Goal: Task Accomplishment & Management: Complete application form

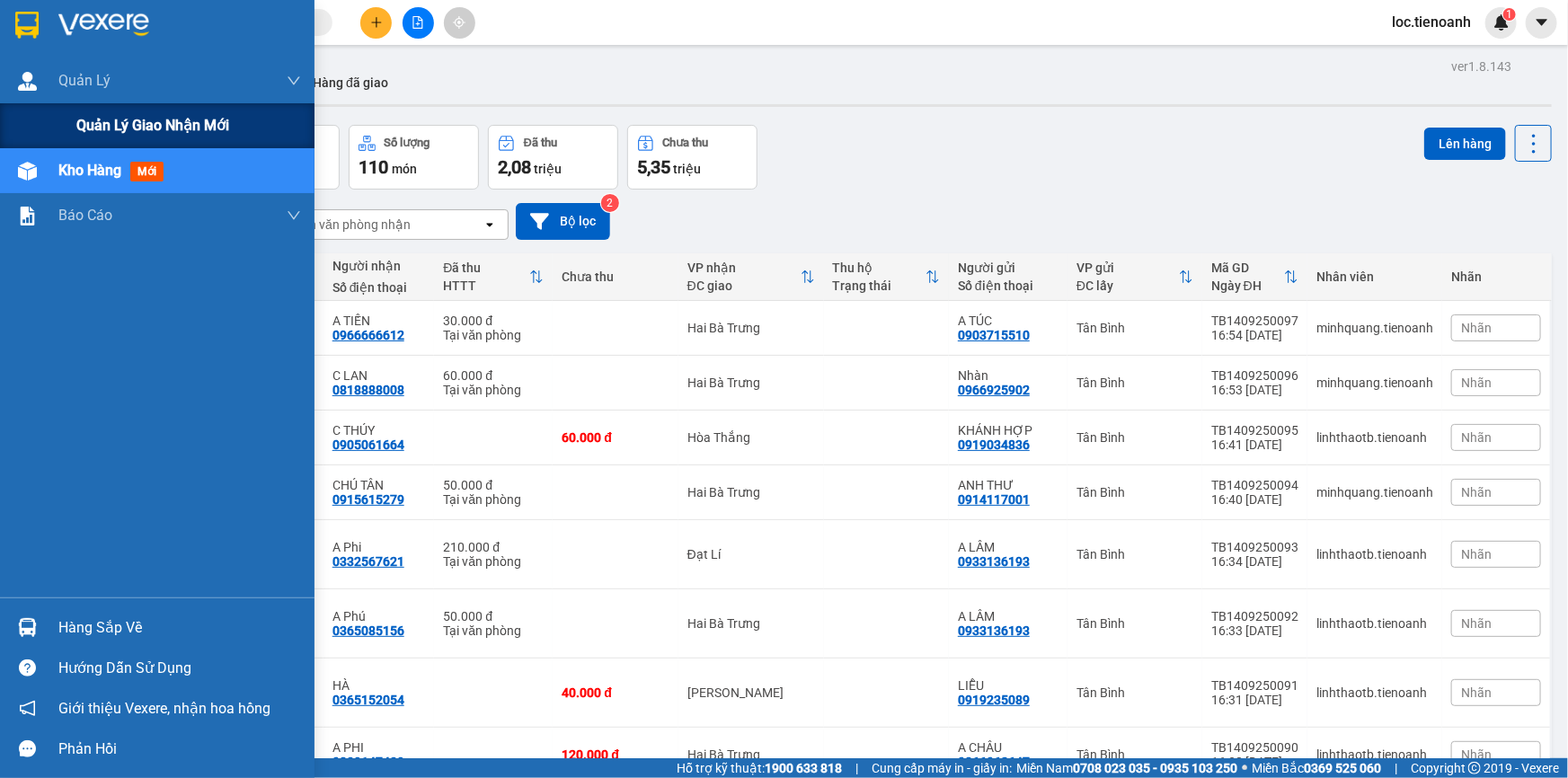
click at [98, 125] on span "Quản lý giao nhận mới" at bounding box center [152, 126] width 152 height 23
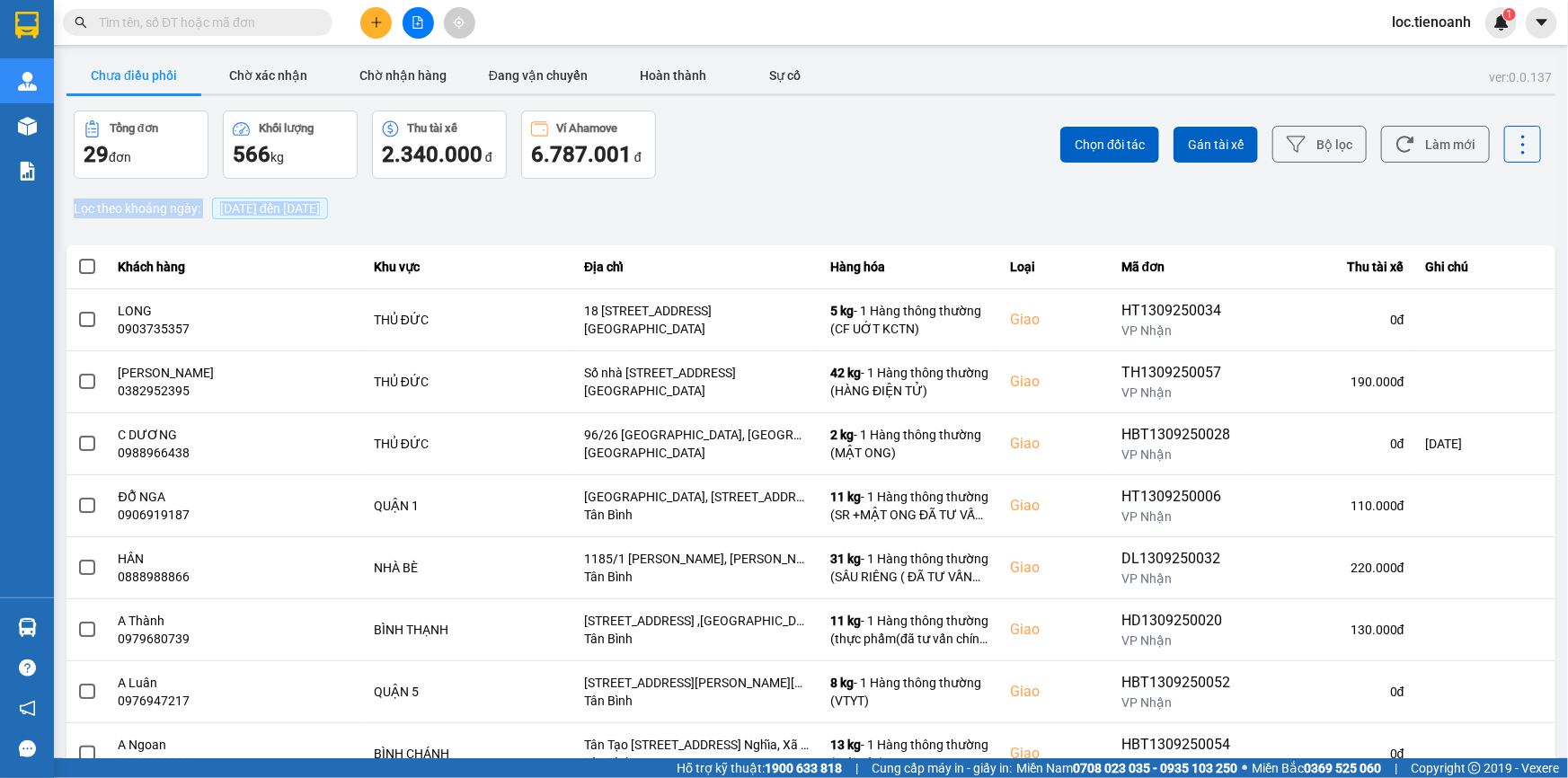
drag, startPoint x: 1553, startPoint y: 166, endPoint x: 1567, endPoint y: 342, distance: 176.6
click at [1567, 342] on main "ver: 0.0.137 Chưa điều phối Chờ xác nhận Chờ nhận hàng Đang vận chuyển Hoàn thà…" at bounding box center [784, 379] width 1568 height 758
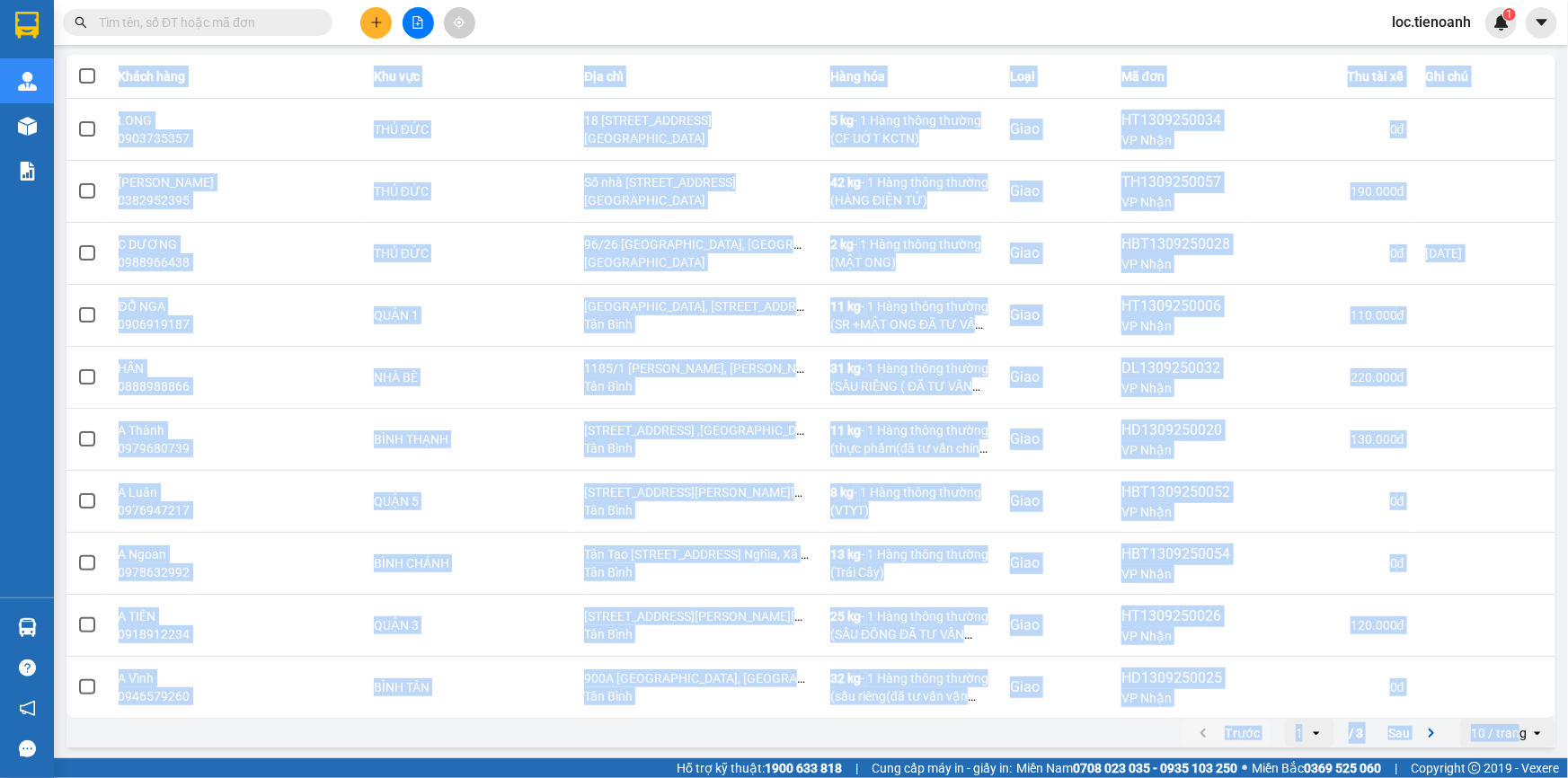
click at [1507, 733] on div "10 / trang" at bounding box center [1499, 733] width 56 height 18
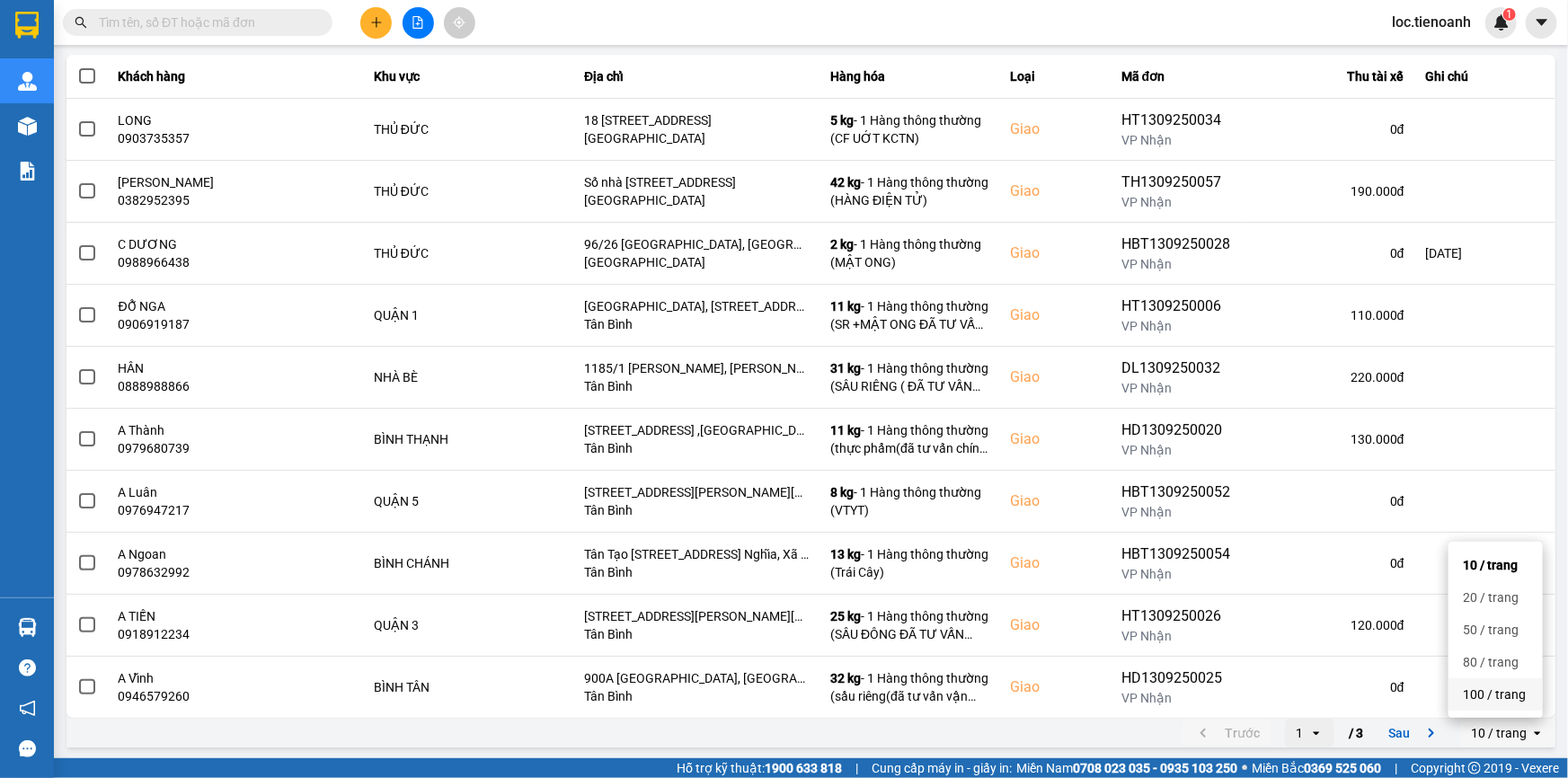
click at [1489, 697] on div "100 / trang" at bounding box center [1495, 694] width 66 height 18
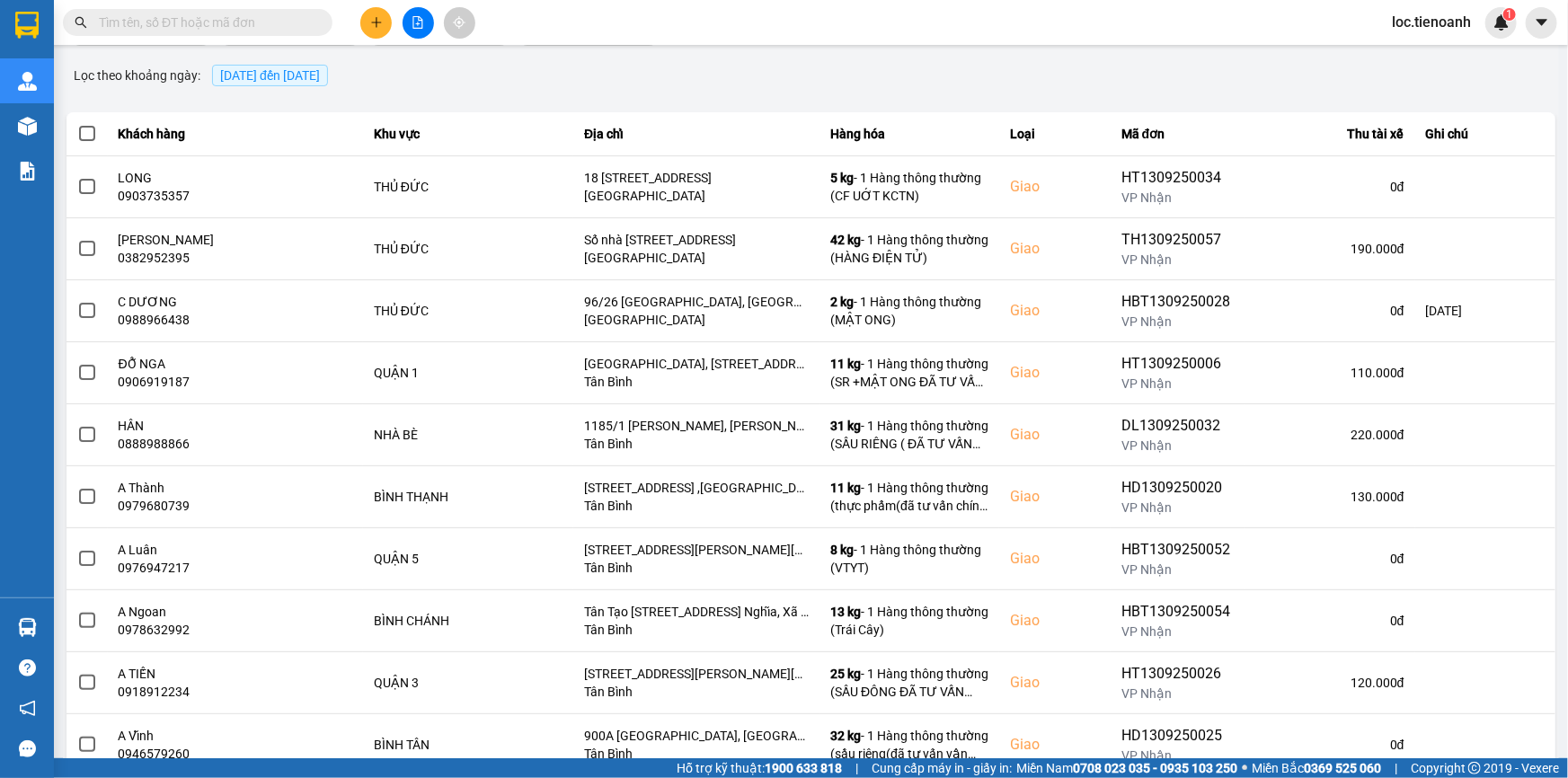
scroll to position [0, 0]
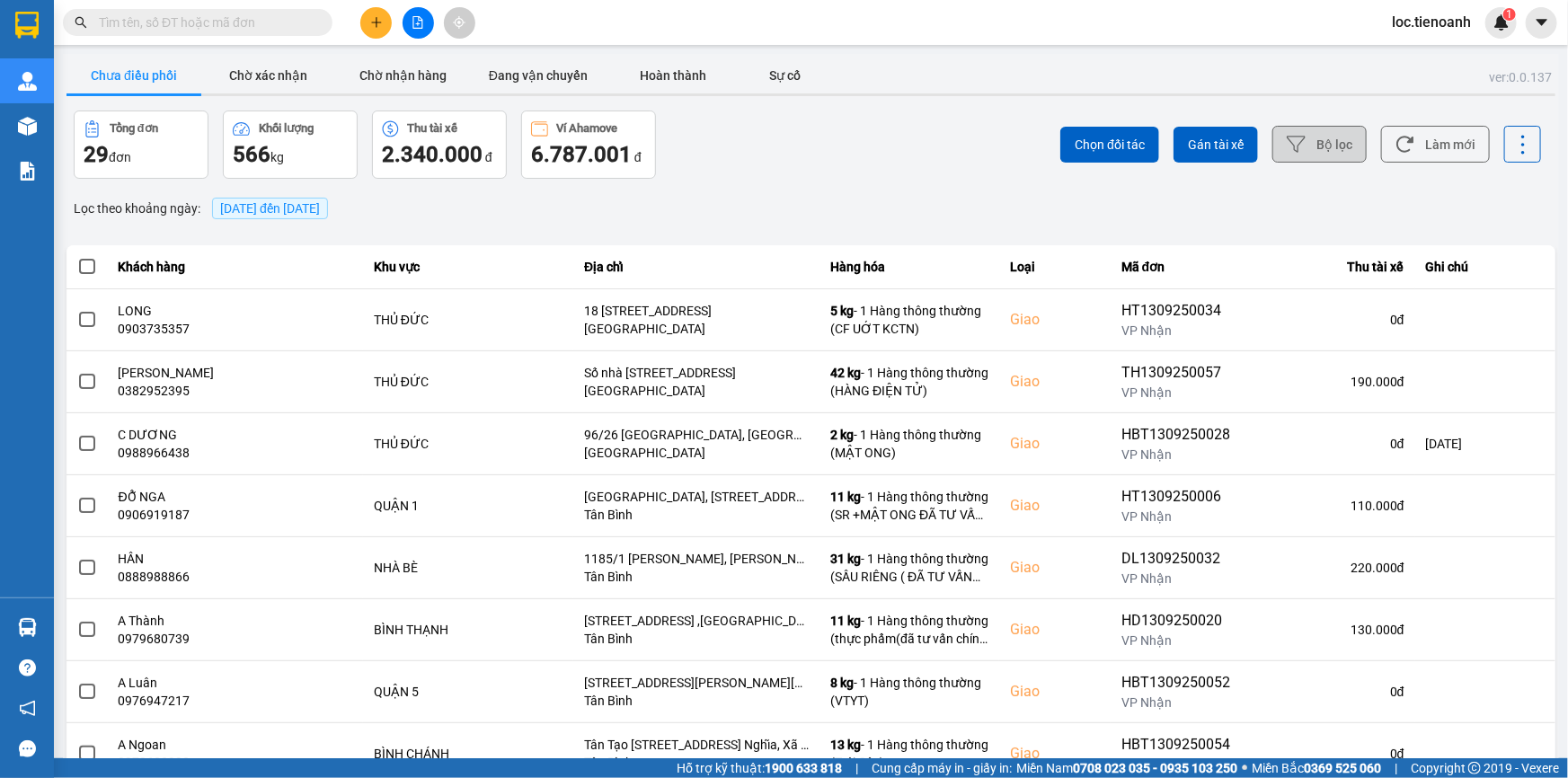
click at [1298, 144] on button "Bộ lọc" at bounding box center [1319, 144] width 94 height 37
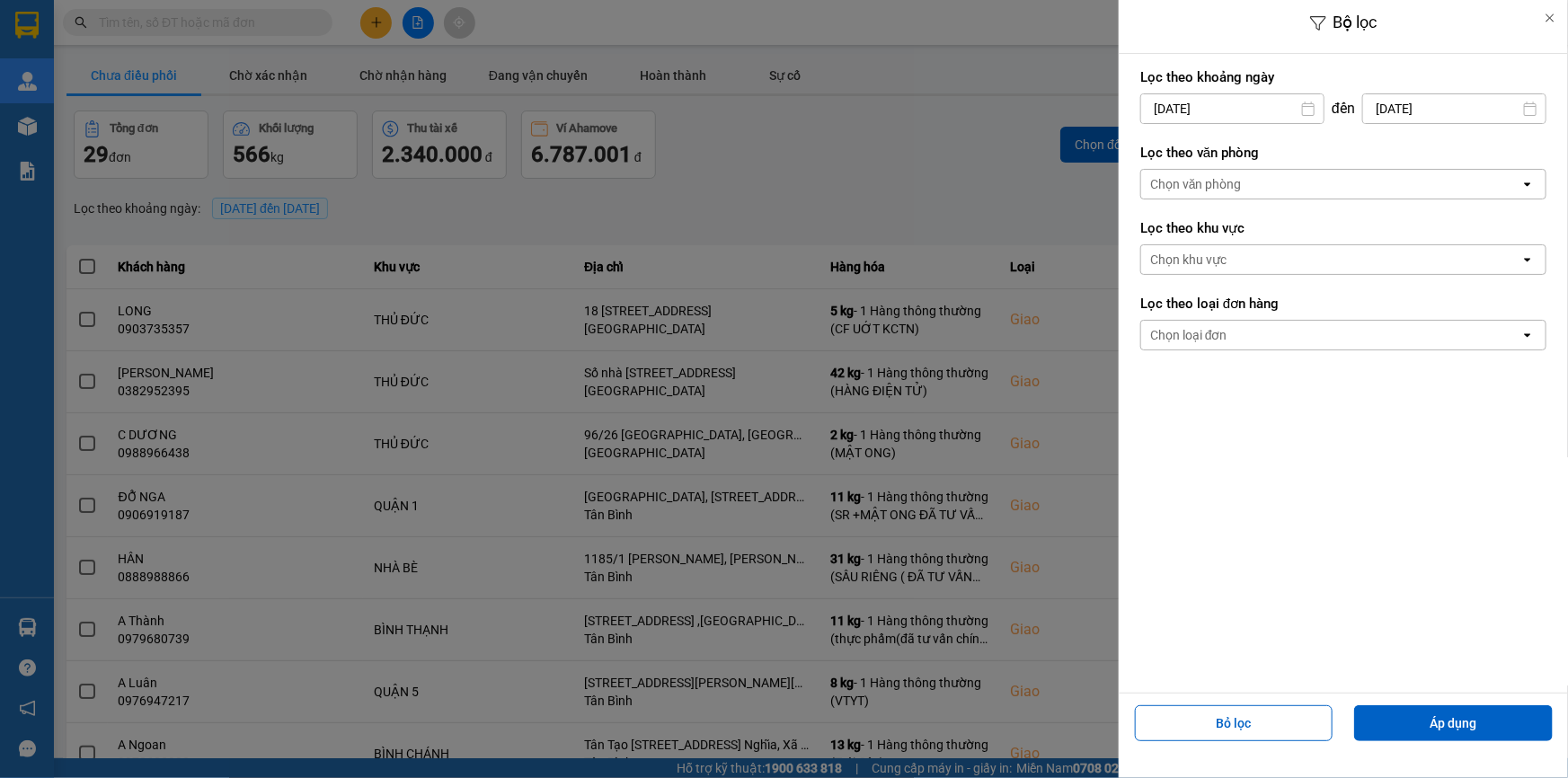
click at [1218, 190] on div "Chọn văn phòng" at bounding box center [1196, 184] width 91 height 18
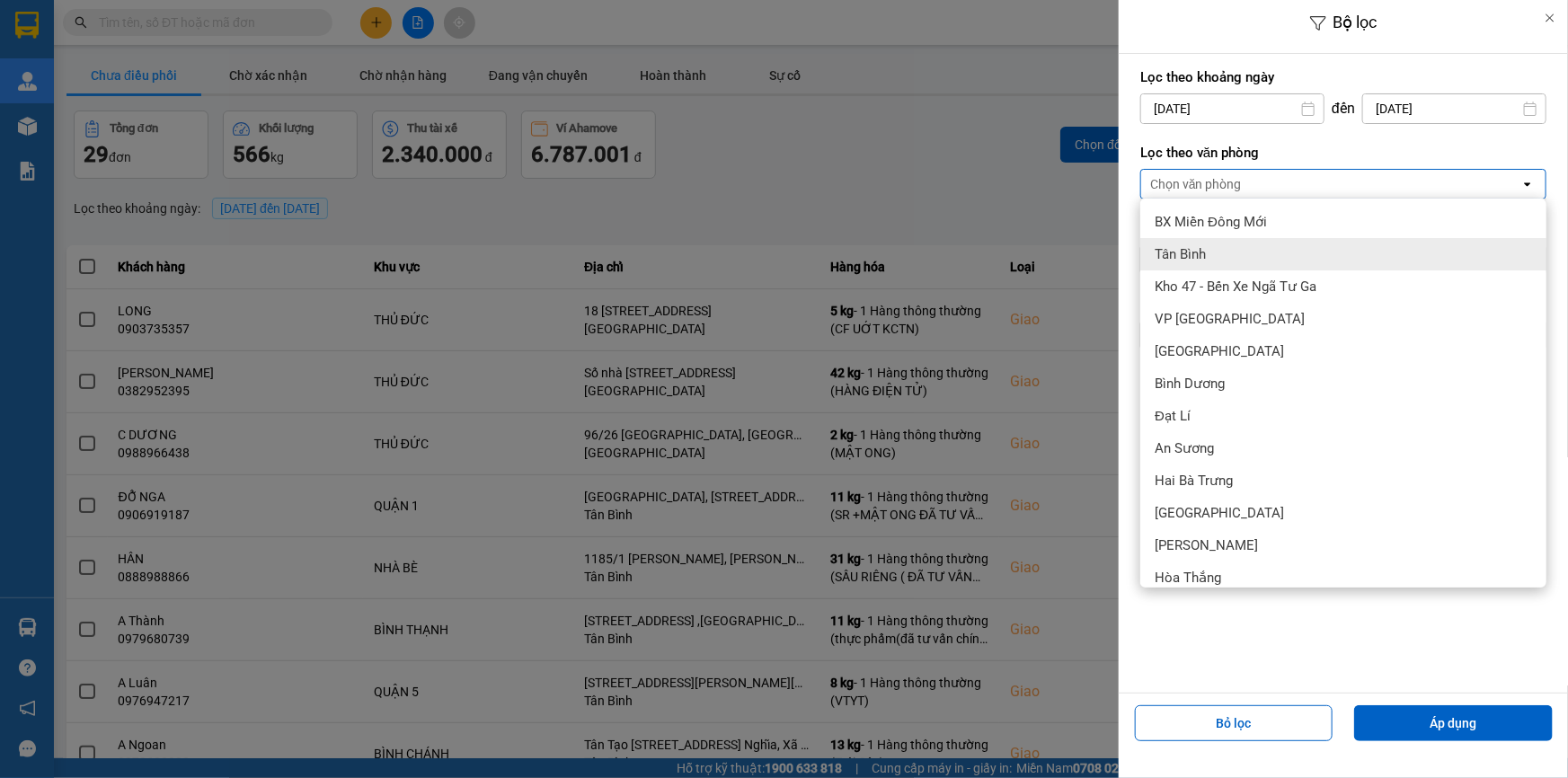
click at [1214, 249] on div "Tân Bình" at bounding box center [1342, 254] width 406 height 32
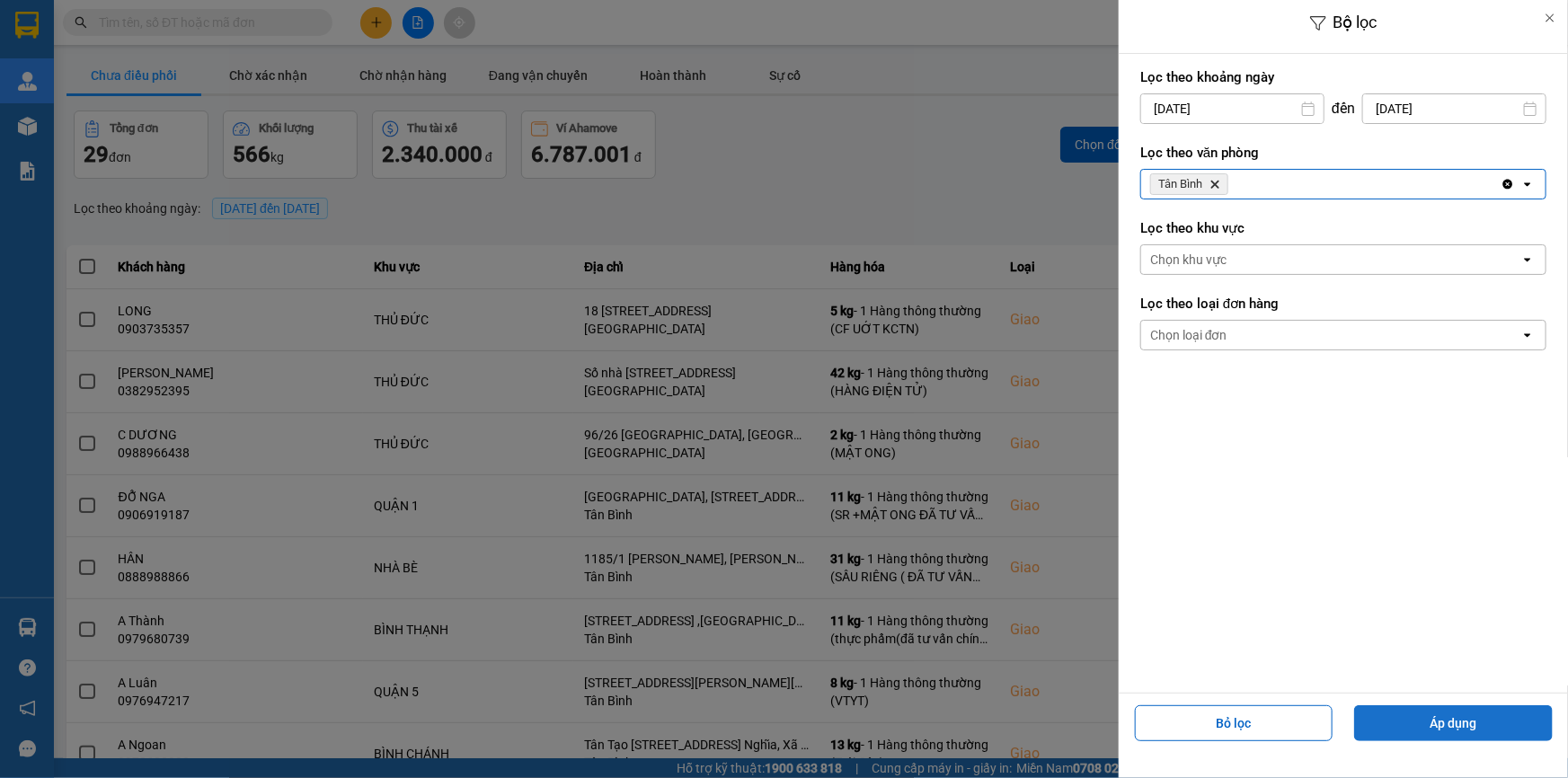
click at [1482, 728] on button "Áp dụng" at bounding box center [1453, 724] width 199 height 36
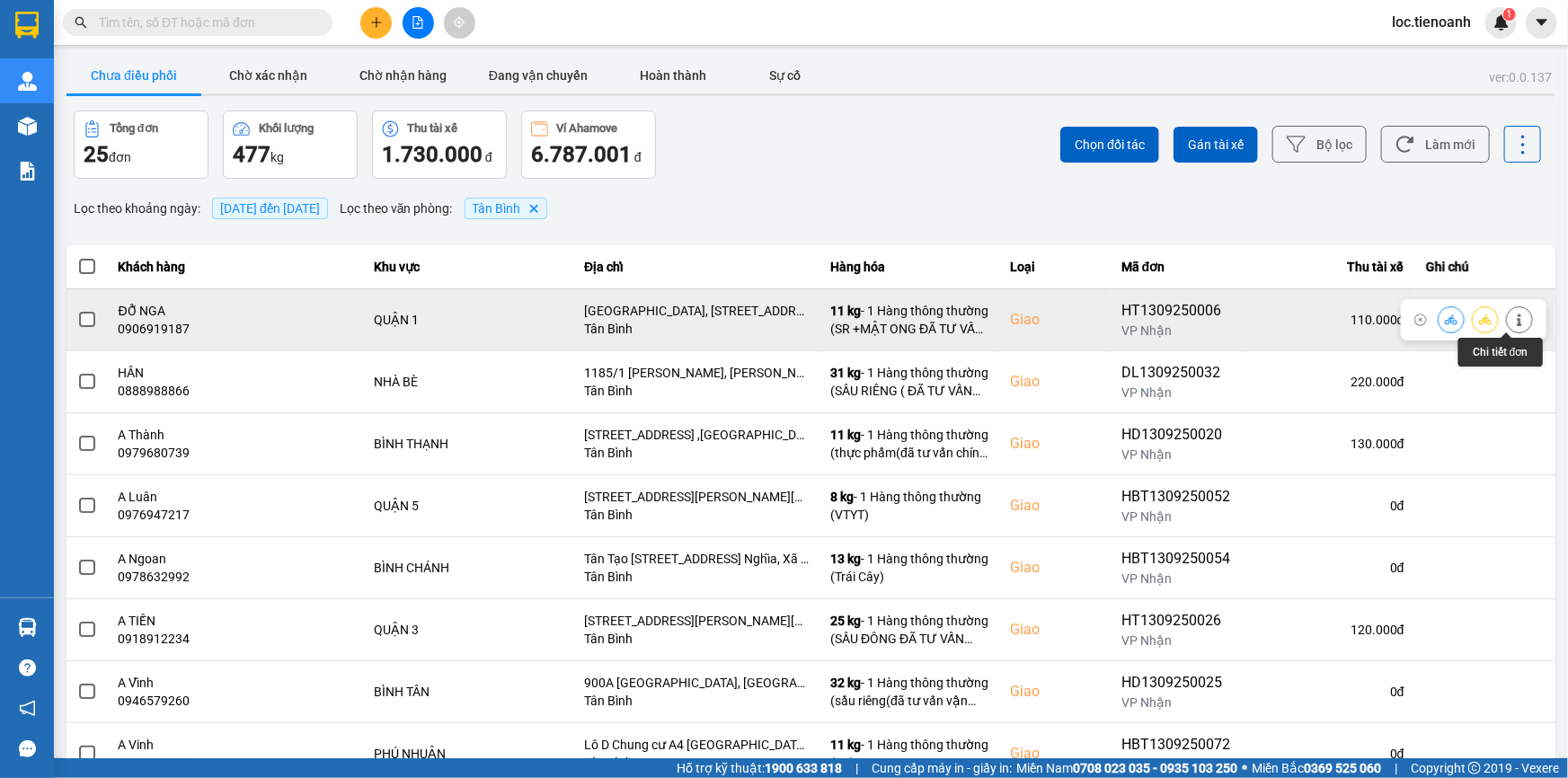
click at [1517, 323] on icon at bounding box center [1518, 319] width 5 height 12
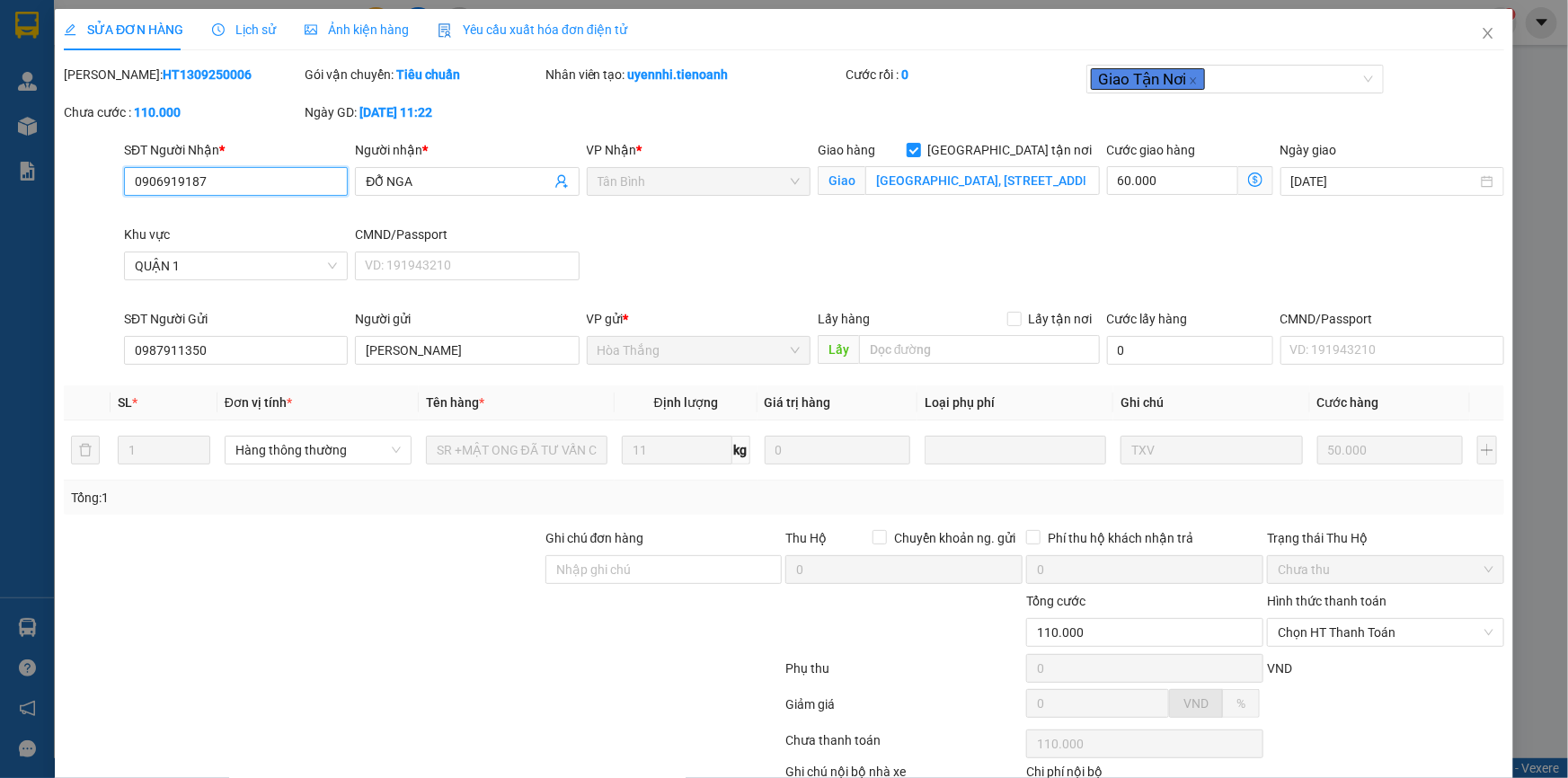
type input "0906919187"
type input "ĐỖ NGA"
checkbox input "true"
type input "[GEOGRAPHIC_DATA], [STREET_ADDRESS]"
type input "0987911350"
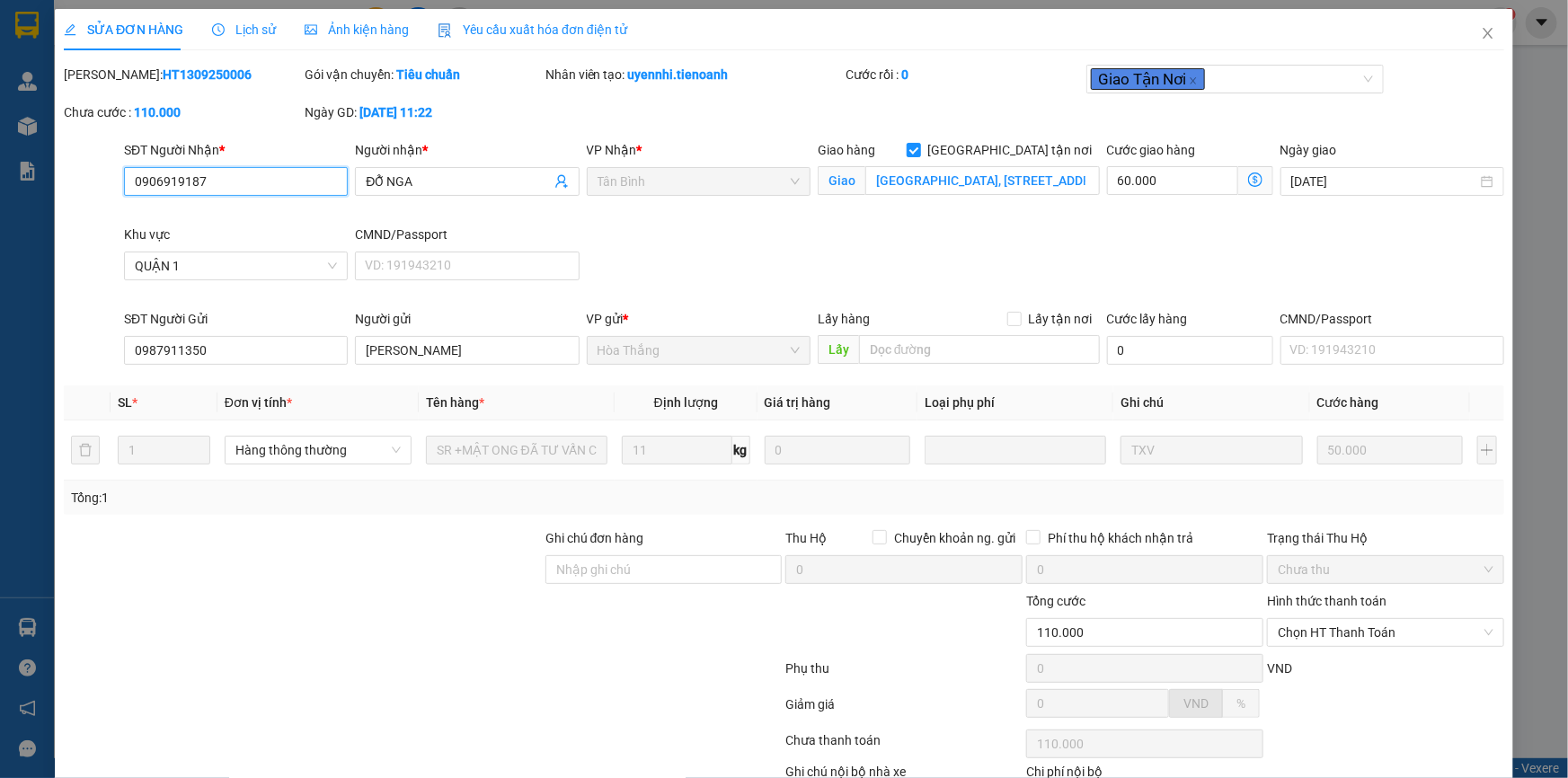
type input "[PERSON_NAME]"
type input "110.000"
click at [1480, 38] on icon "close" at bounding box center [1487, 32] width 14 height 14
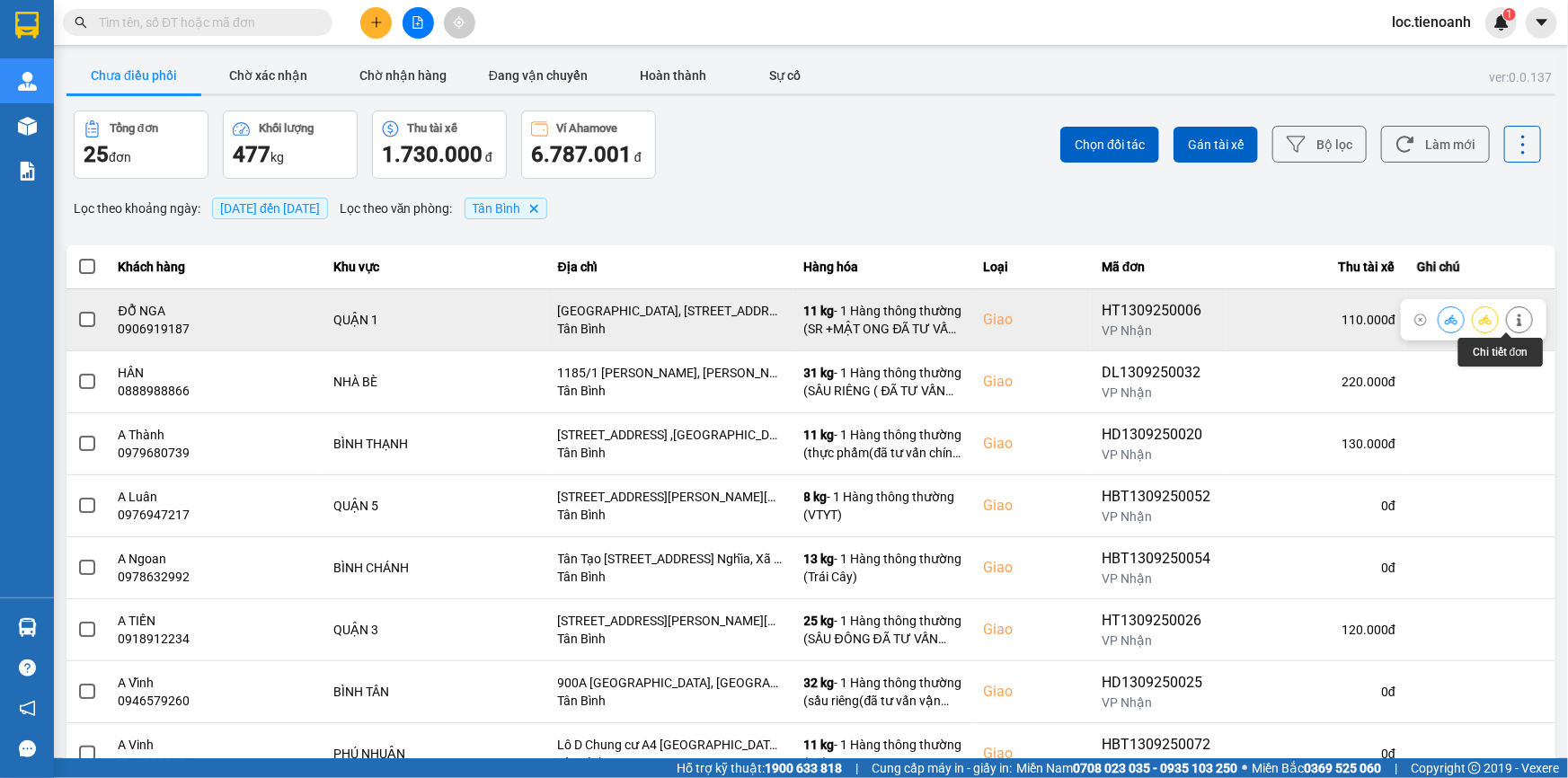
click at [1513, 315] on icon at bounding box center [1518, 319] width 12 height 12
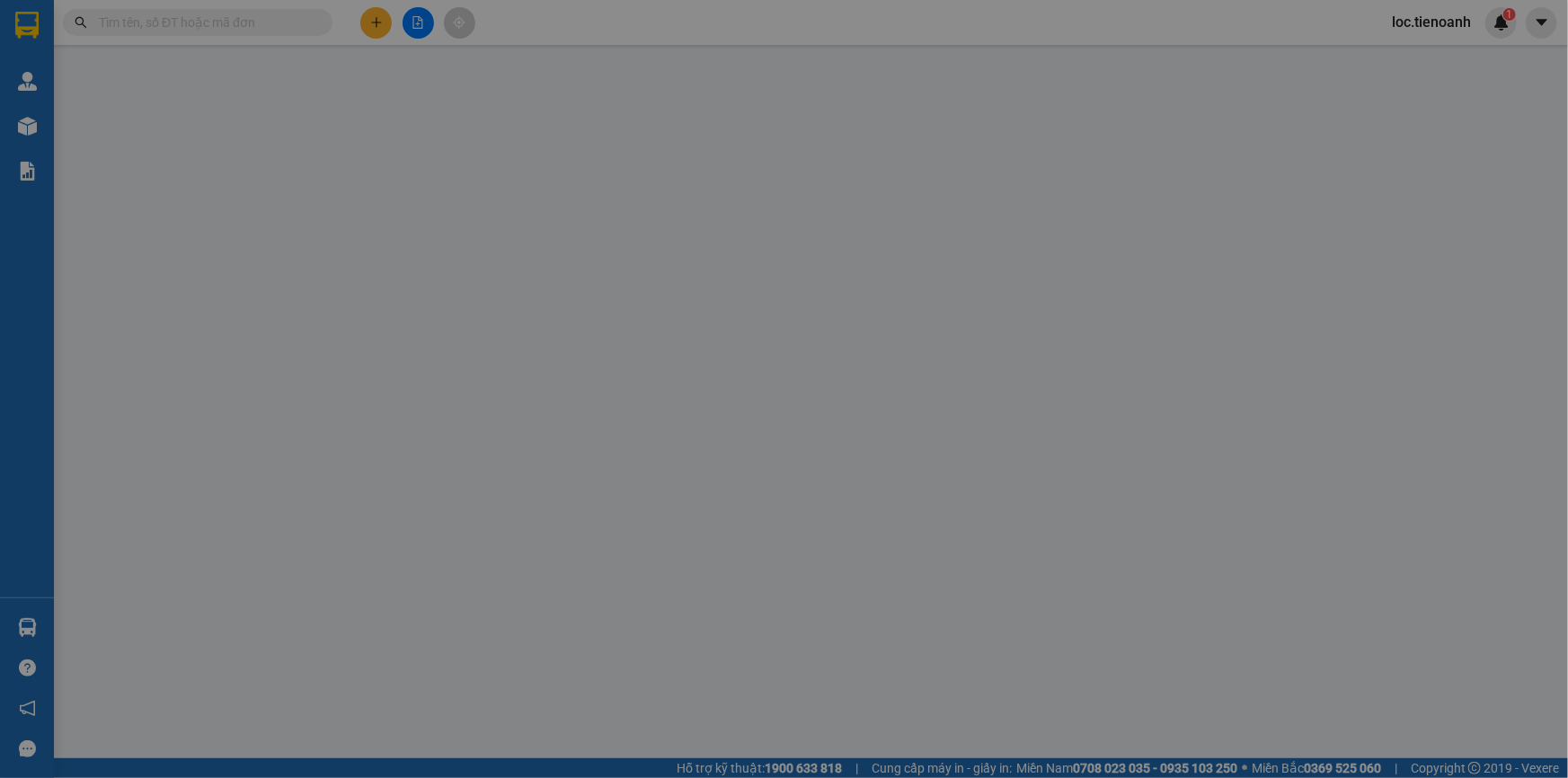
type input "0906919187"
type input "ĐỖ NGA"
checkbox input "true"
type input "[GEOGRAPHIC_DATA], [STREET_ADDRESS]"
type input "0987911350"
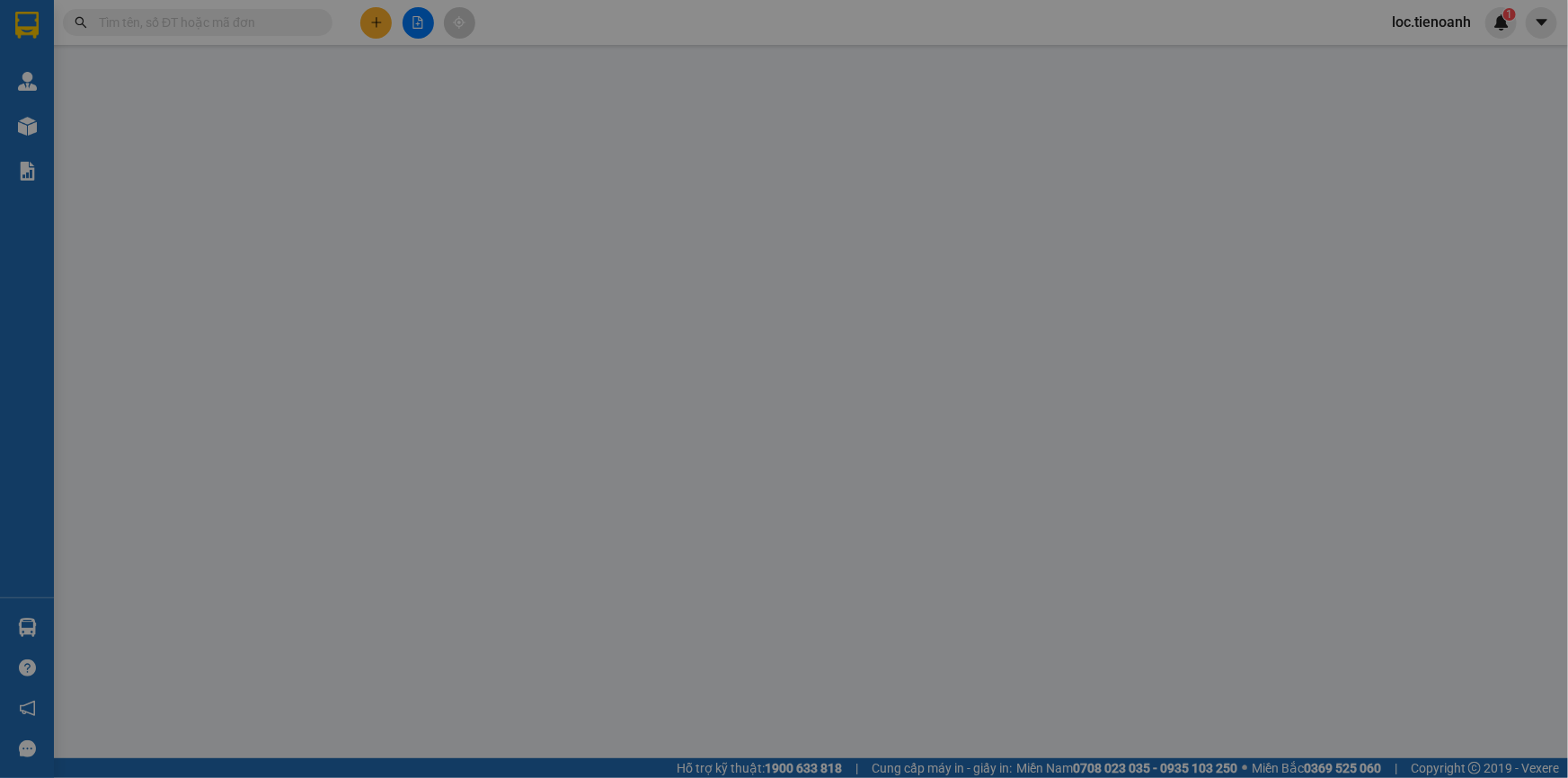
type input "[PERSON_NAME]"
type input "110.000"
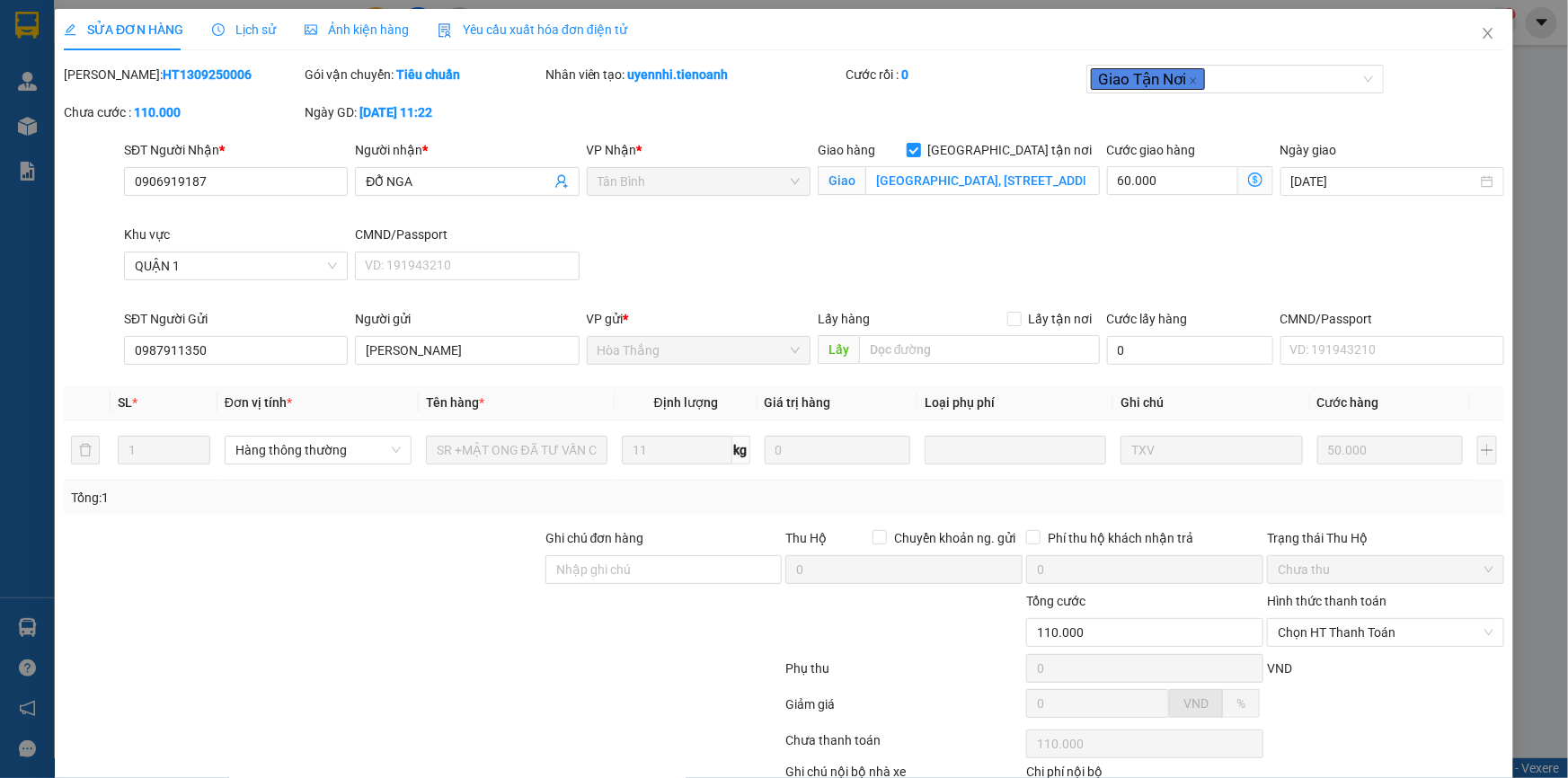
scroll to position [115, 0]
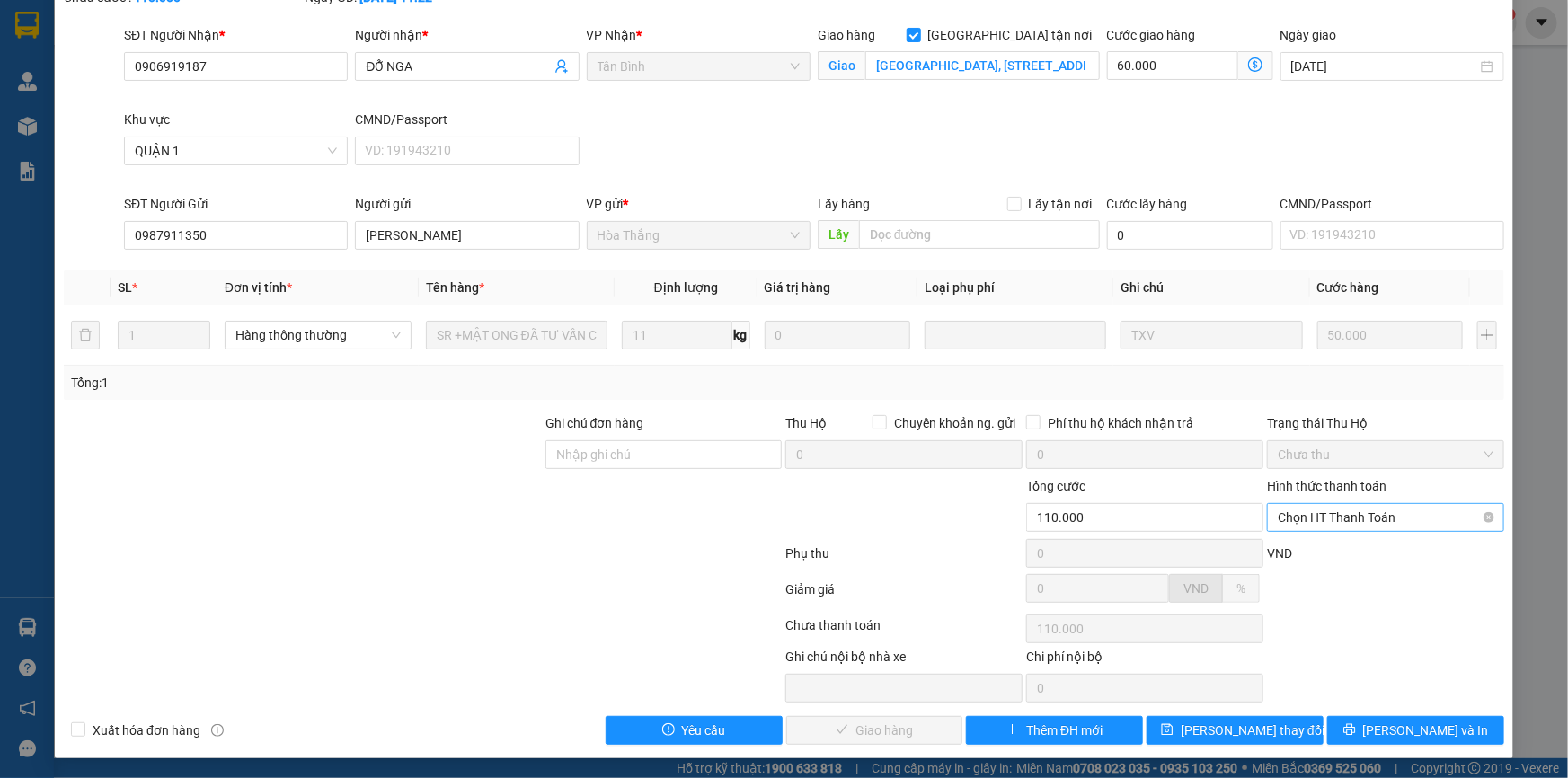
click at [1348, 514] on span "Chọn HT Thanh Toán" at bounding box center [1385, 517] width 215 height 27
click at [1329, 544] on div "Tại văn phòng" at bounding box center [1374, 552] width 214 height 20
type input "0"
click at [883, 722] on span "[PERSON_NAME] và Giao hàng" at bounding box center [905, 730] width 172 height 20
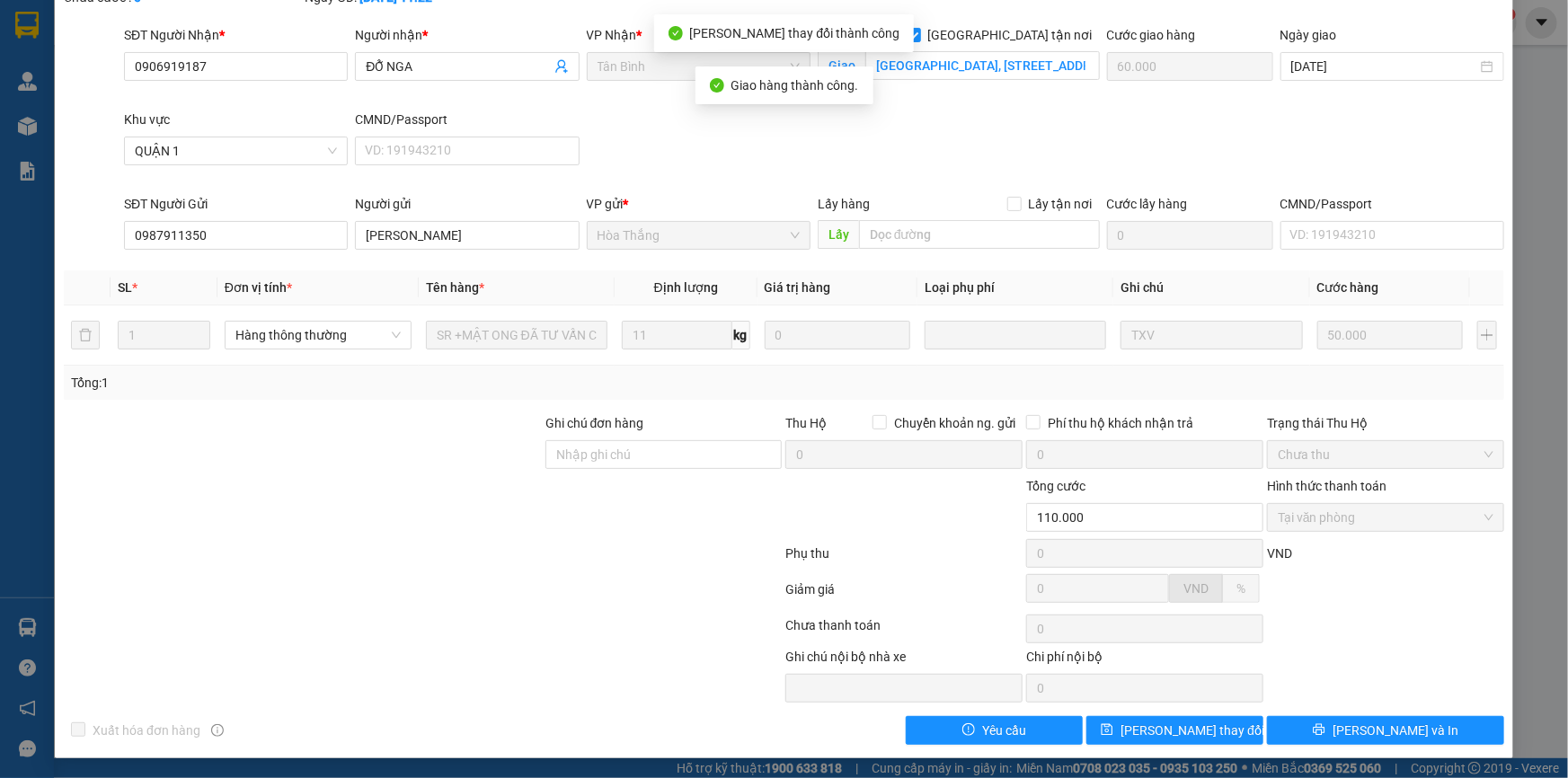
scroll to position [0, 0]
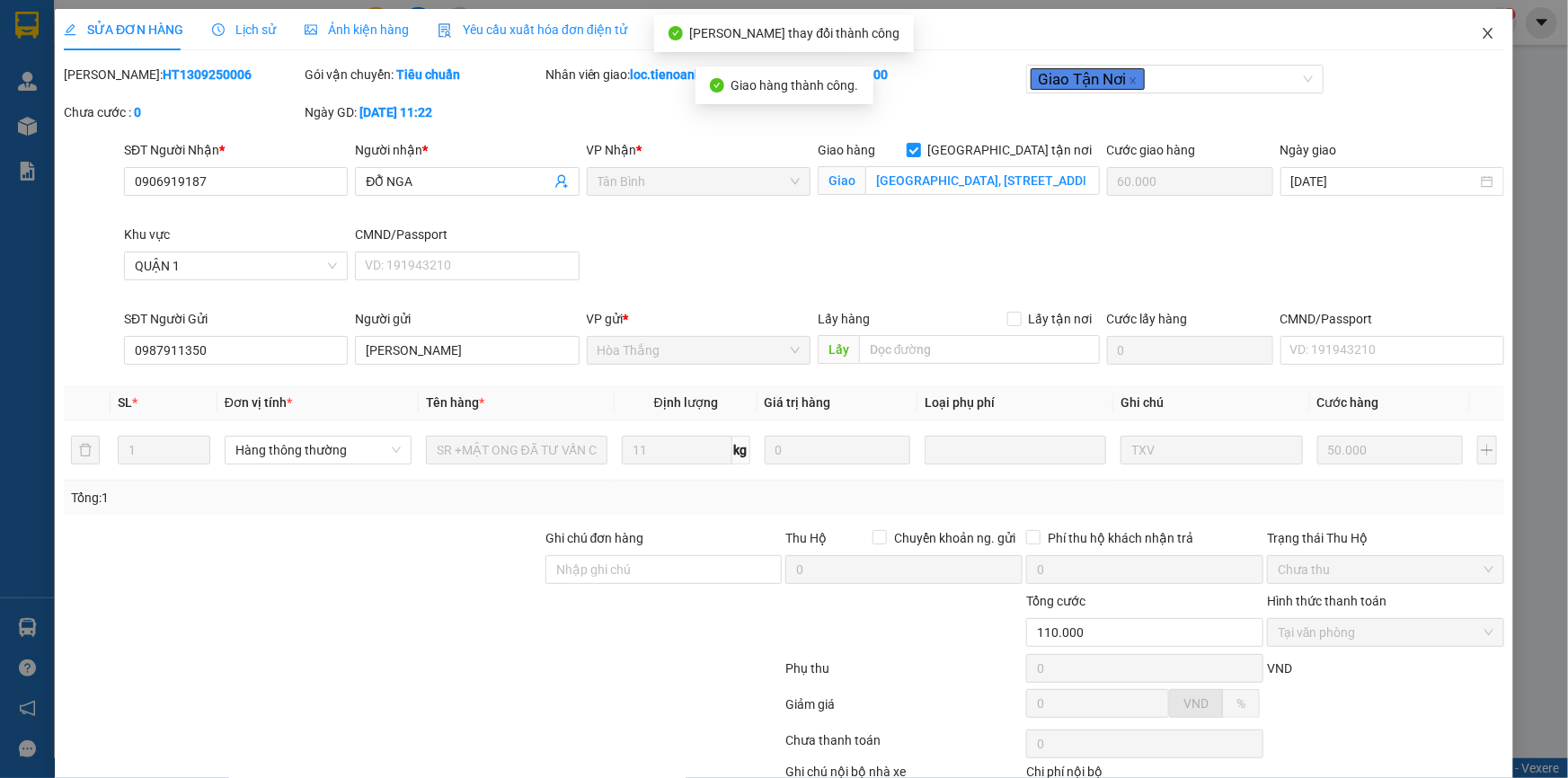
click at [1482, 32] on icon "close" at bounding box center [1487, 32] width 10 height 10
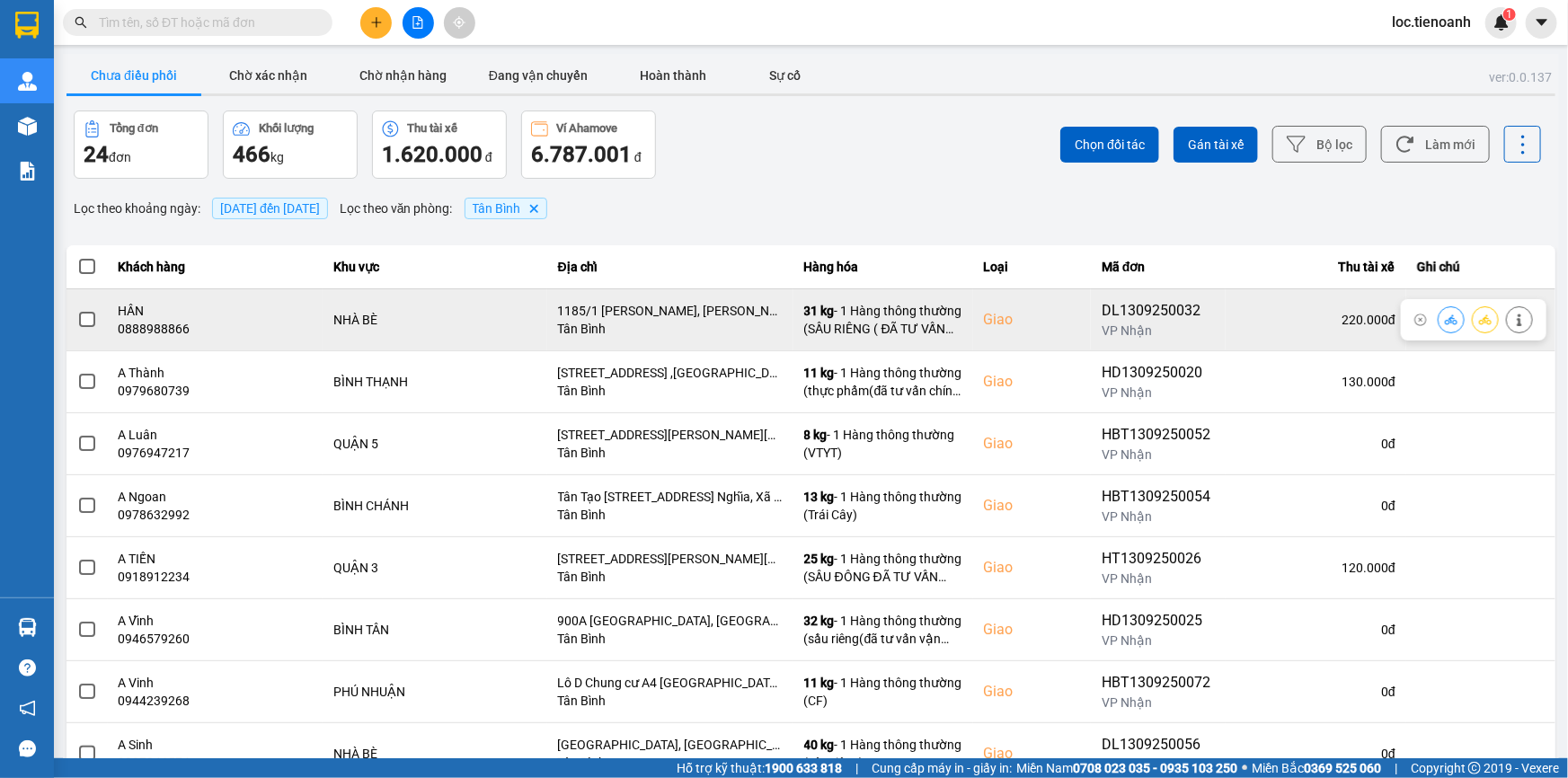
click at [1513, 314] on icon at bounding box center [1518, 319] width 12 height 12
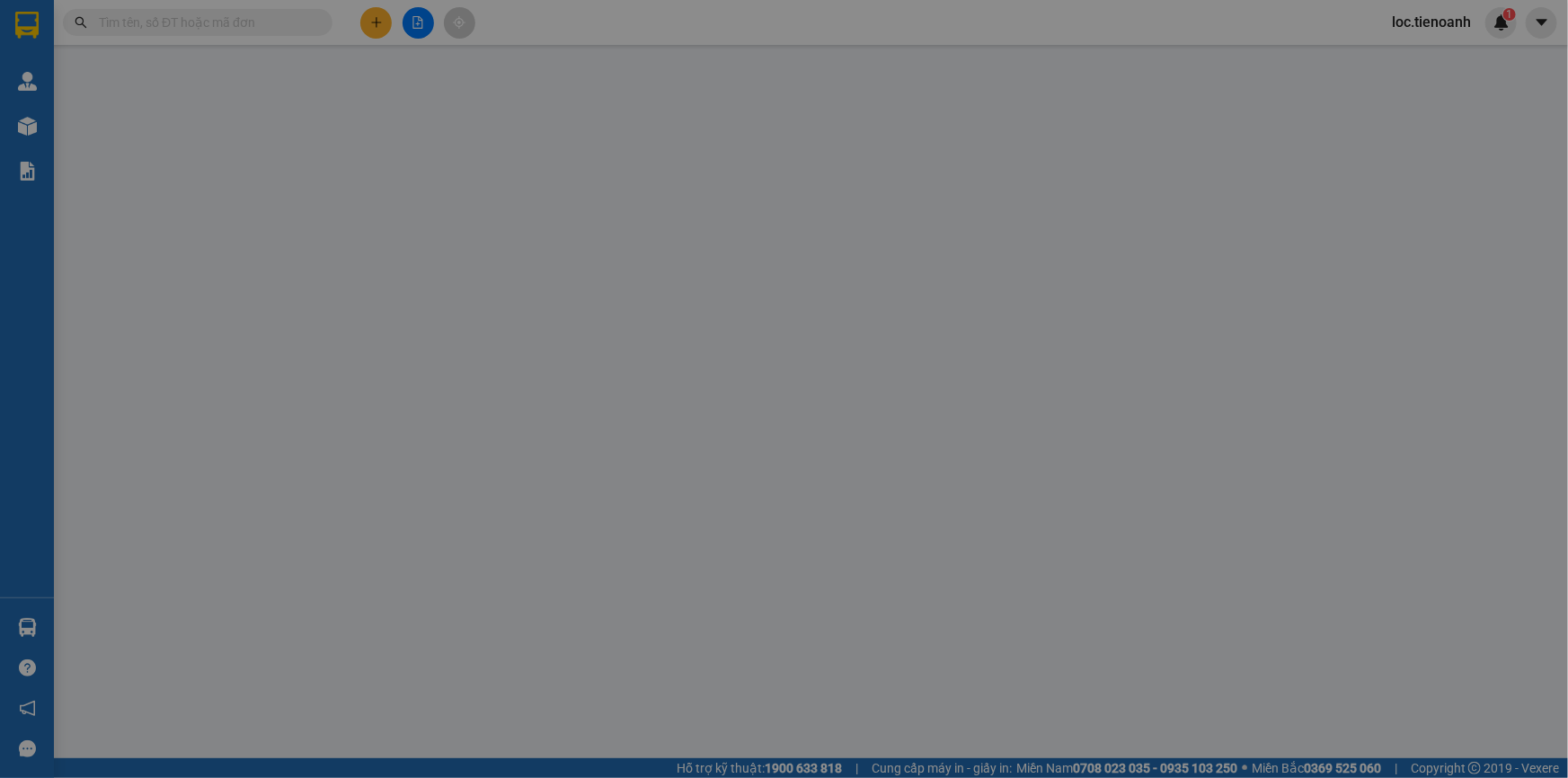
type input "0888988866"
type input "HÂN"
checkbox input "true"
type input "1185/1 [PERSON_NAME], [PERSON_NAME], Nhà Bè, [PERSON_NAME]"
type input "046064013478"
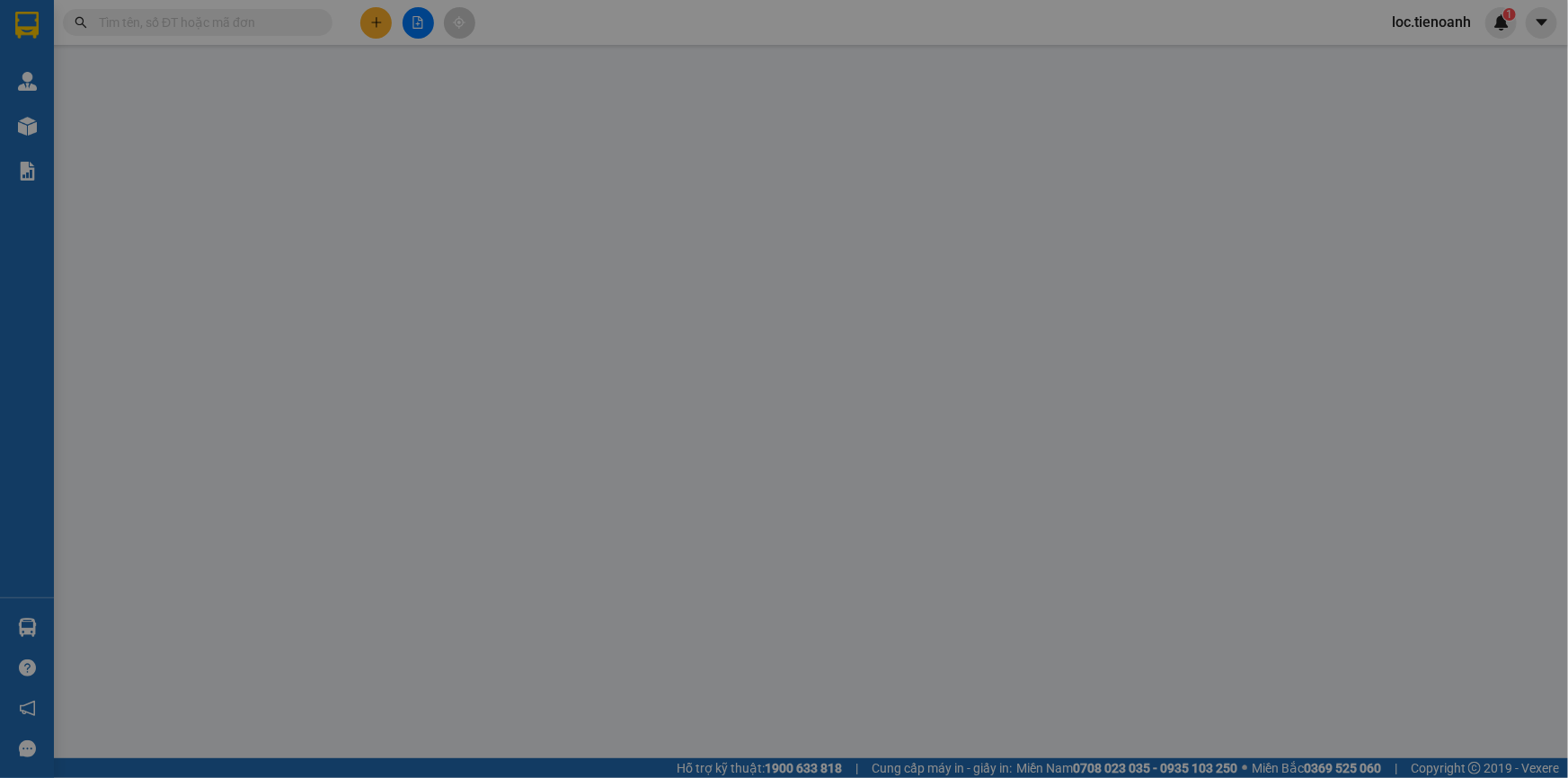
type input "0935704173"
type input "Chú HẢI"
type input "046064013478"
type input "220.000"
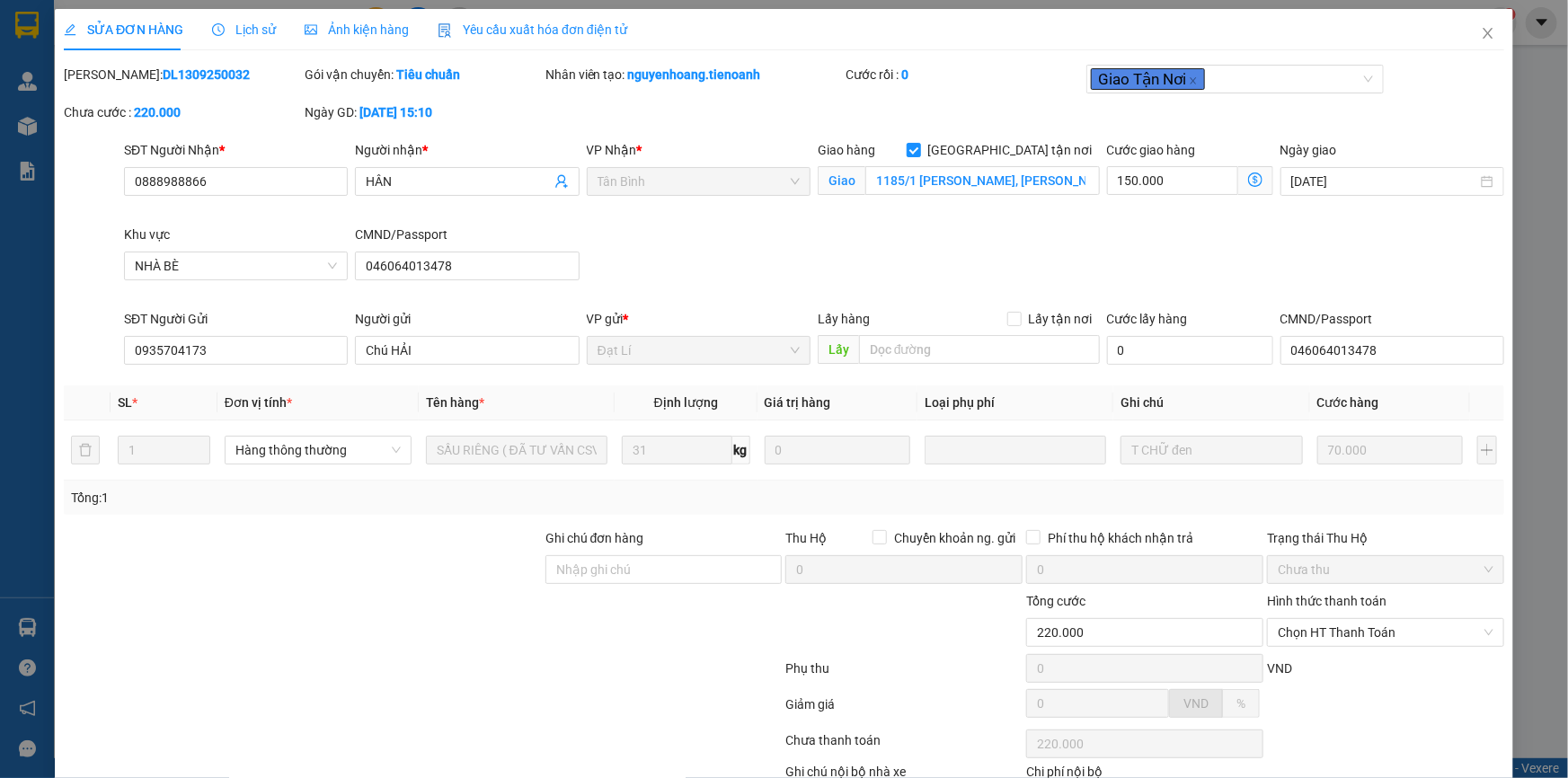
scroll to position [115, 0]
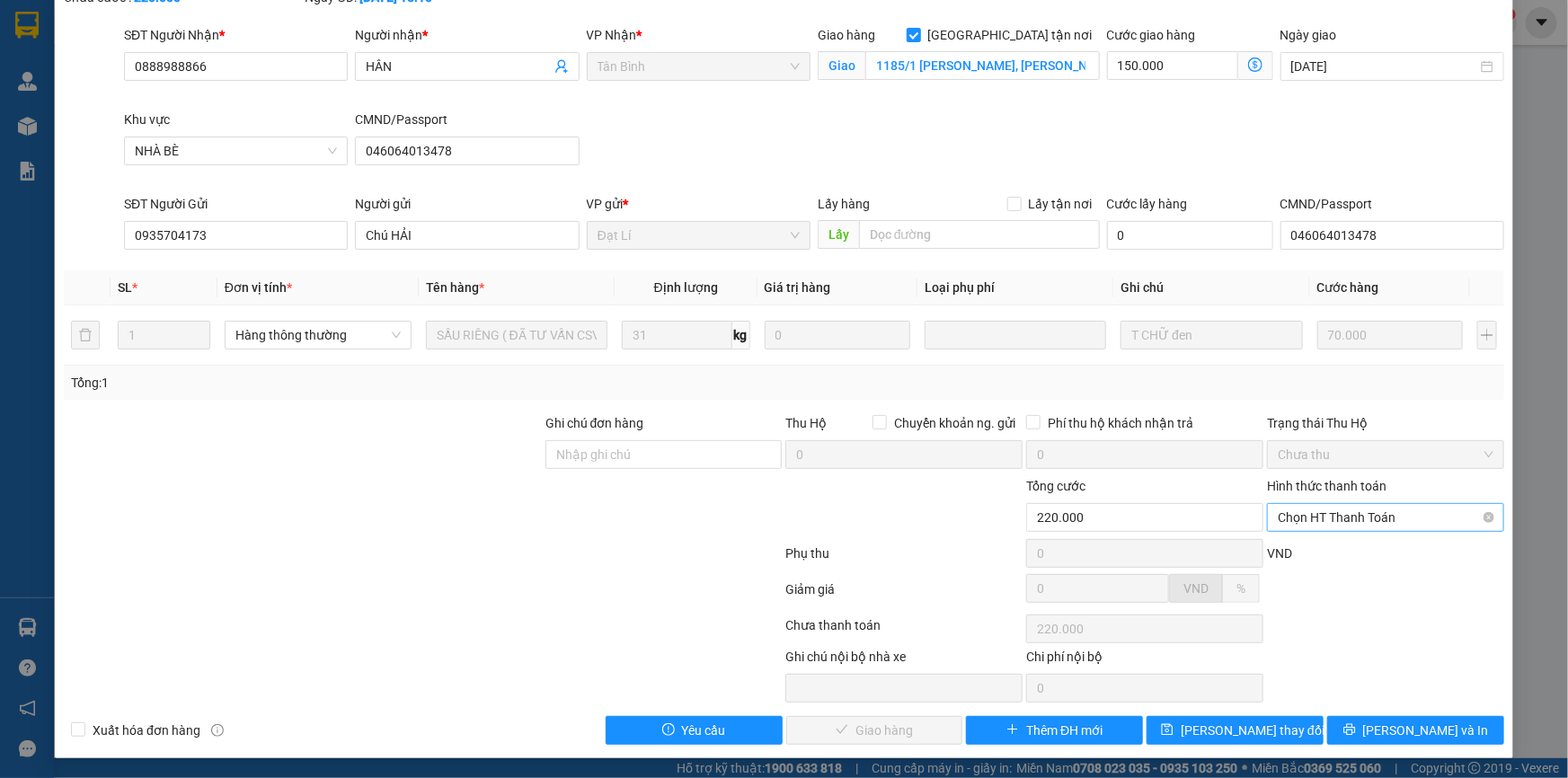
click at [1347, 504] on span "Chọn HT Thanh Toán" at bounding box center [1385, 517] width 215 height 27
click at [1323, 549] on div "Tại văn phòng" at bounding box center [1374, 552] width 214 height 20
type input "0"
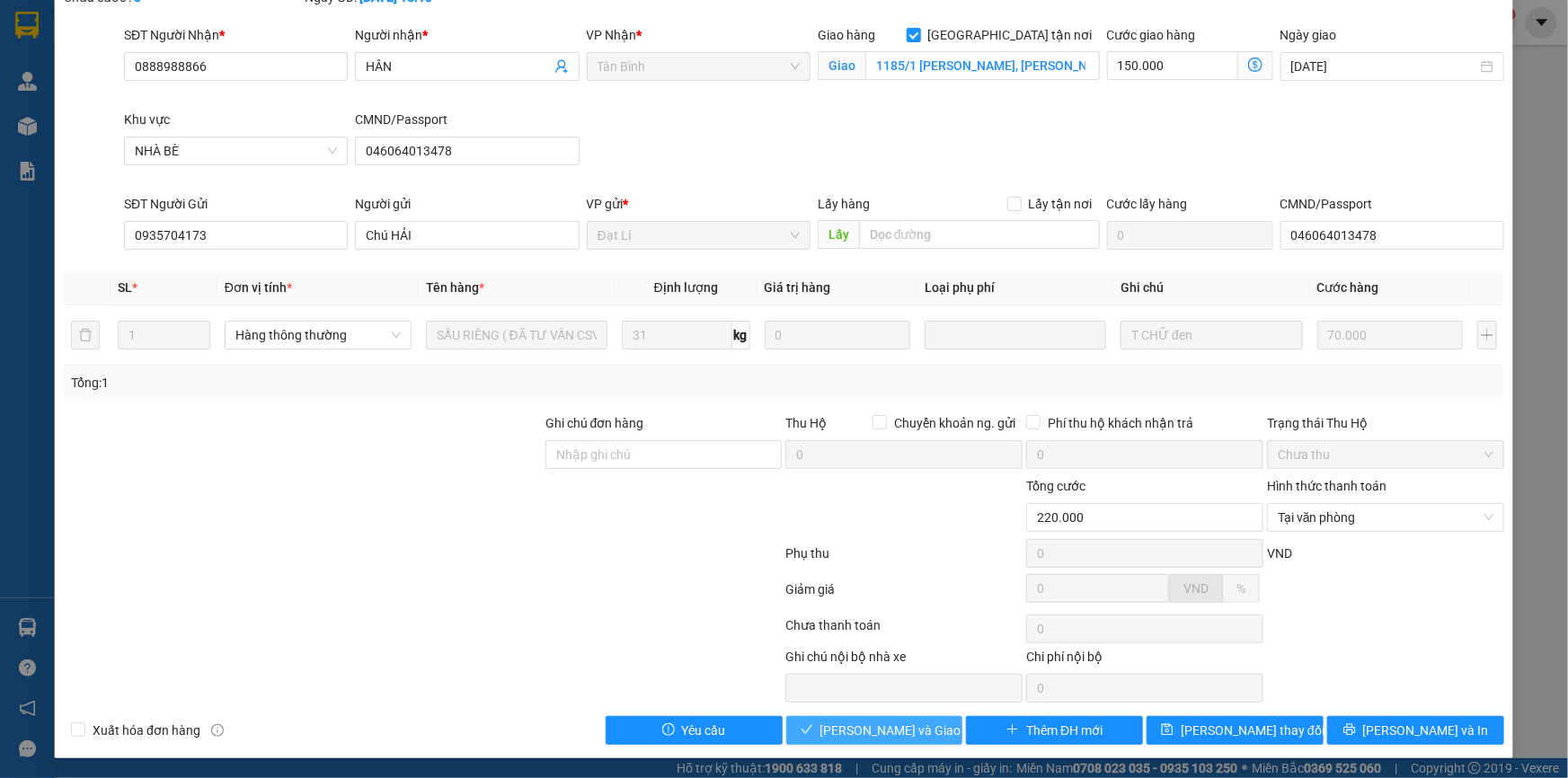
click at [835, 736] on span "[PERSON_NAME] và Giao hàng" at bounding box center [905, 730] width 172 height 20
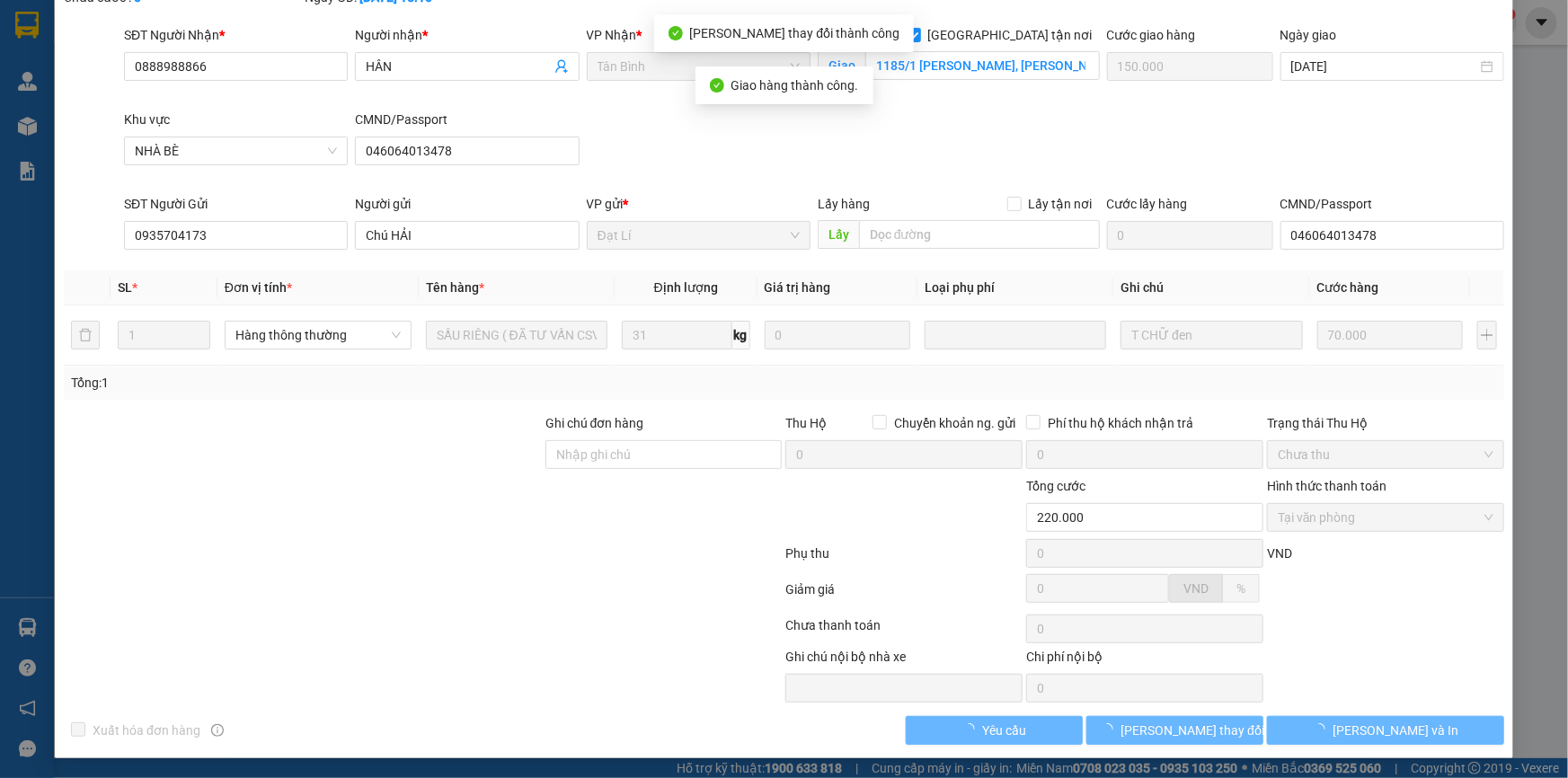
scroll to position [0, 0]
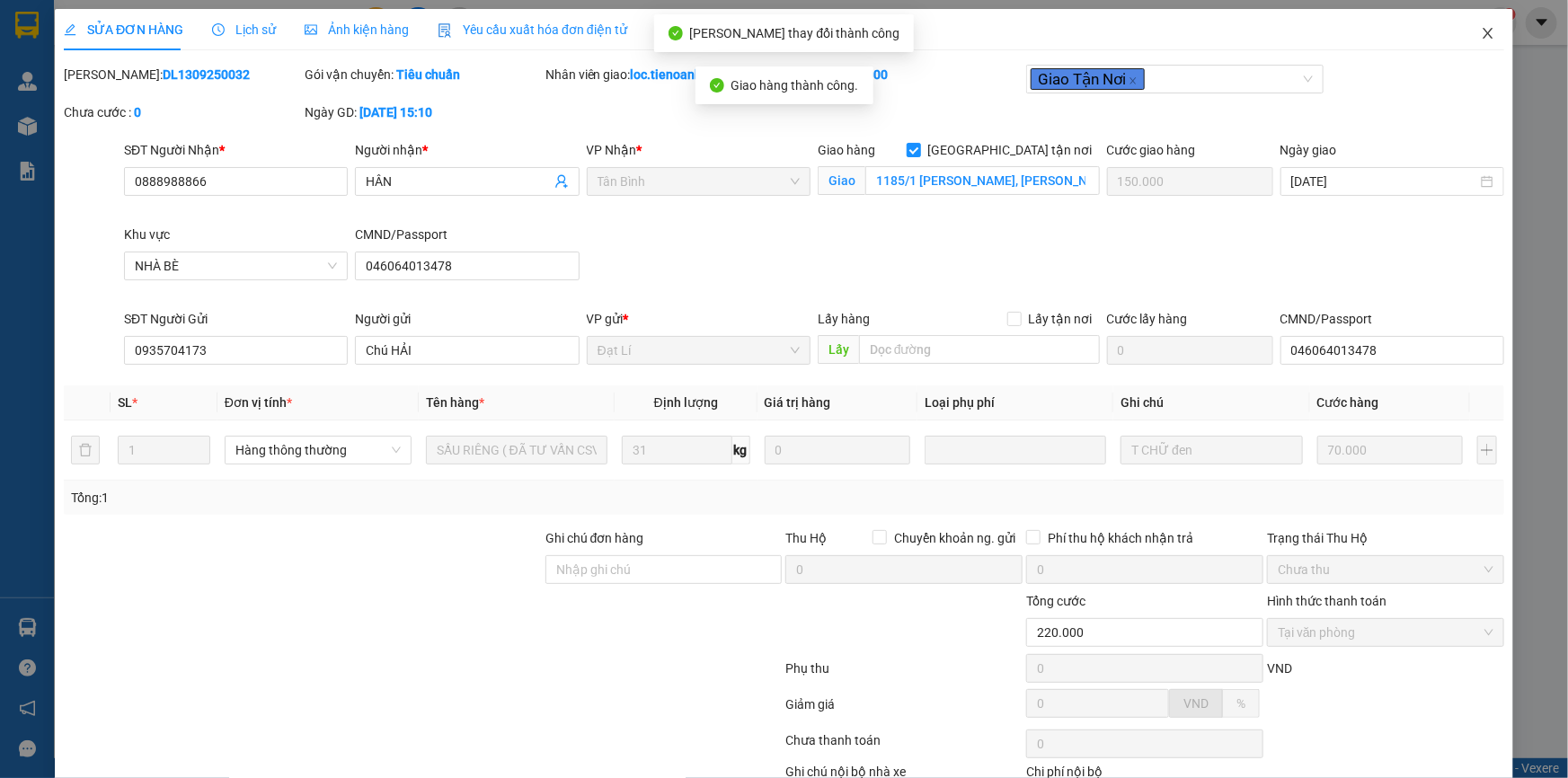
click at [1482, 33] on icon "close" at bounding box center [1487, 32] width 10 height 10
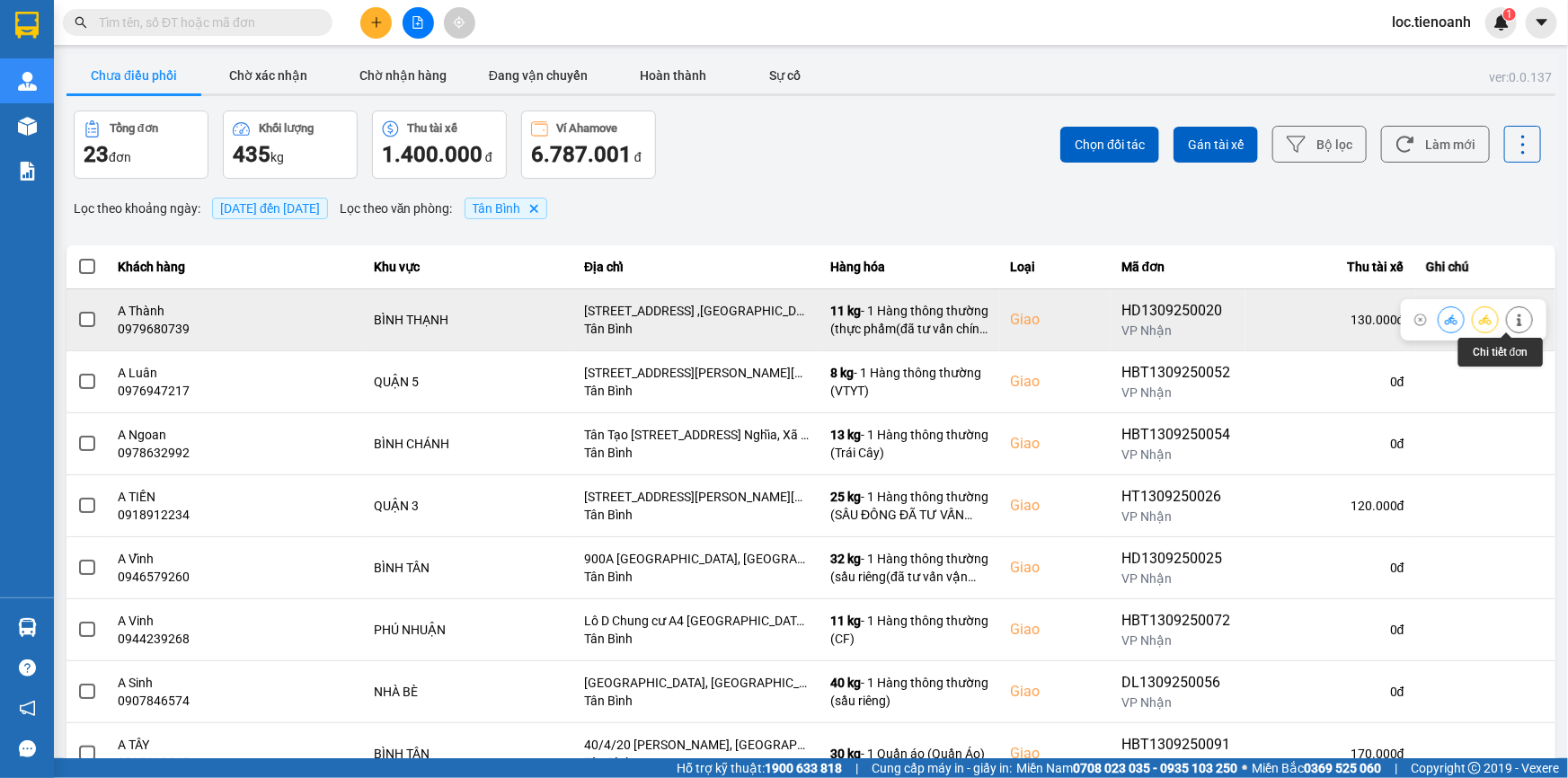
click at [1513, 314] on icon at bounding box center [1518, 319] width 12 height 12
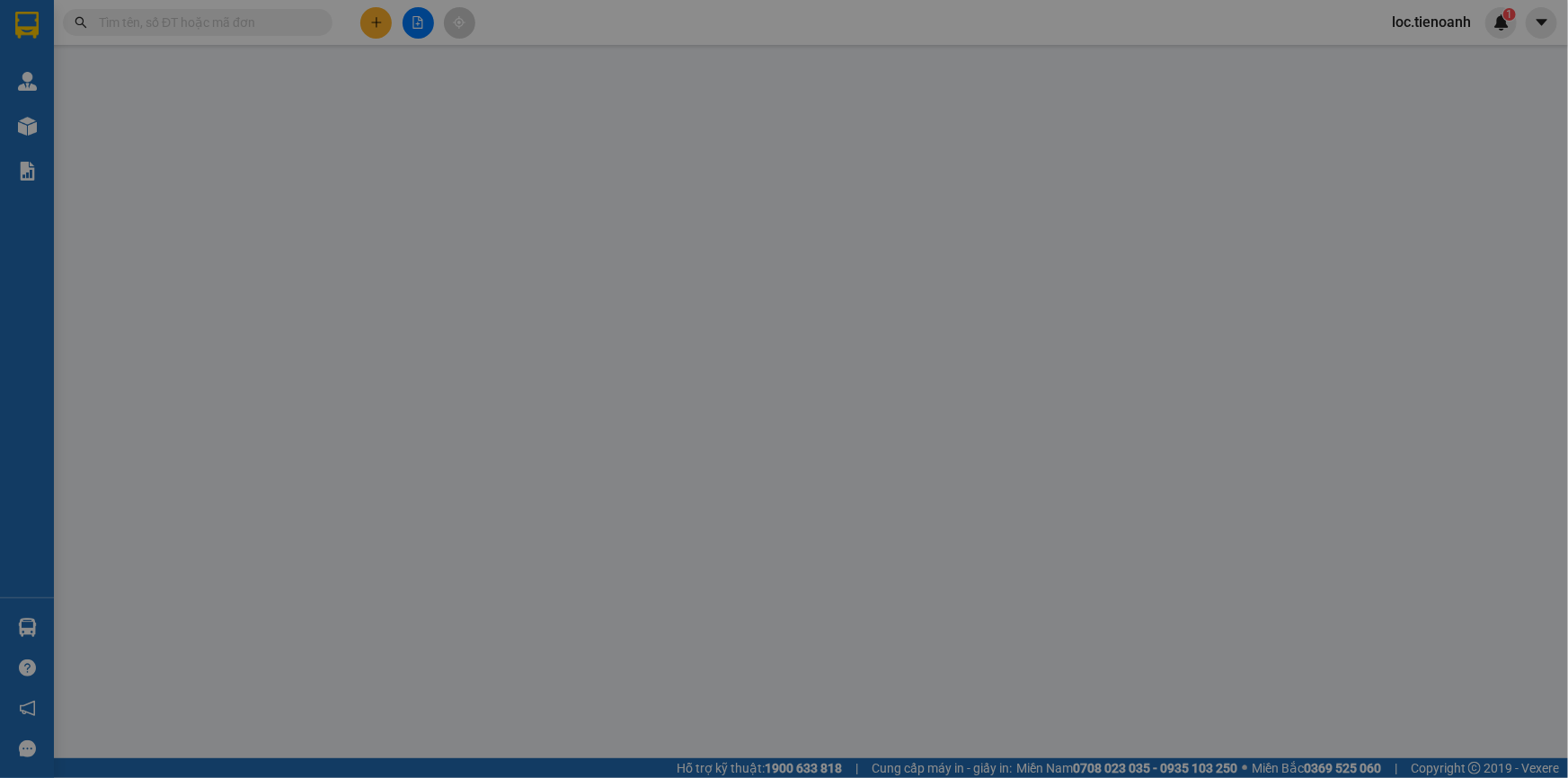
type input "0979680739"
type input "A Thành"
checkbox input "true"
type input "[STREET_ADDRESS] ,[GEOGRAPHIC_DATA][PERSON_NAME]"
type input "0966251786"
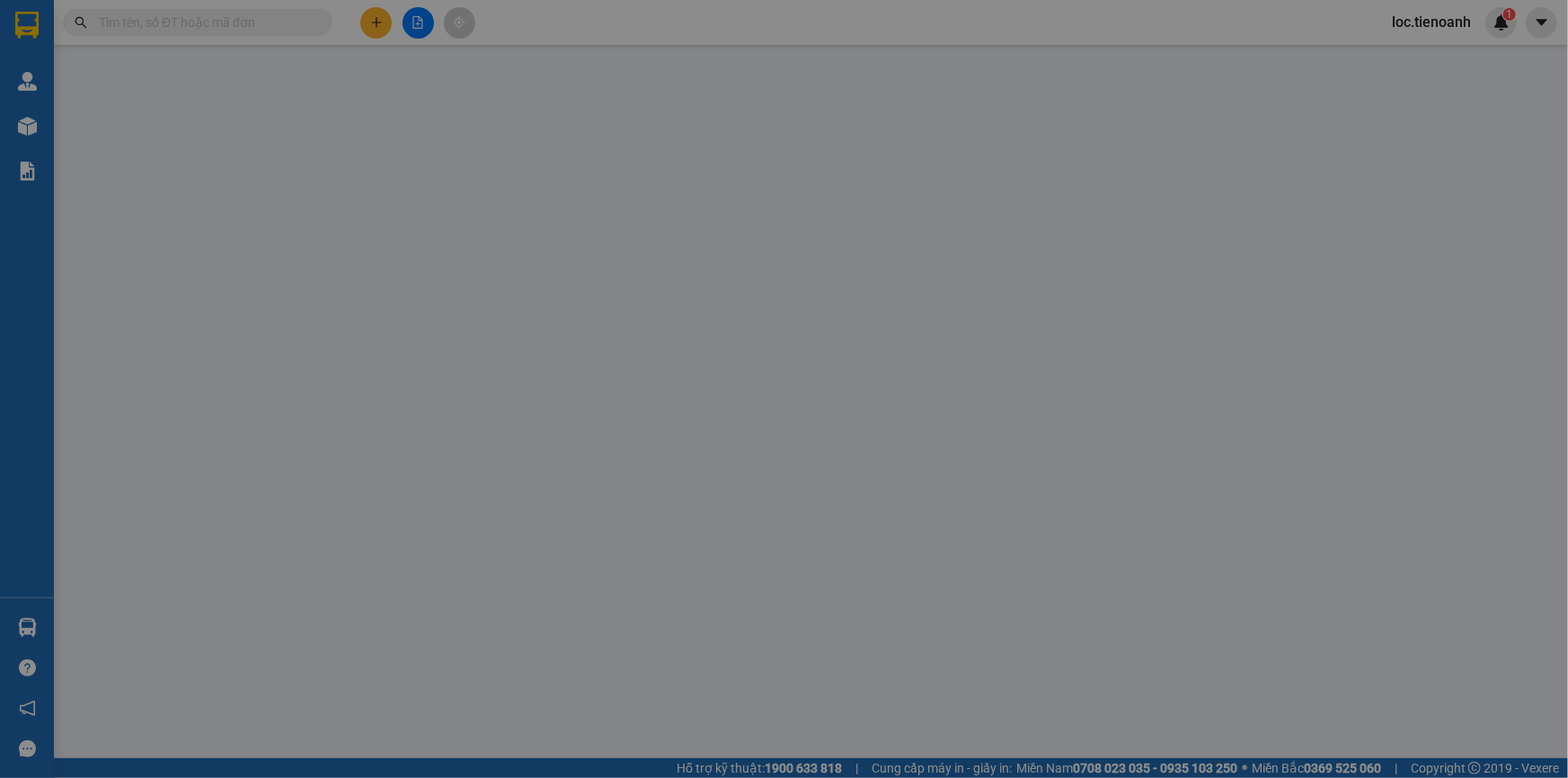
type input "A Mạnh"
type input "130.000"
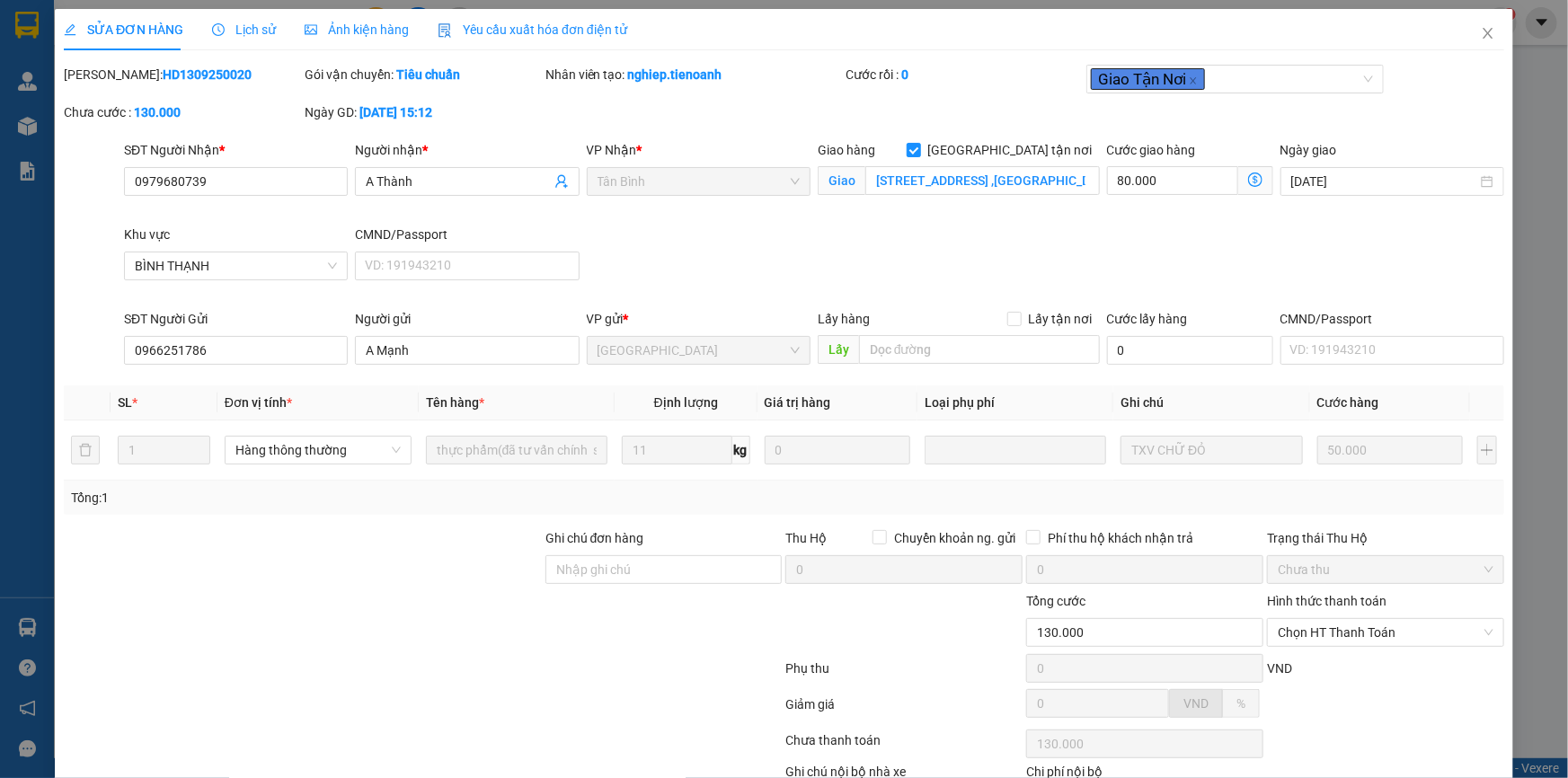
scroll to position [115, 0]
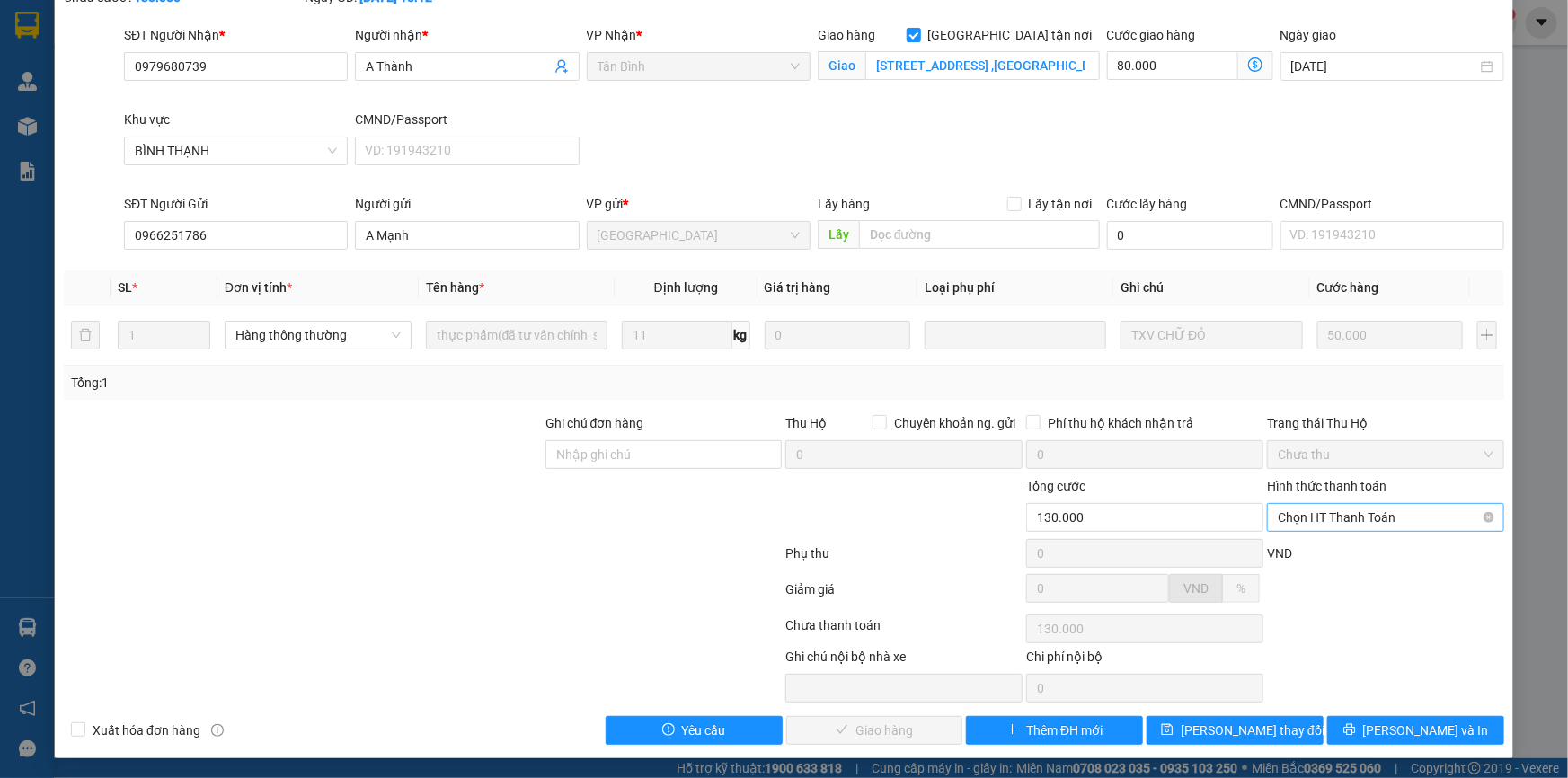
click at [1341, 524] on span "Chọn HT Thanh Toán" at bounding box center [1385, 517] width 215 height 27
click at [1331, 549] on div "Tại văn phòng" at bounding box center [1374, 552] width 214 height 20
type input "0"
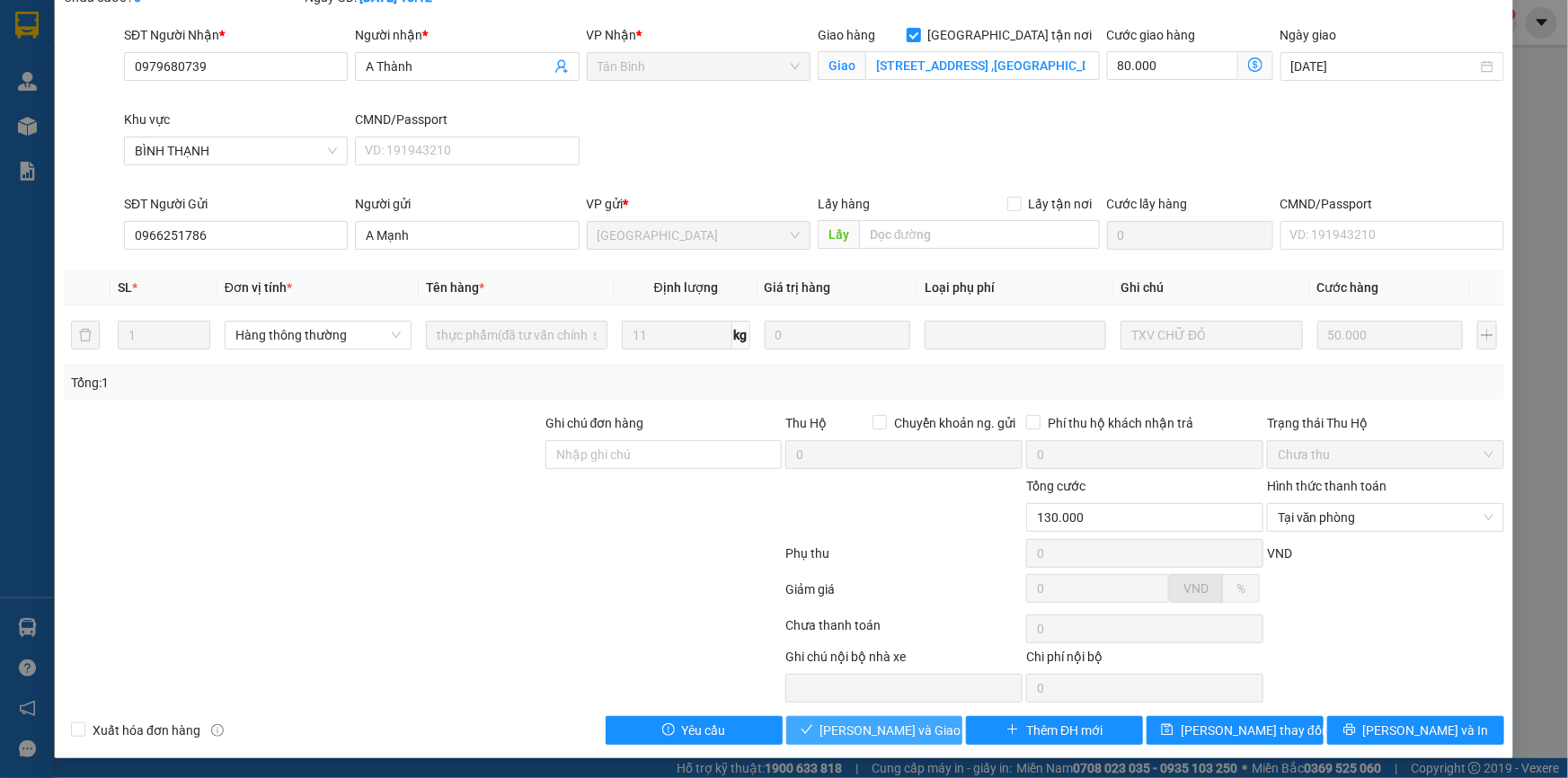
click at [865, 717] on button "[PERSON_NAME] và Giao hàng" at bounding box center [875, 730] width 177 height 29
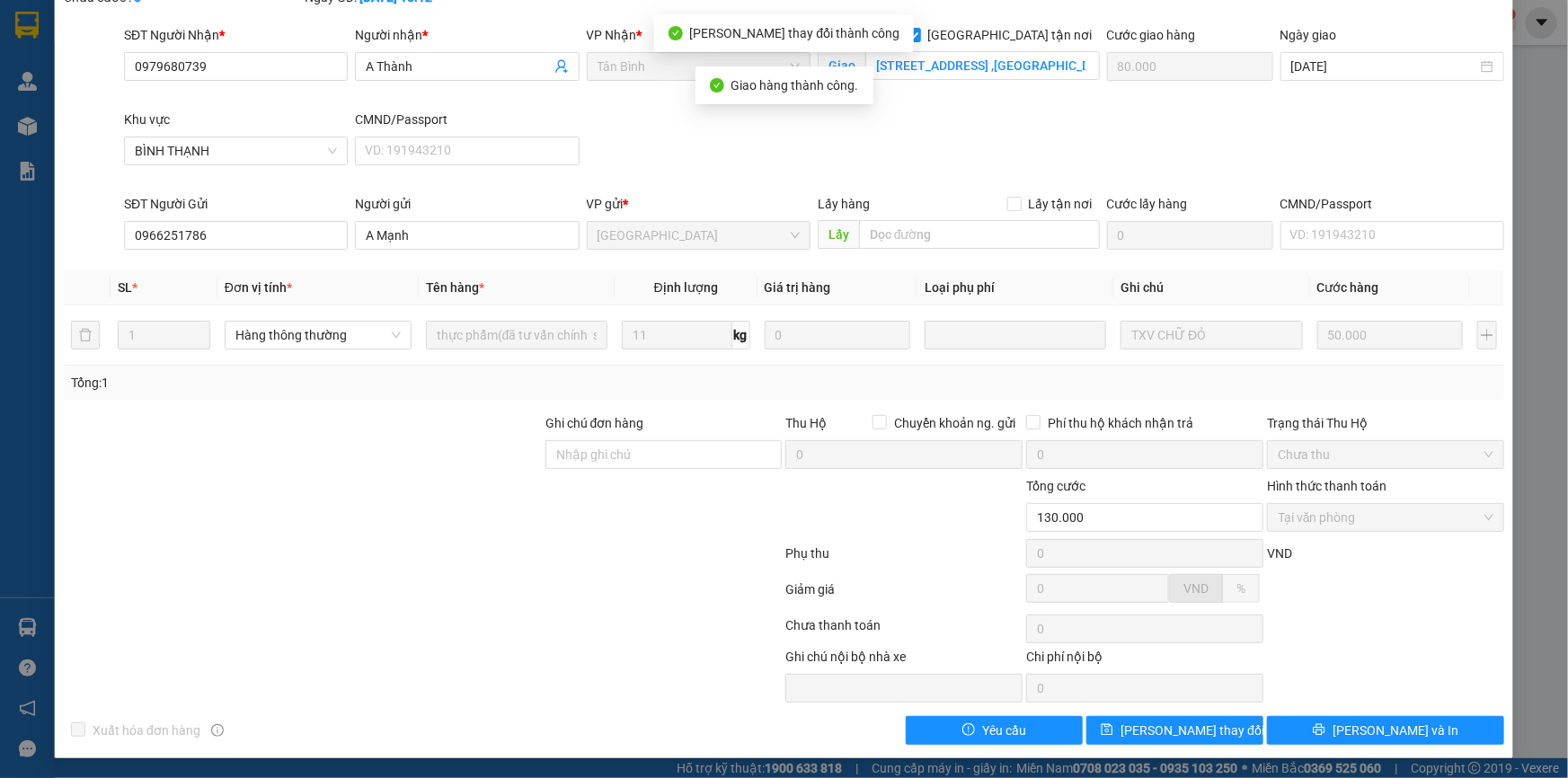
scroll to position [0, 0]
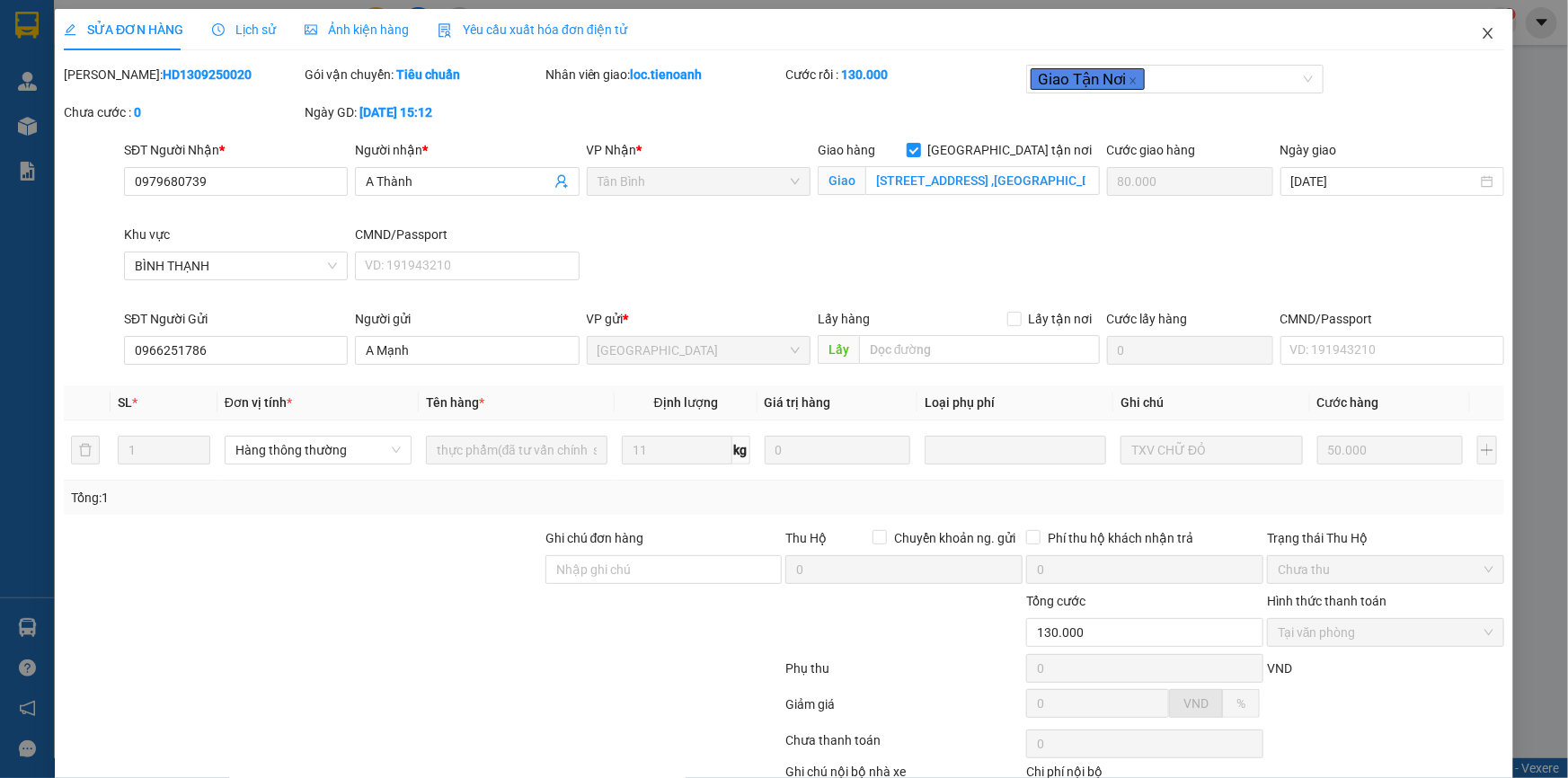
click at [1480, 36] on icon "close" at bounding box center [1487, 32] width 14 height 14
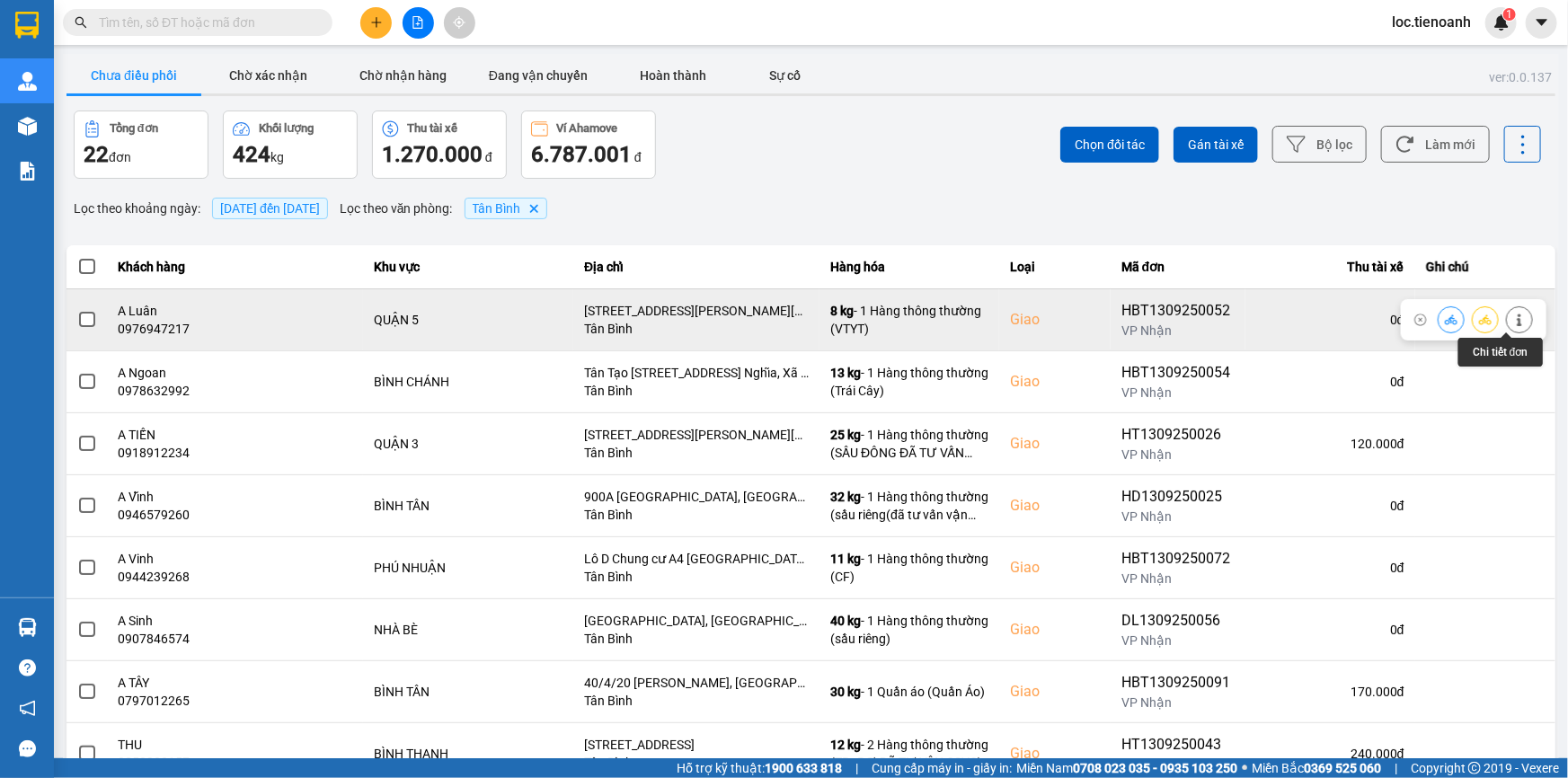
click at [1513, 314] on icon at bounding box center [1518, 319] width 12 height 12
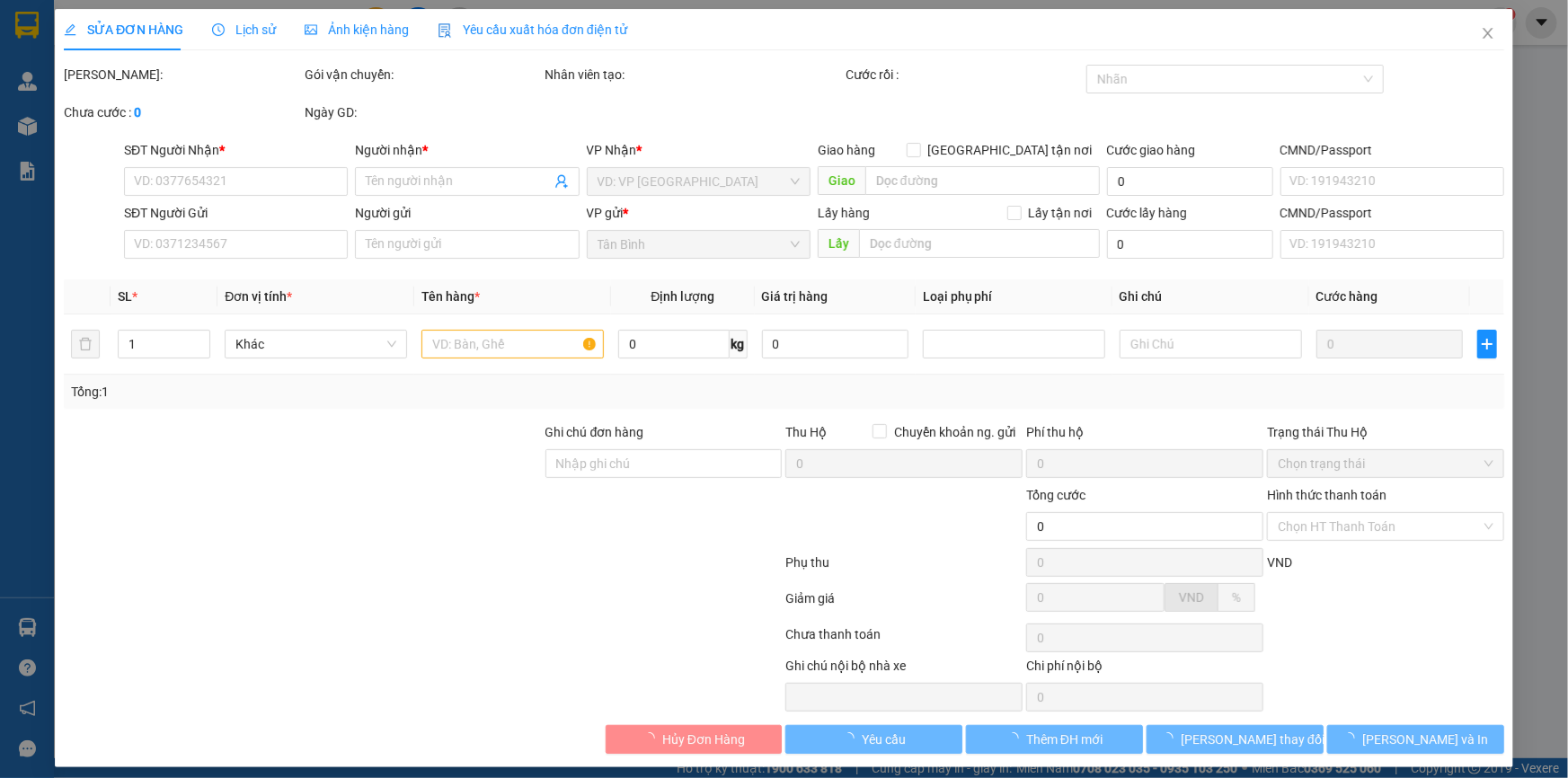
type input "0976947217"
type input "A Luân"
checkbox input "true"
type input "[STREET_ADDRESS][PERSON_NAME][PERSON_NAME]"
type input "0976947217"
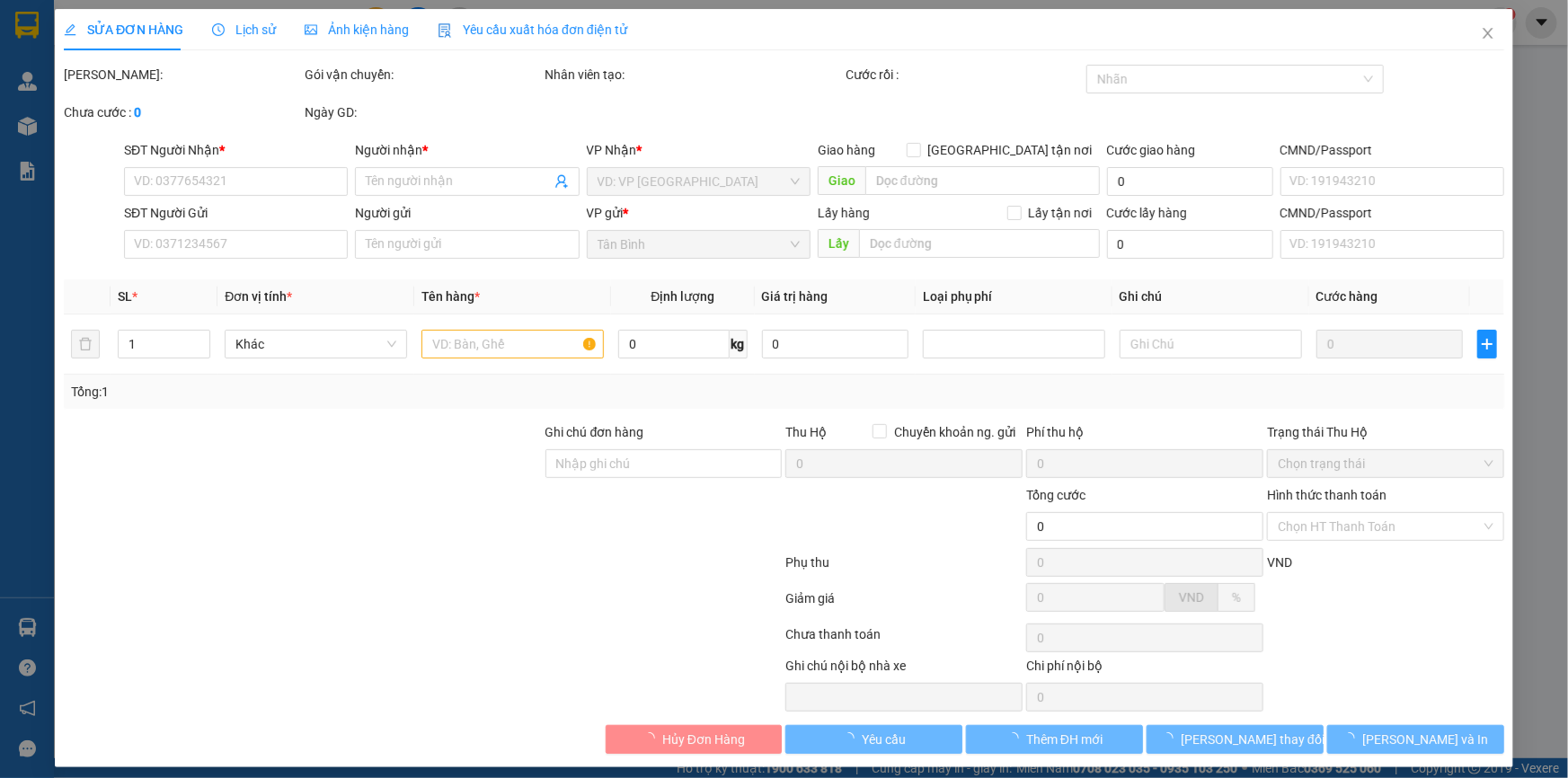
type input "A Luân"
type input "110.000"
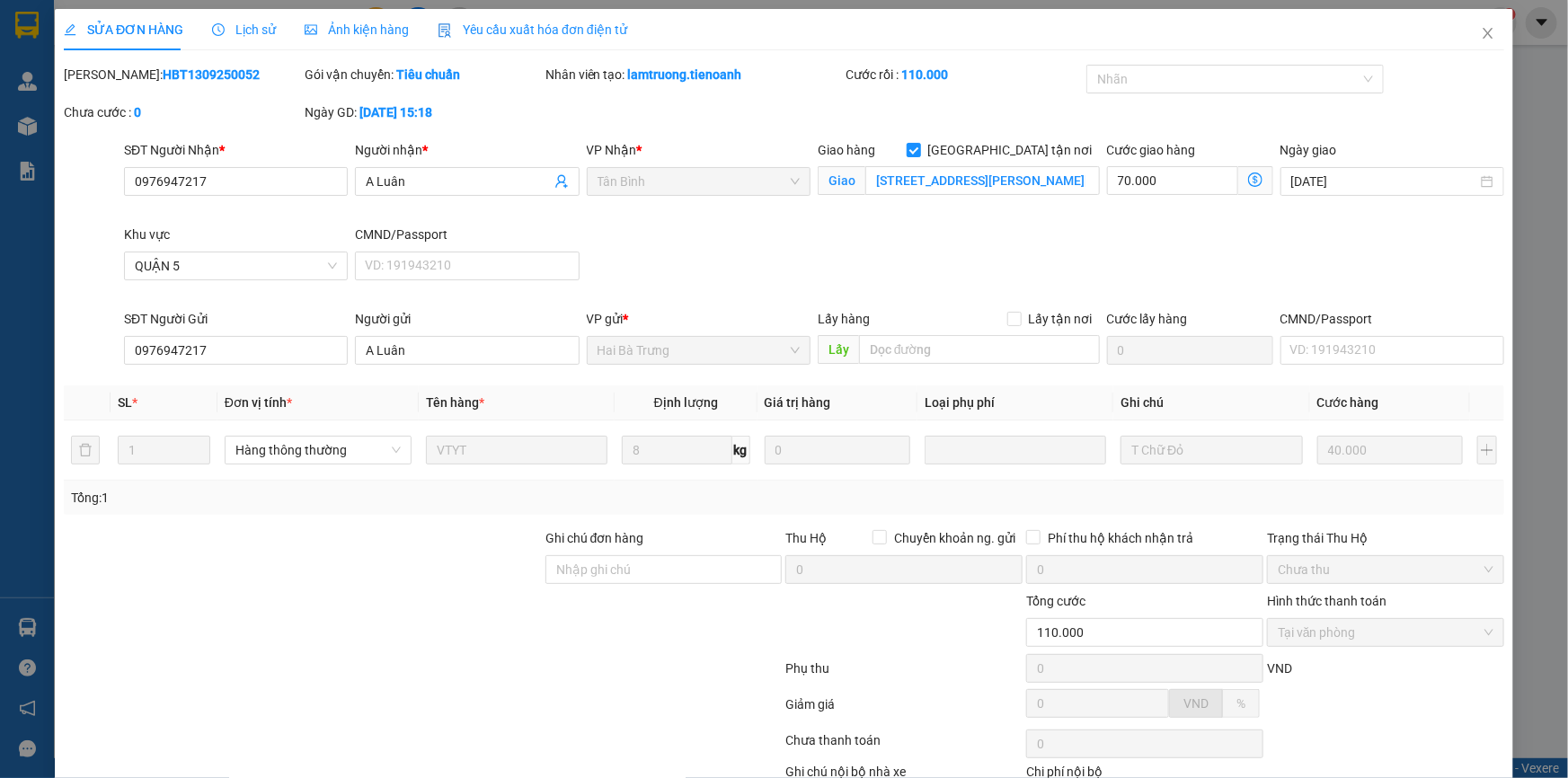
scroll to position [115, 0]
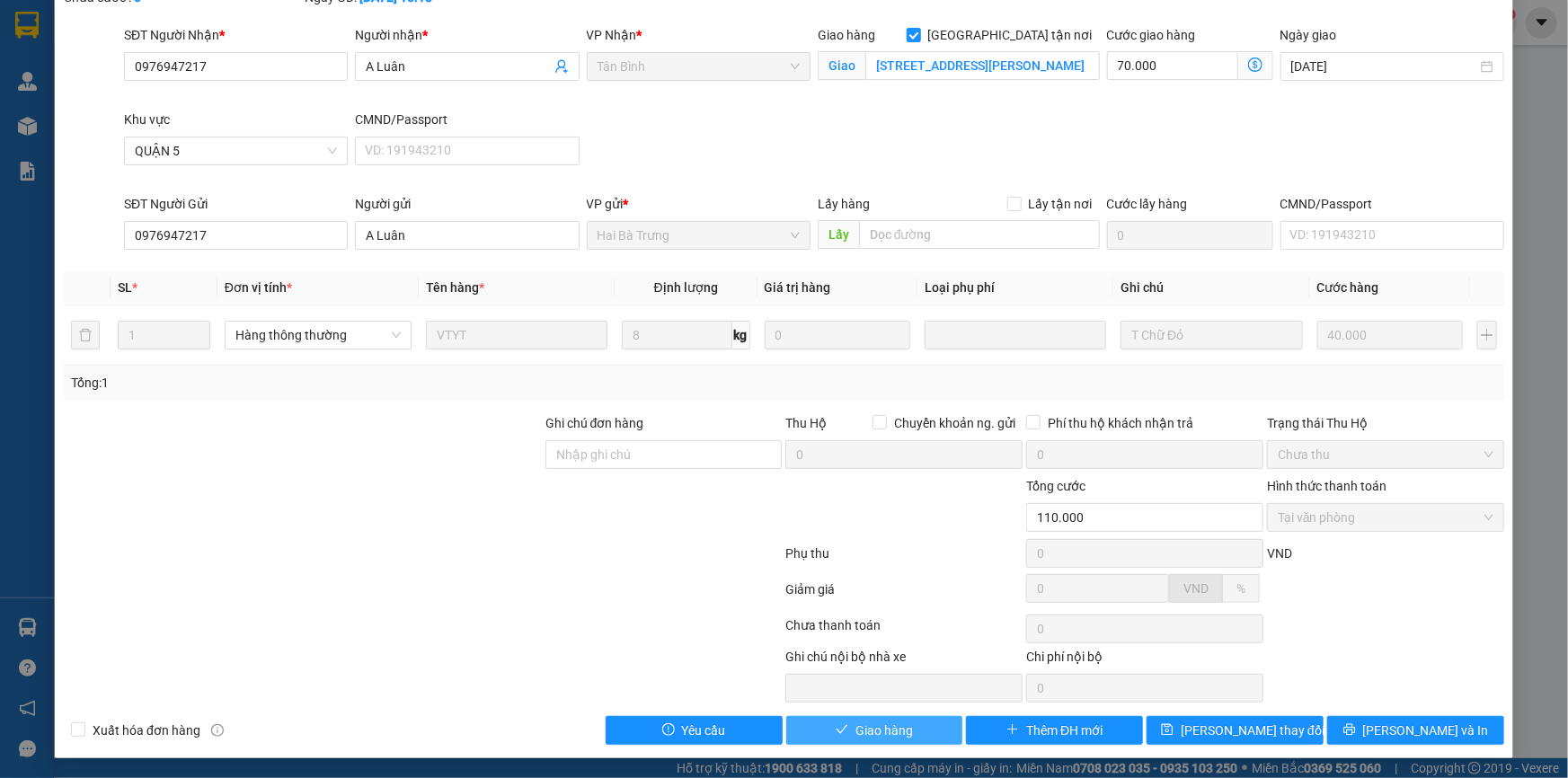
click at [864, 721] on span "Giao hàng" at bounding box center [883, 730] width 57 height 20
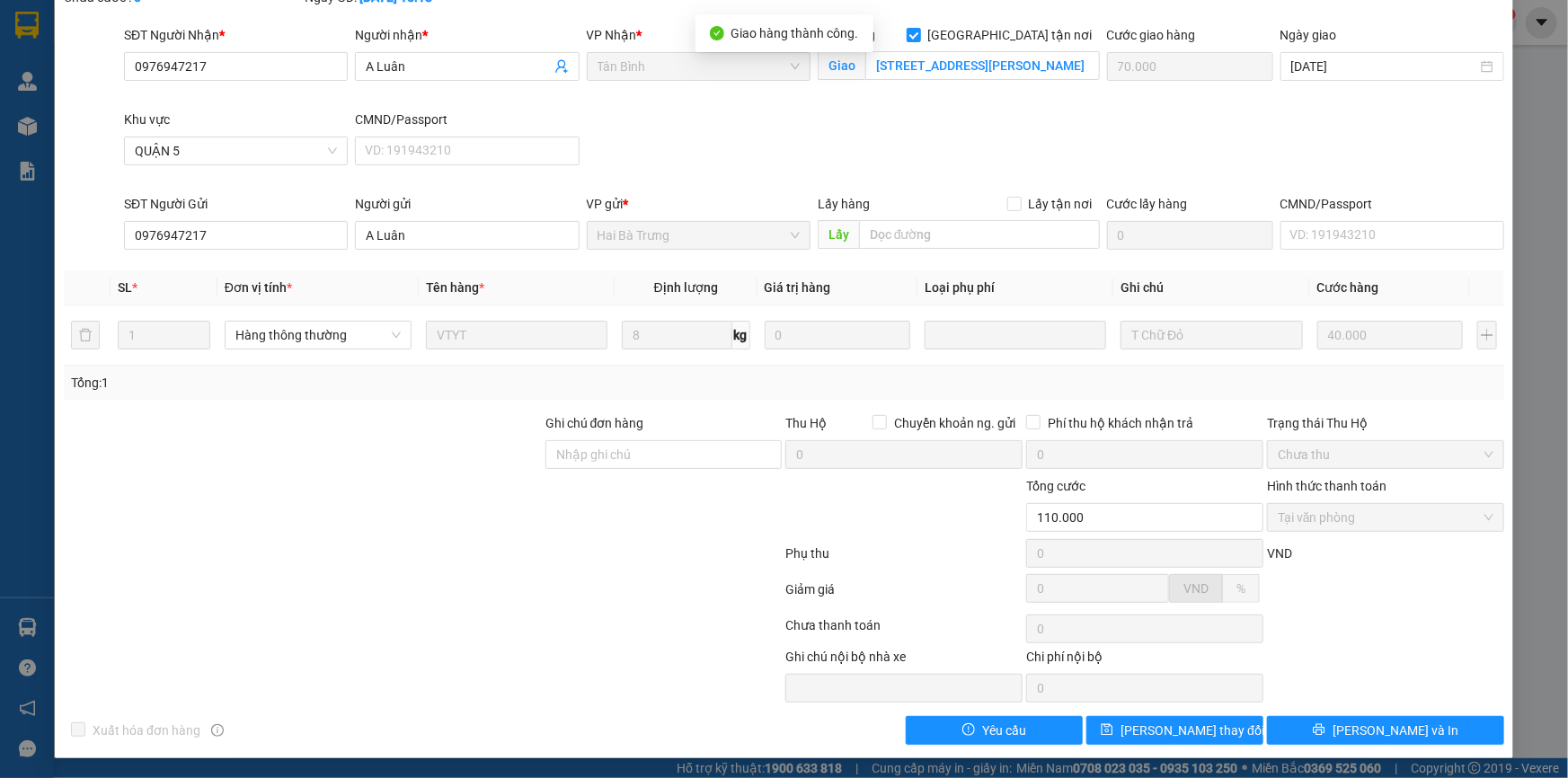
scroll to position [0, 0]
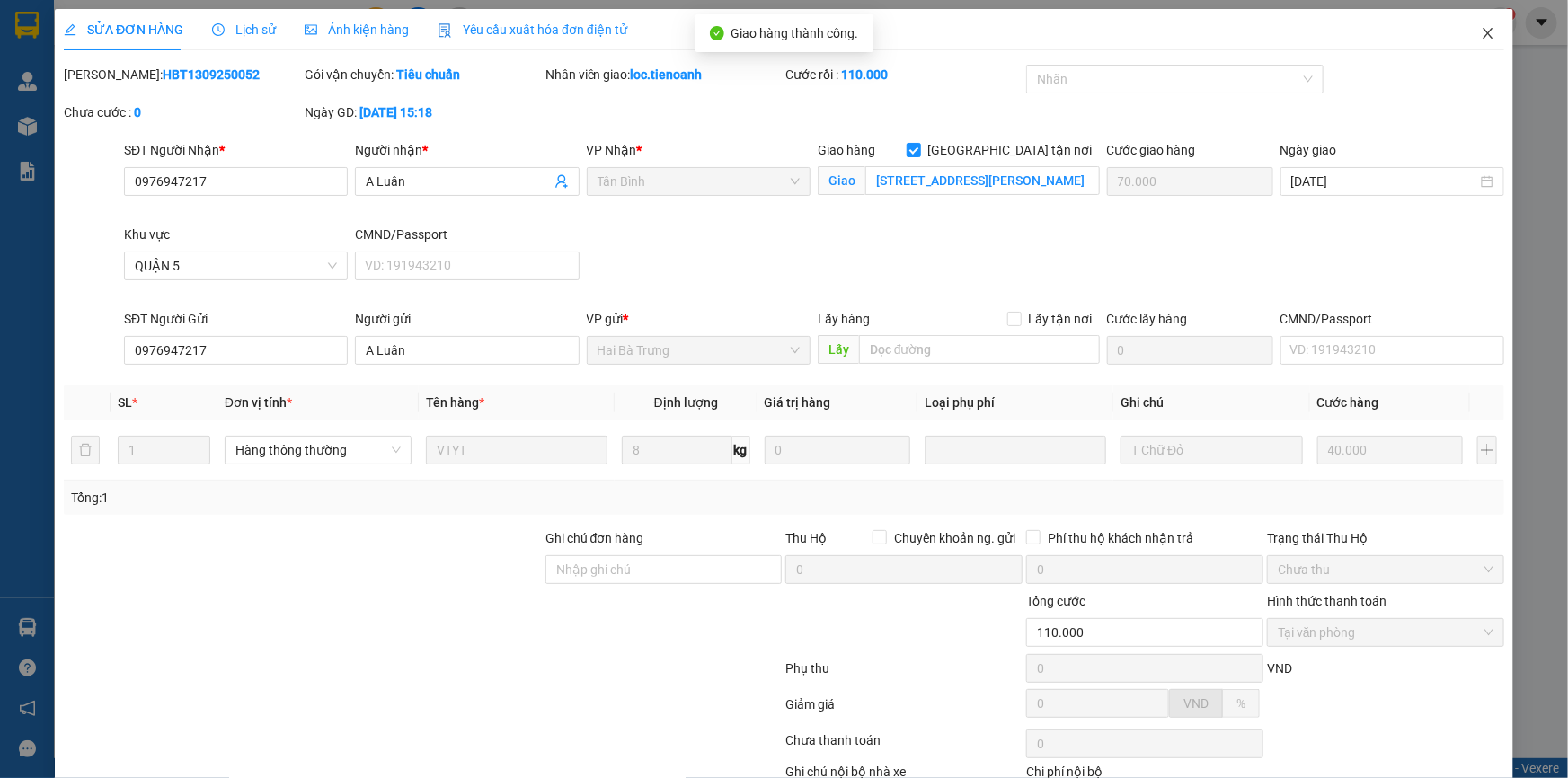
click at [1480, 33] on icon "close" at bounding box center [1487, 32] width 14 height 14
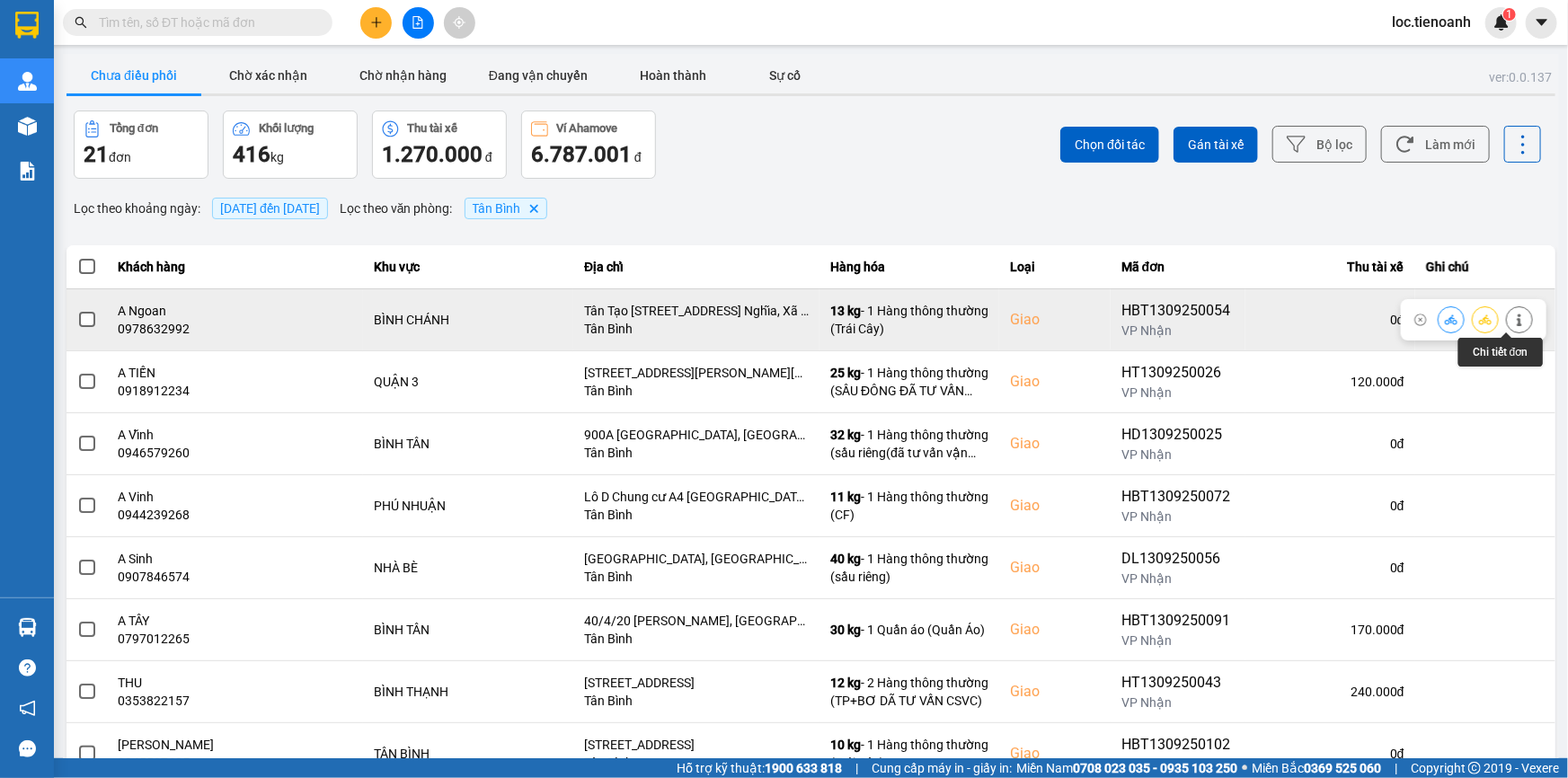
click at [1513, 324] on icon at bounding box center [1518, 319] width 12 height 12
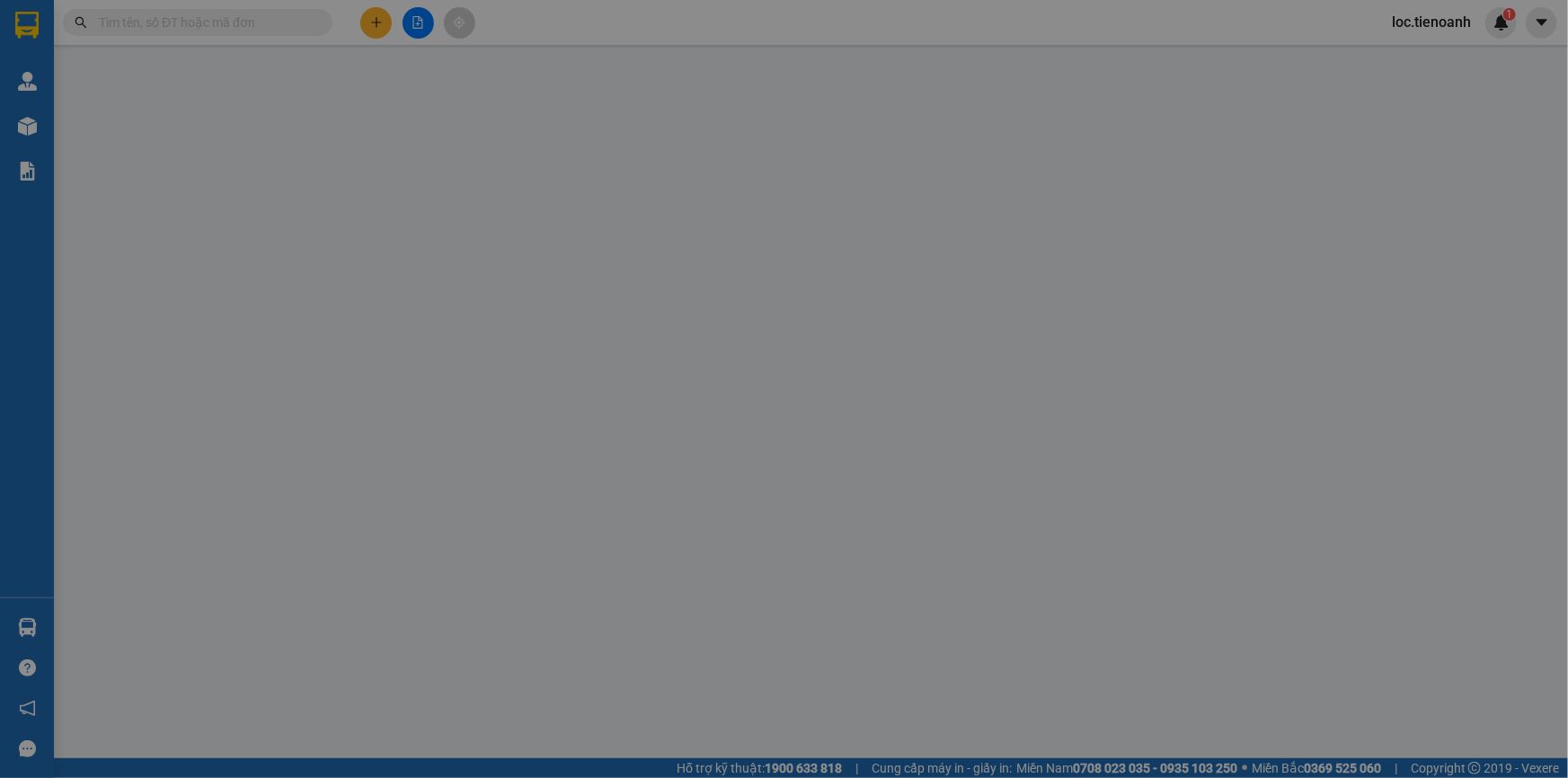
type input "0978632992"
type input "A Ngoan"
checkbox input "true"
type input "Tân Tạo [STREET_ADDRESS] Nghĩa, Xã [GEOGRAPHIC_DATA], [GEOGRAPHIC_DATA], [GEOGR…"
type input "0934450499"
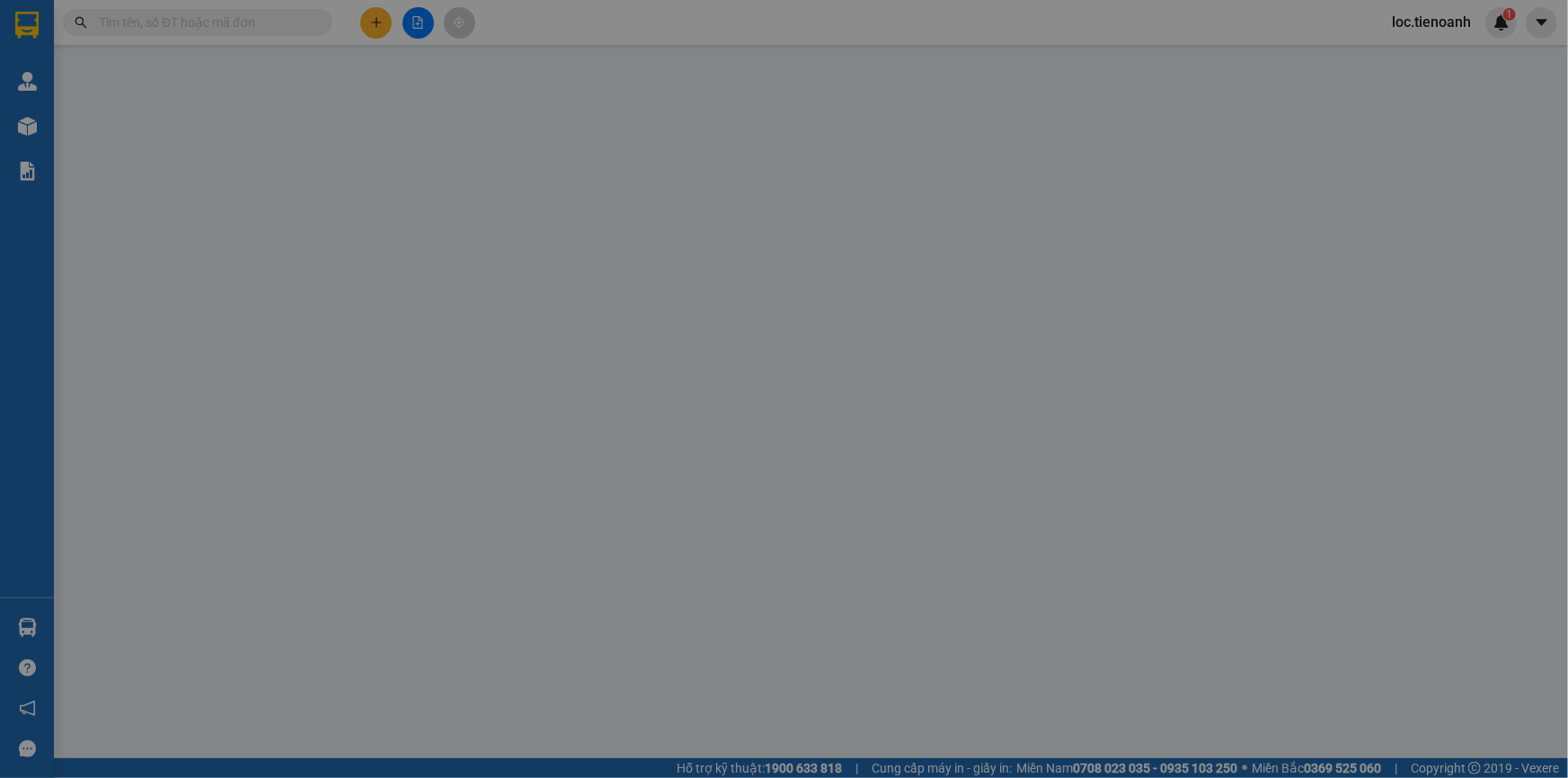
type input "A San"
type input "150.000"
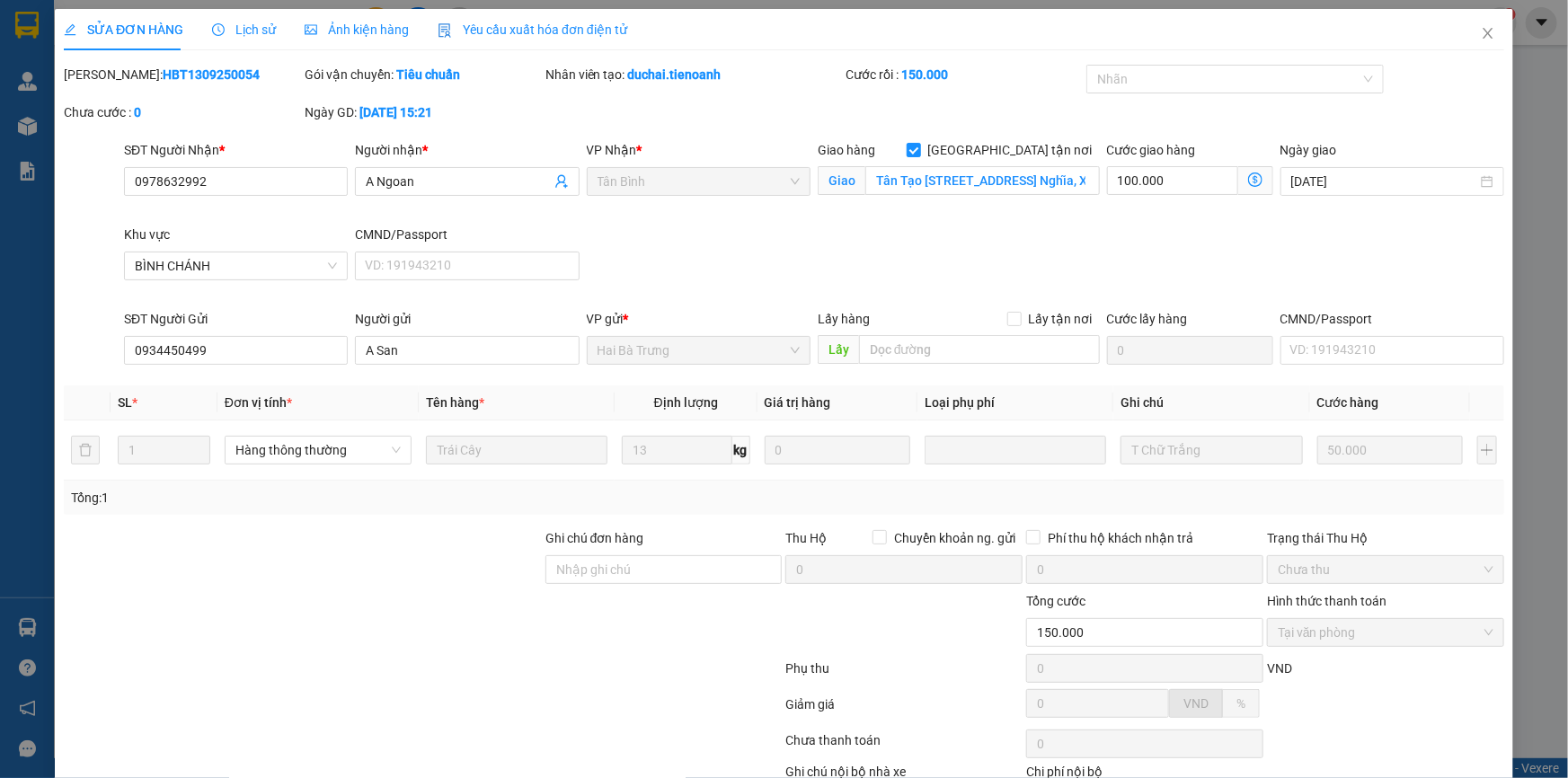
scroll to position [115, 0]
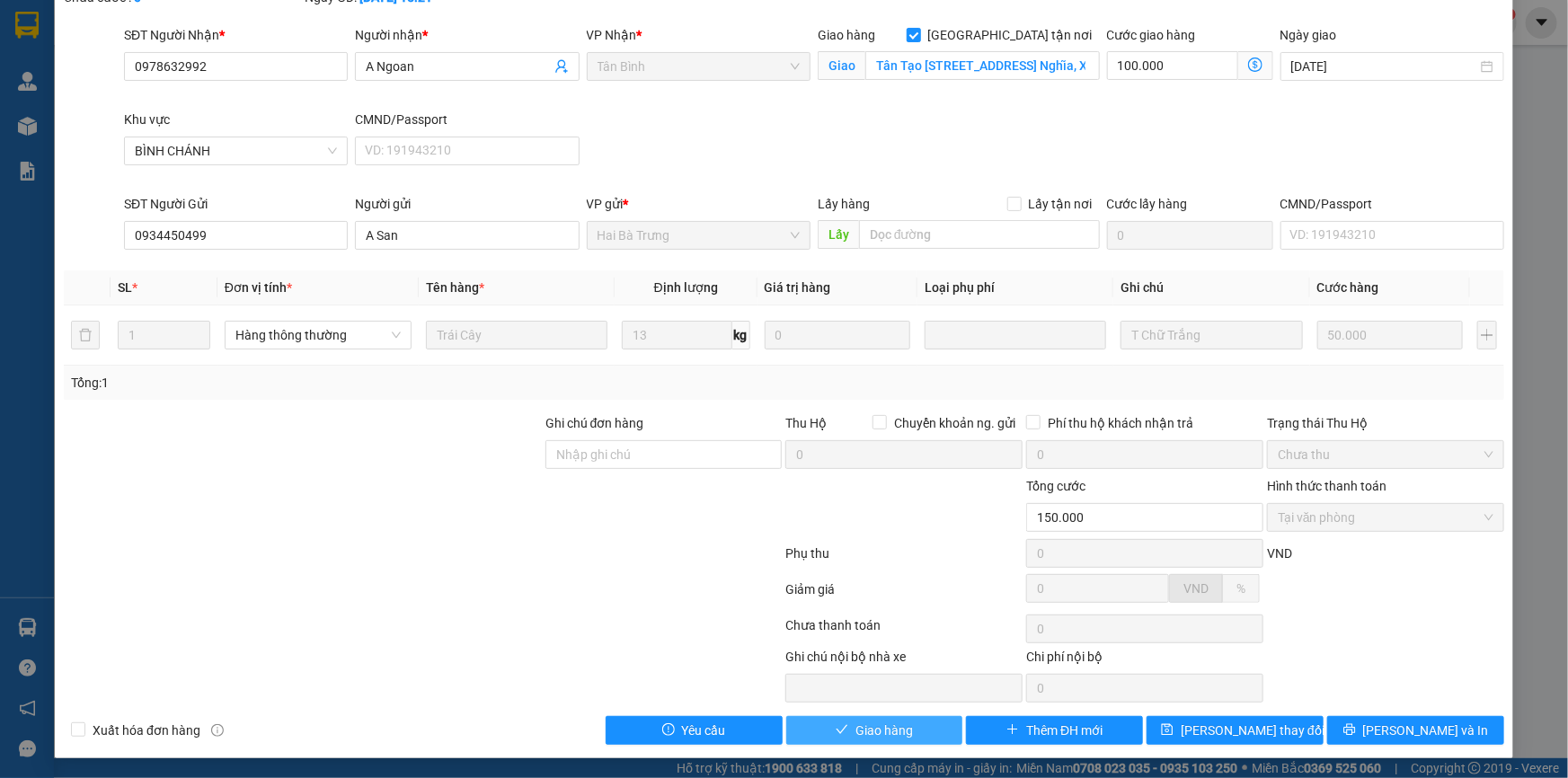
click at [893, 731] on span "Giao hàng" at bounding box center [883, 730] width 57 height 20
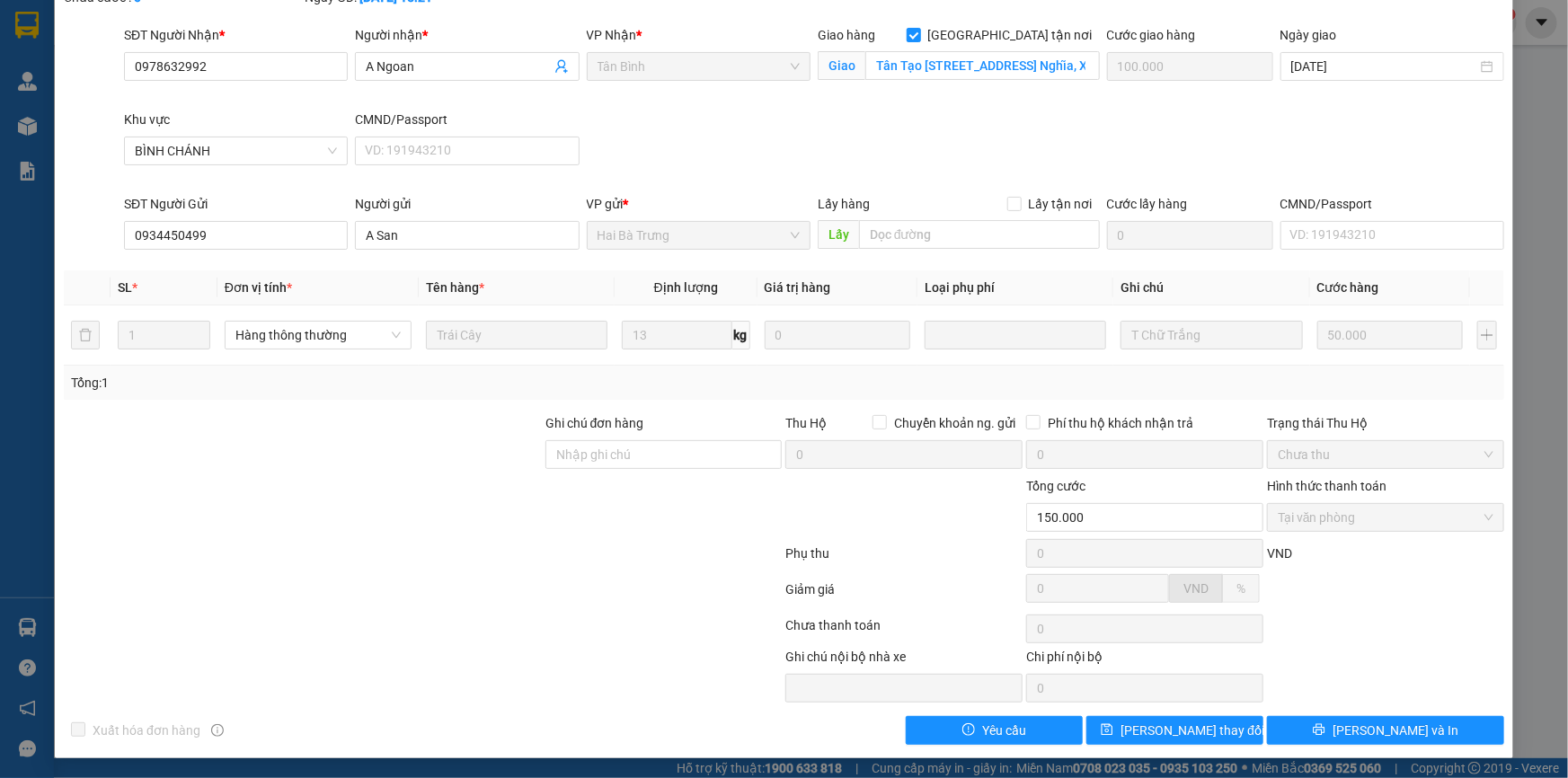
scroll to position [0, 0]
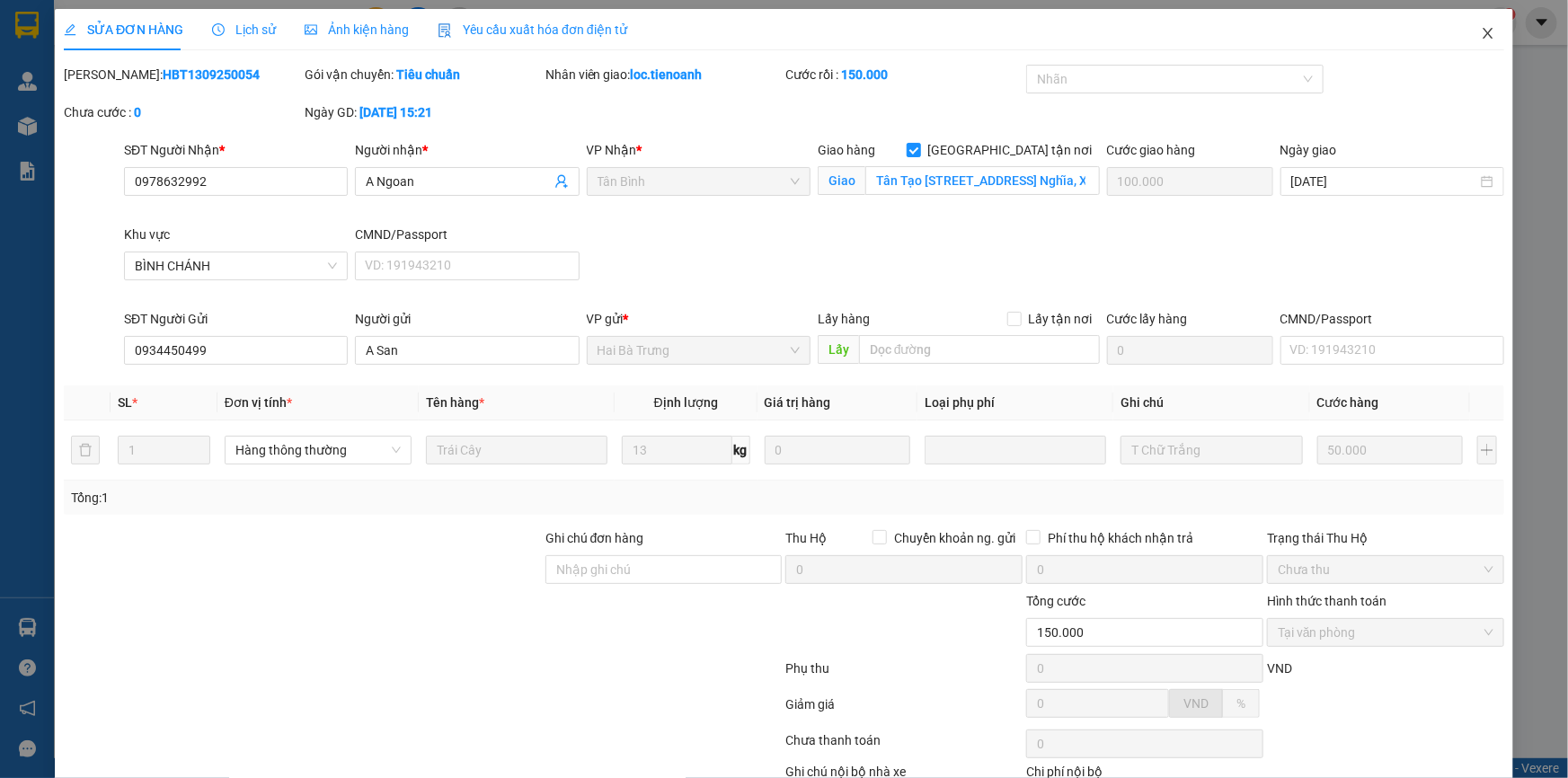
click at [1482, 36] on icon "close" at bounding box center [1487, 32] width 10 height 10
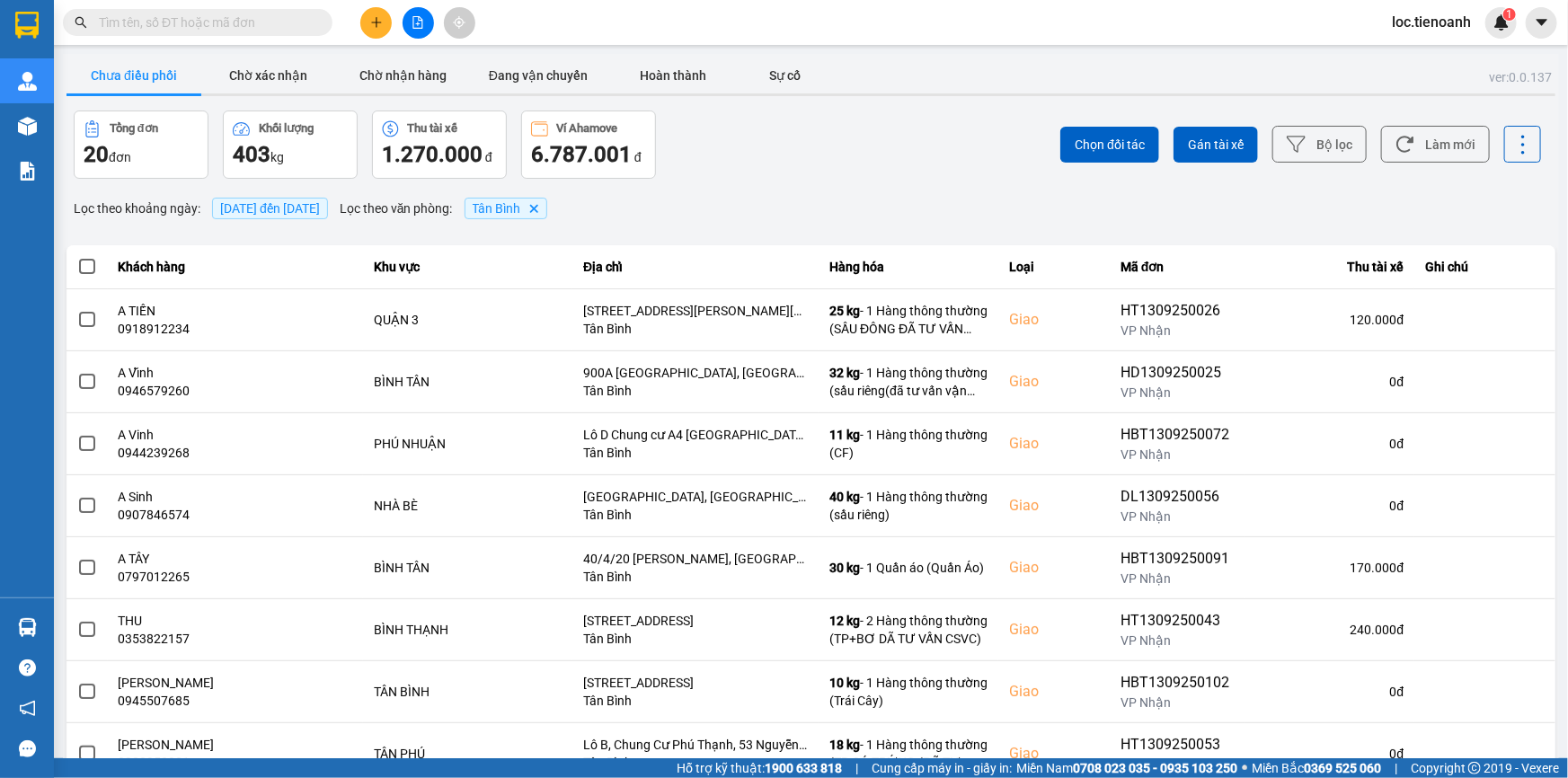
scroll to position [88, 0]
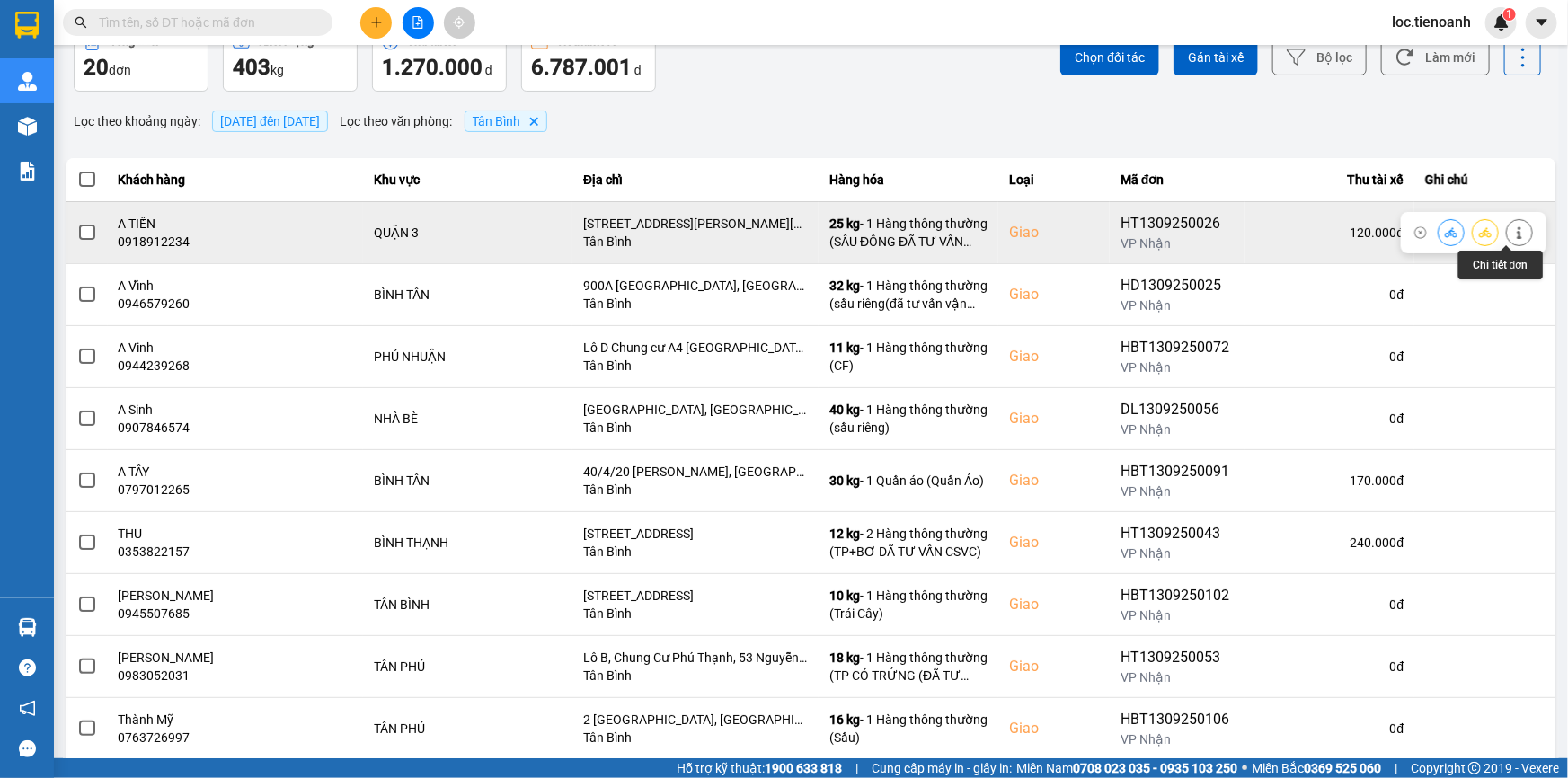
click at [1513, 233] on icon at bounding box center [1518, 232] width 12 height 12
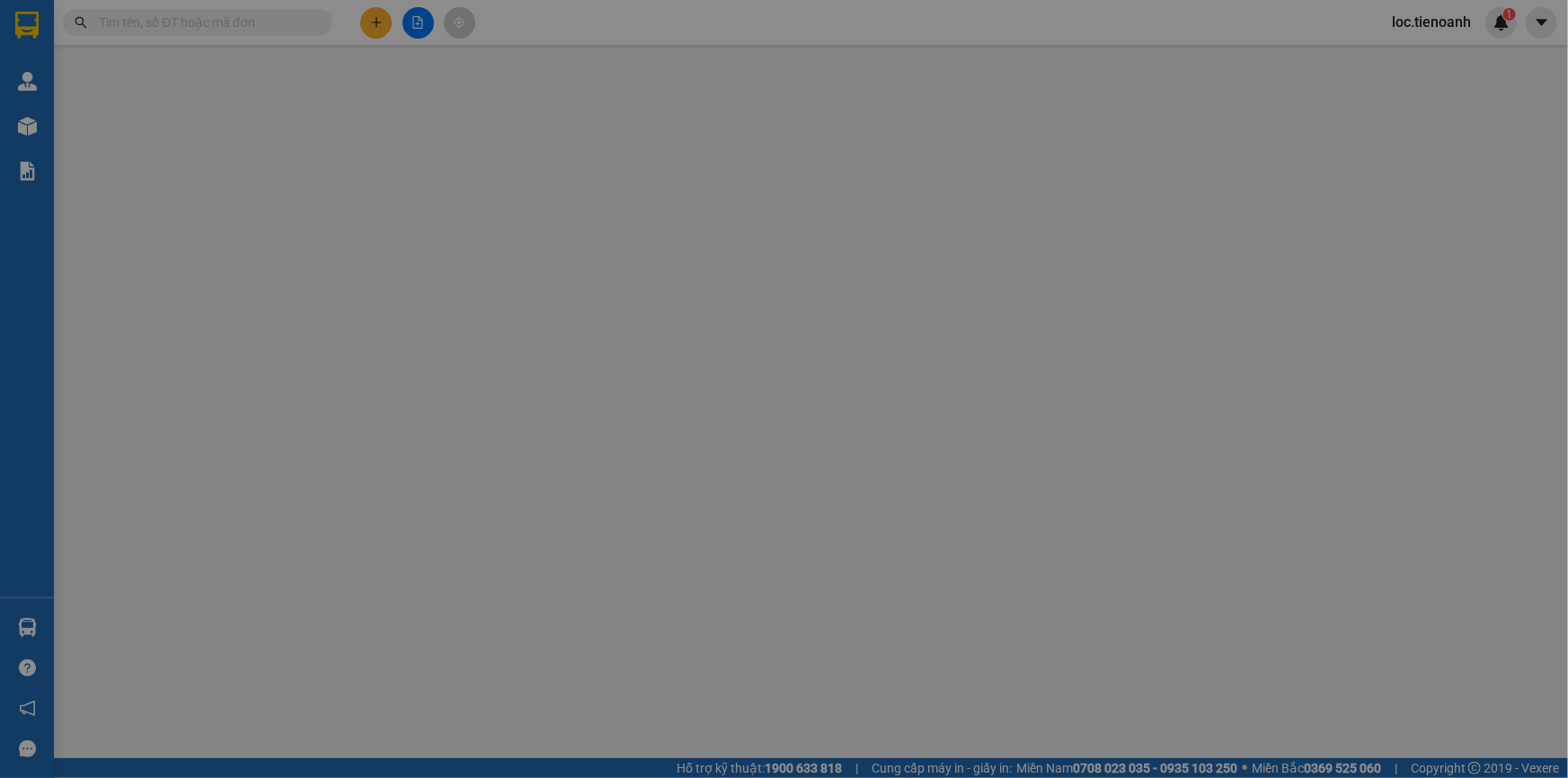
type input "0918912234"
type input "A TIẾN"
checkbox input "true"
type input "[STREET_ADDRESS][PERSON_NAME][PERSON_NAME]"
type input "0383797778"
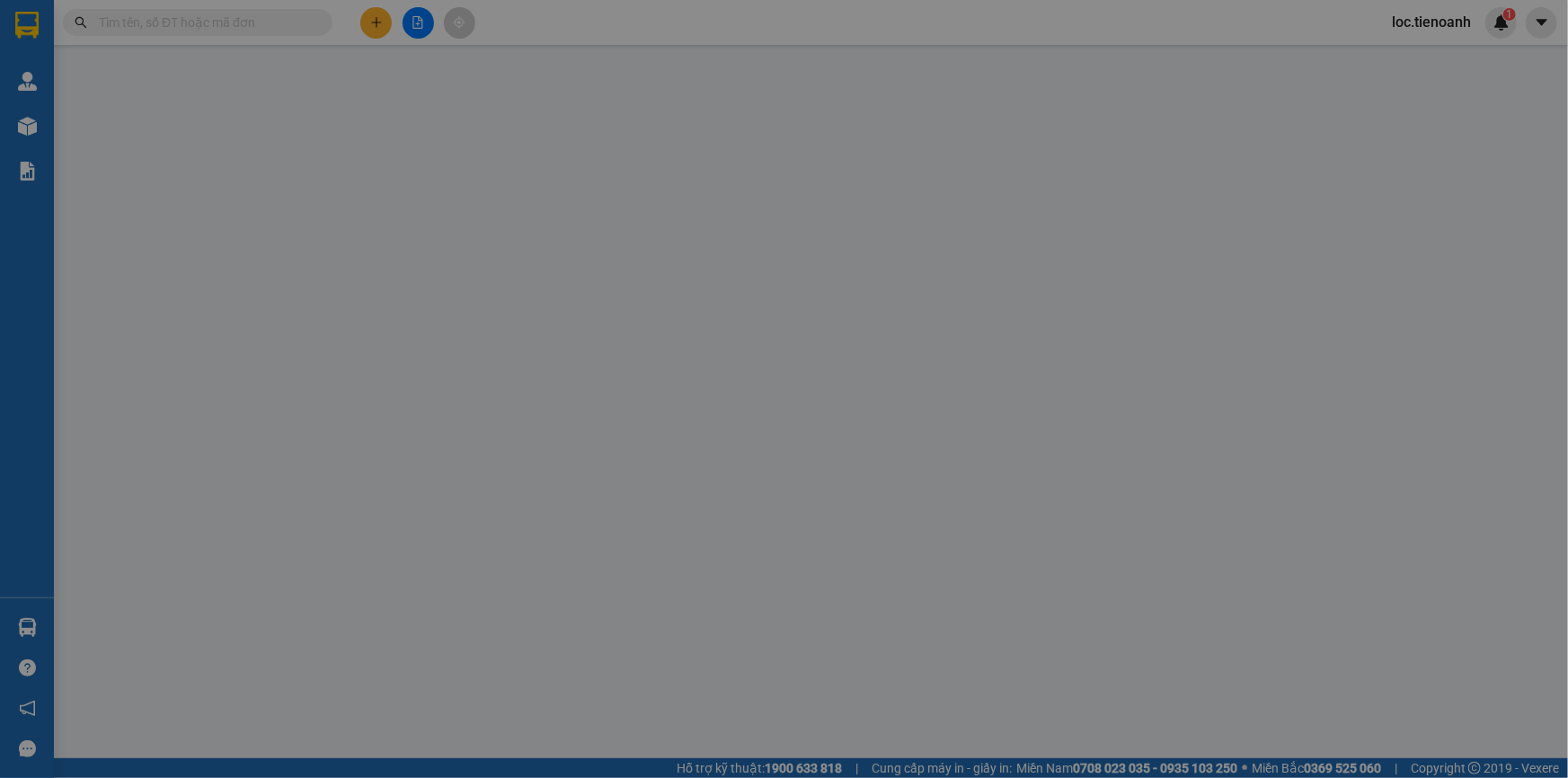
type input "CHÚ LẠI"
type input "120.000"
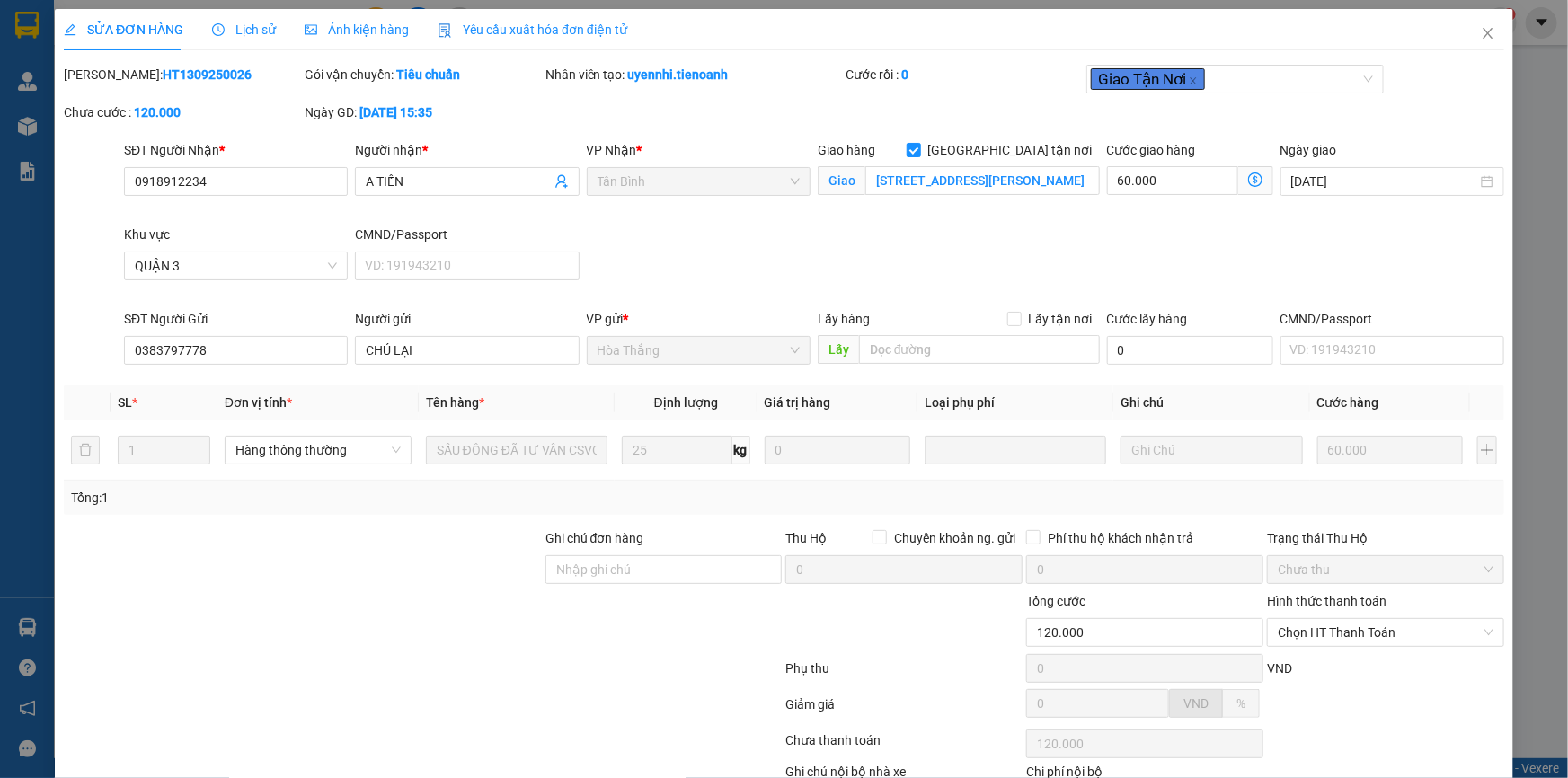
scroll to position [115, 0]
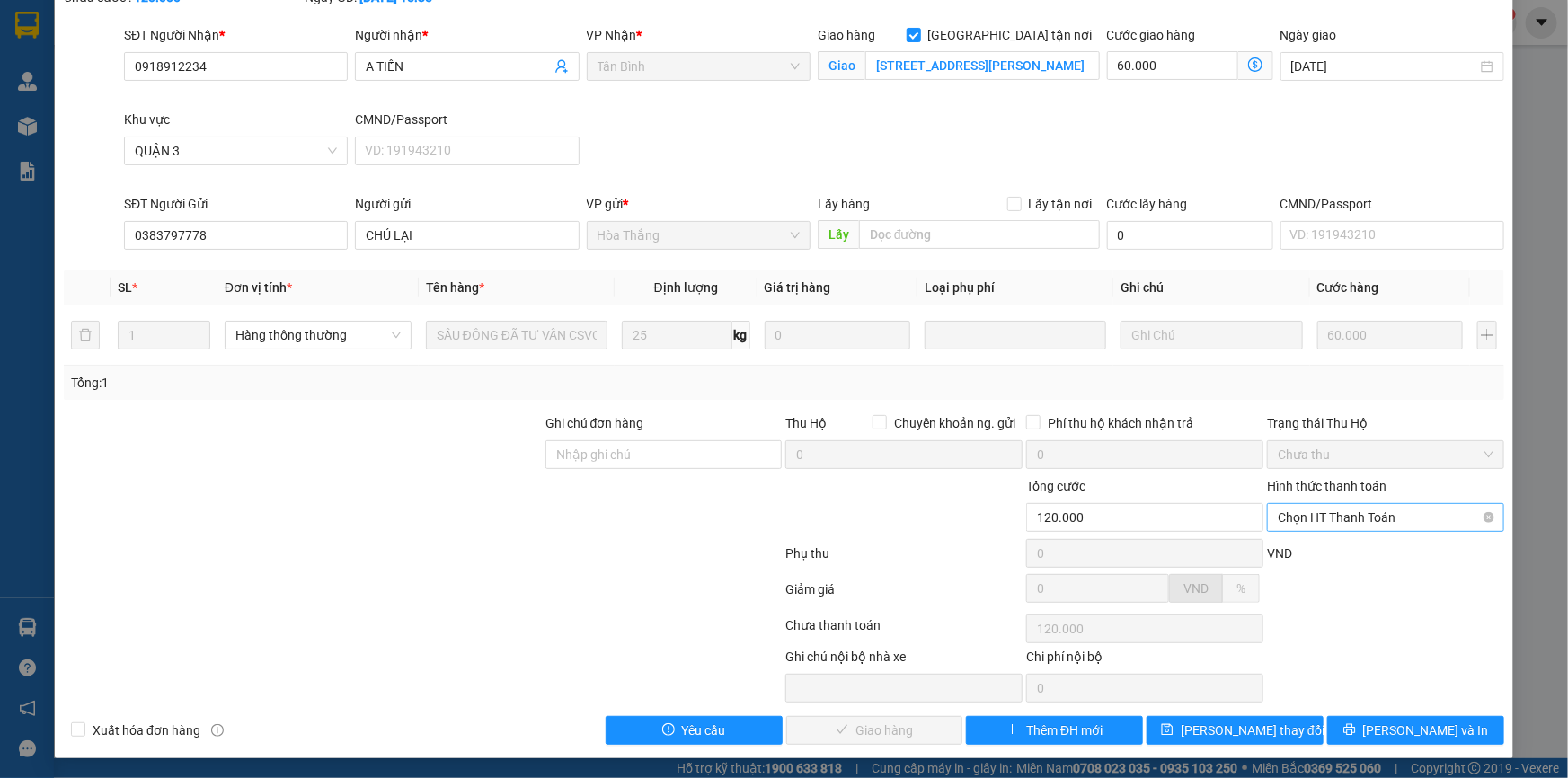
click at [1366, 511] on span "Chọn HT Thanh Toán" at bounding box center [1385, 517] width 215 height 27
click at [1352, 543] on div "Tại văn phòng" at bounding box center [1374, 552] width 214 height 20
type input "0"
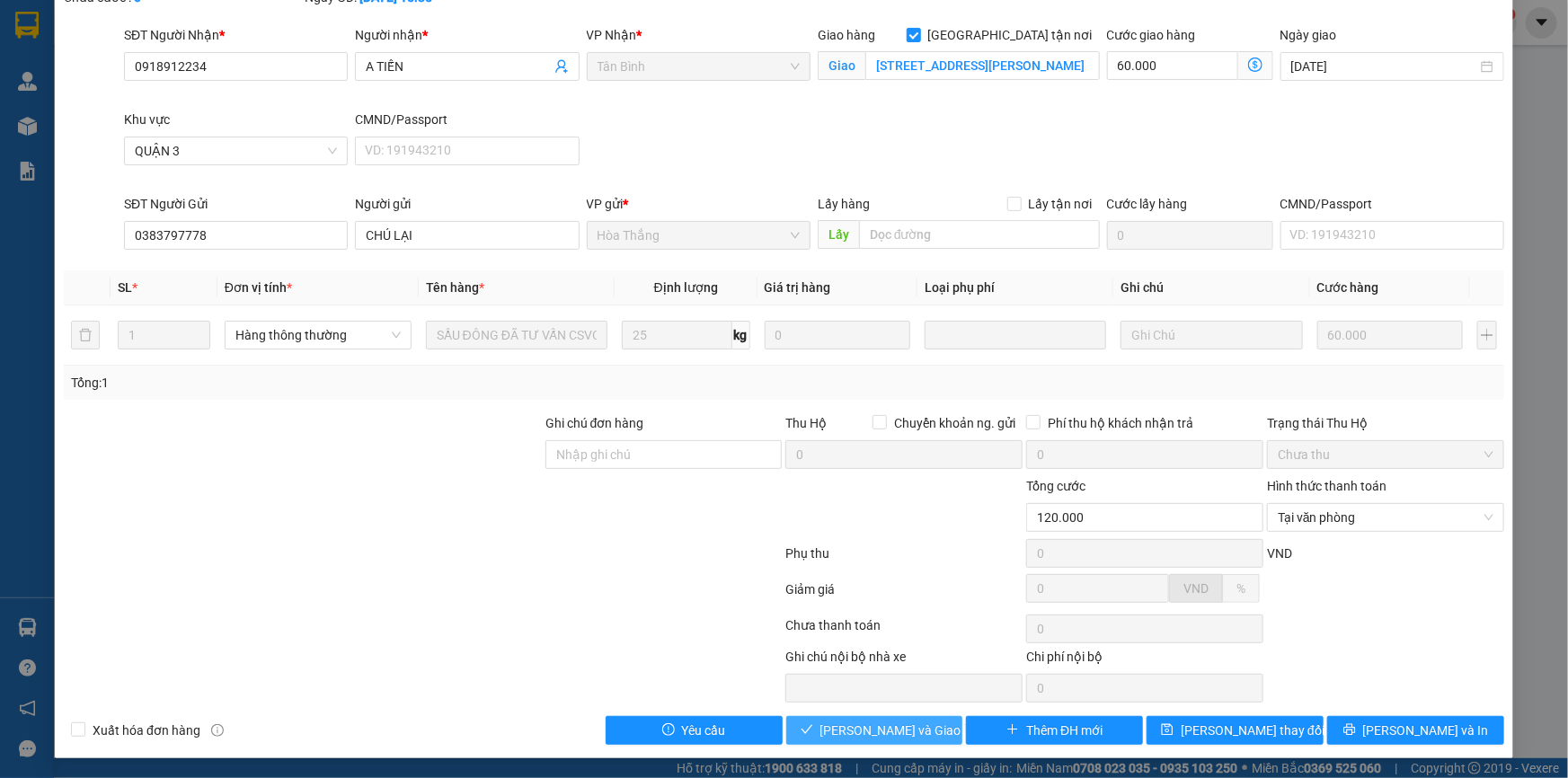
drag, startPoint x: 856, startPoint y: 736, endPoint x: 989, endPoint y: 687, distance: 141.7
click at [862, 733] on span "[PERSON_NAME] và Giao hàng" at bounding box center [905, 730] width 172 height 20
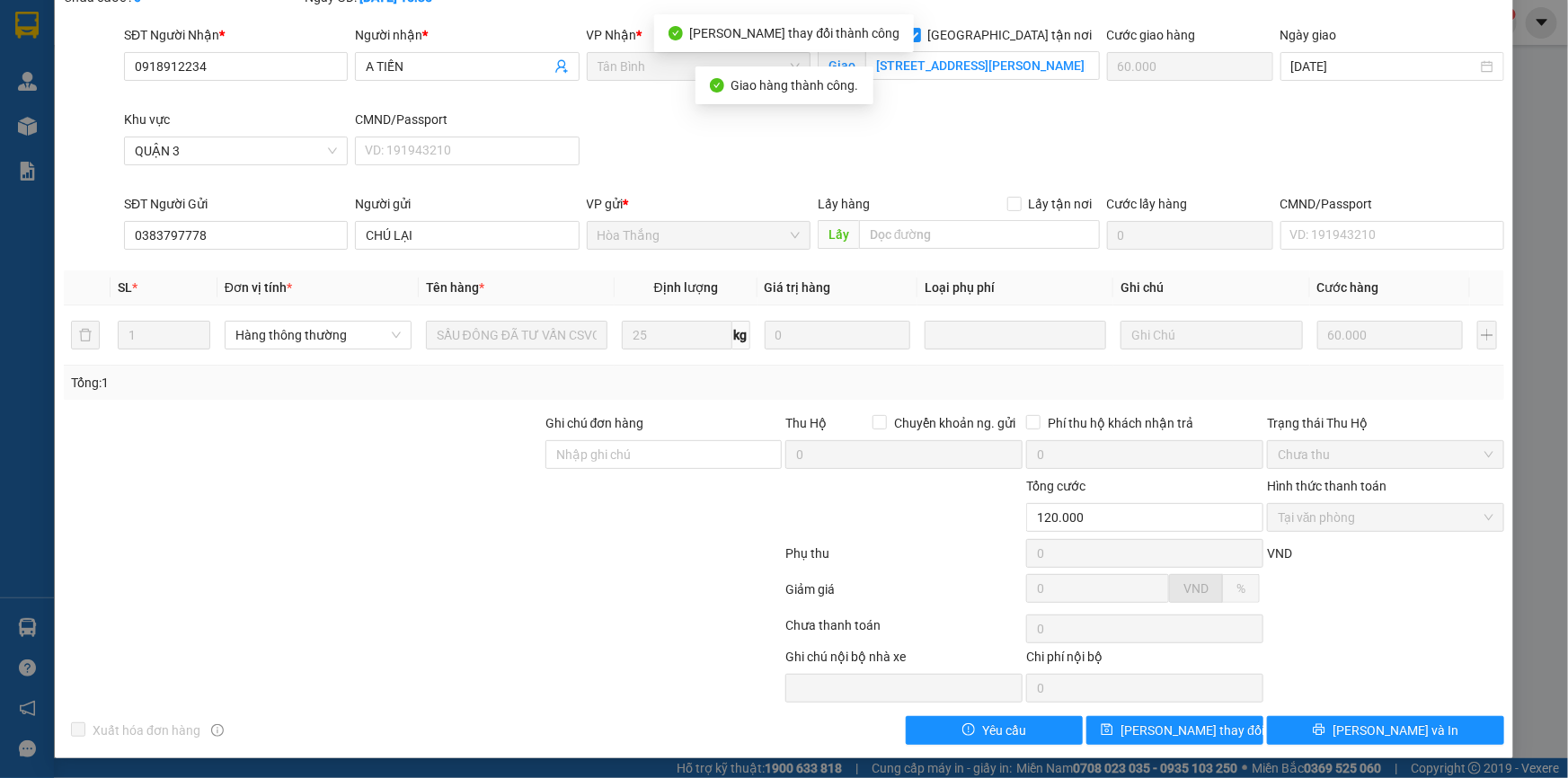
scroll to position [0, 0]
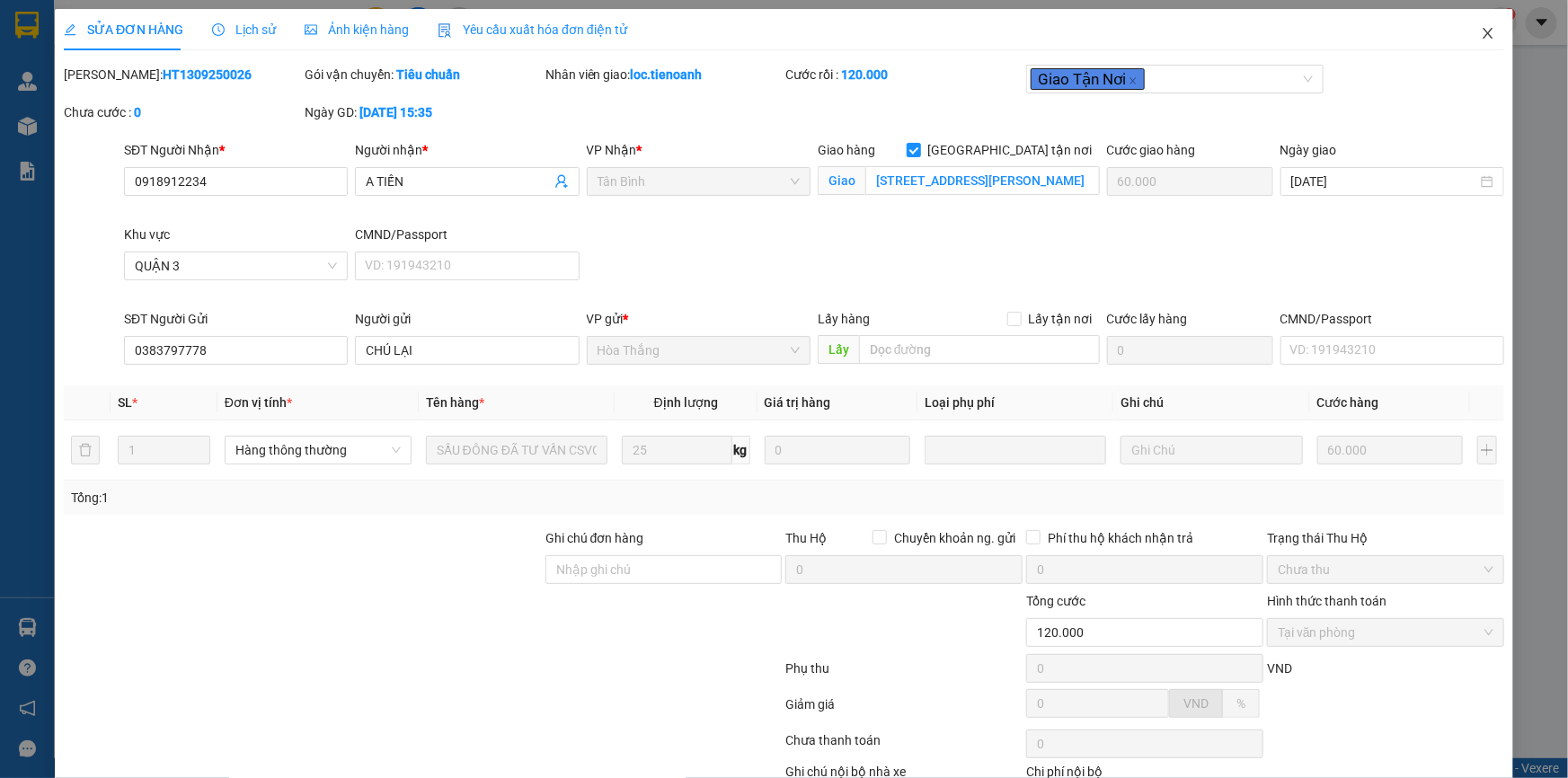
click at [1482, 36] on span "Close" at bounding box center [1487, 33] width 50 height 50
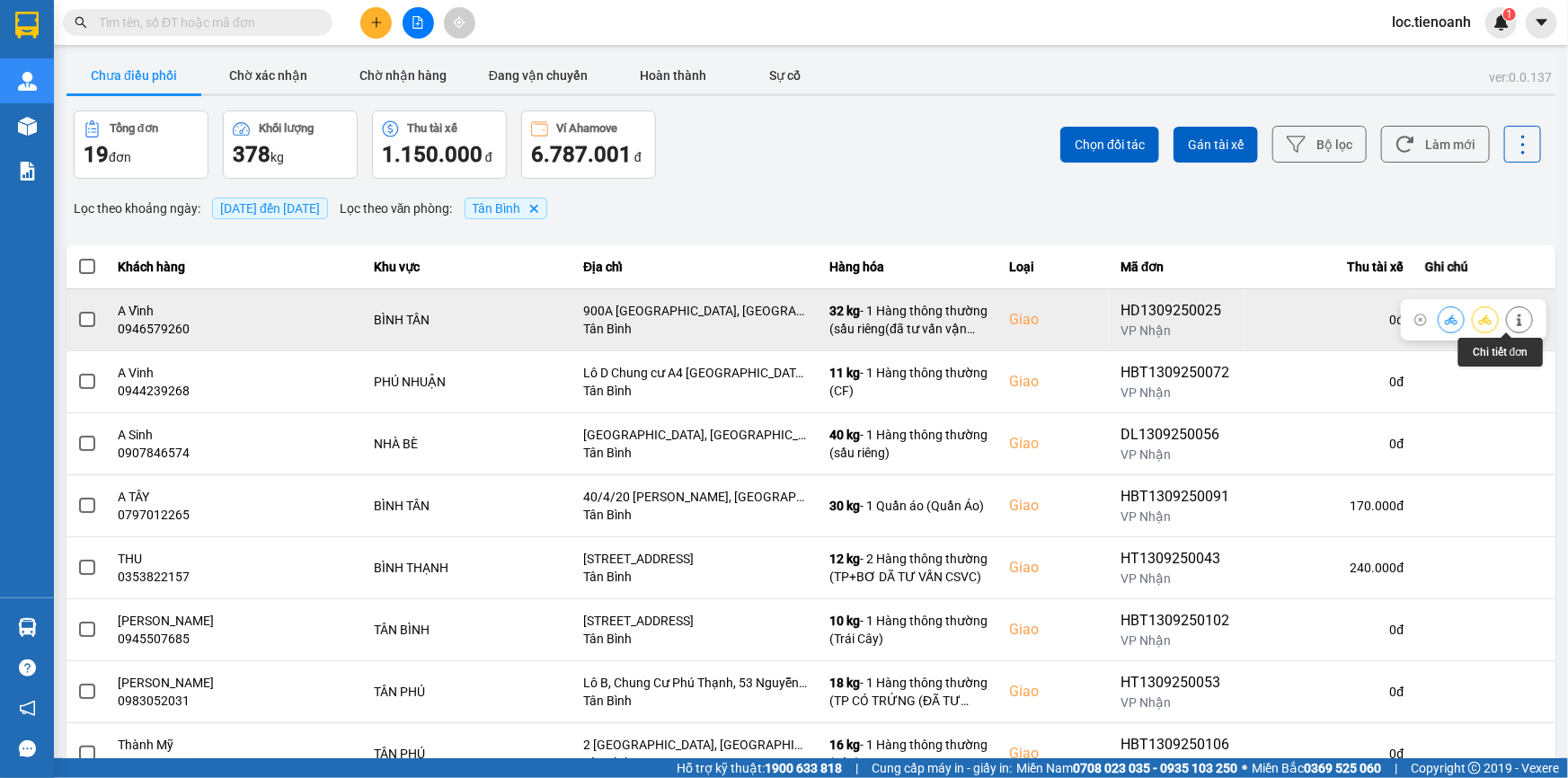
click at [1506, 329] on button at bounding box center [1518, 319] width 25 height 31
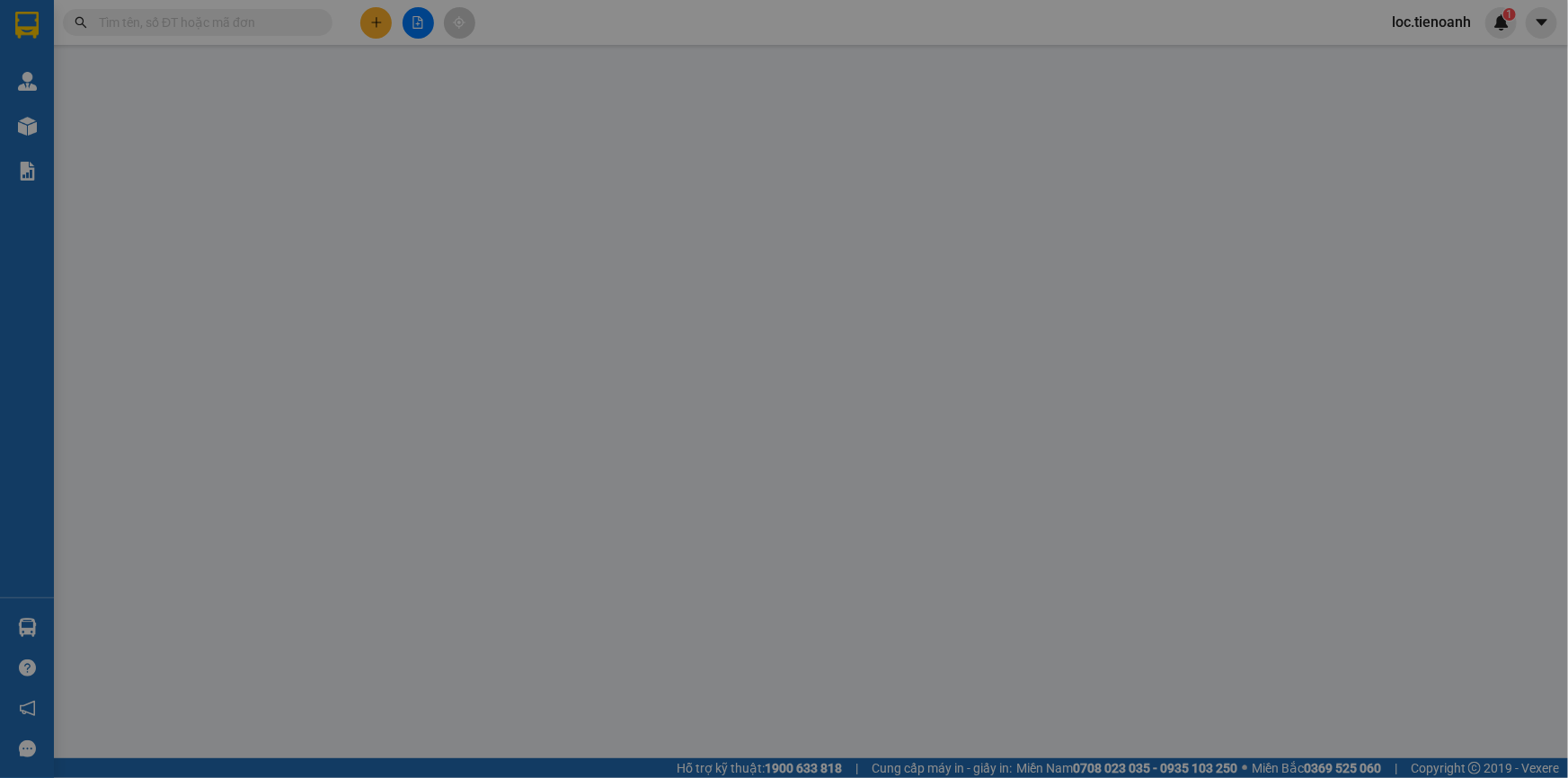
type input "0946579260"
type input "A Vĩnh"
checkbox input "true"
type input "900A [GEOGRAPHIC_DATA], [GEOGRAPHIC_DATA], [GEOGRAPHIC_DATA]"
type input "0937384545"
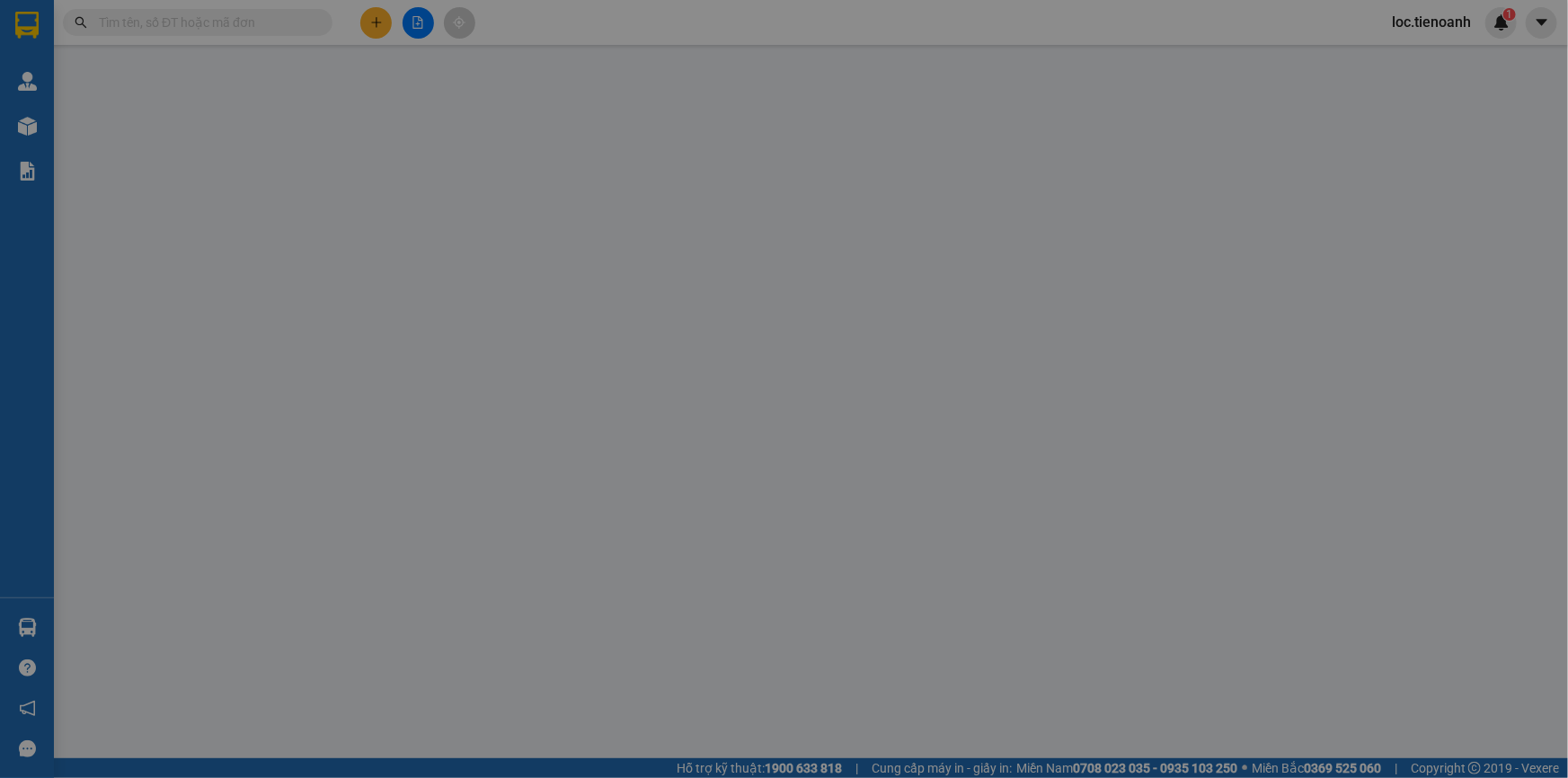
type input "A Thắng"
type input "170.000"
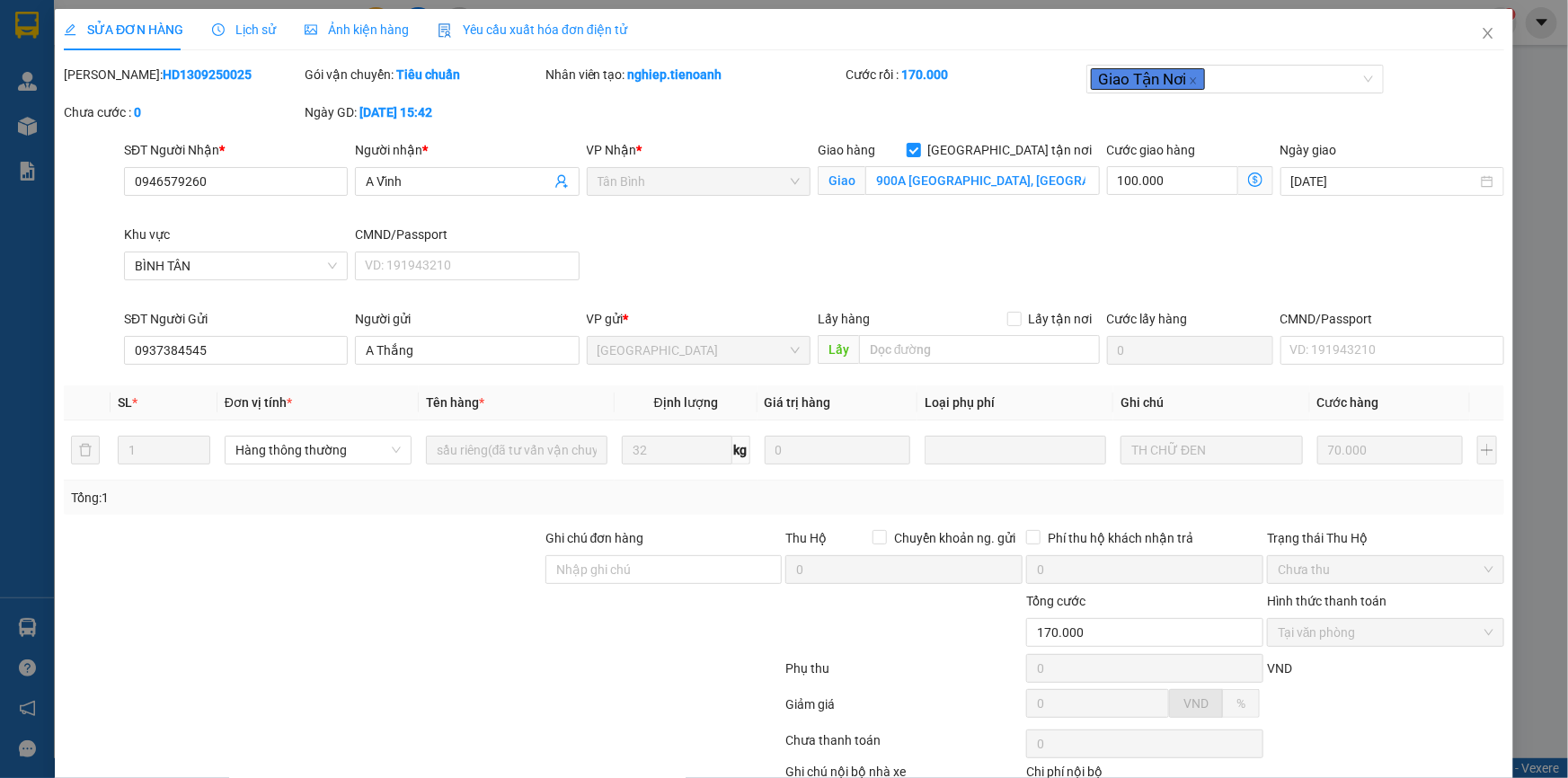
scroll to position [115, 0]
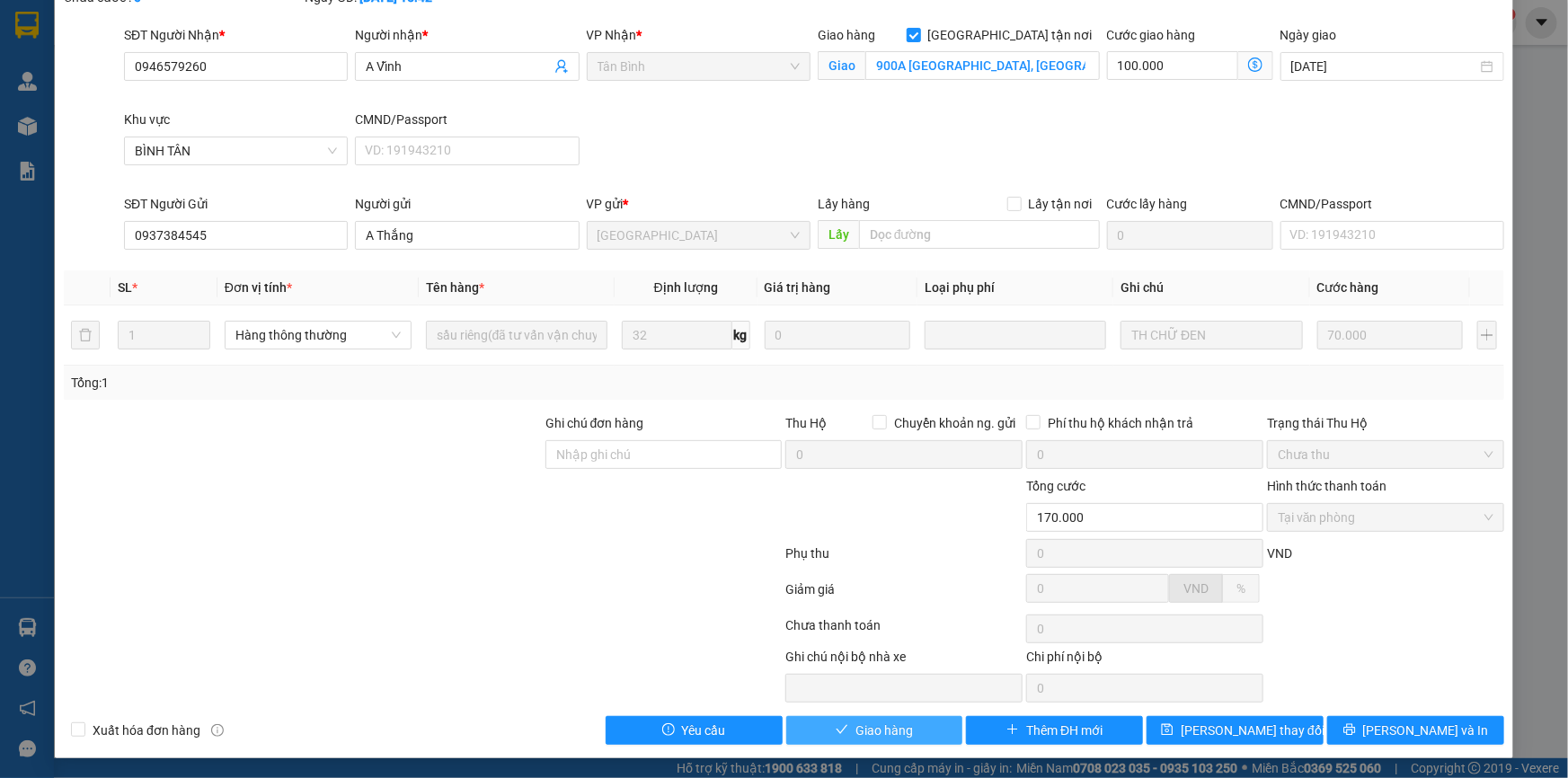
click at [899, 741] on button "Giao hàng" at bounding box center [875, 730] width 177 height 29
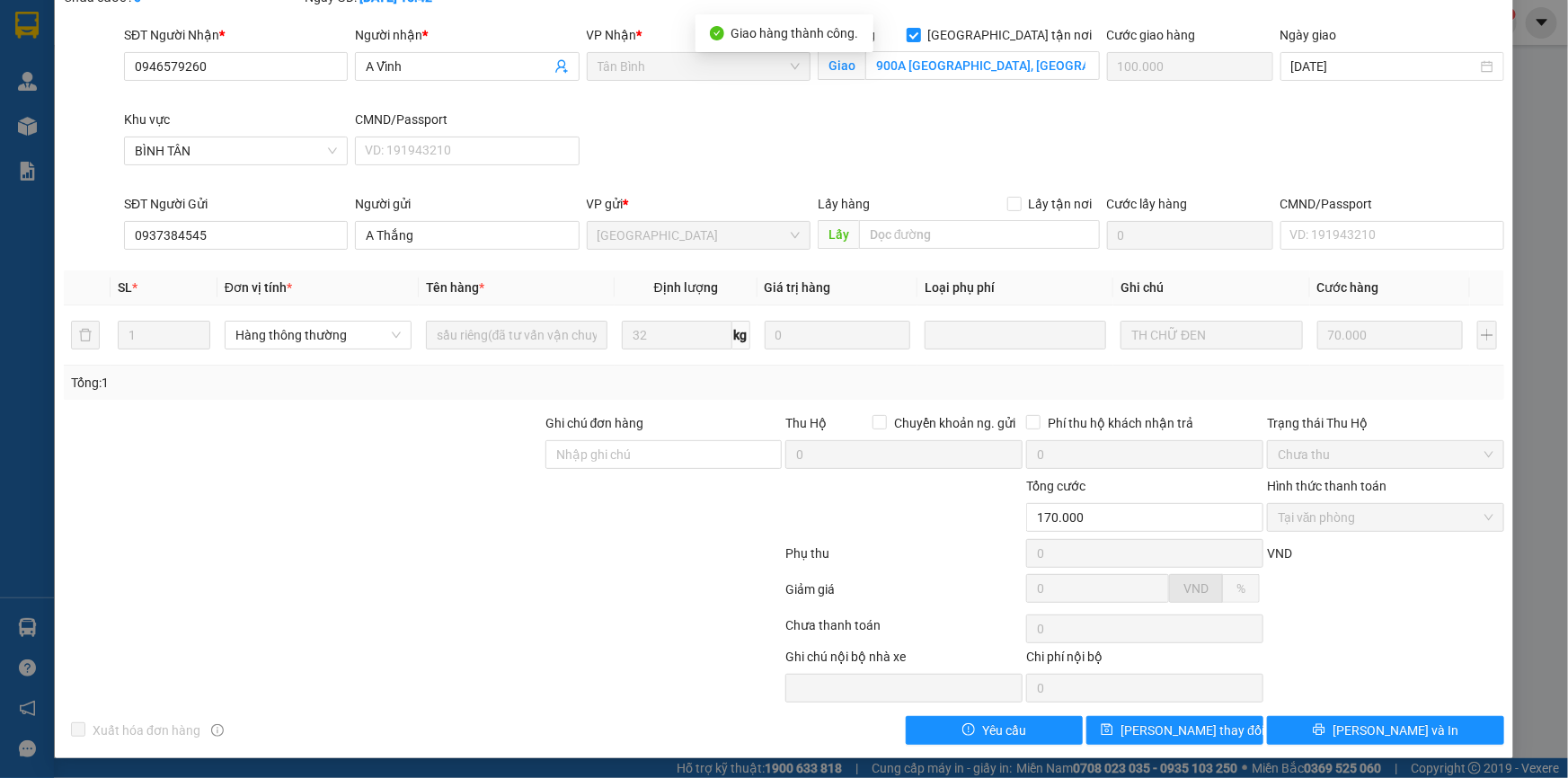
scroll to position [0, 0]
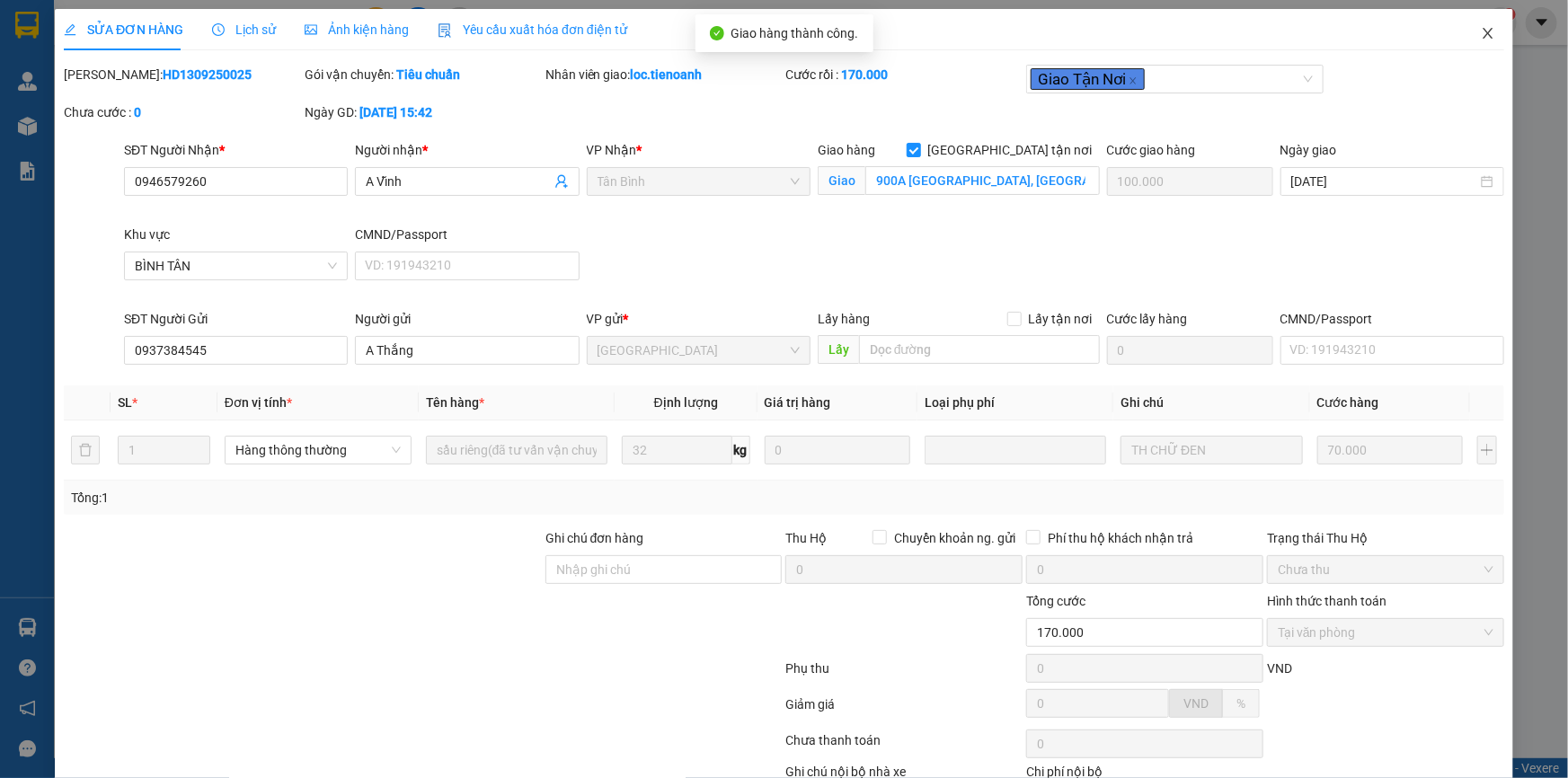
click at [1482, 32] on icon "close" at bounding box center [1487, 32] width 14 height 14
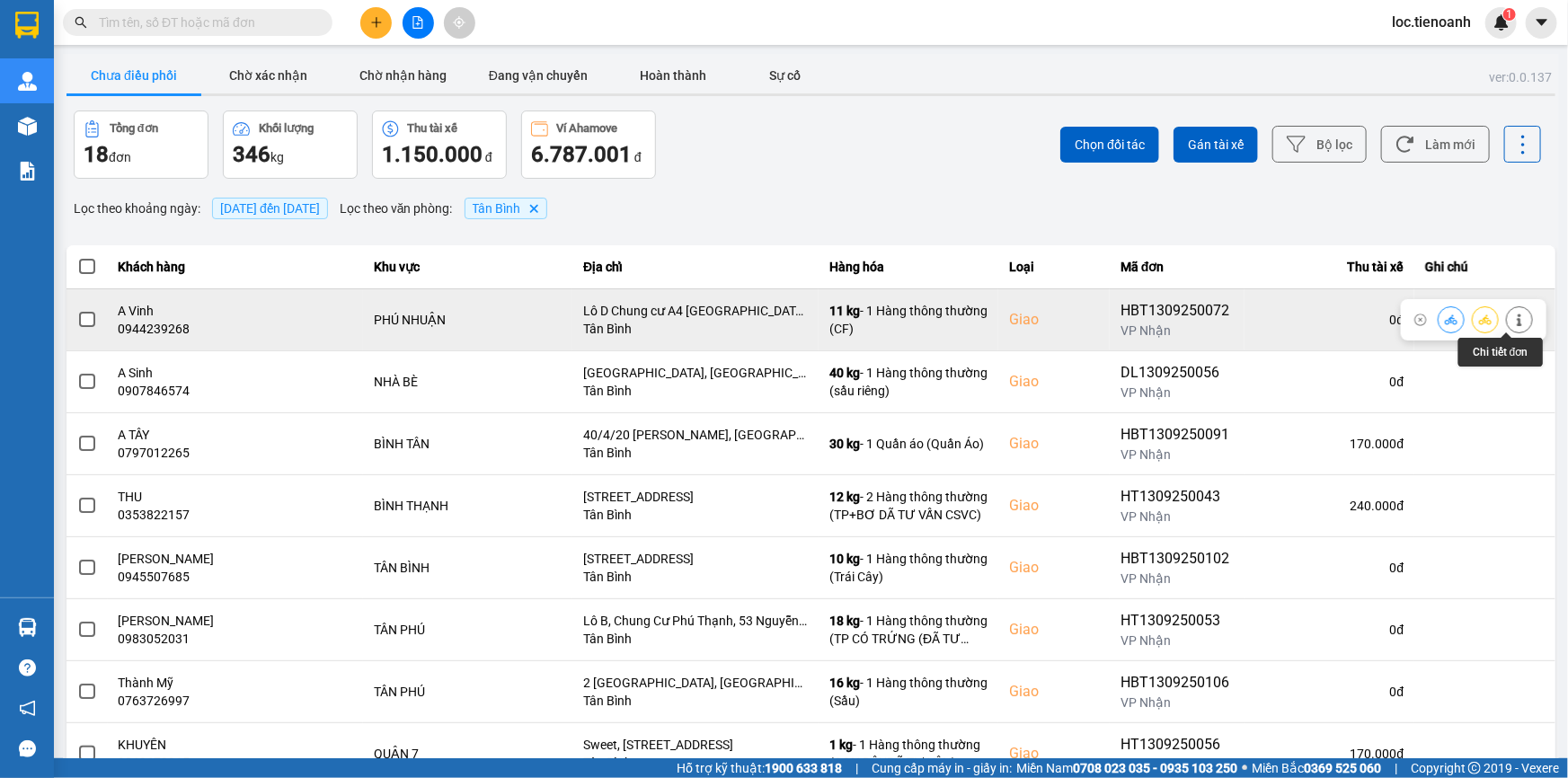
click at [1513, 314] on icon at bounding box center [1518, 319] width 12 height 12
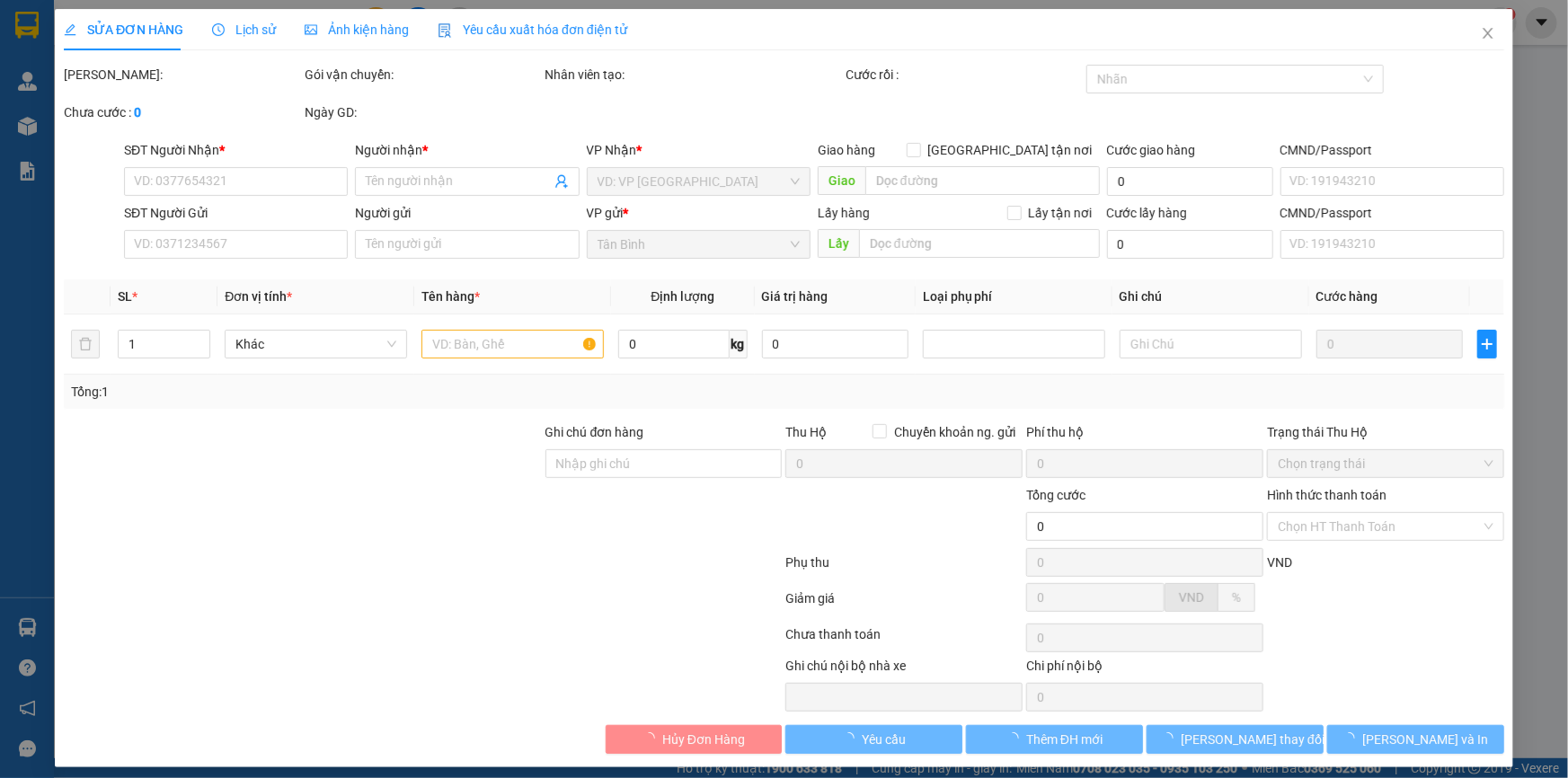
type input "0944239268"
type input "A Vinh"
checkbox input "true"
type input "Lô D Chung cư A4 [GEOGRAPHIC_DATA], [GEOGRAPHIC_DATA], [GEOGRAPHIC_DATA], [GEOG…"
type input "0914090236"
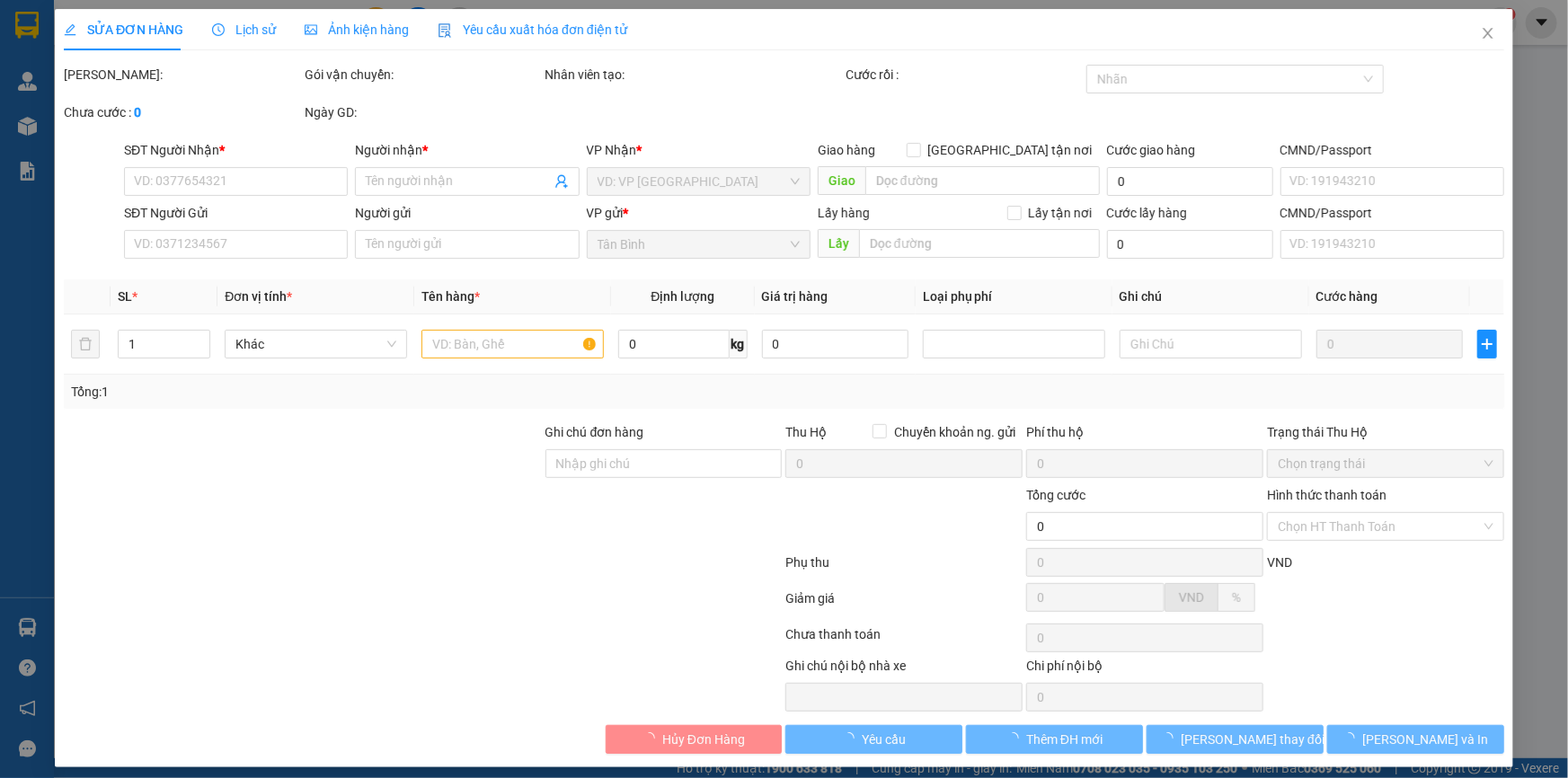
type input "[PERSON_NAME]"
type input "110.000"
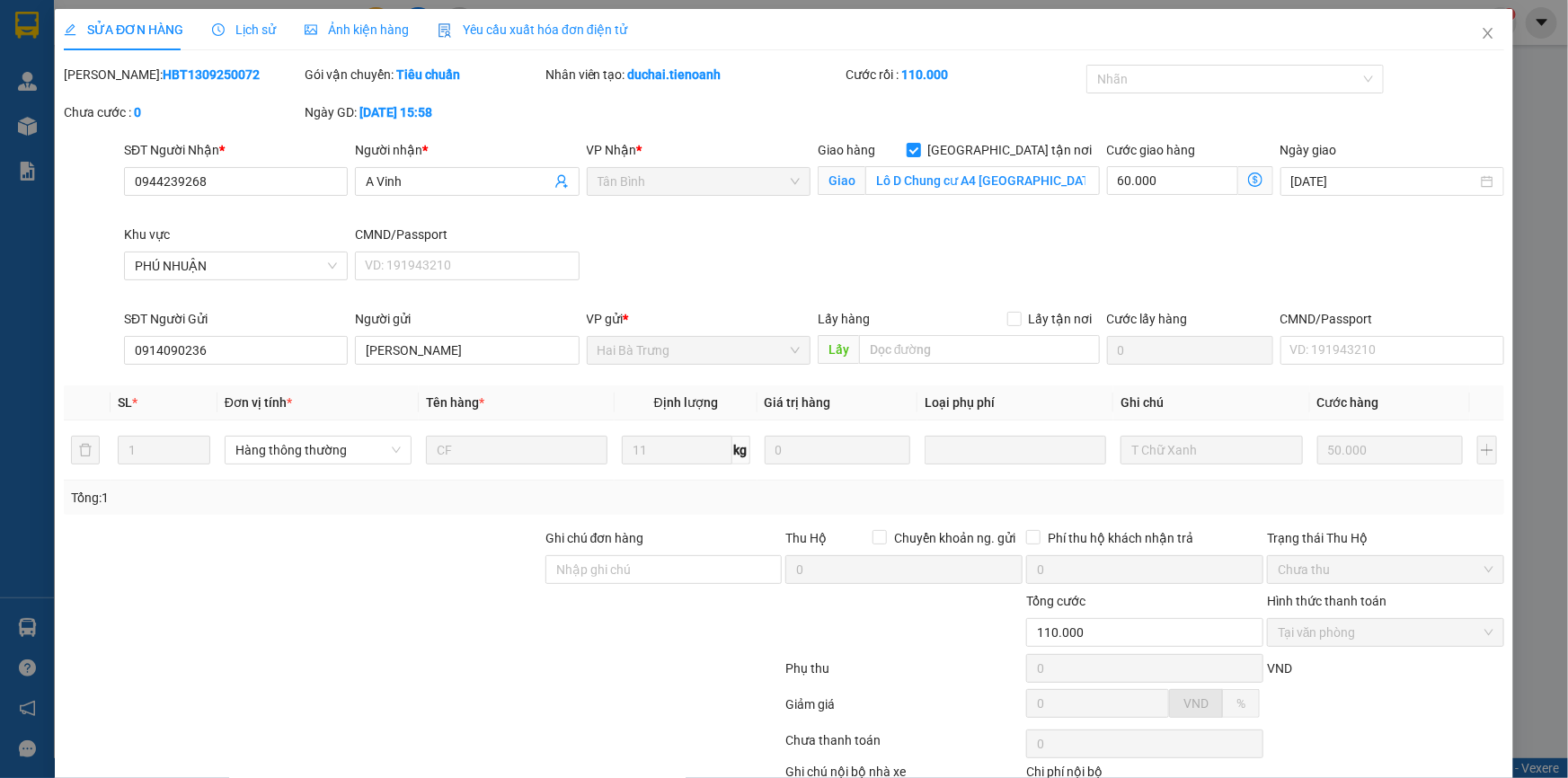
scroll to position [115, 0]
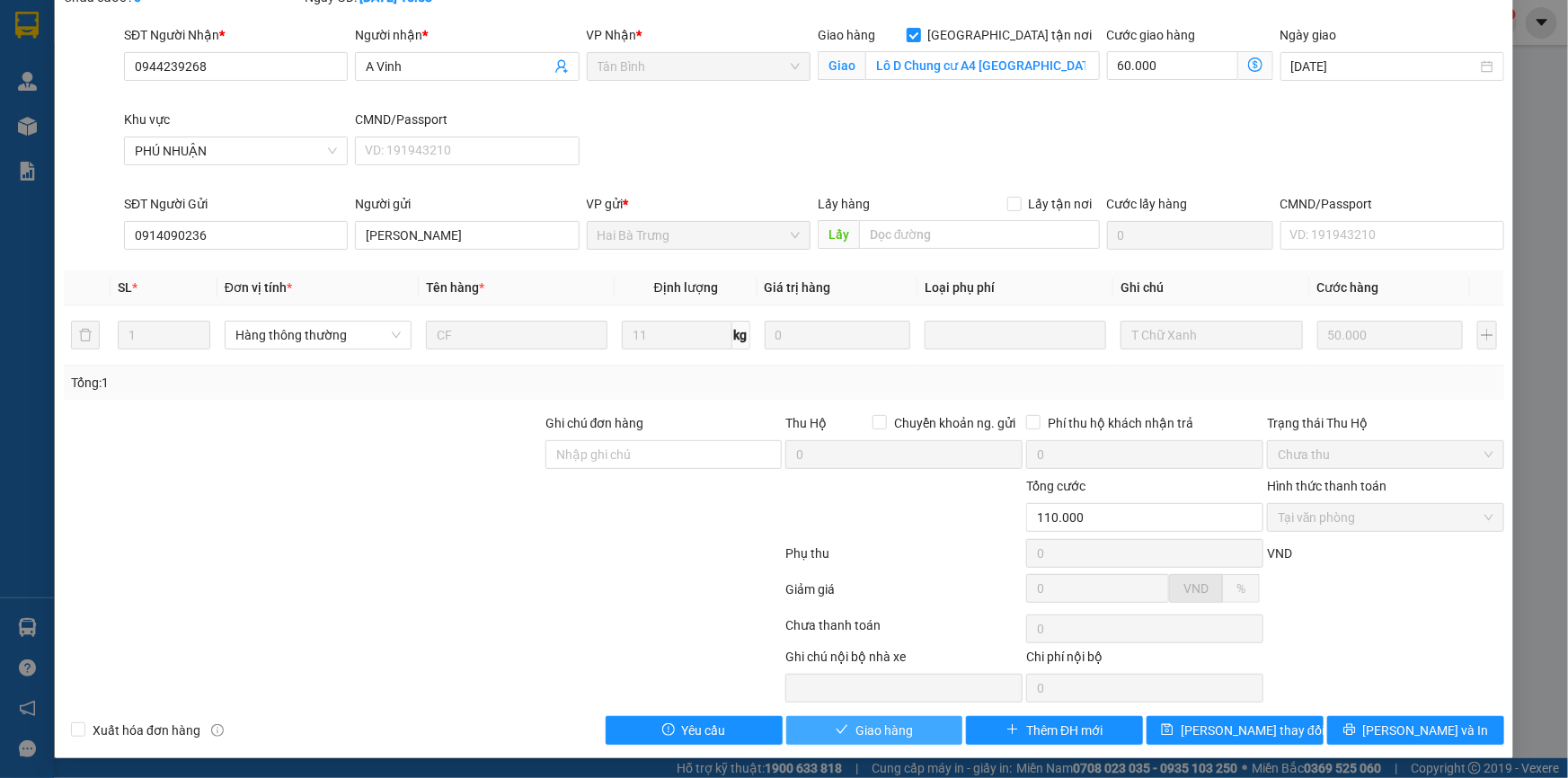
click at [893, 726] on span "Giao hàng" at bounding box center [883, 730] width 57 height 20
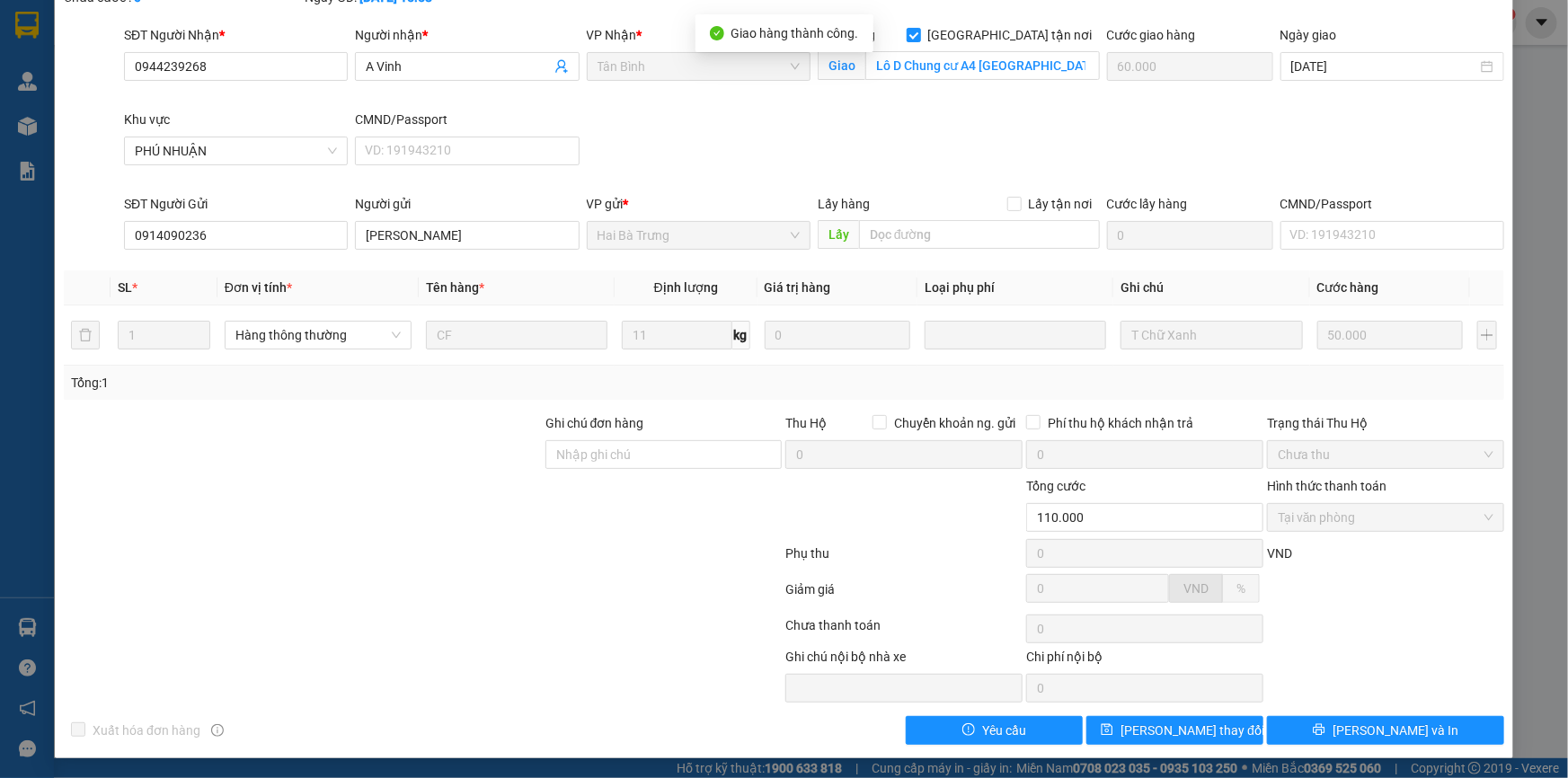
scroll to position [0, 0]
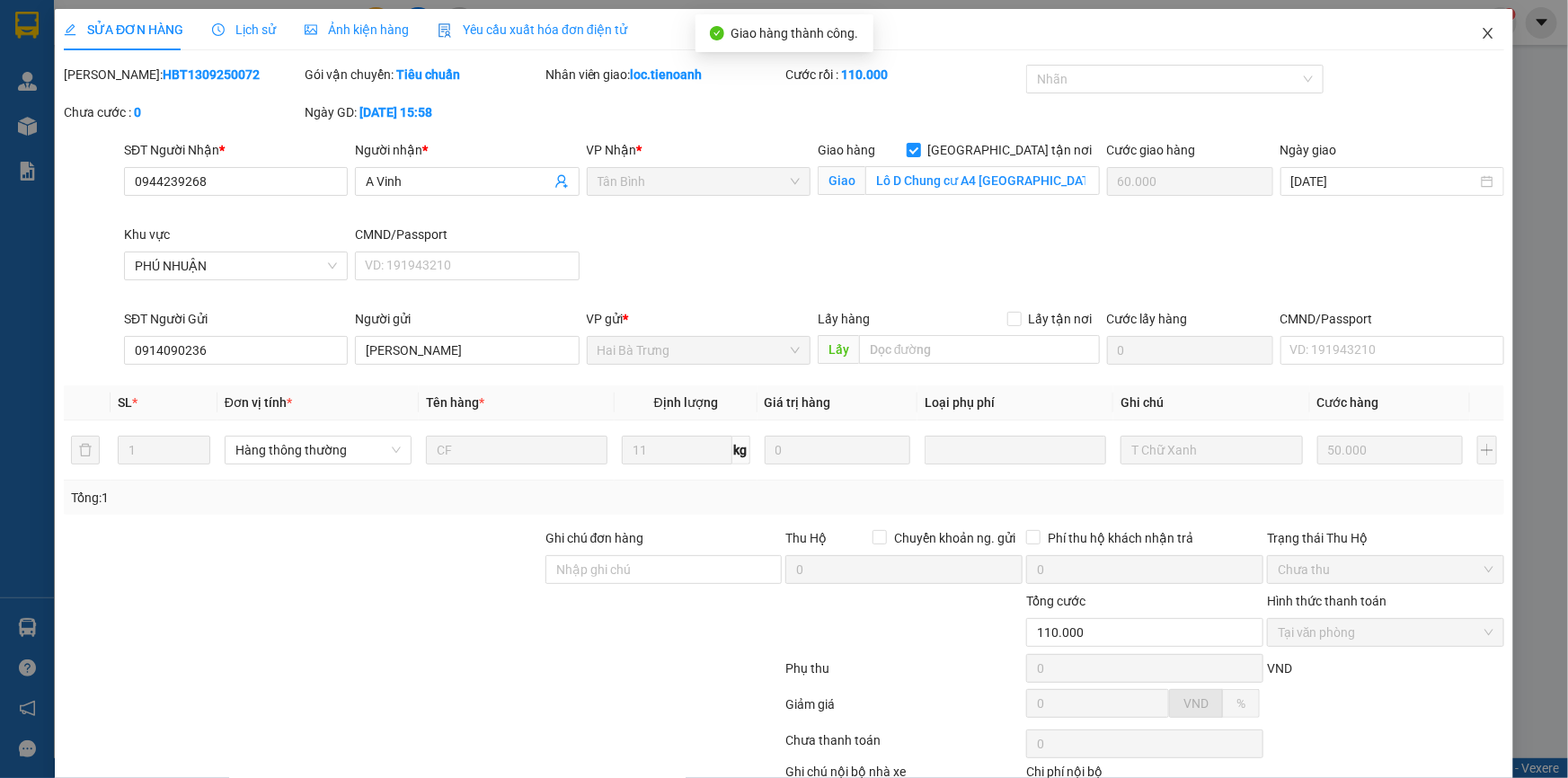
click at [1482, 36] on icon "close" at bounding box center [1487, 32] width 10 height 10
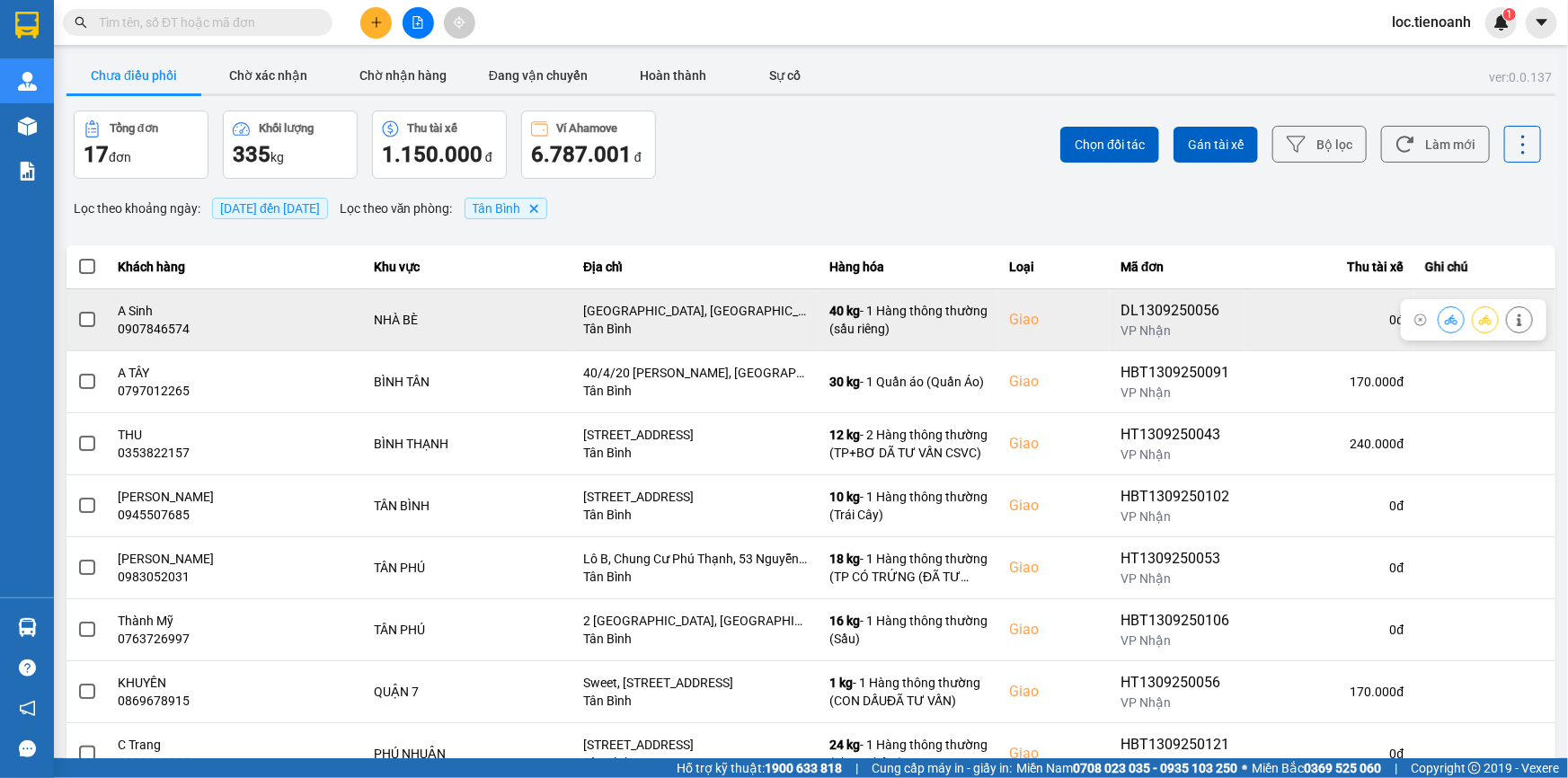
click at [1506, 328] on button at bounding box center [1518, 319] width 25 height 31
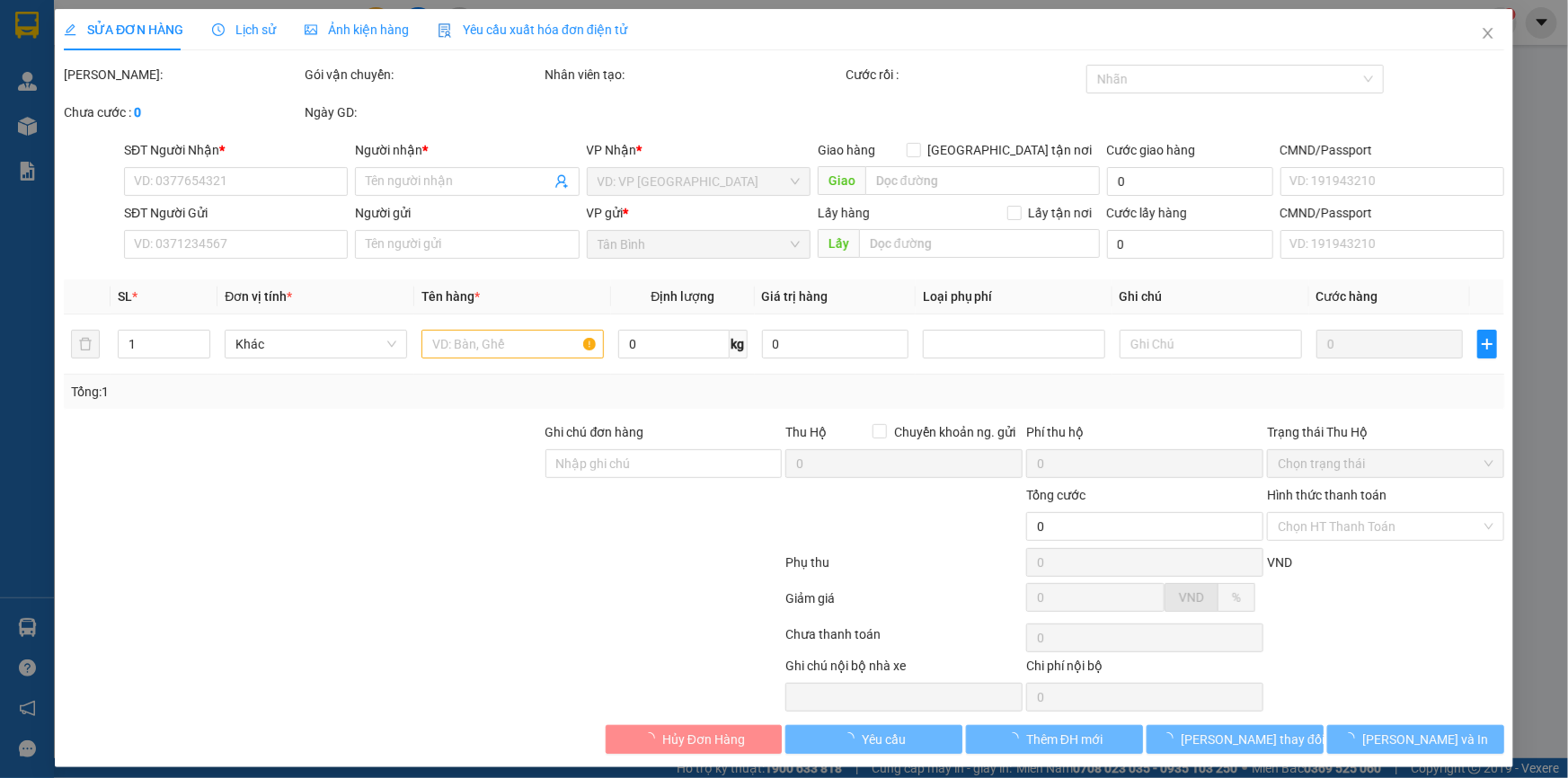
type input "0907846574"
type input "A Sinh"
checkbox input "true"
type input "[GEOGRAPHIC_DATA], [GEOGRAPHIC_DATA], [GEOGRAPHIC_DATA], [GEOGRAPHIC_DATA], [GE…"
type input "0901848670"
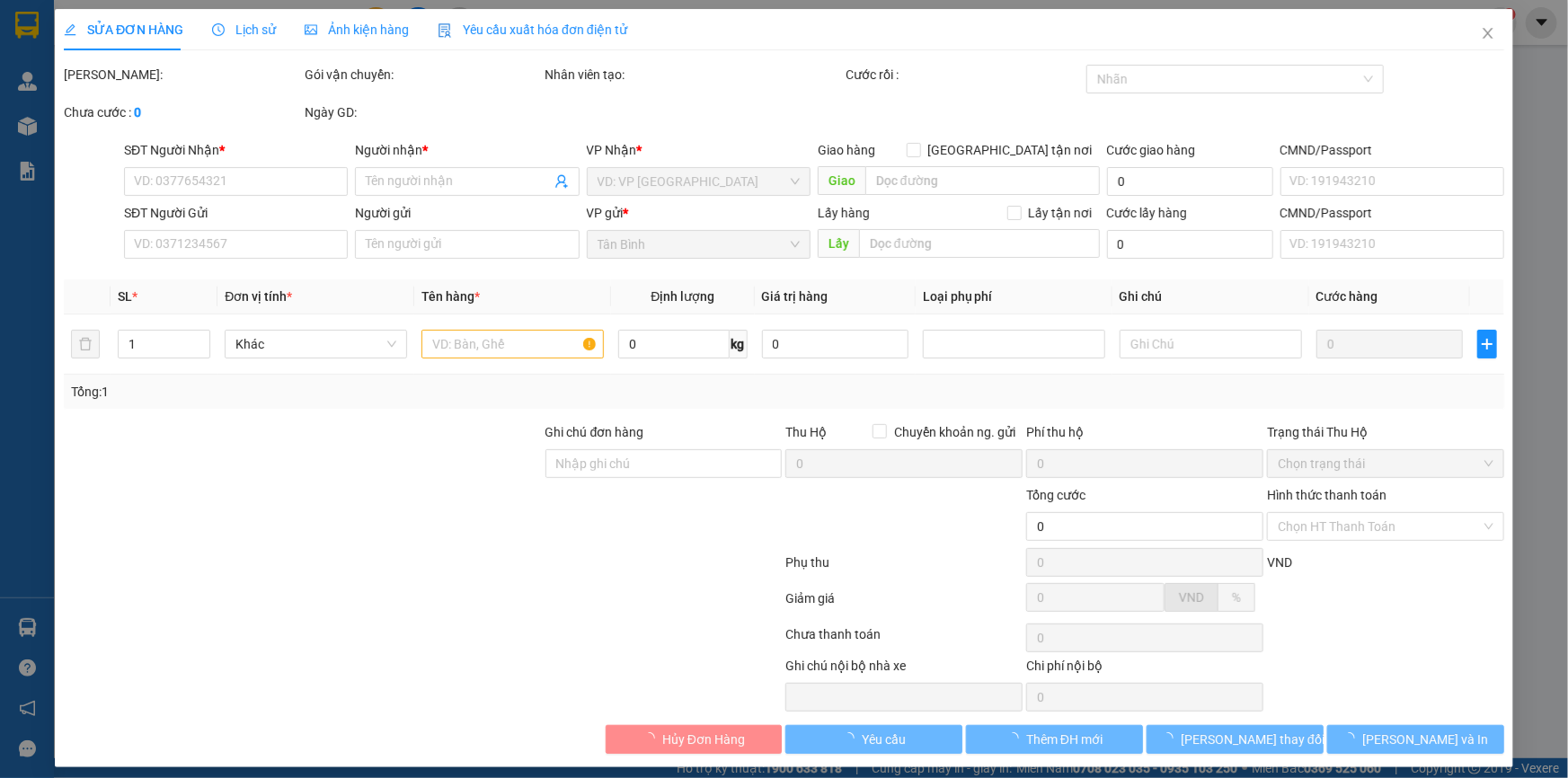
type input "A Đông"
type input "230.000"
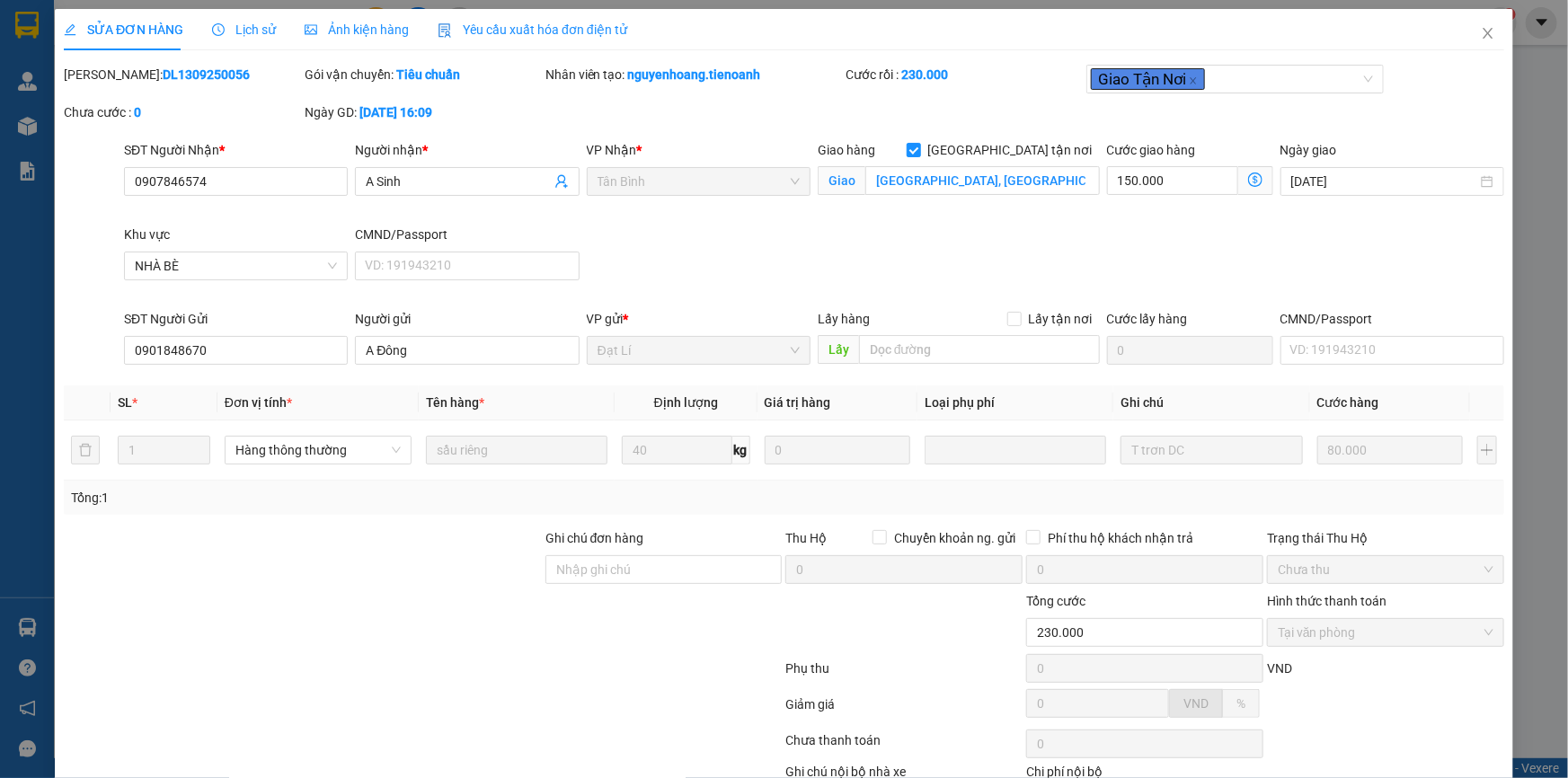
scroll to position [115, 0]
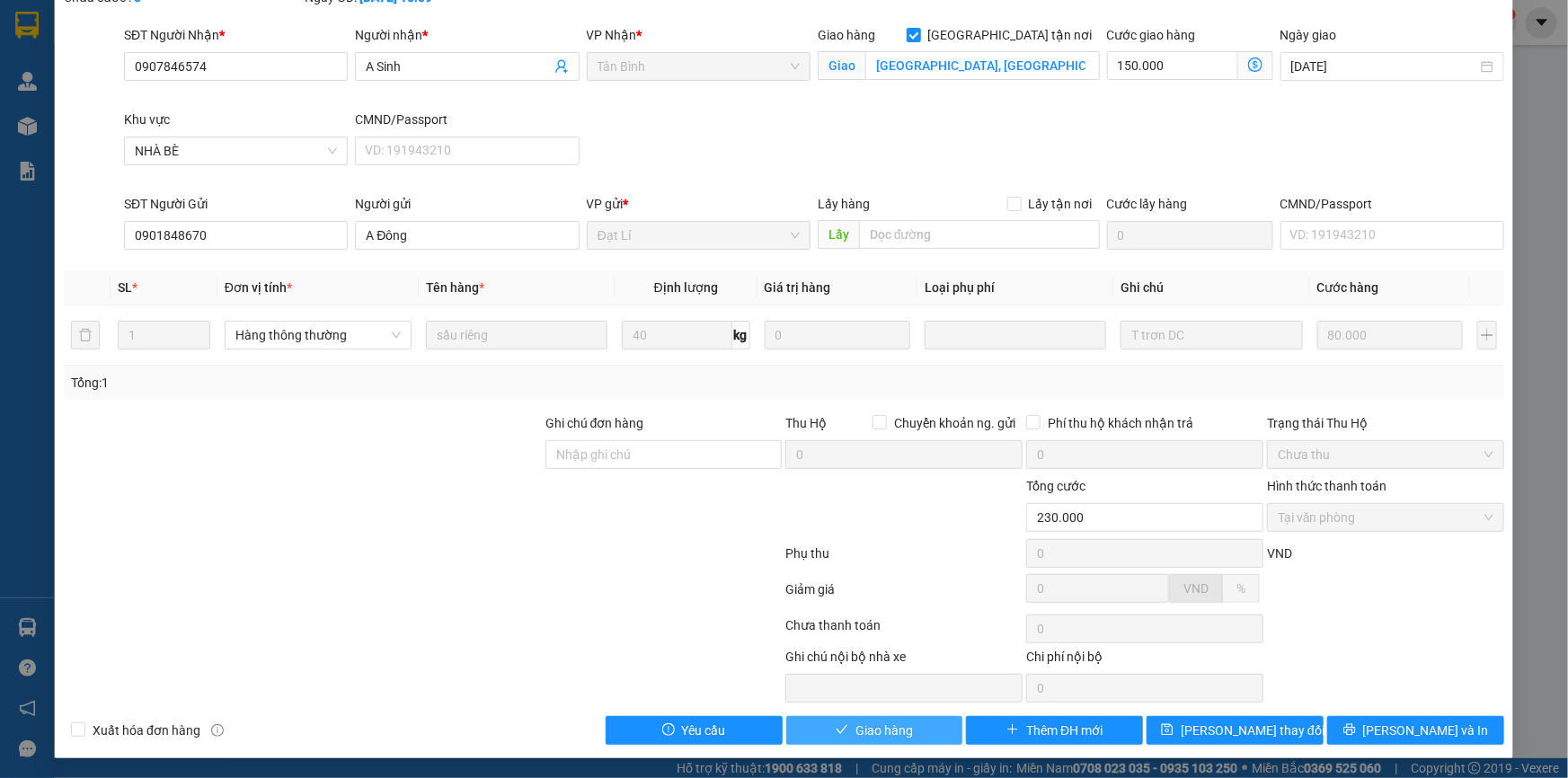
click at [855, 730] on span "Giao hàng" at bounding box center [883, 730] width 57 height 20
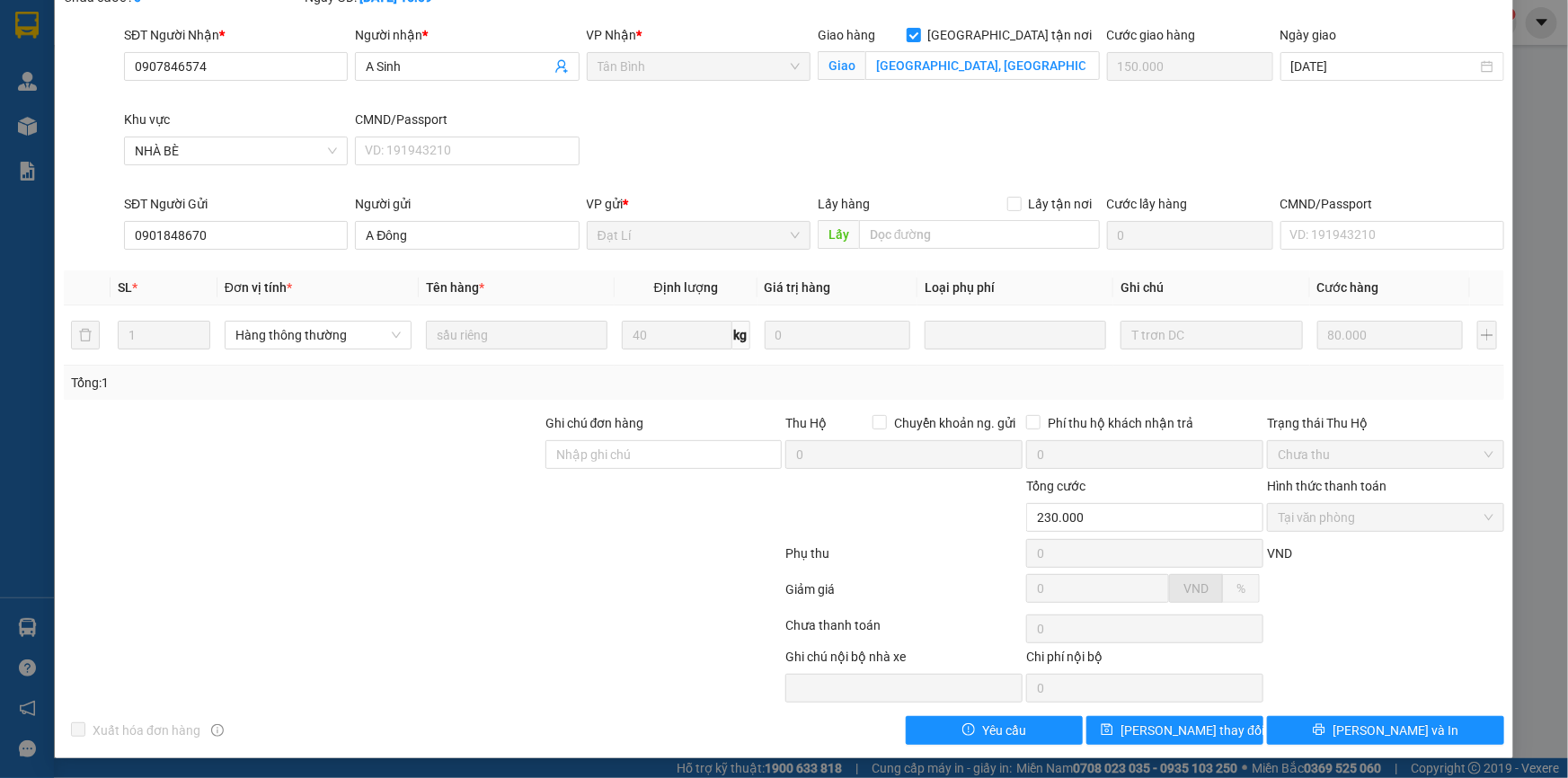
scroll to position [0, 0]
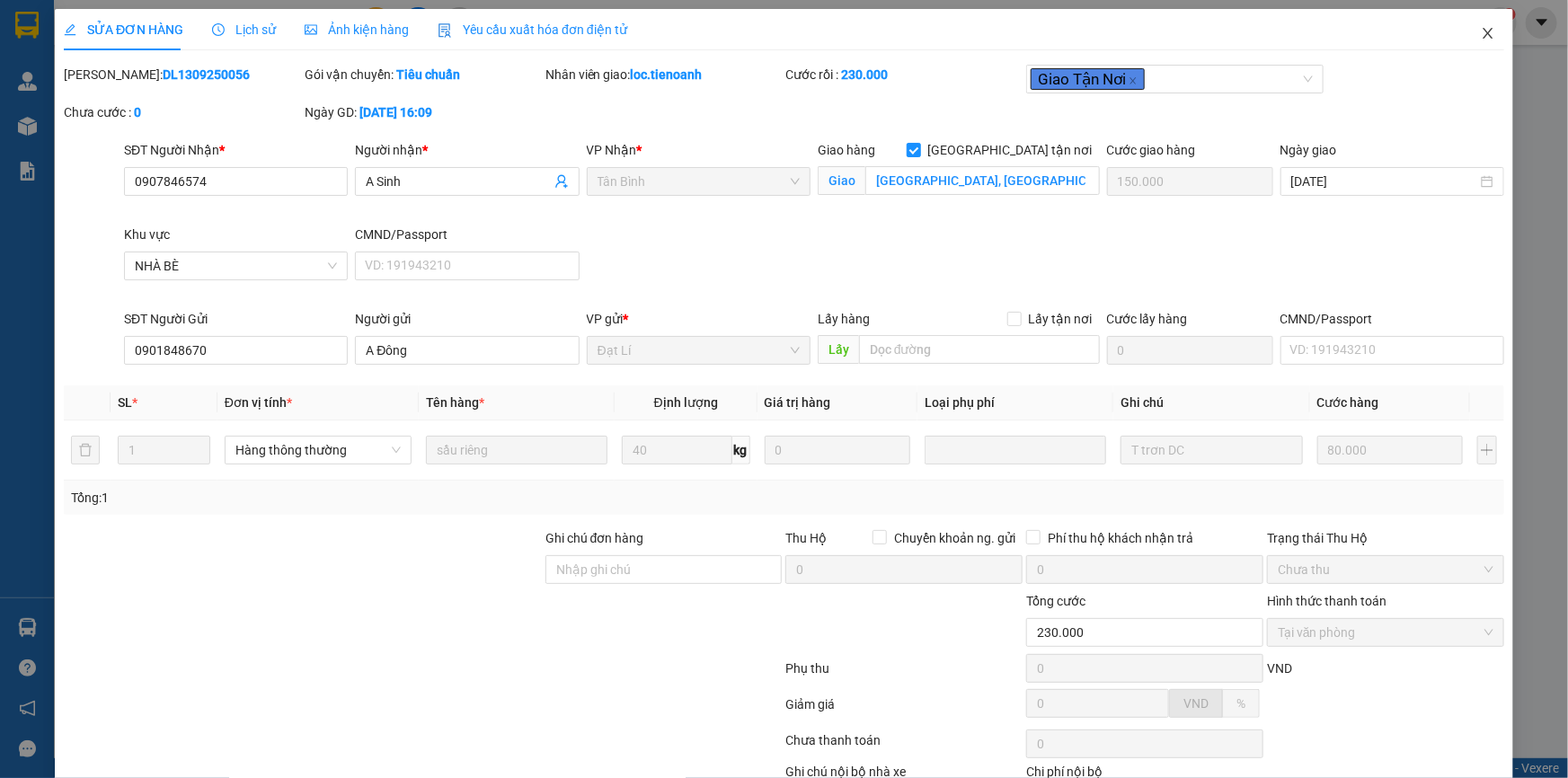
click at [1480, 32] on icon "close" at bounding box center [1487, 32] width 14 height 14
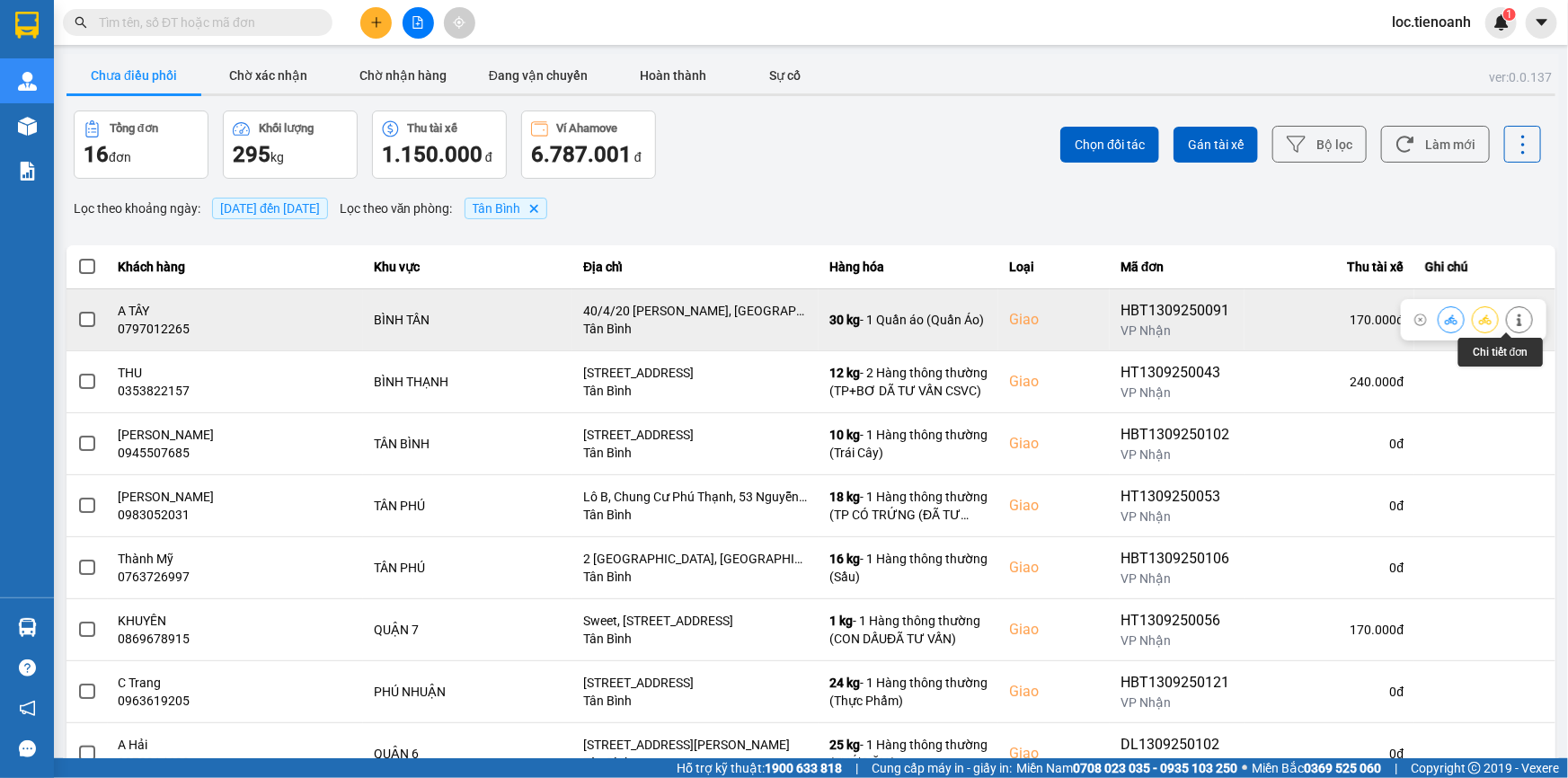
click at [1515, 315] on button at bounding box center [1518, 319] width 25 height 31
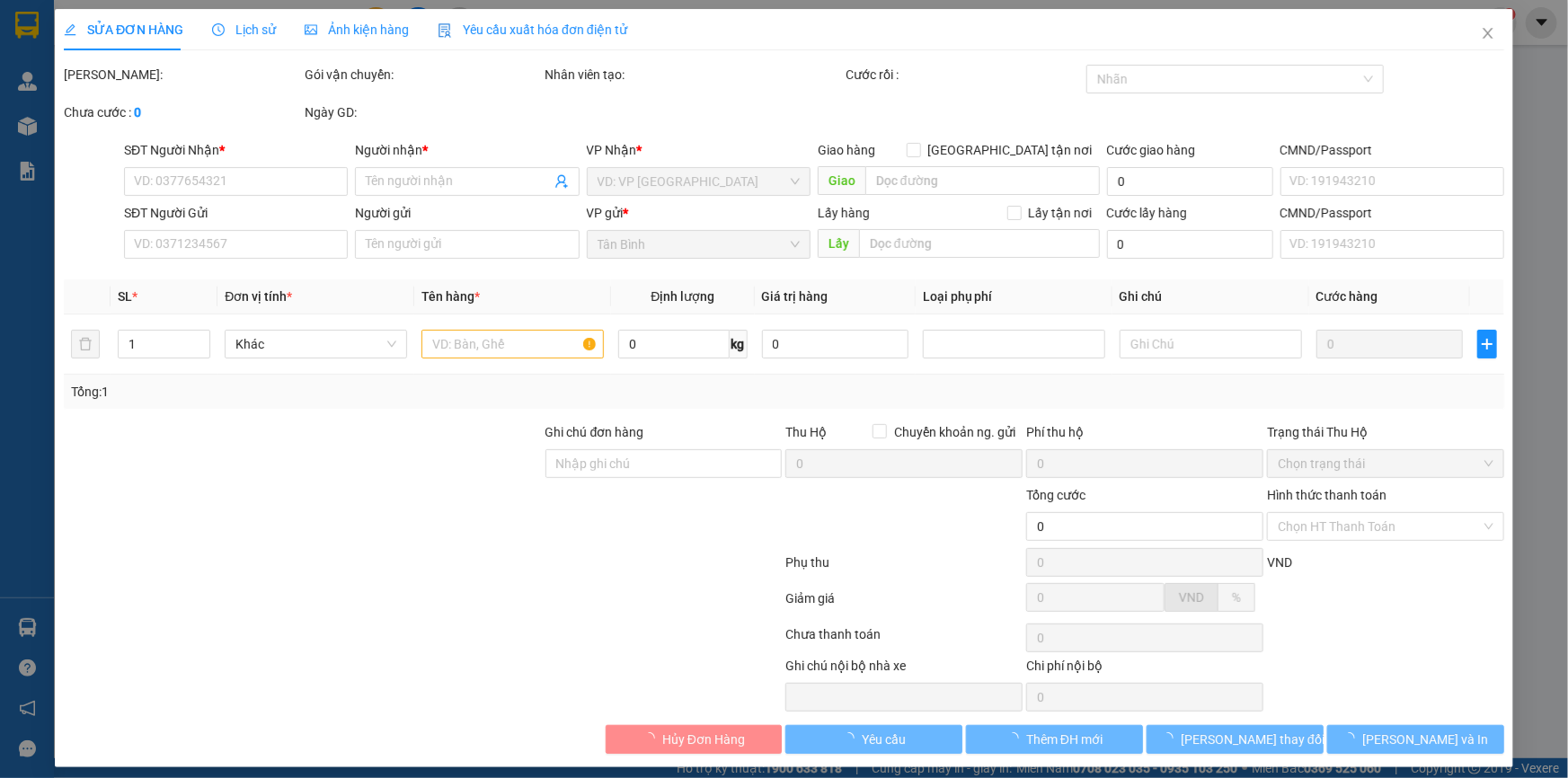
type input "0797012265"
type input "A TÂY"
checkbox input "true"
type input "40/4/20 [PERSON_NAME], [GEOGRAPHIC_DATA] , [GEOGRAPHIC_DATA]"
type input "0965850086"
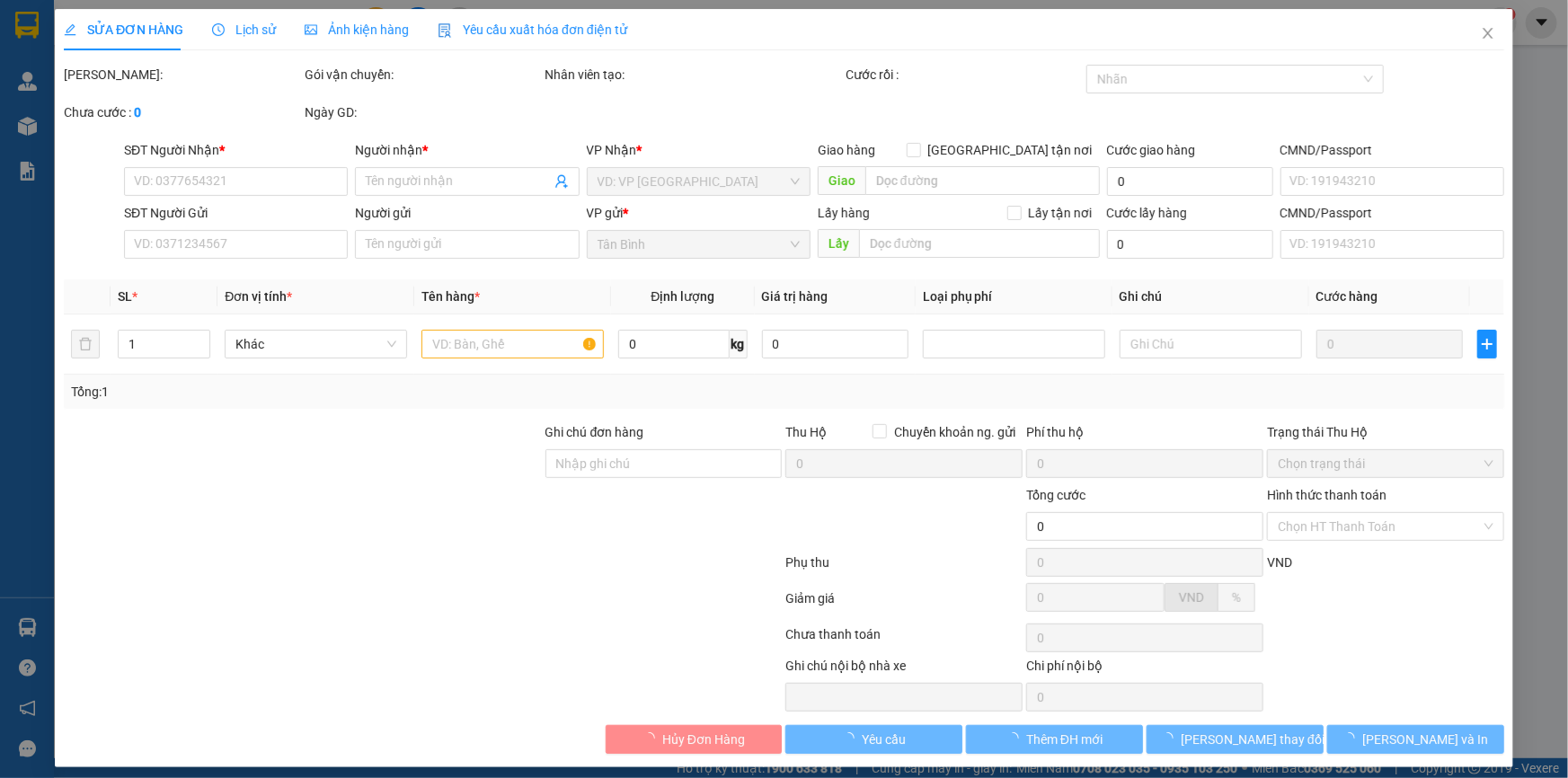
type input "TRÀ MY"
type input "170.000"
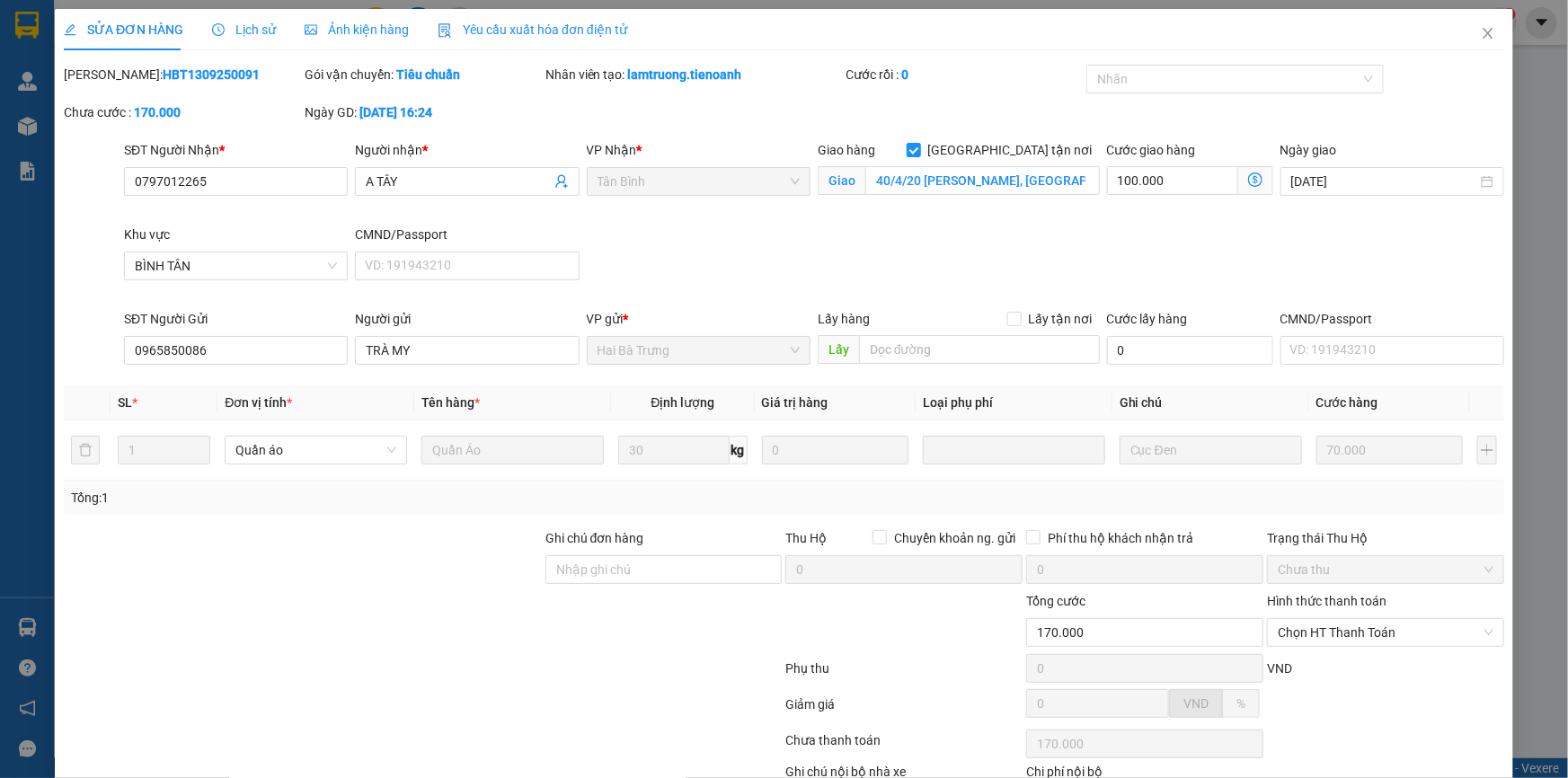
scroll to position [115, 0]
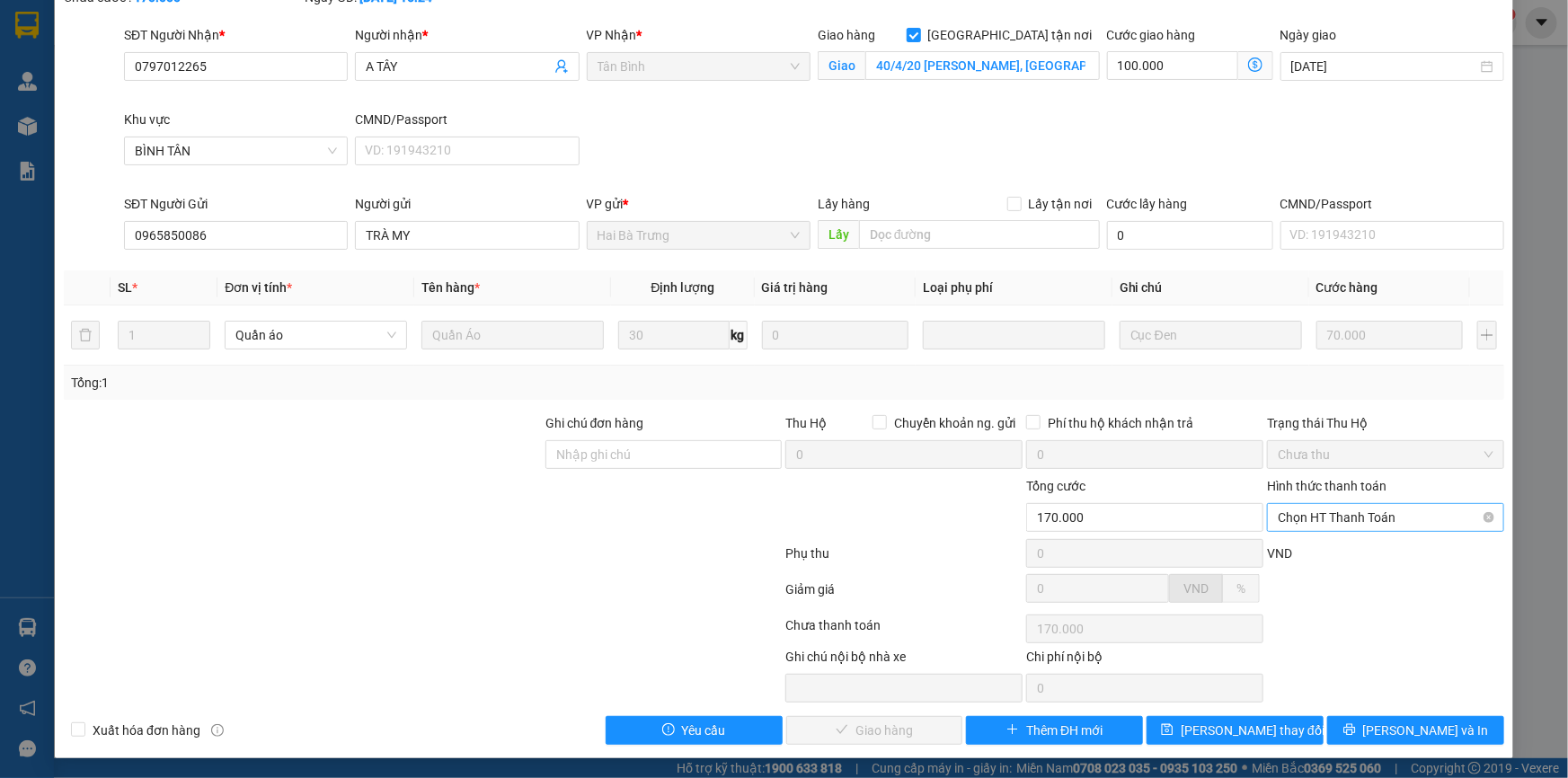
click at [1357, 512] on span "Chọn HT Thanh Toán" at bounding box center [1385, 517] width 215 height 27
click at [1321, 548] on div "Tại văn phòng" at bounding box center [1374, 552] width 214 height 20
type input "0"
click at [903, 728] on span "[PERSON_NAME] và Giao hàng" at bounding box center [905, 730] width 172 height 20
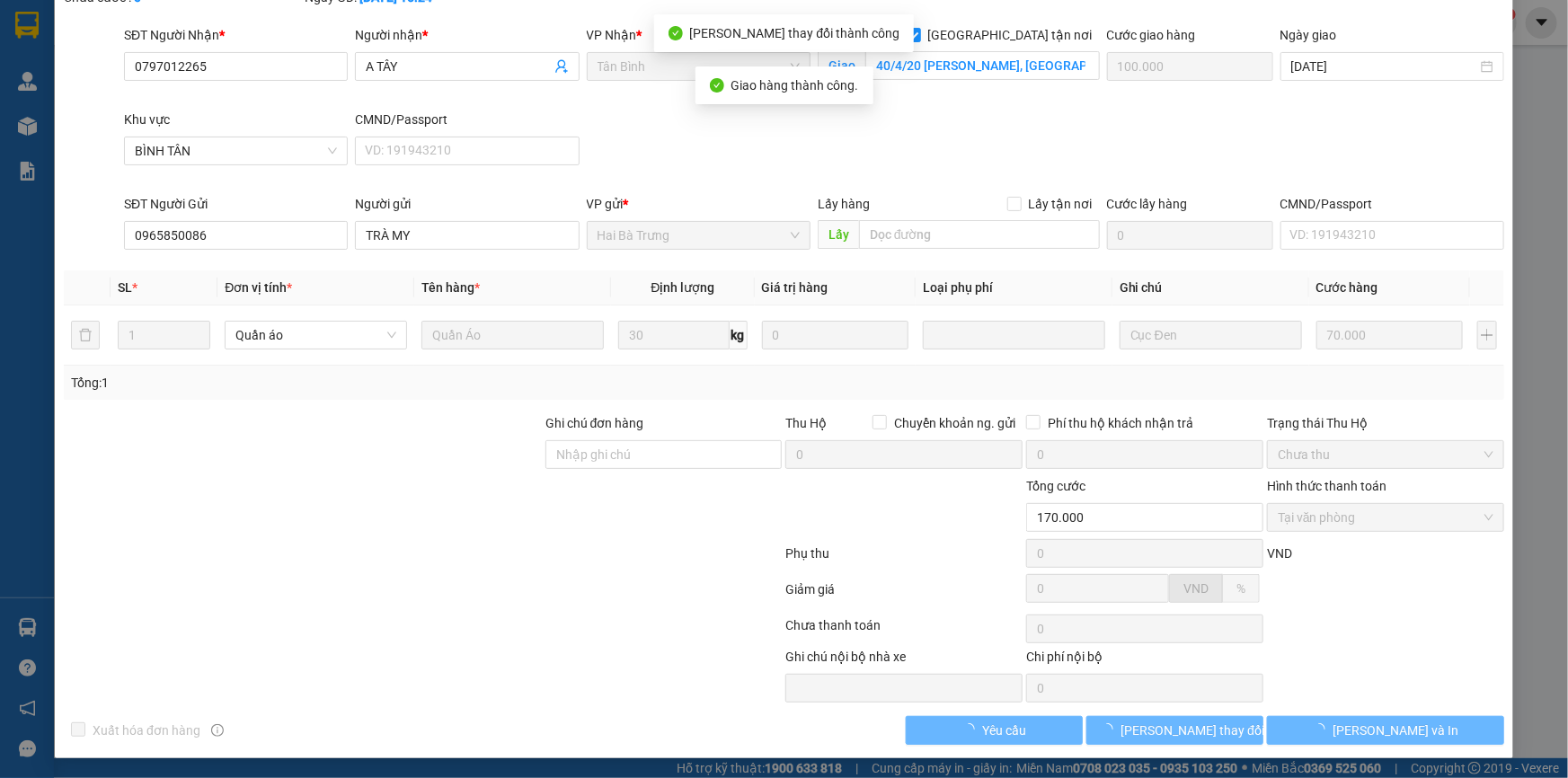
scroll to position [0, 0]
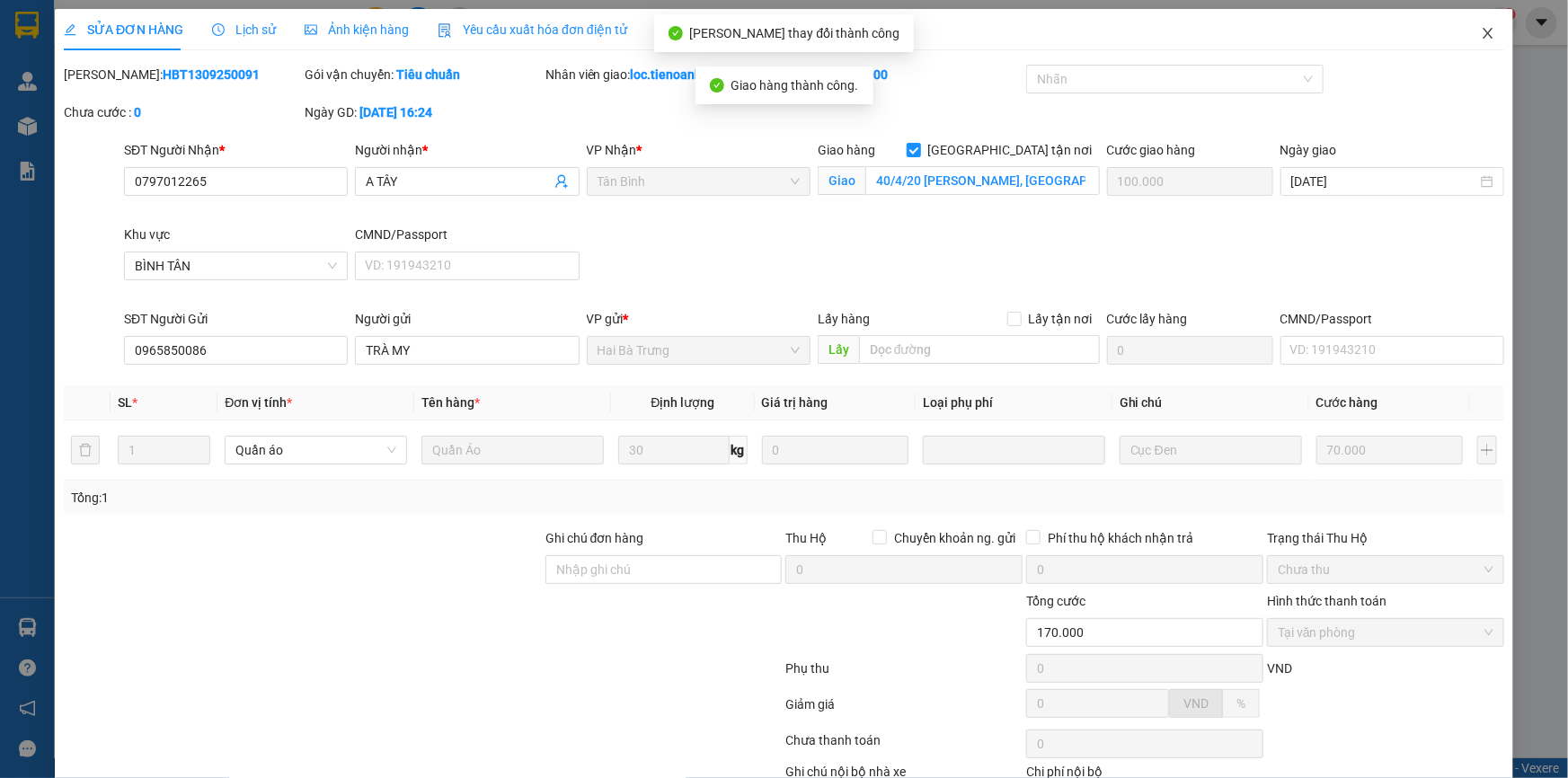
click at [1477, 23] on span "Close" at bounding box center [1487, 33] width 50 height 50
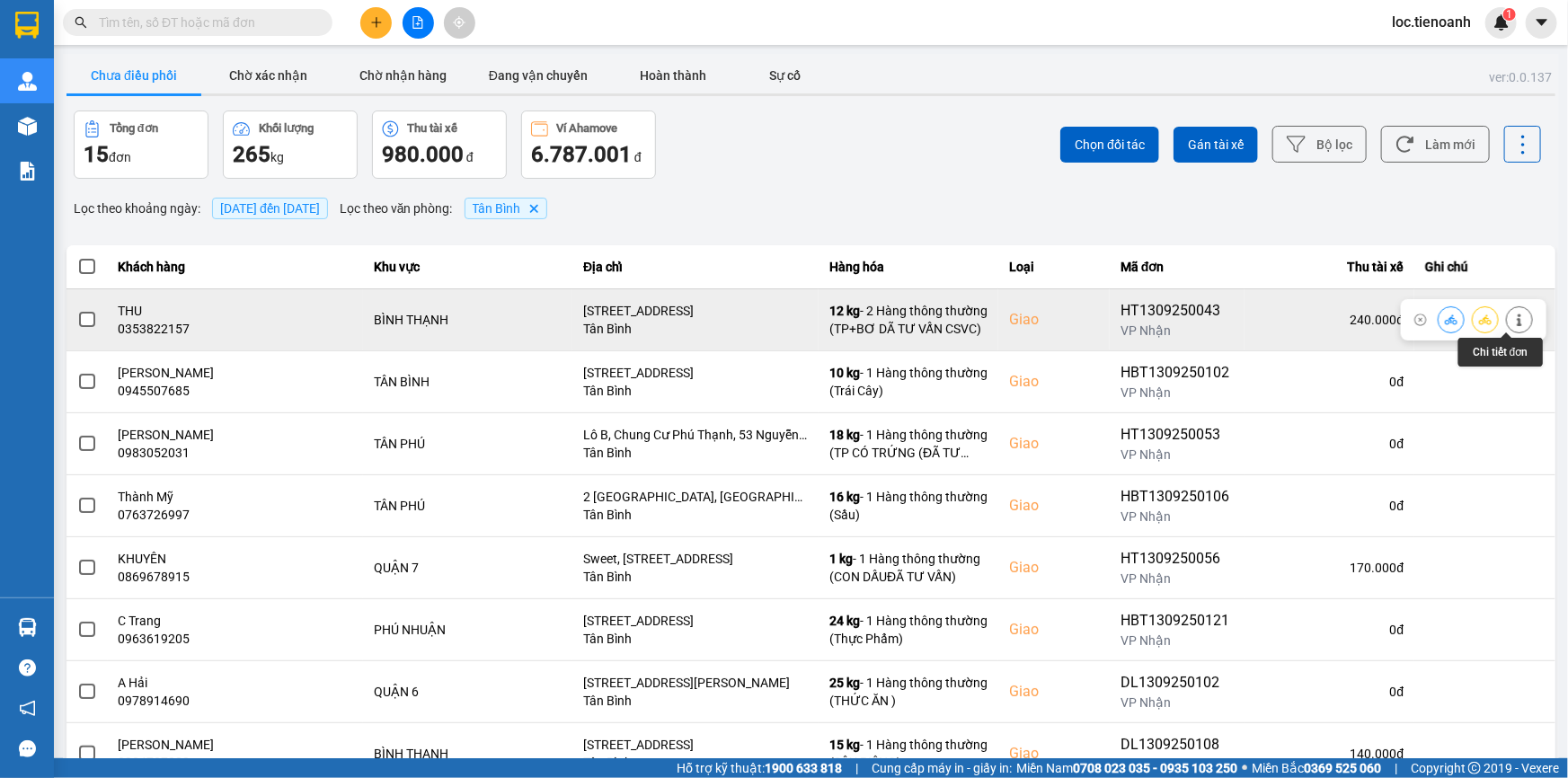
click at [1519, 318] on button at bounding box center [1518, 319] width 25 height 31
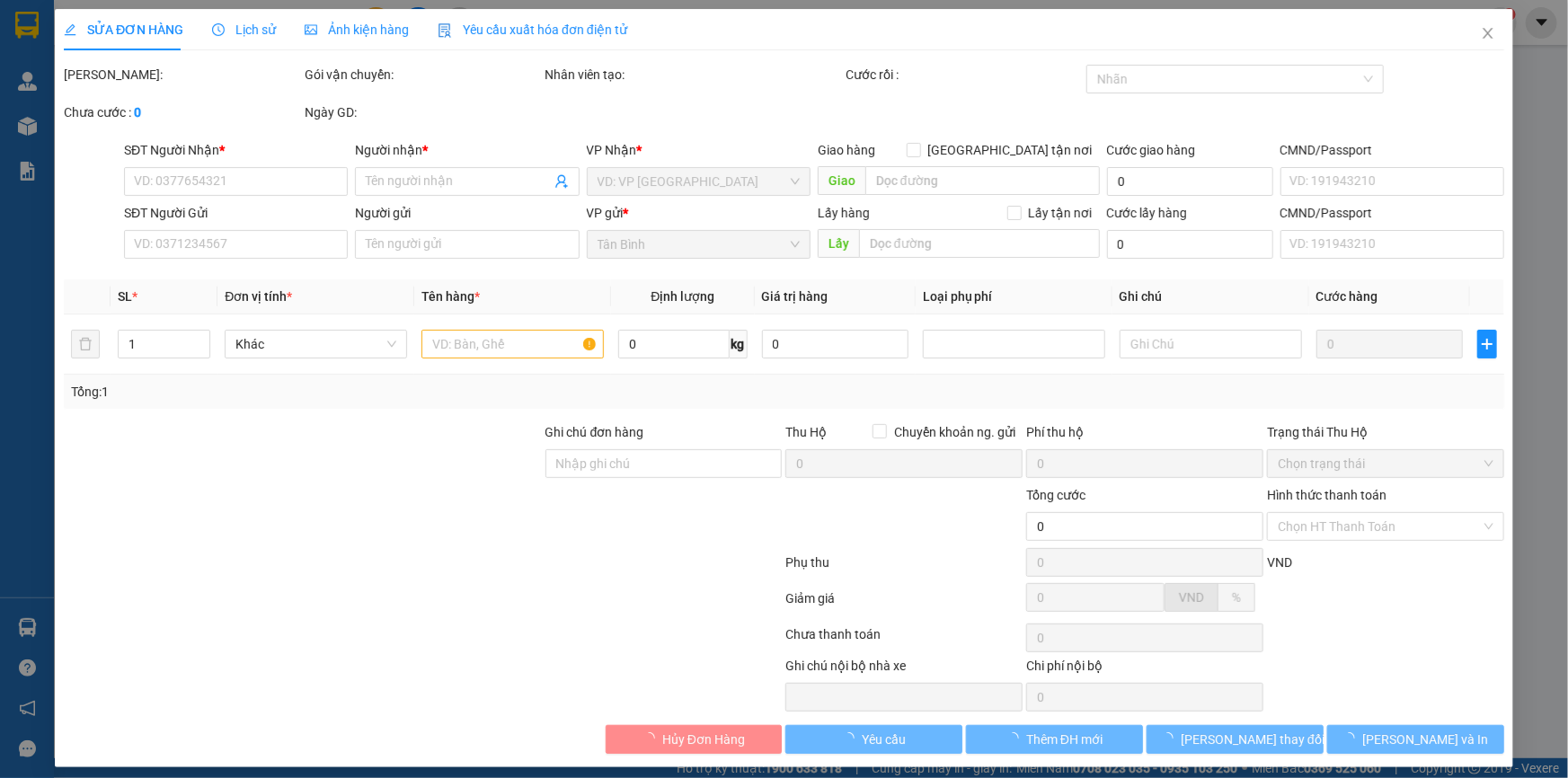
type input "0353822157"
type input "THU"
checkbox input "true"
type input "[STREET_ADDRESS]"
type input "0975040734"
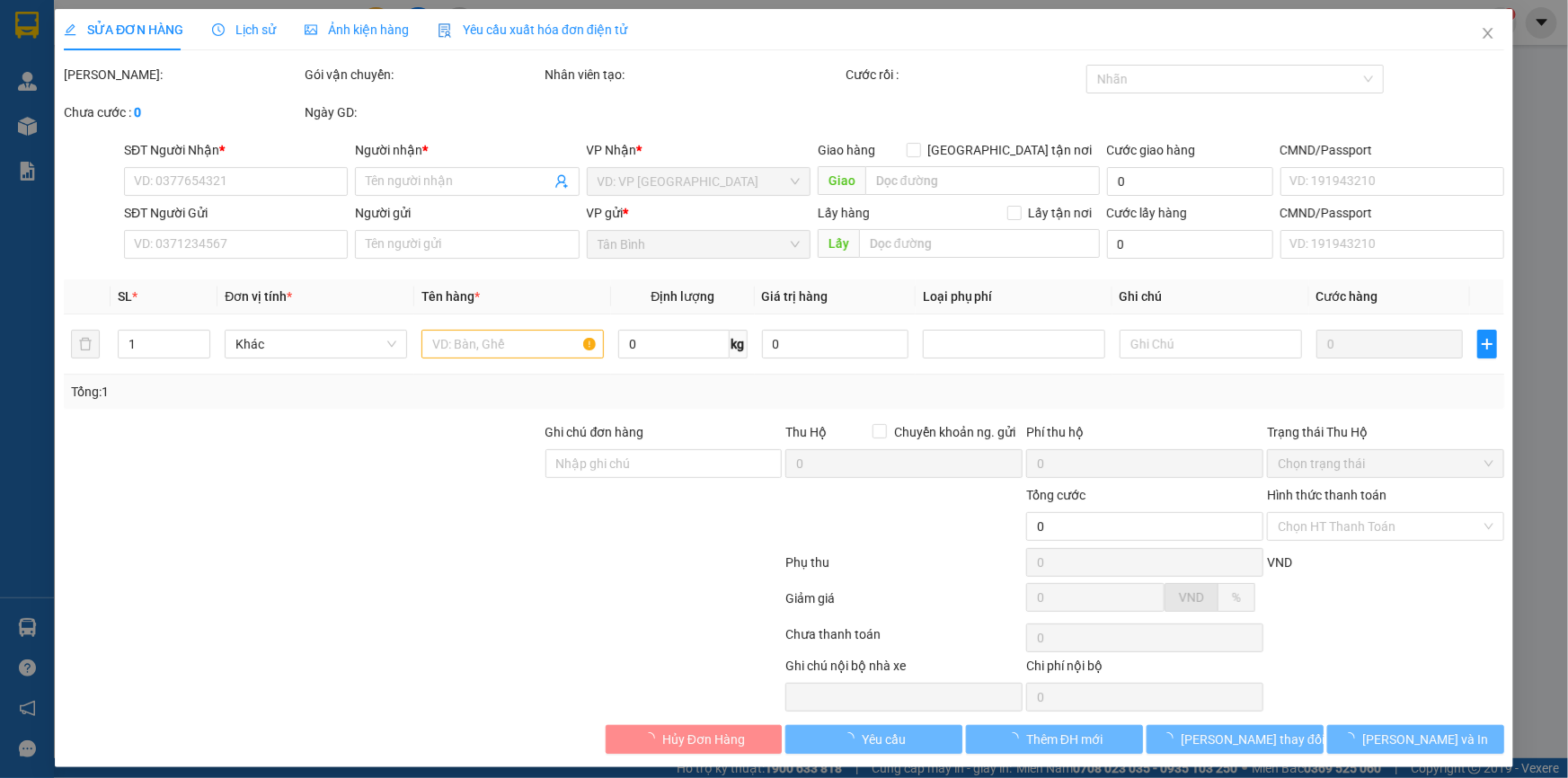
type input "MAI"
type input "240.000"
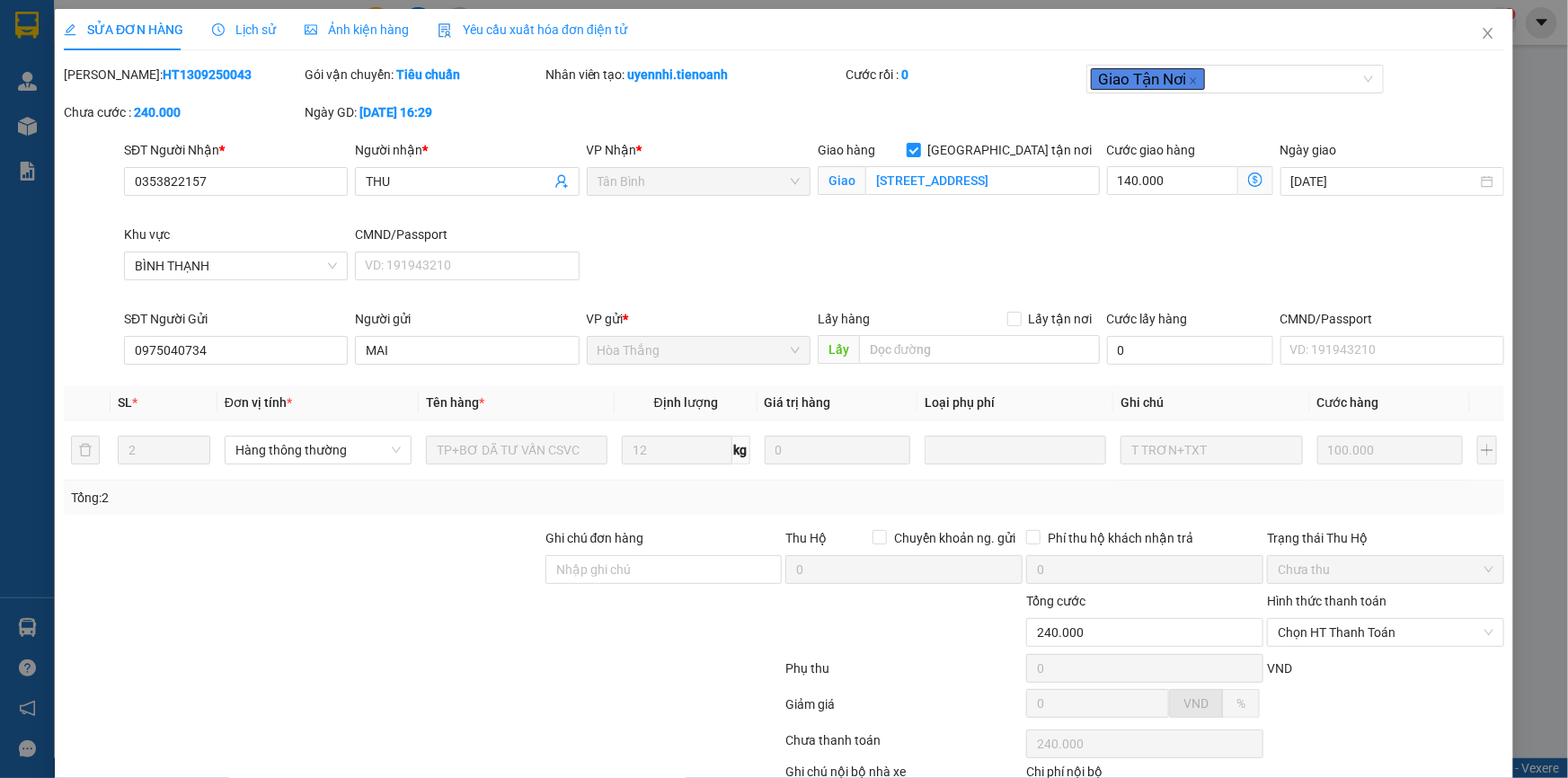
scroll to position [115, 0]
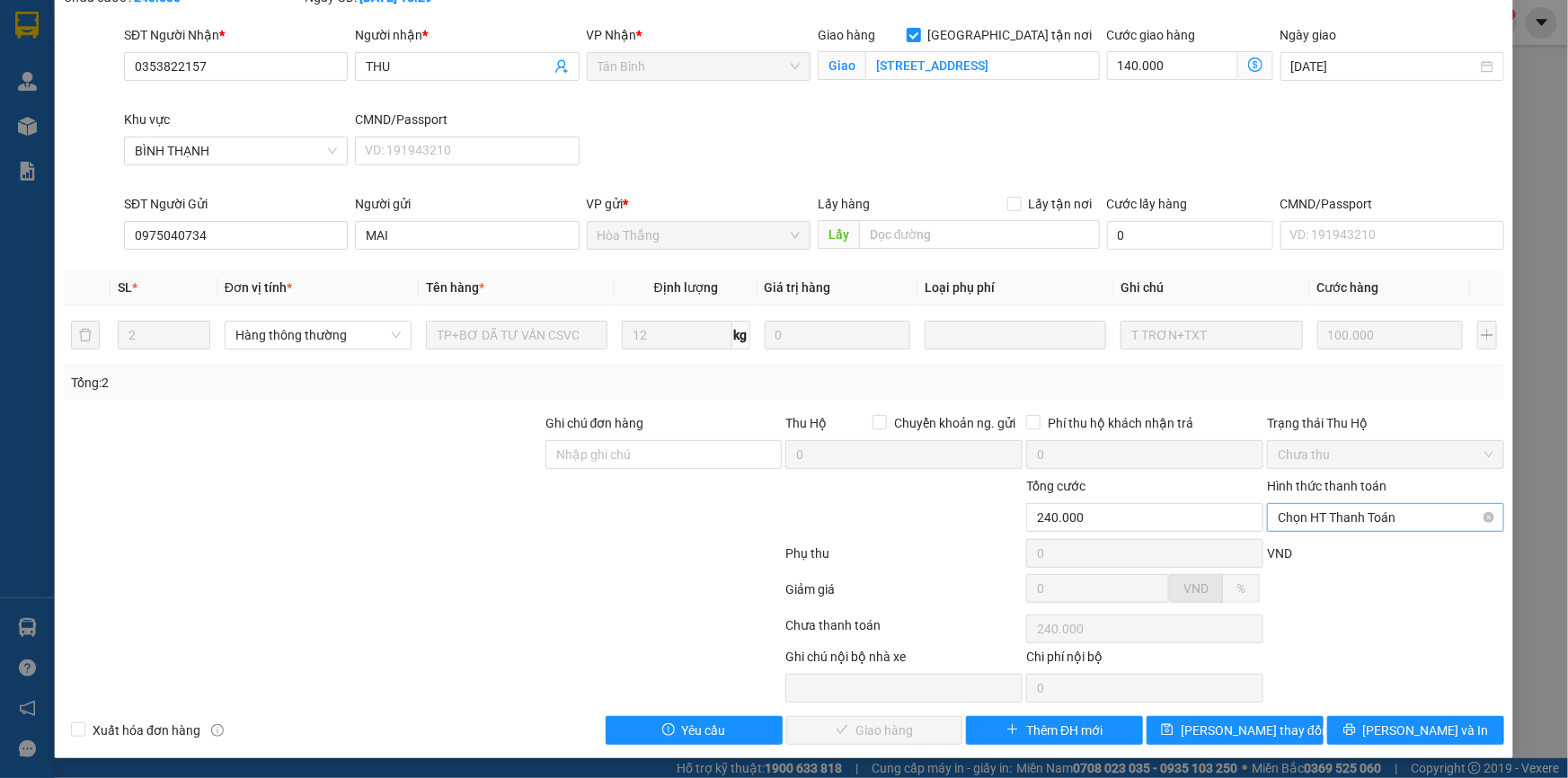
click at [1367, 524] on span "Chọn HT Thanh Toán" at bounding box center [1385, 517] width 215 height 27
click at [1353, 560] on div "Tại văn phòng" at bounding box center [1374, 552] width 214 height 20
type input "0"
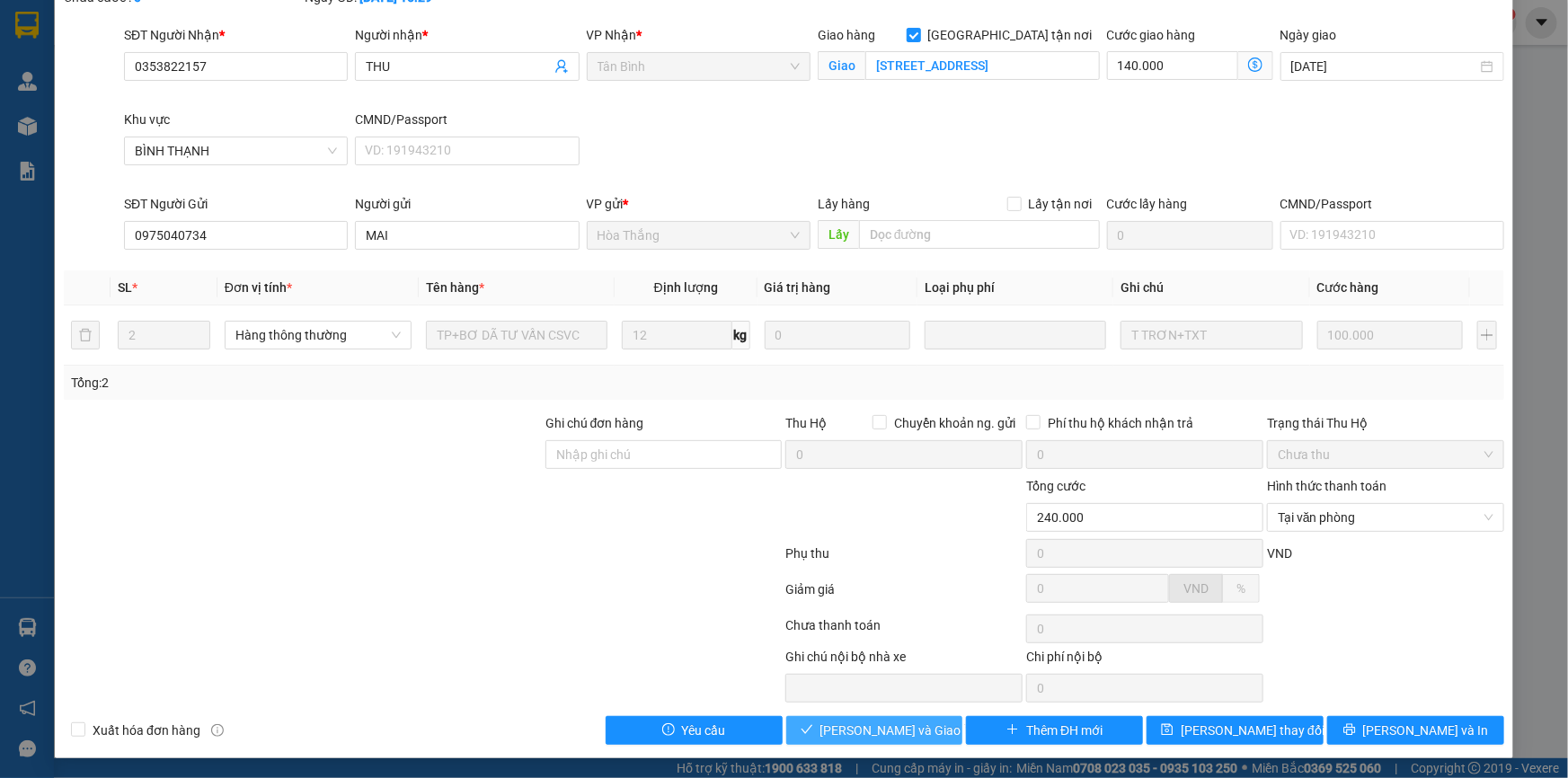
click at [878, 728] on span "[PERSON_NAME] và Giao hàng" at bounding box center [905, 730] width 172 height 20
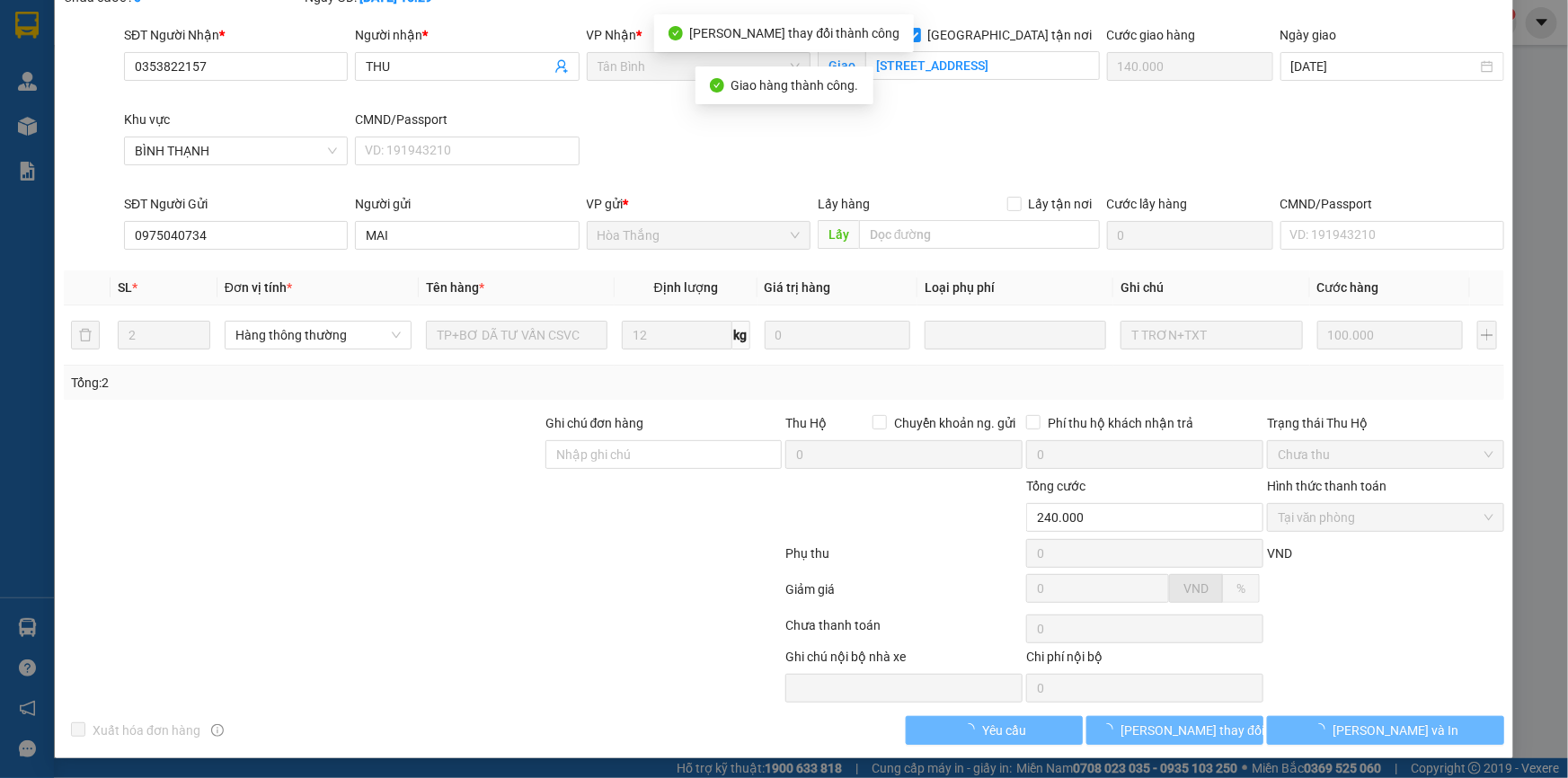
scroll to position [0, 0]
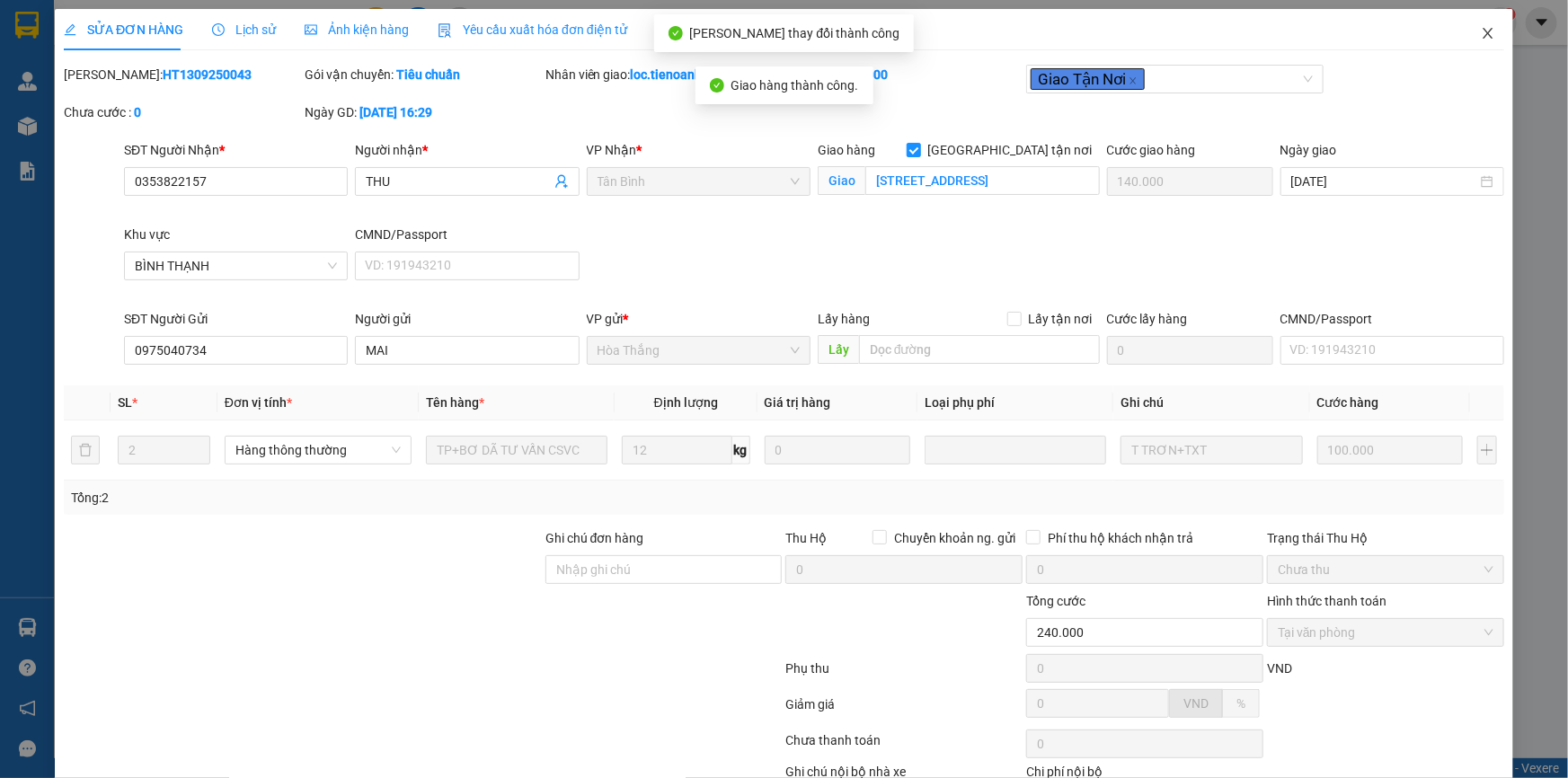
click at [1480, 32] on icon "close" at bounding box center [1487, 32] width 14 height 14
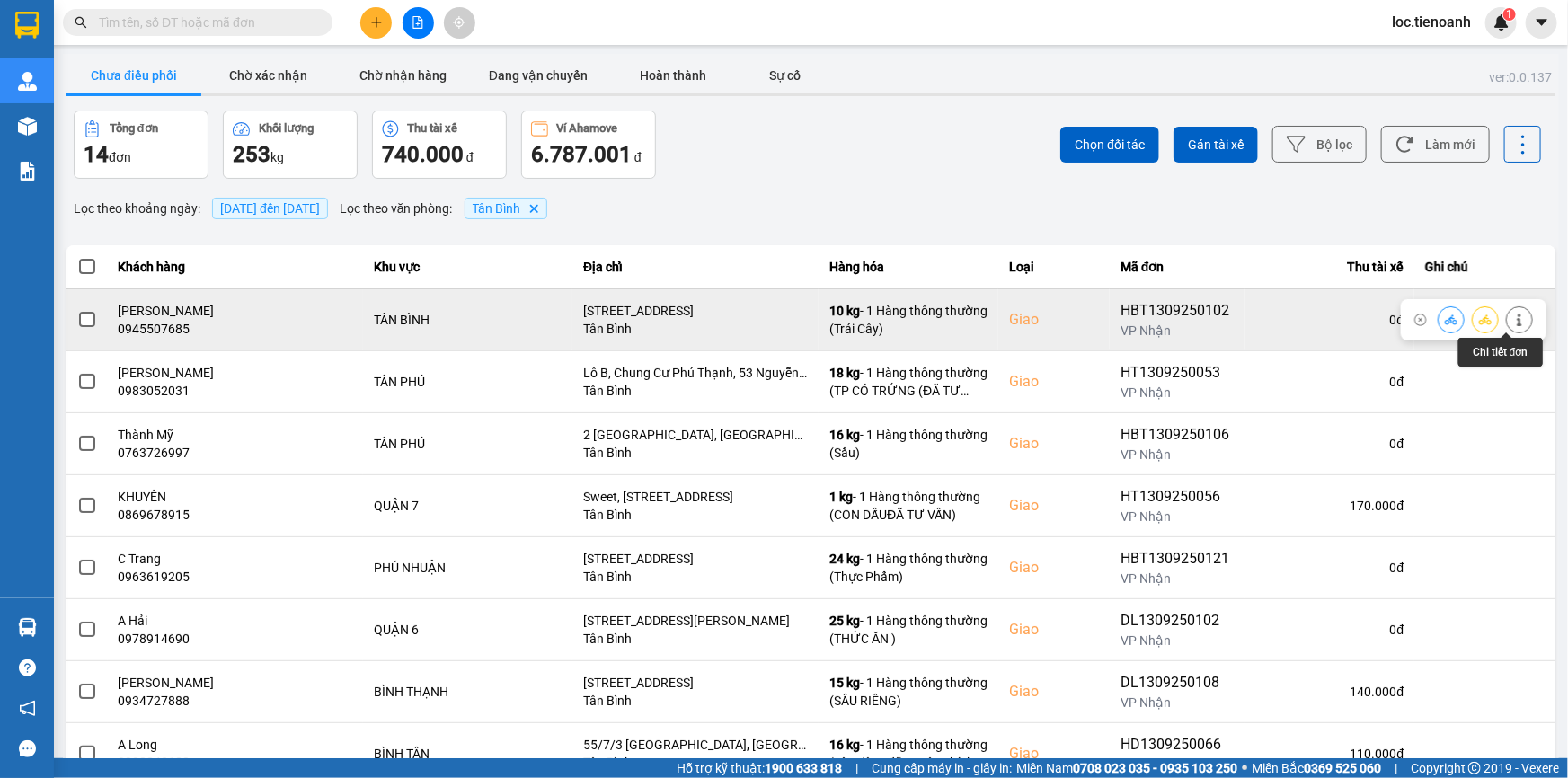
click at [1517, 319] on icon at bounding box center [1518, 319] width 5 height 12
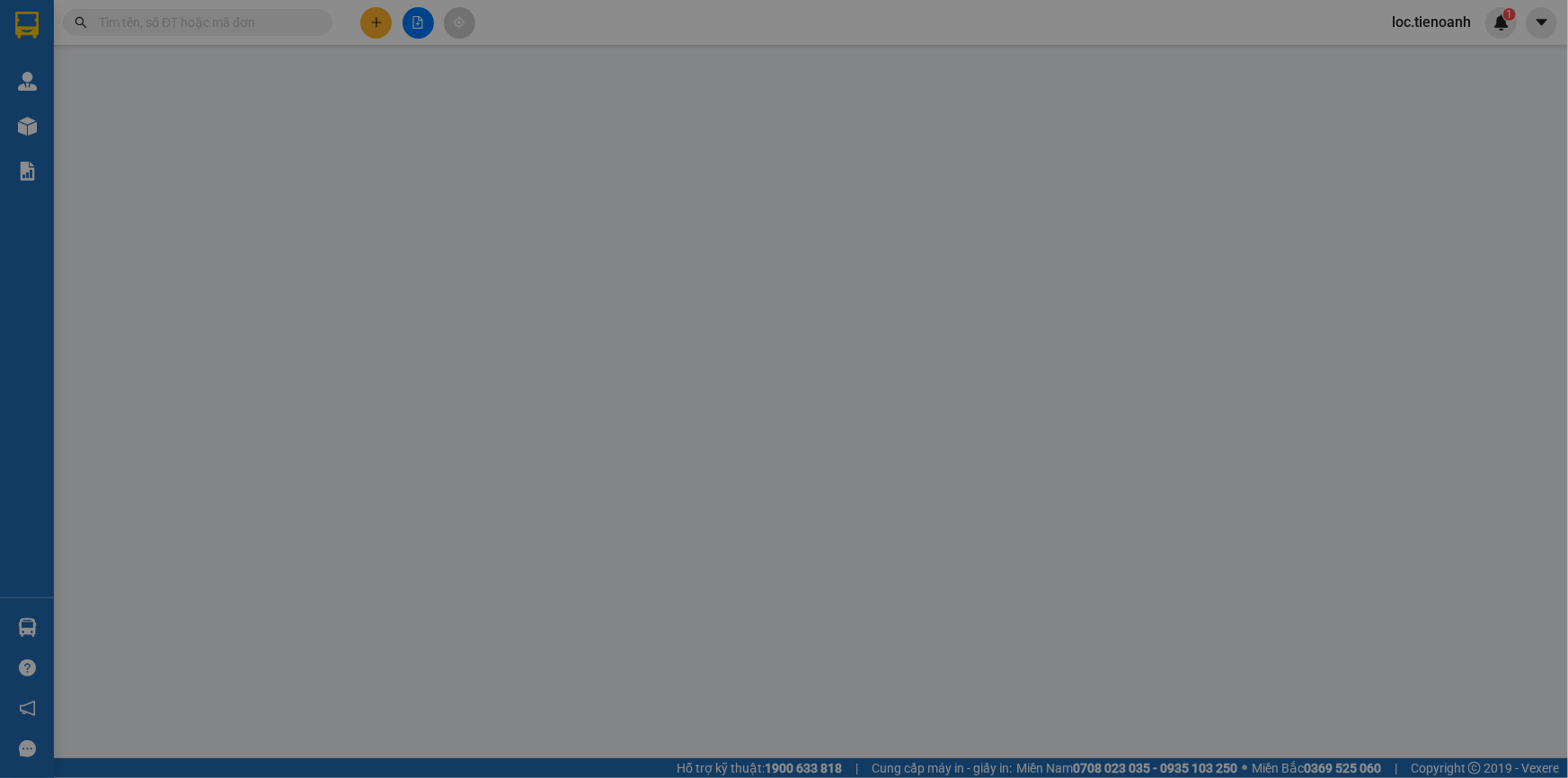
type input "0945507685"
type input "[PERSON_NAME]"
checkbox input "true"
type input "[STREET_ADDRESS]"
type input "0905121557"
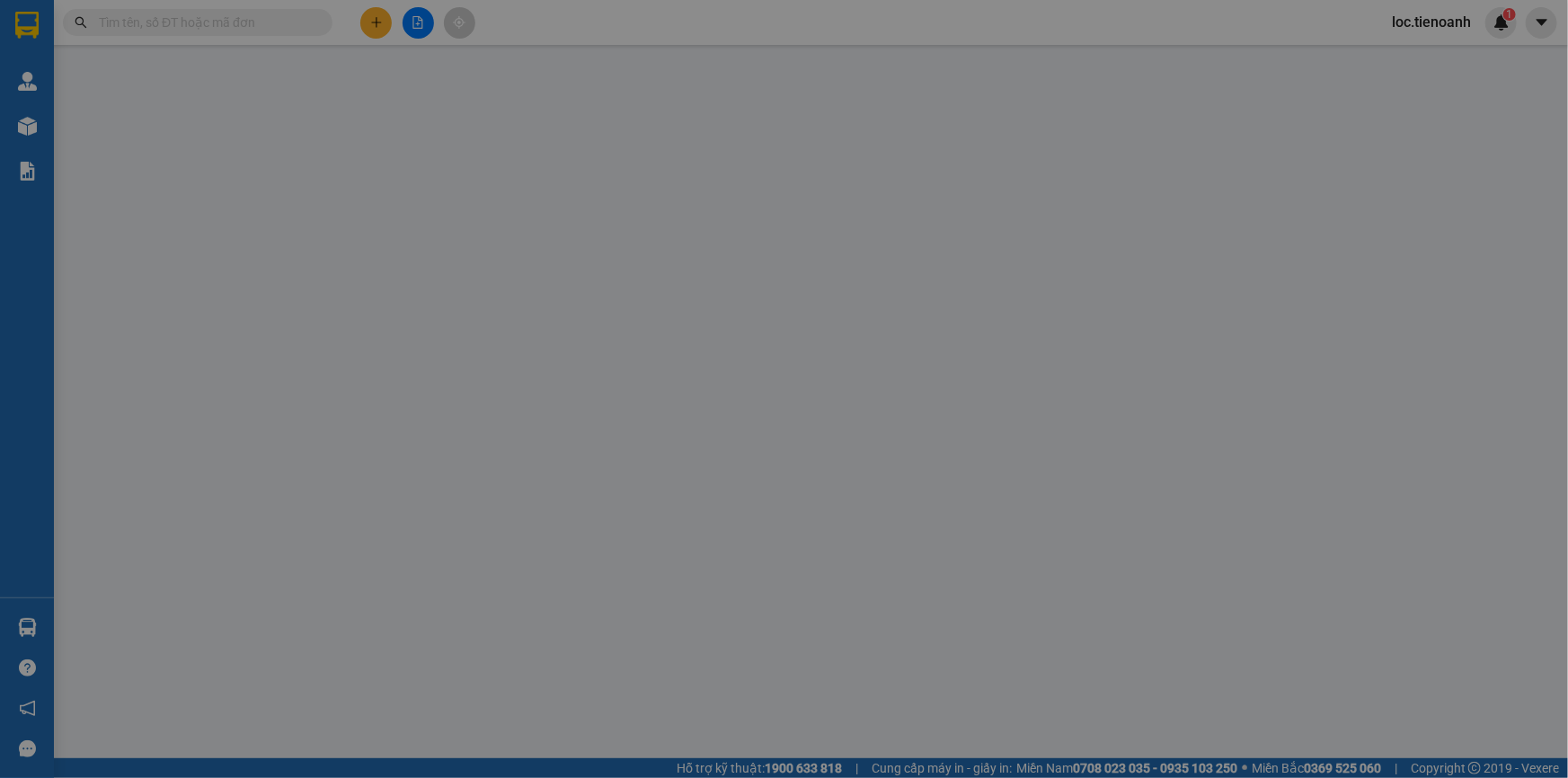
type input "[PERSON_NAME]"
type input "110.000"
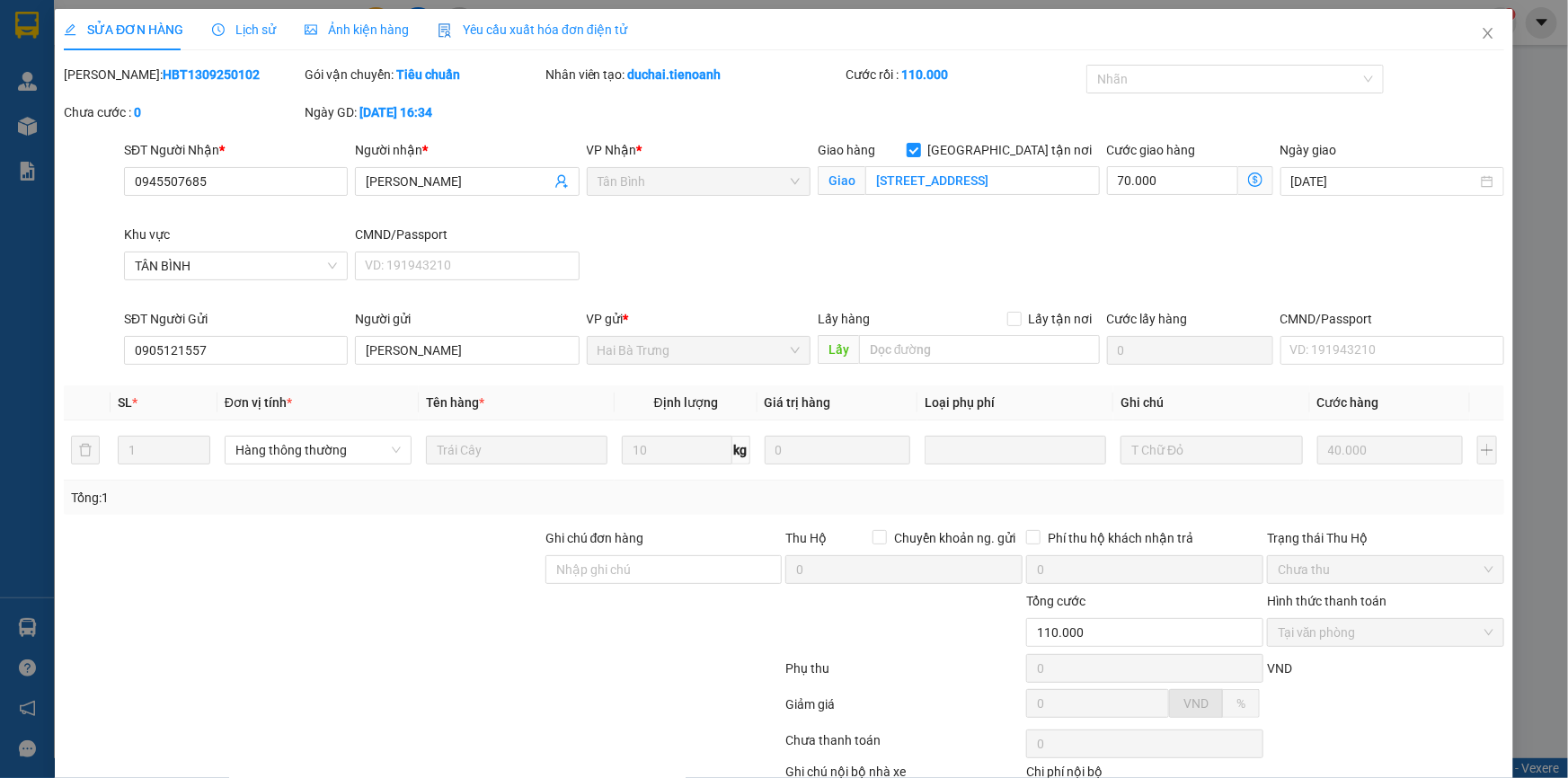
scroll to position [115, 0]
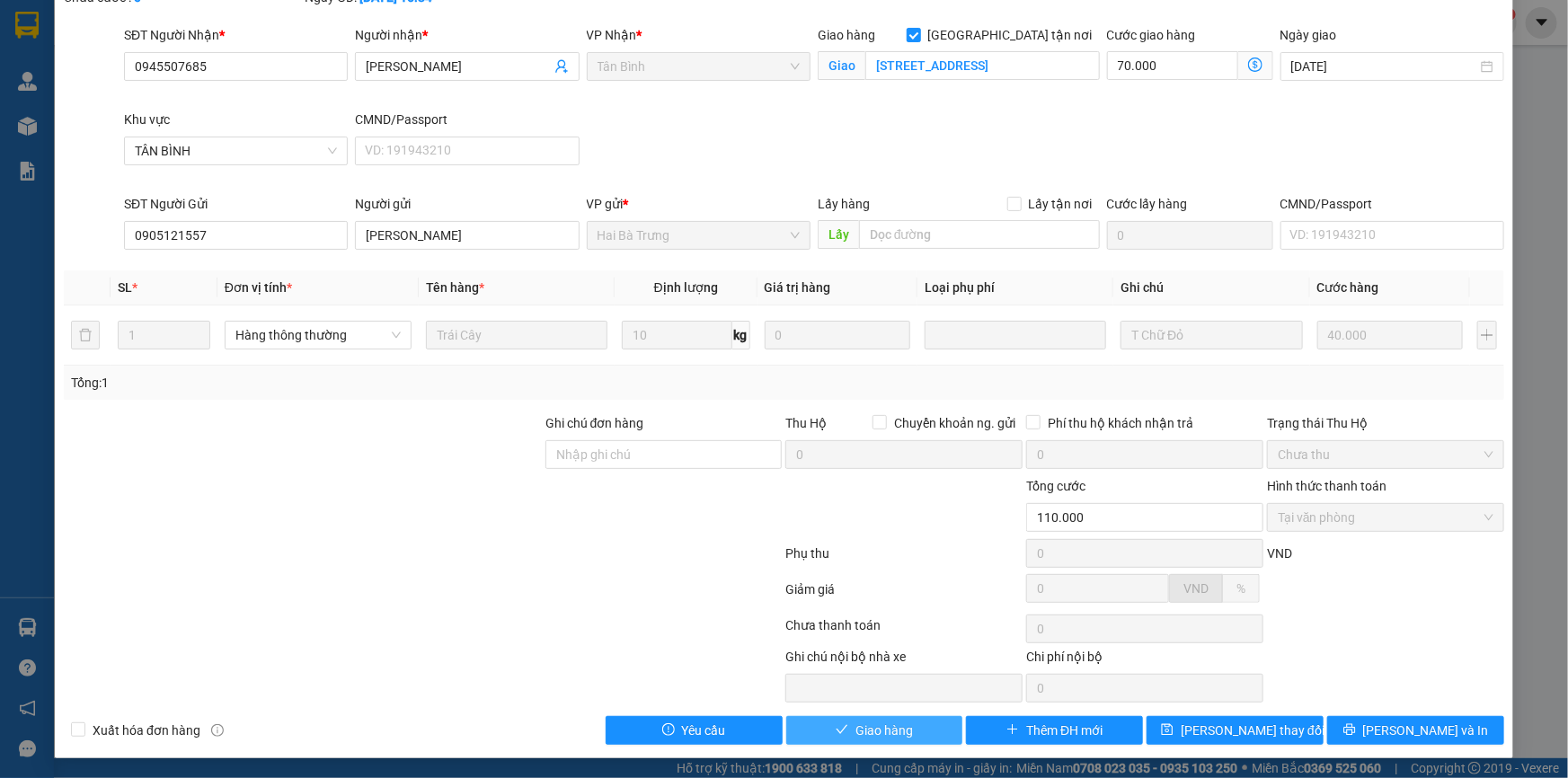
click at [842, 723] on button "Giao hàng" at bounding box center [875, 730] width 177 height 29
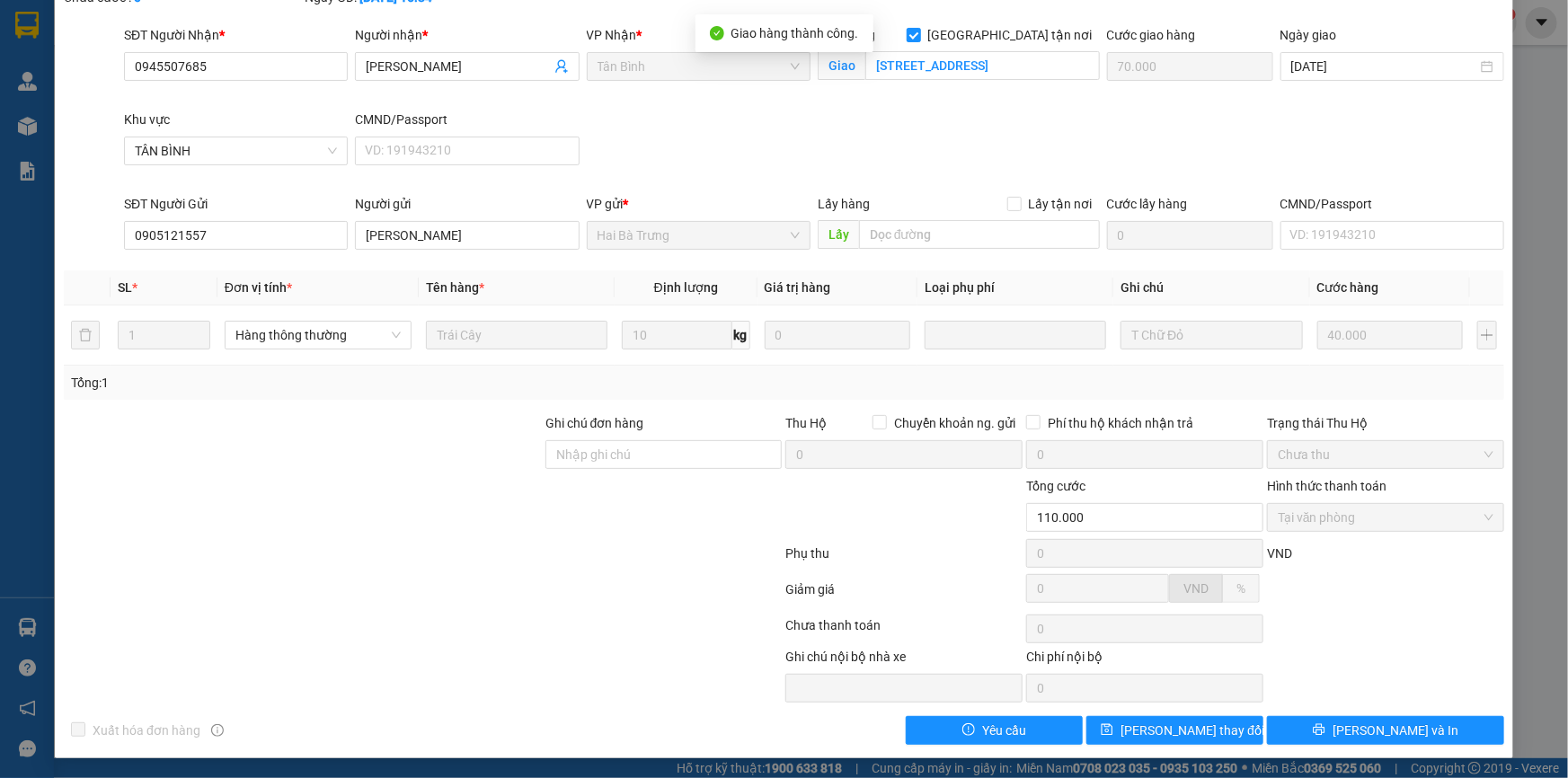
scroll to position [0, 0]
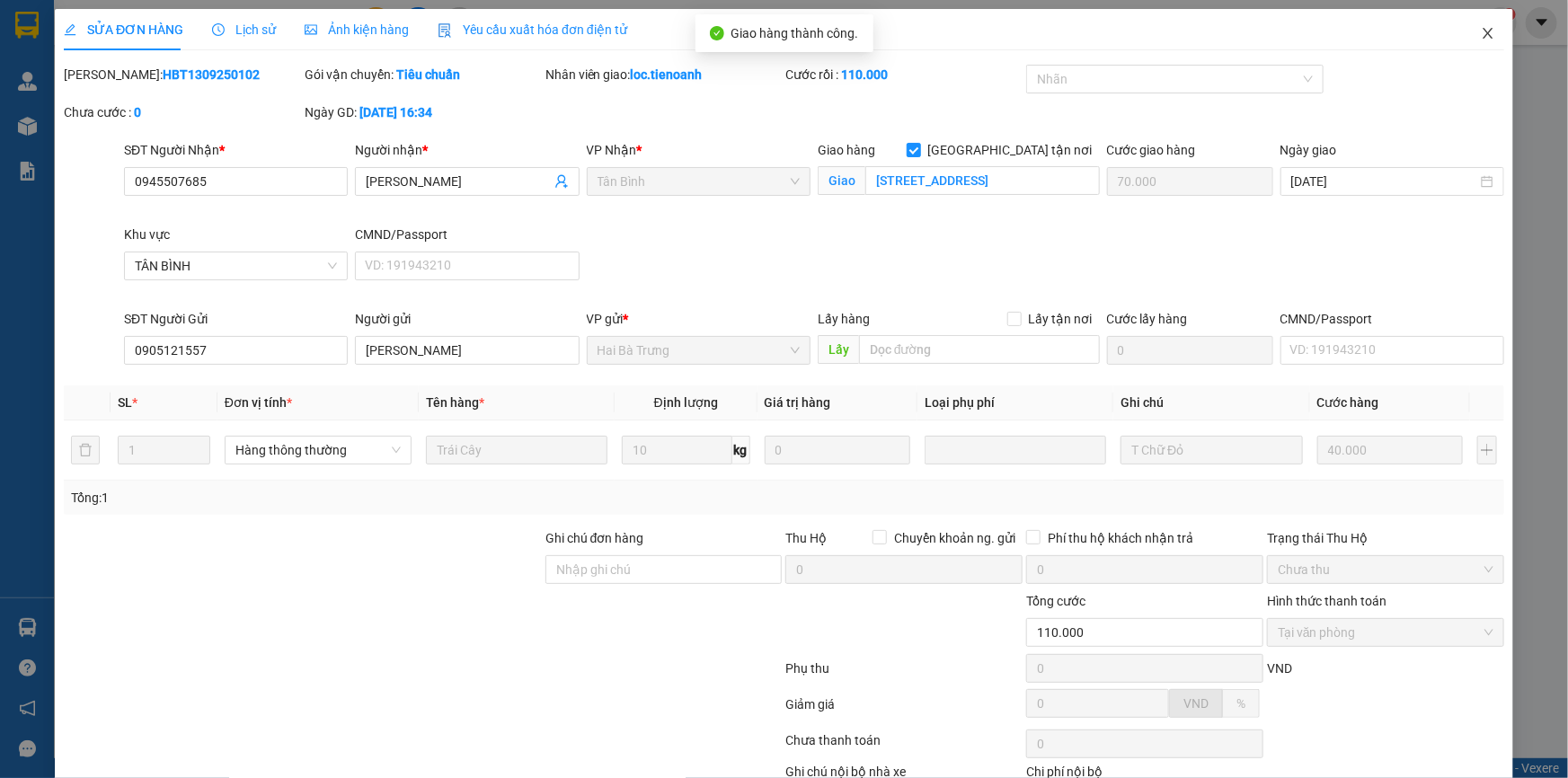
click at [1480, 39] on icon "close" at bounding box center [1487, 32] width 14 height 14
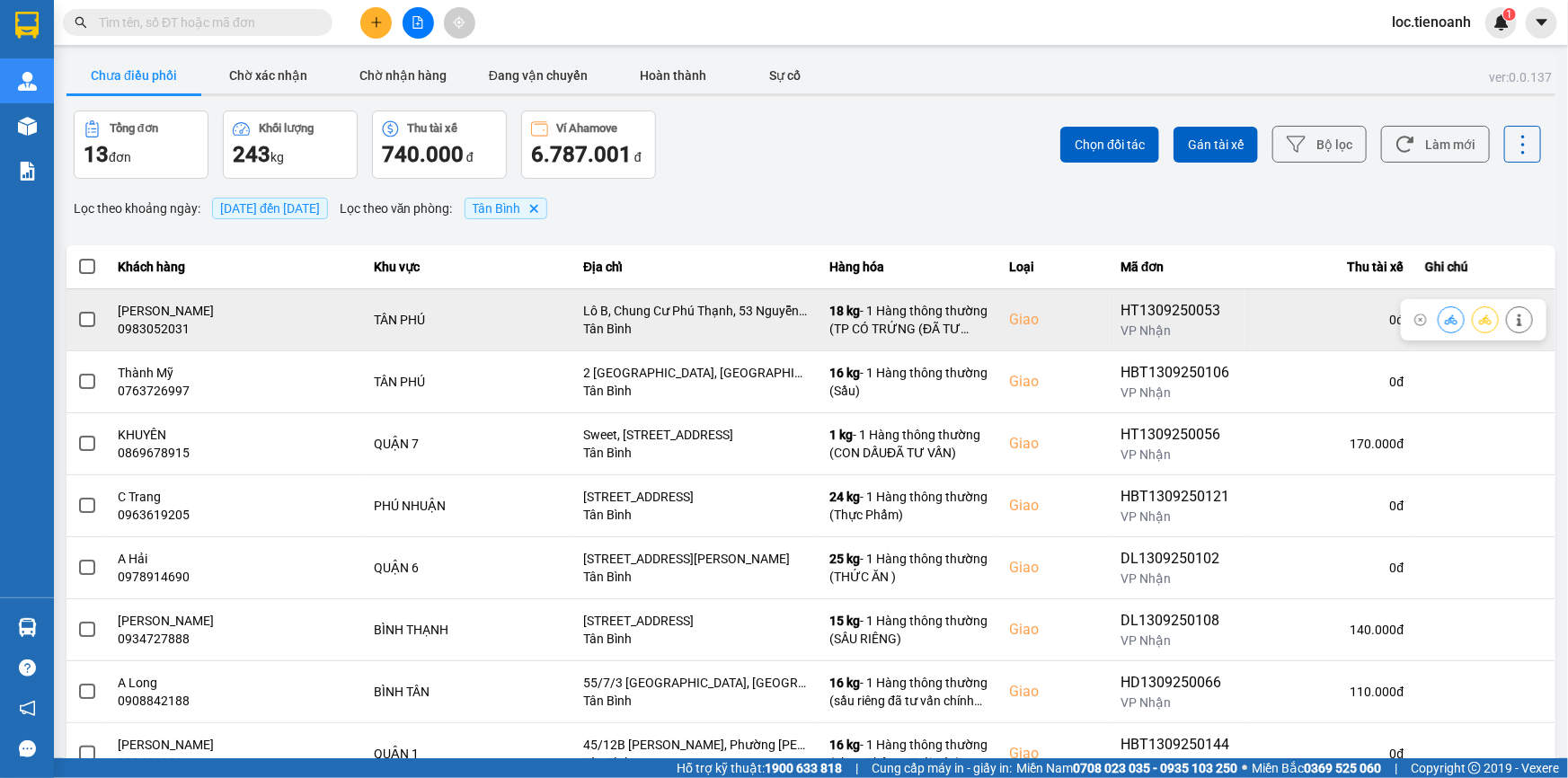
click at [1513, 319] on icon at bounding box center [1518, 319] width 12 height 12
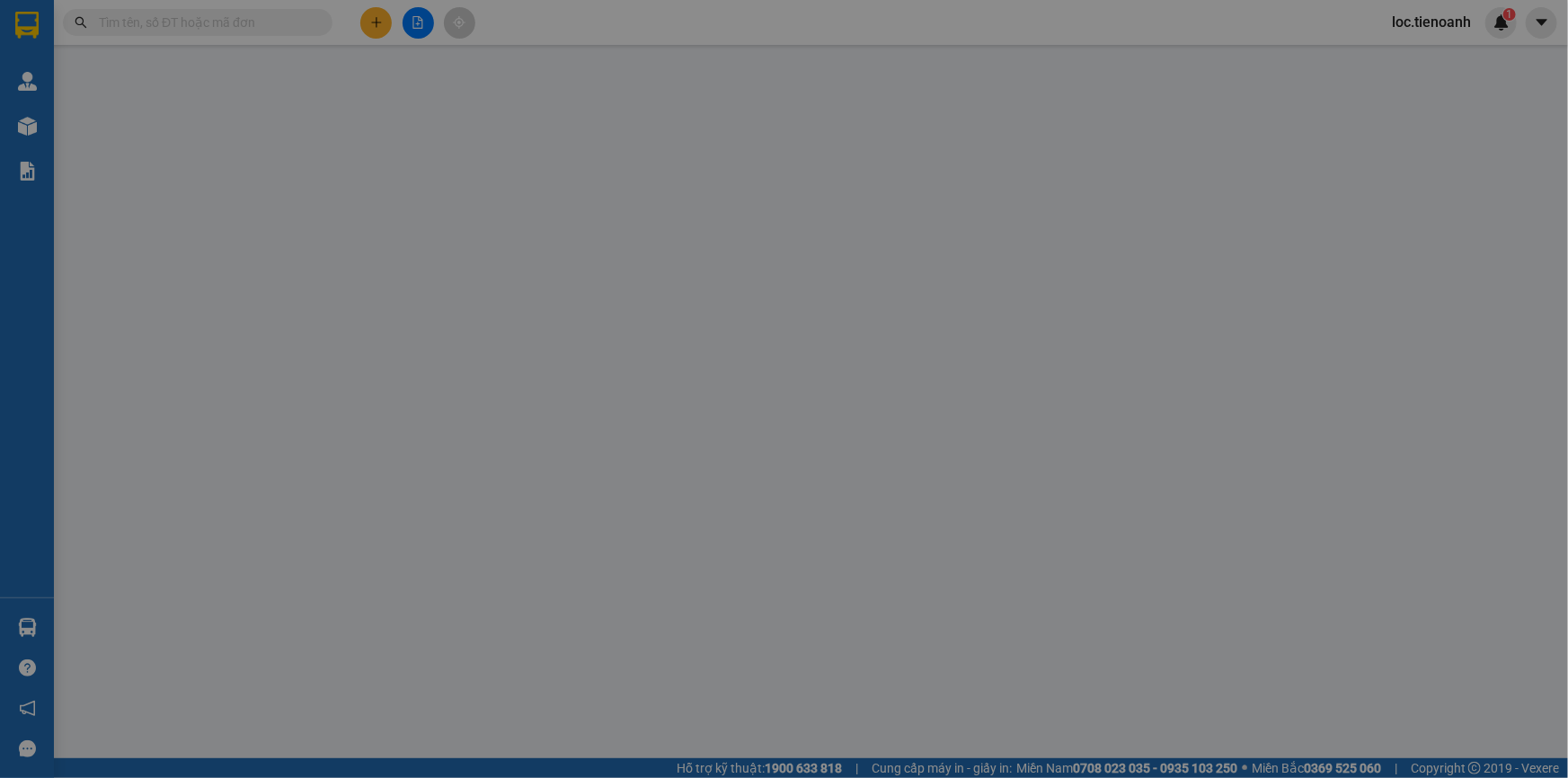
type input "0983052031"
type input "[PERSON_NAME]"
checkbox input "true"
type input "Lô B, Chung Cư Phú Thạnh, 53 Nguyễn Sơn, [GEOGRAPHIC_DATA], [GEOGRAPHIC_…"
type input "04087917"
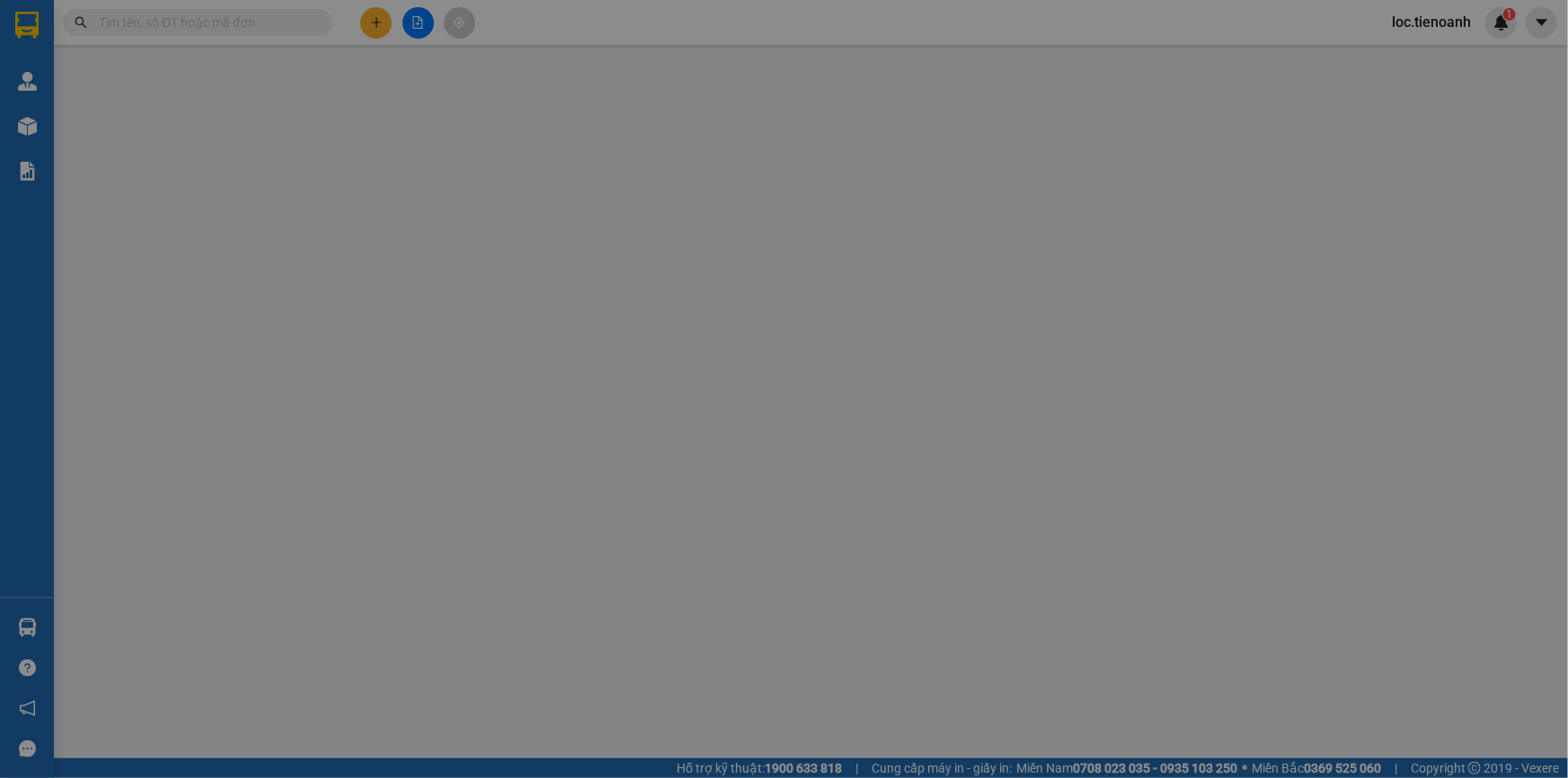
type input "0384651478"
type input "Chú Diễn"
type input "042059001267"
type input "90.000"
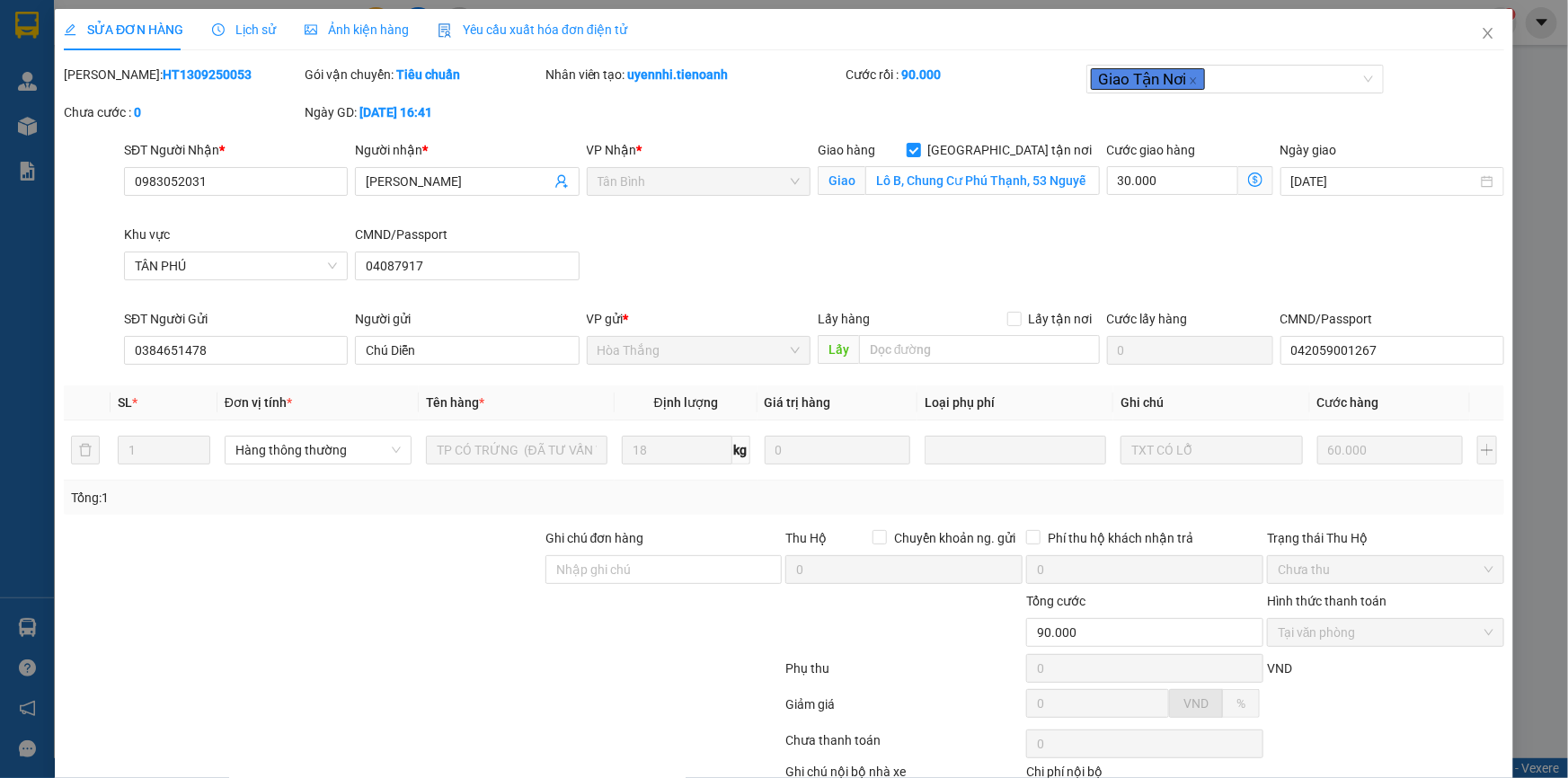
scroll to position [115, 0]
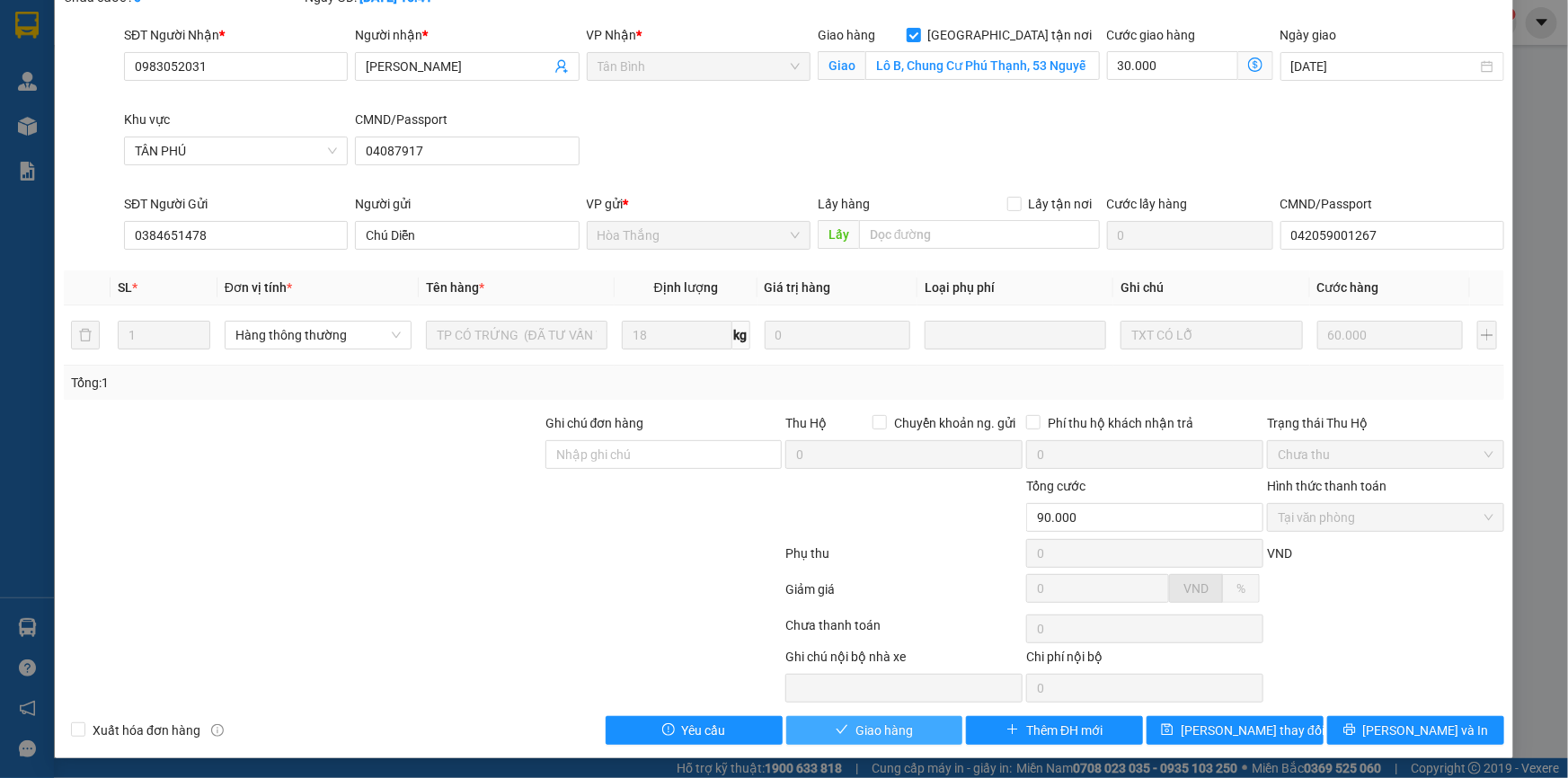
drag, startPoint x: 879, startPoint y: 730, endPoint x: 959, endPoint y: 628, distance: 129.6
click at [883, 725] on span "Giao hàng" at bounding box center [883, 730] width 57 height 20
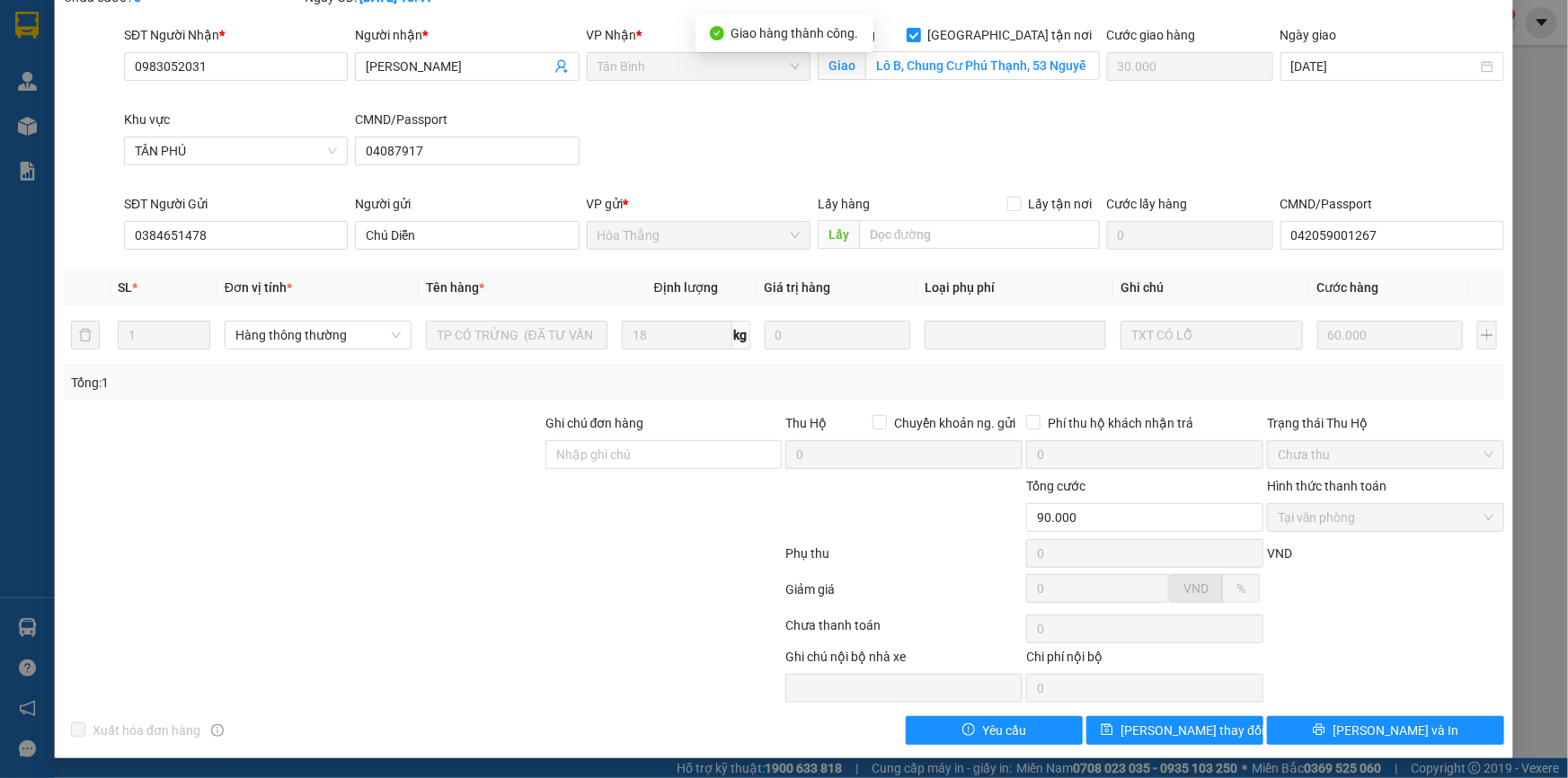
scroll to position [0, 0]
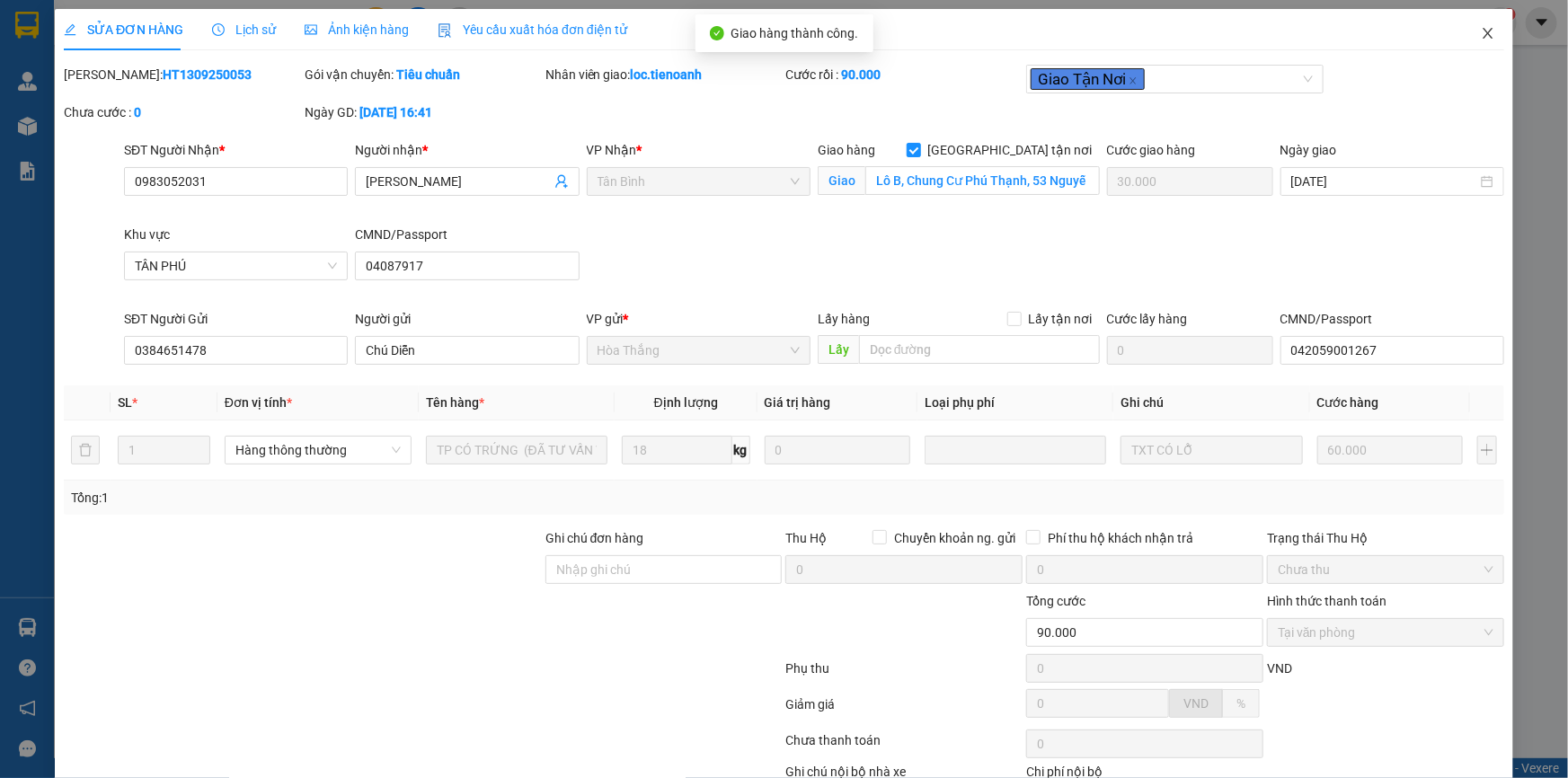
click at [1480, 27] on icon "close" at bounding box center [1487, 32] width 14 height 14
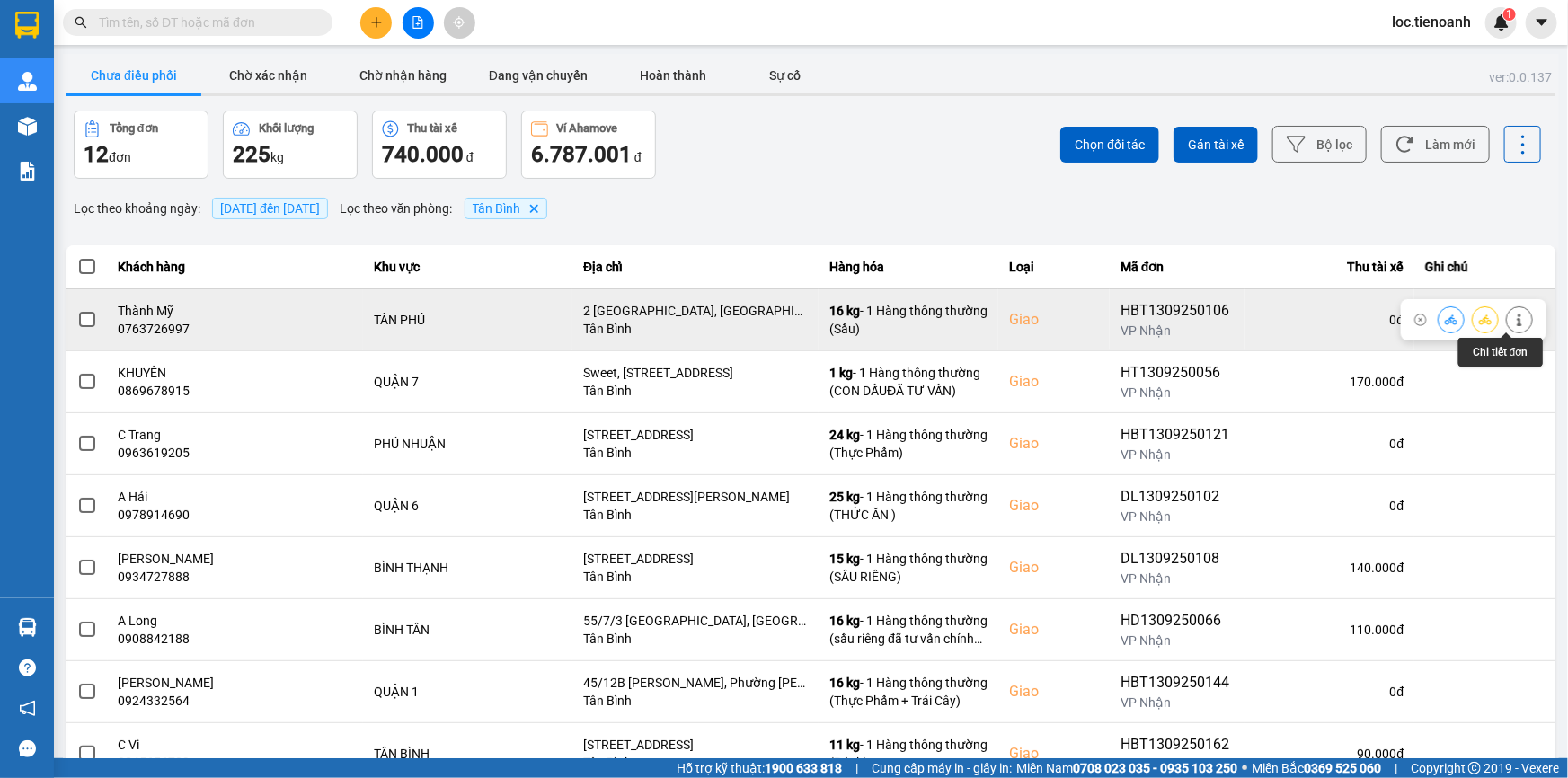
click at [1509, 327] on button at bounding box center [1518, 319] width 25 height 31
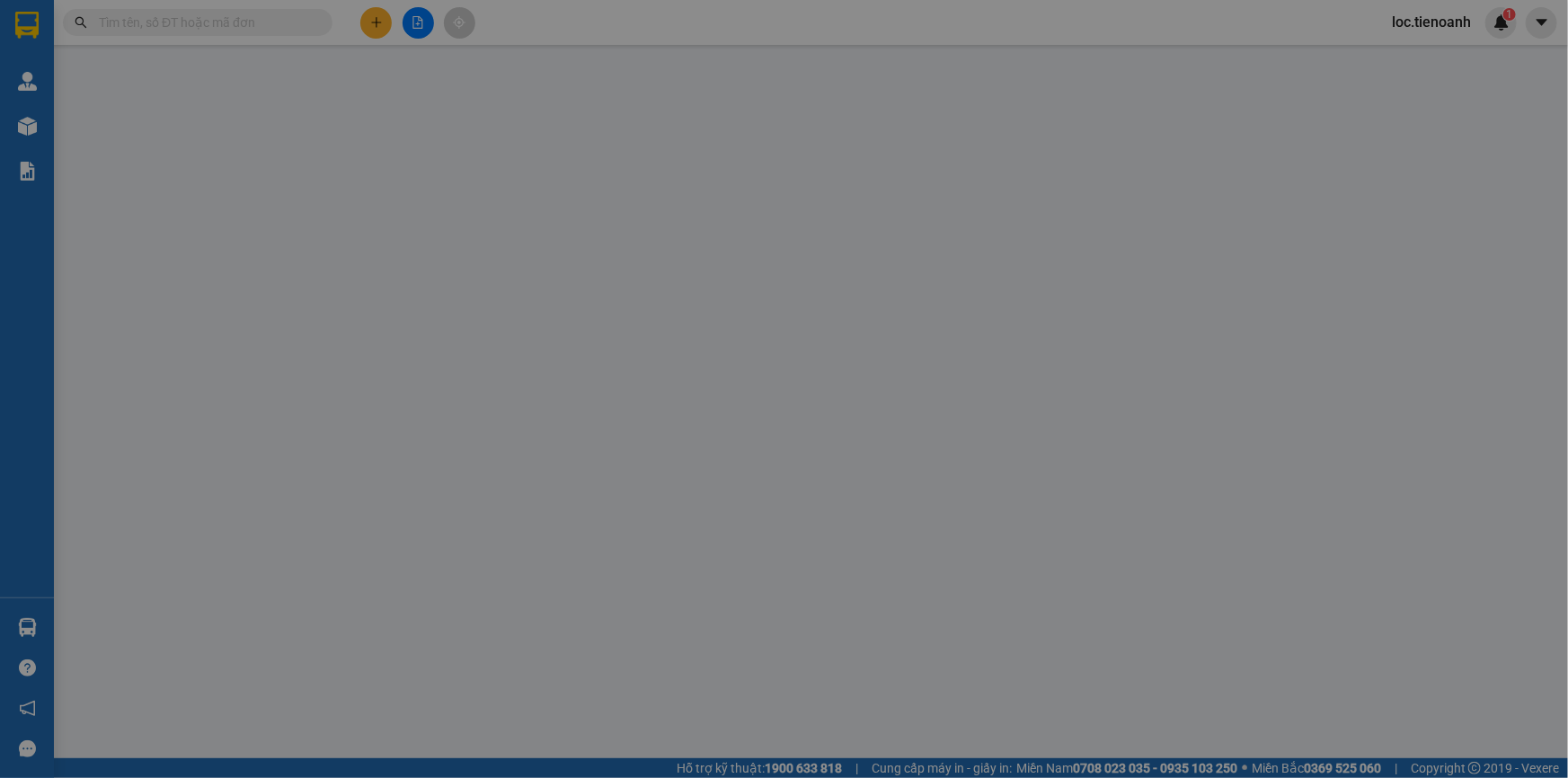
type input "0763726997"
type input "Thành Mỹ"
checkbox input "true"
type input "2 [GEOGRAPHIC_DATA], [GEOGRAPHIC_DATA], [GEOGRAPHIC_DATA]"
type input "0976350777"
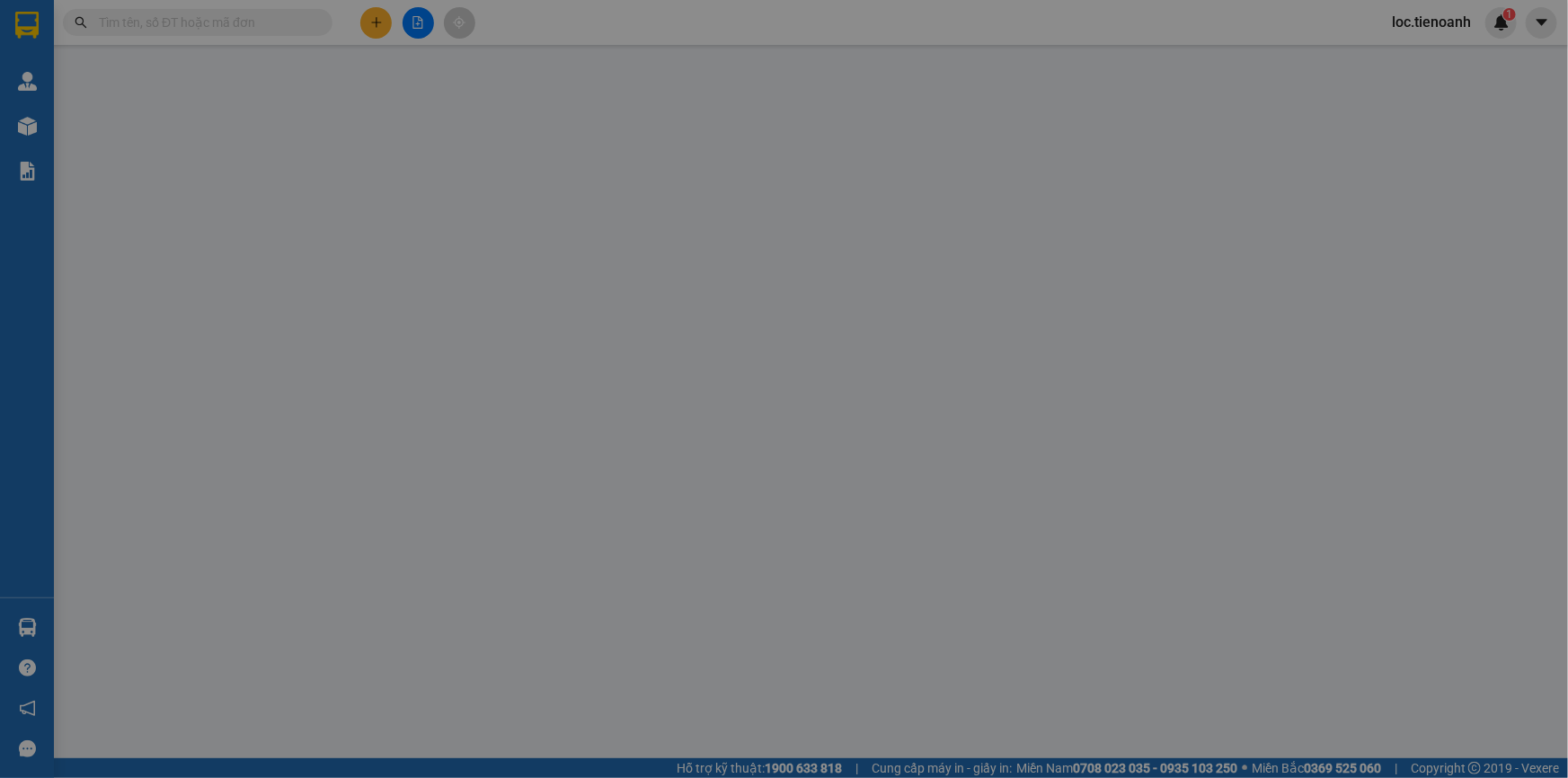
type input "C Khanh"
type input "120.000"
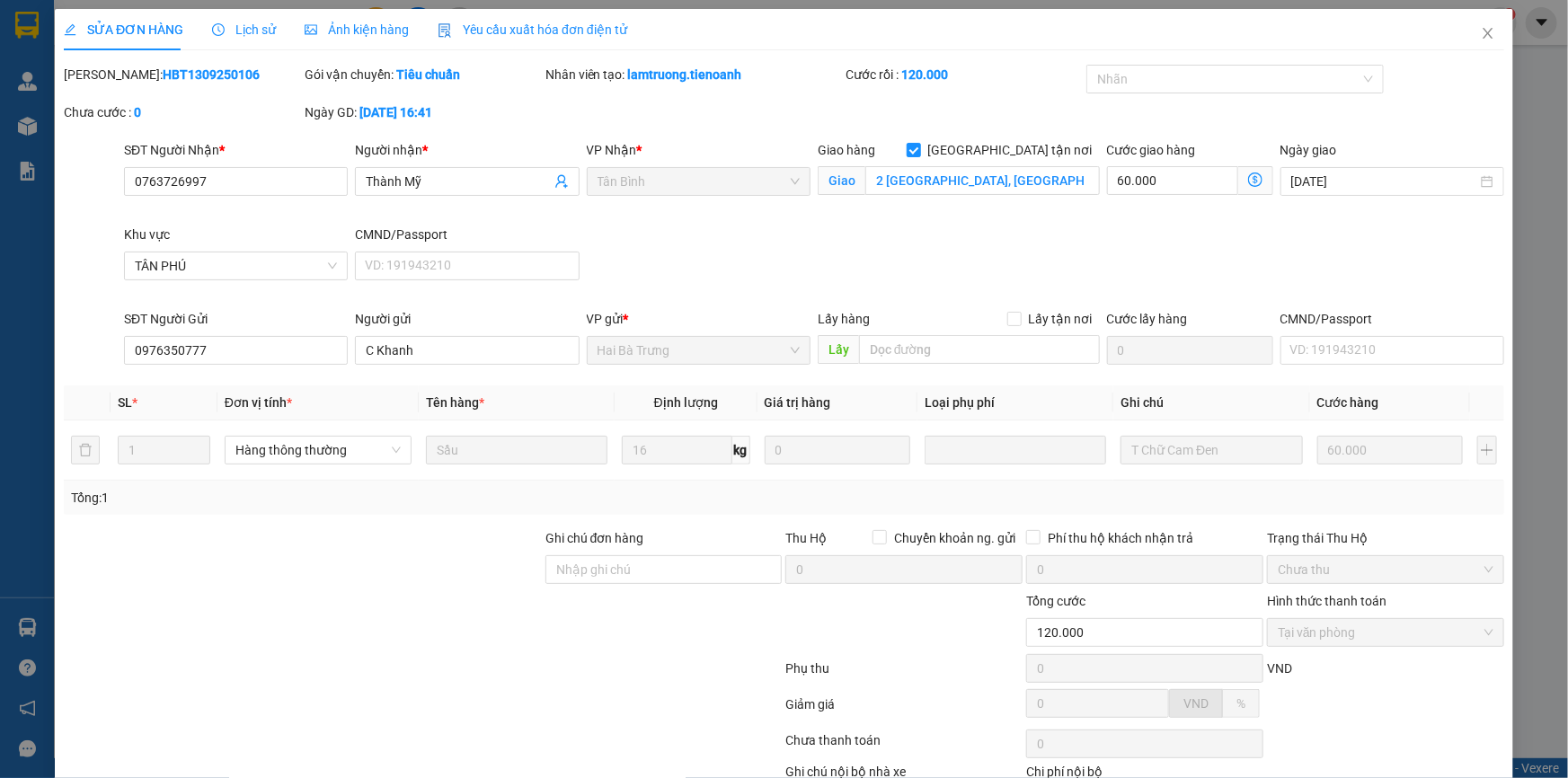
scroll to position [115, 0]
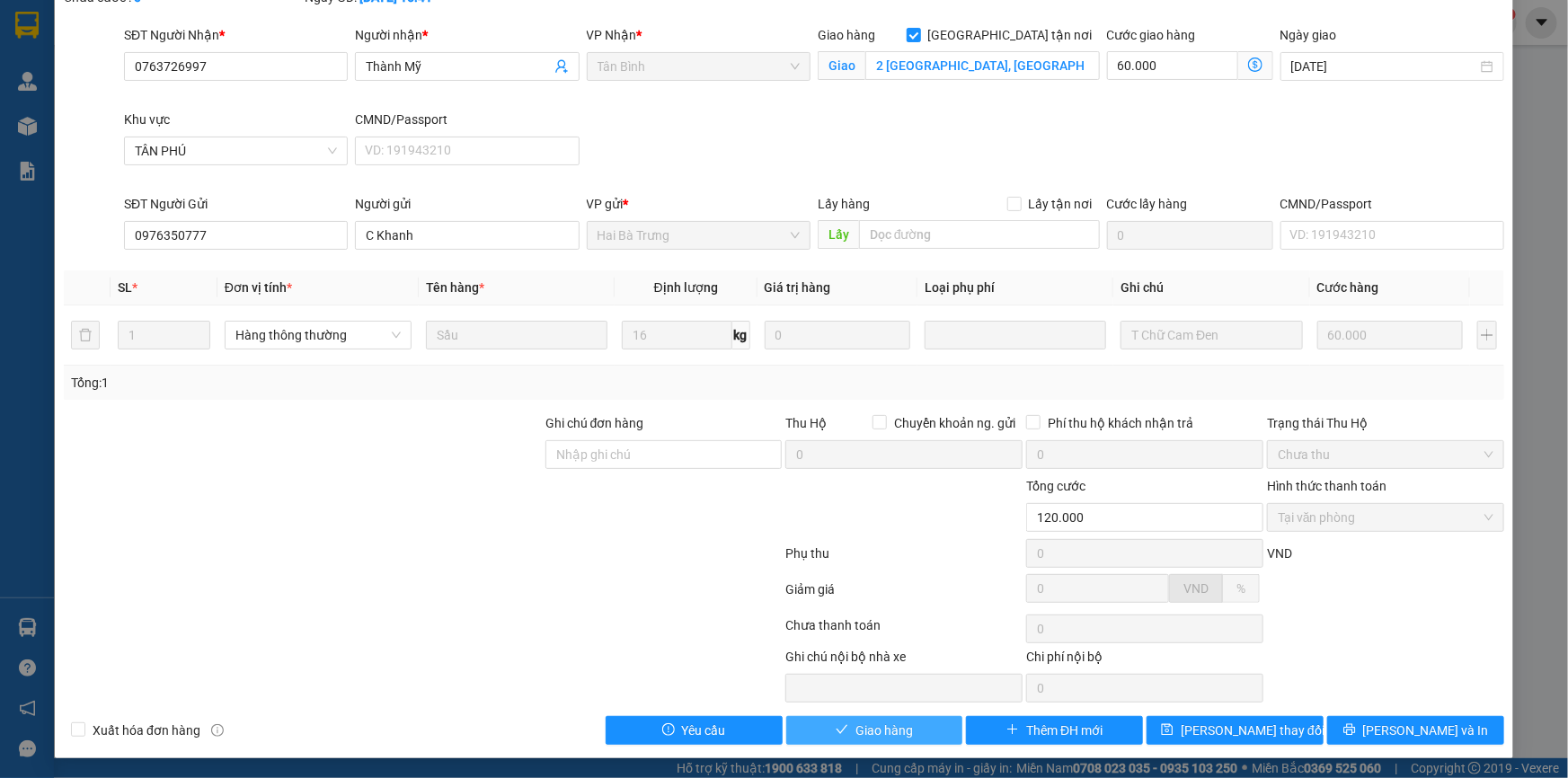
drag, startPoint x: 852, startPoint y: 726, endPoint x: 891, endPoint y: 677, distance: 62.6
click at [855, 723] on span "Giao hàng" at bounding box center [883, 730] width 57 height 20
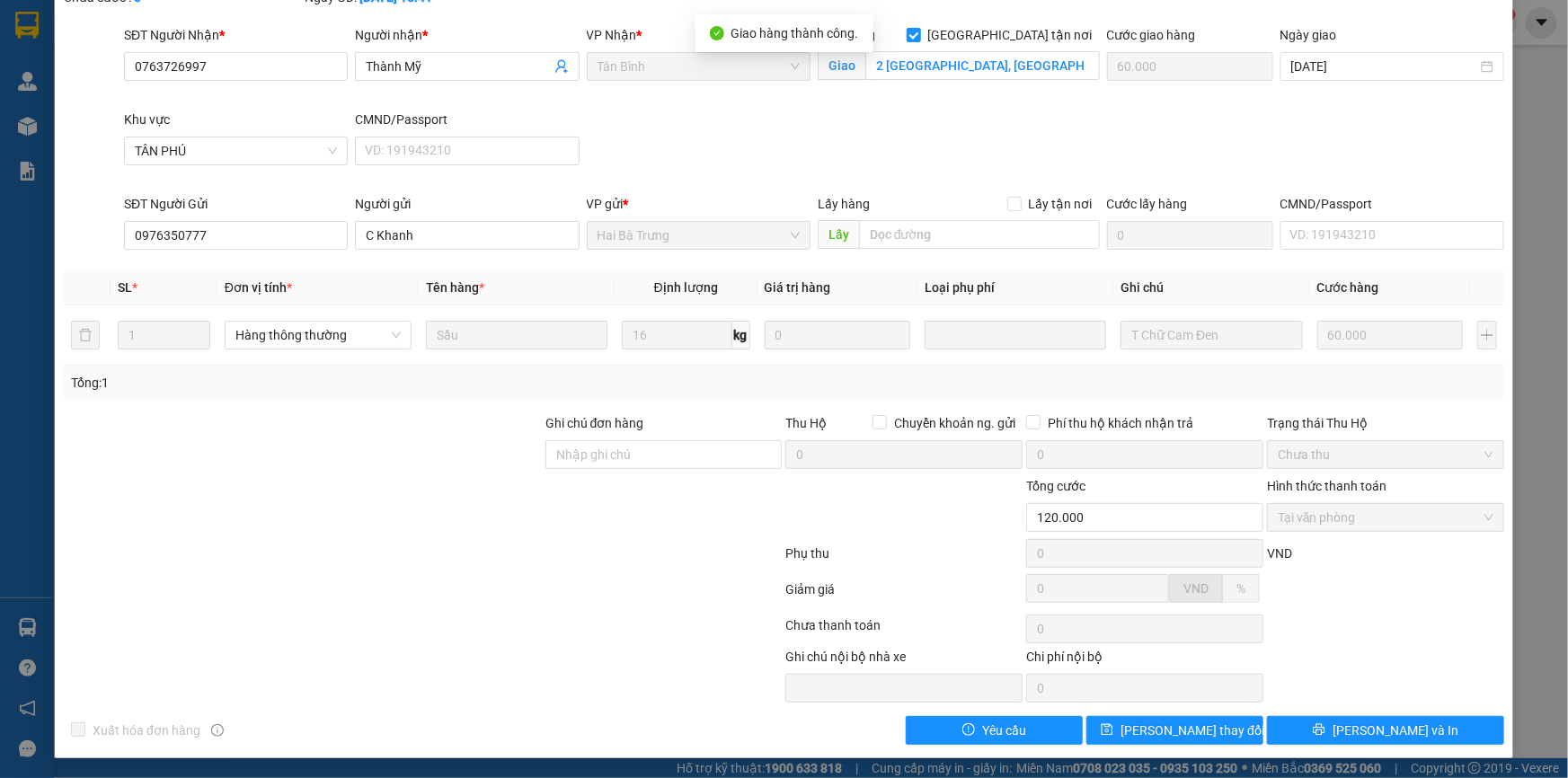
click at [1553, 348] on div "SỬA ĐƠN HÀNG Lịch sử Ảnh kiện hàng Yêu cầu xuất hóa đơn điện tử Total Paid Fee …" at bounding box center [784, 389] width 1568 height 778
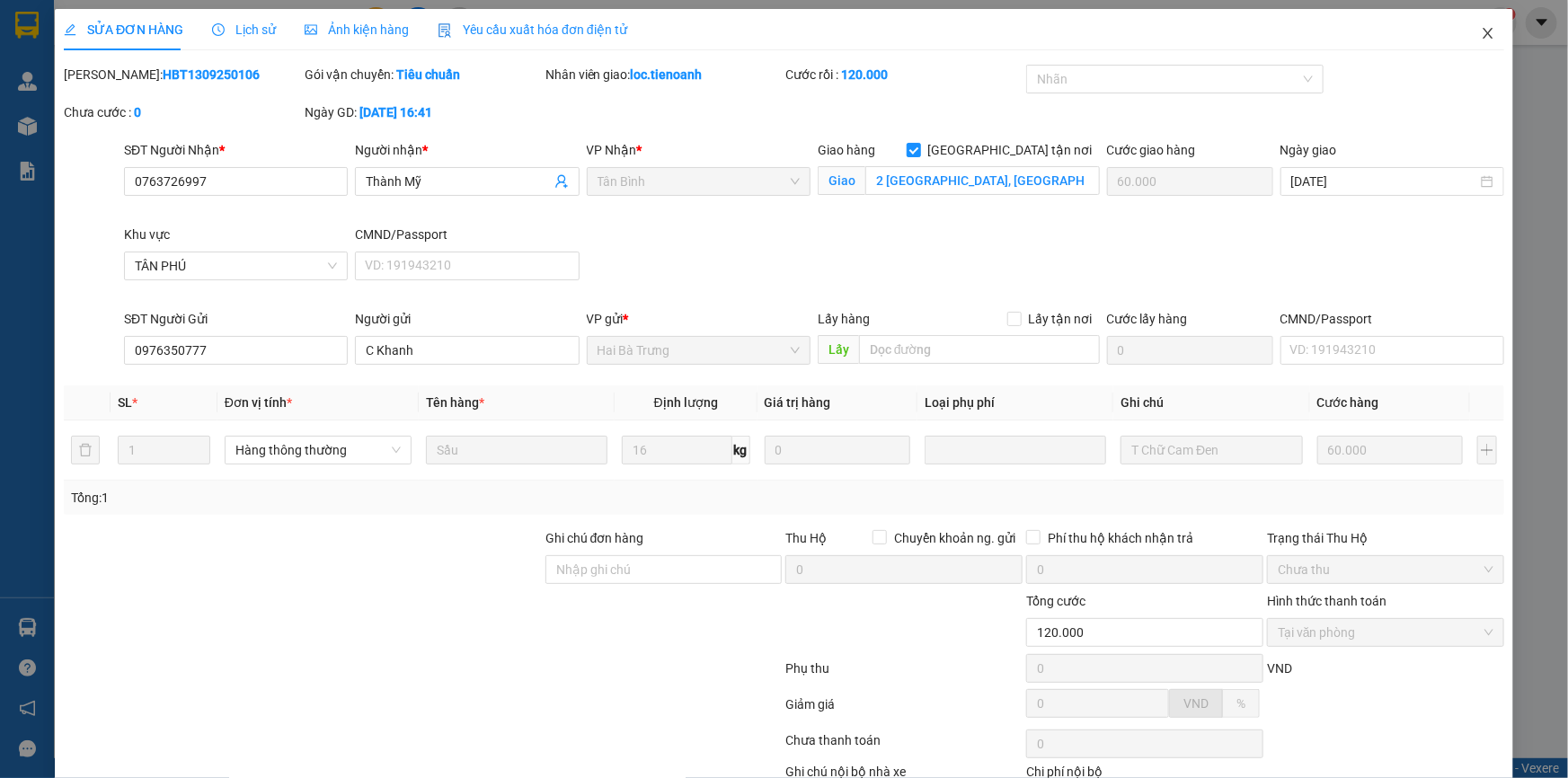
drag, startPoint x: 1479, startPoint y: 29, endPoint x: 1497, endPoint y: 40, distance: 21.1
click at [1480, 29] on icon "close" at bounding box center [1487, 32] width 14 height 14
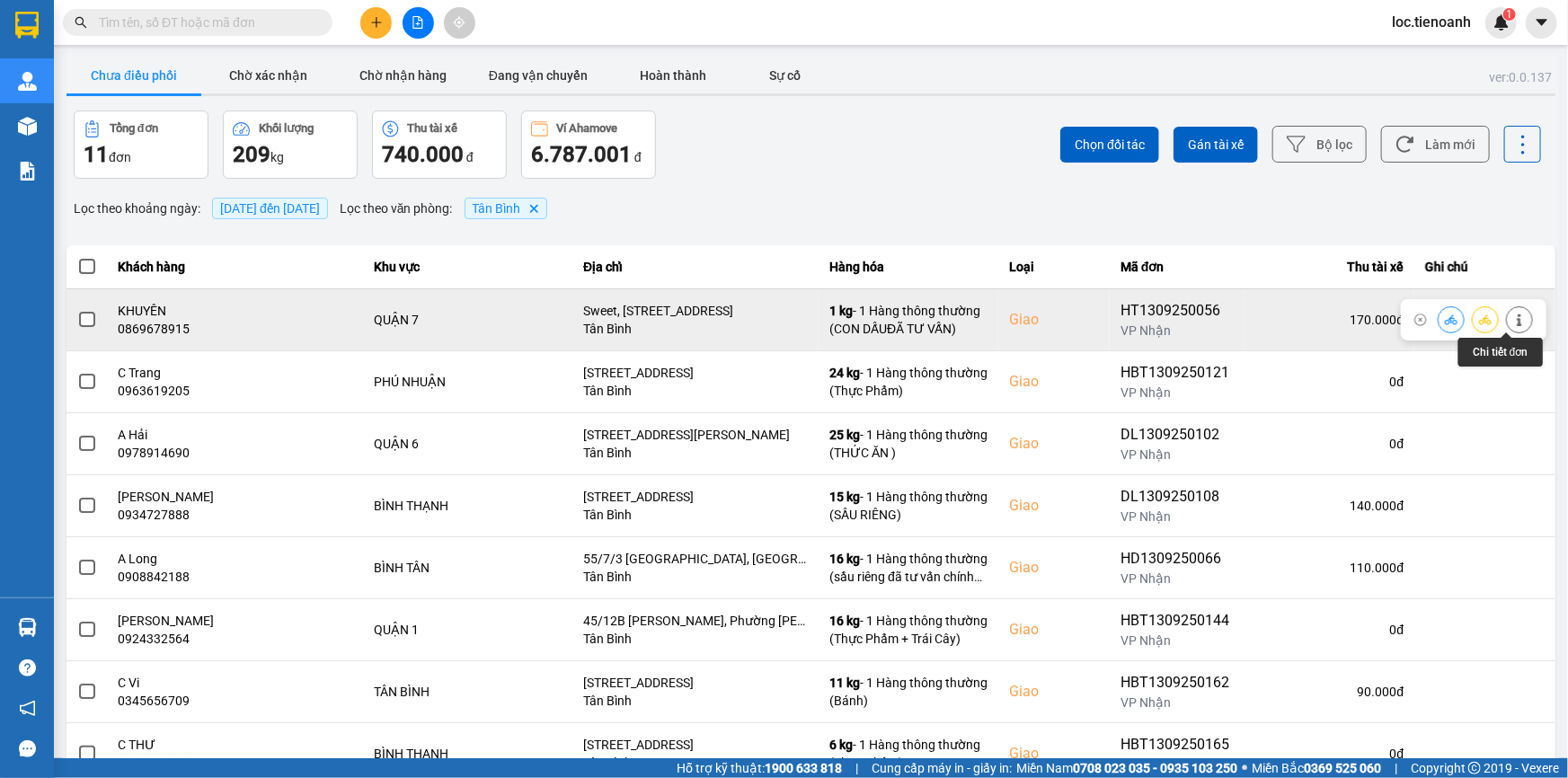
click at [1512, 311] on button at bounding box center [1518, 319] width 25 height 31
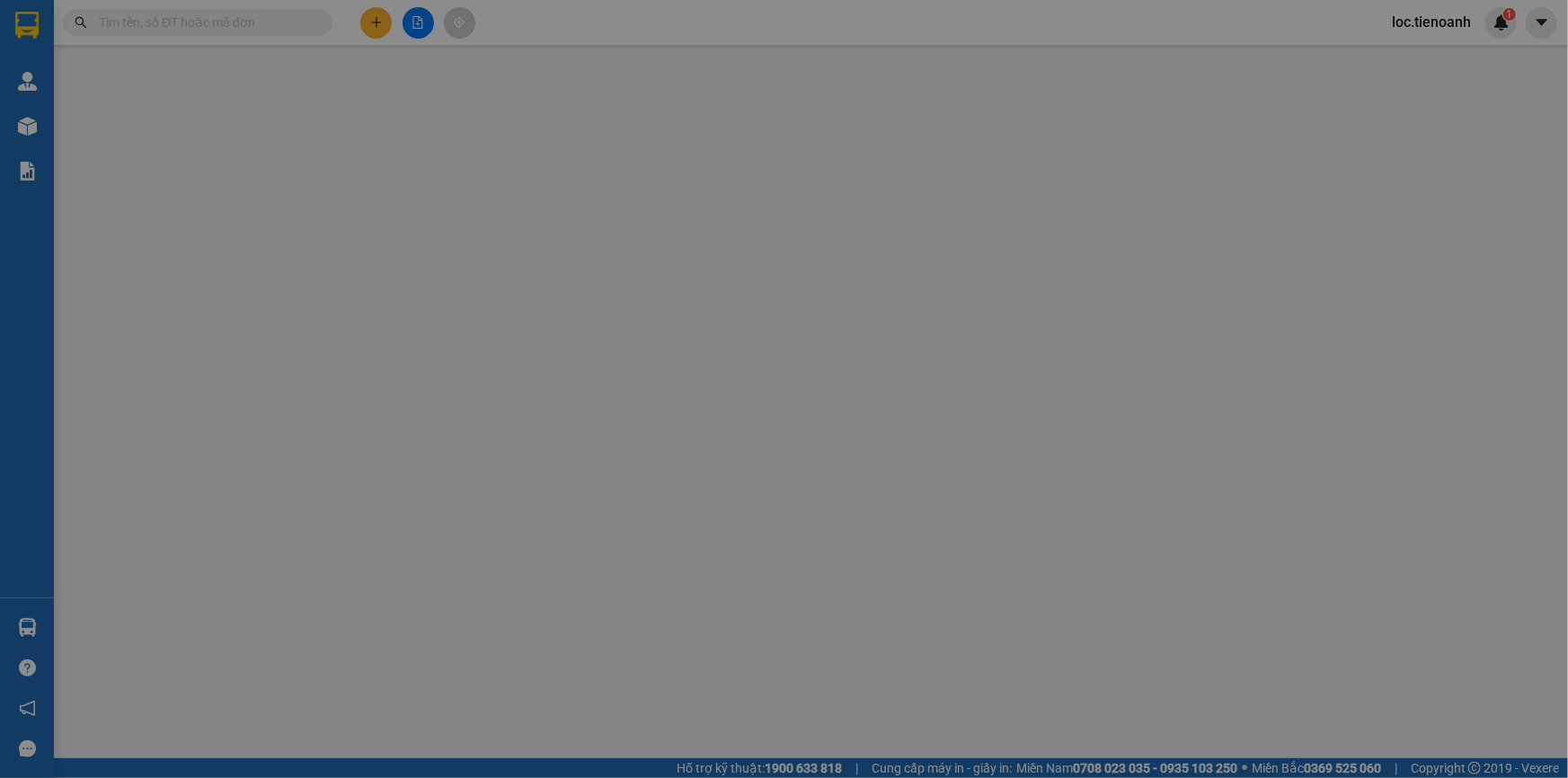
type input "0869678915"
type input "KHUYÊN"
checkbox input "true"
type input "Sweet, [STREET_ADDRESS]"
type input "0935739292"
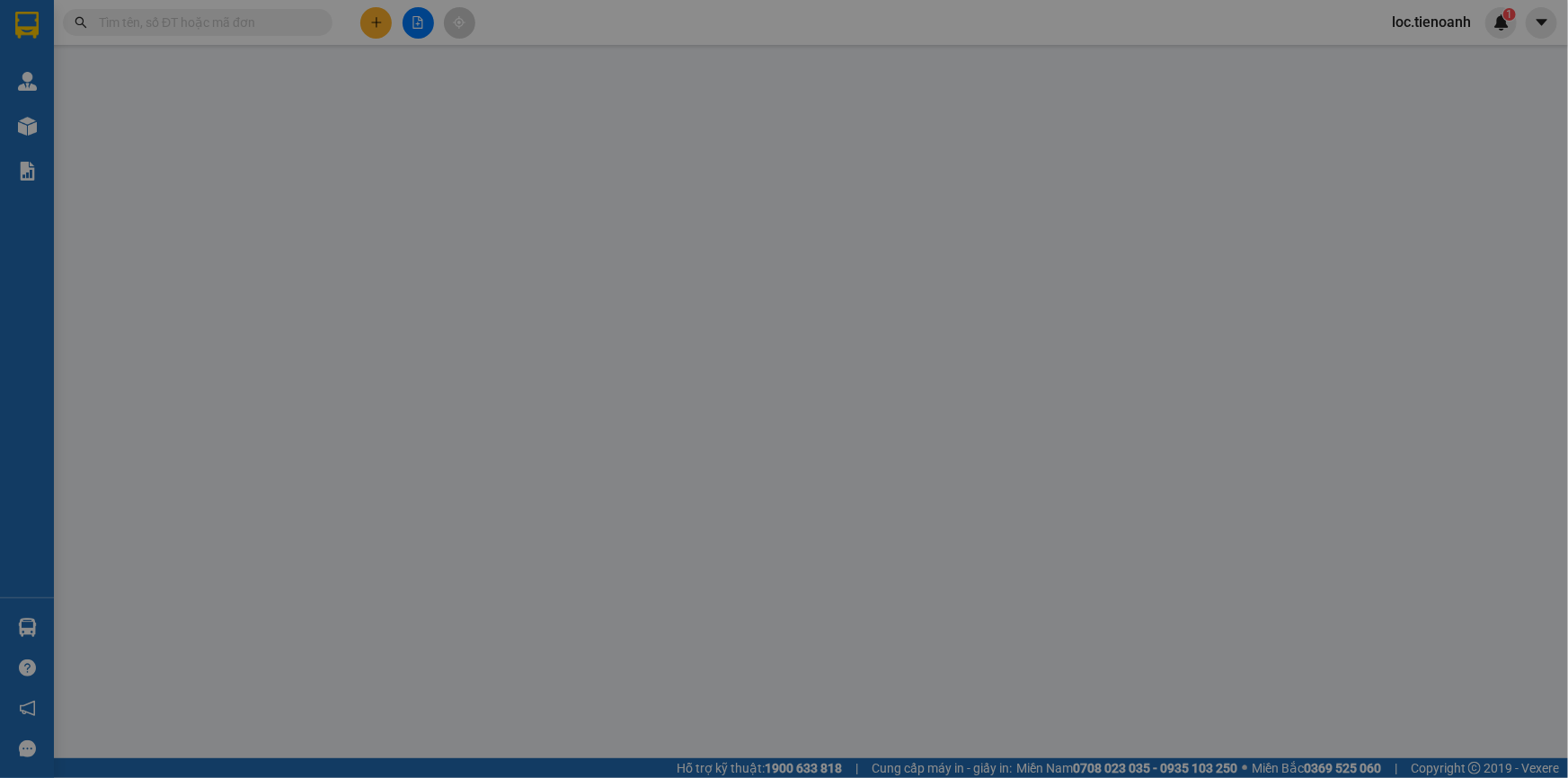
type input "SANG"
type input "170.000"
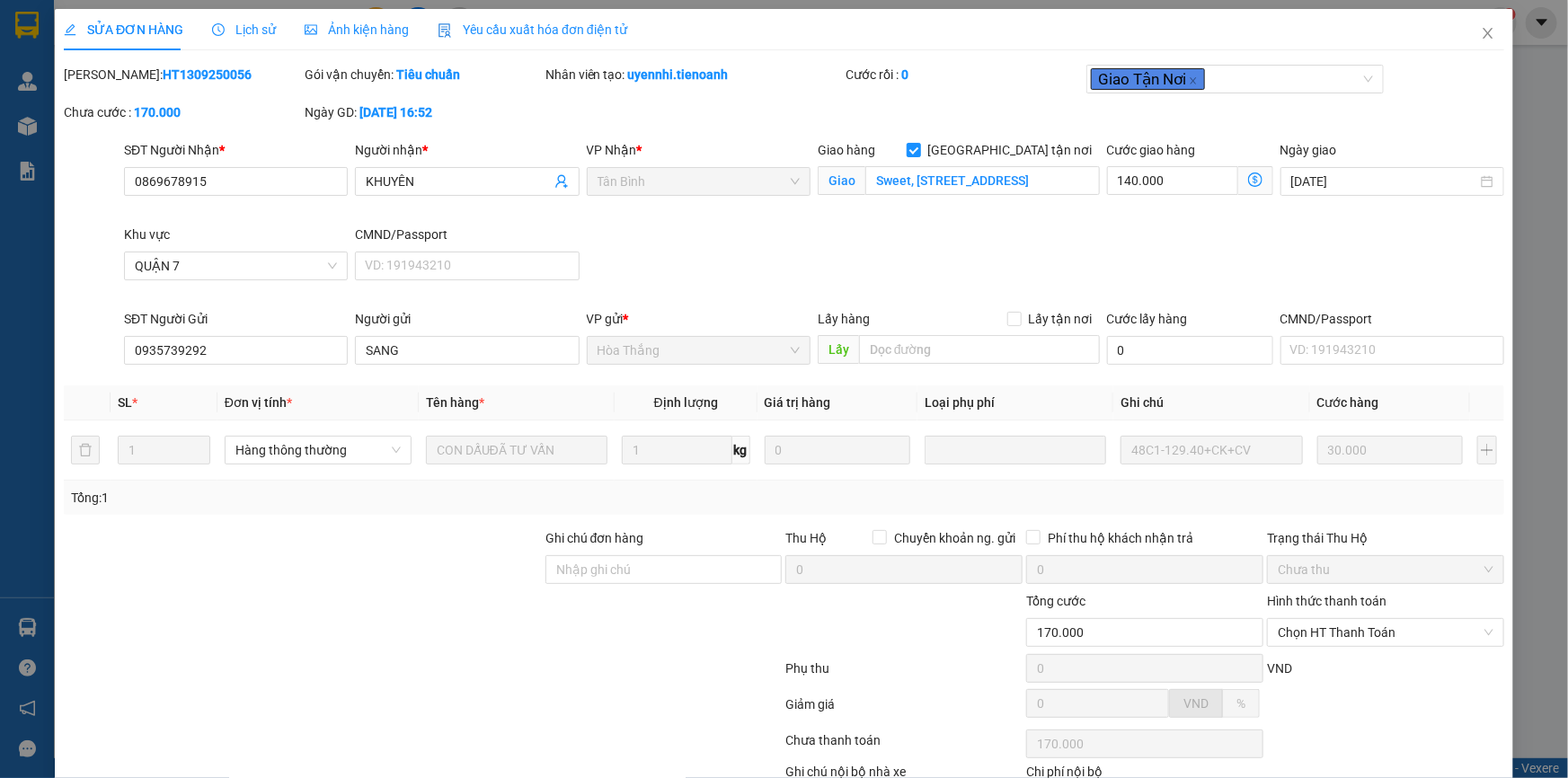
scroll to position [115, 0]
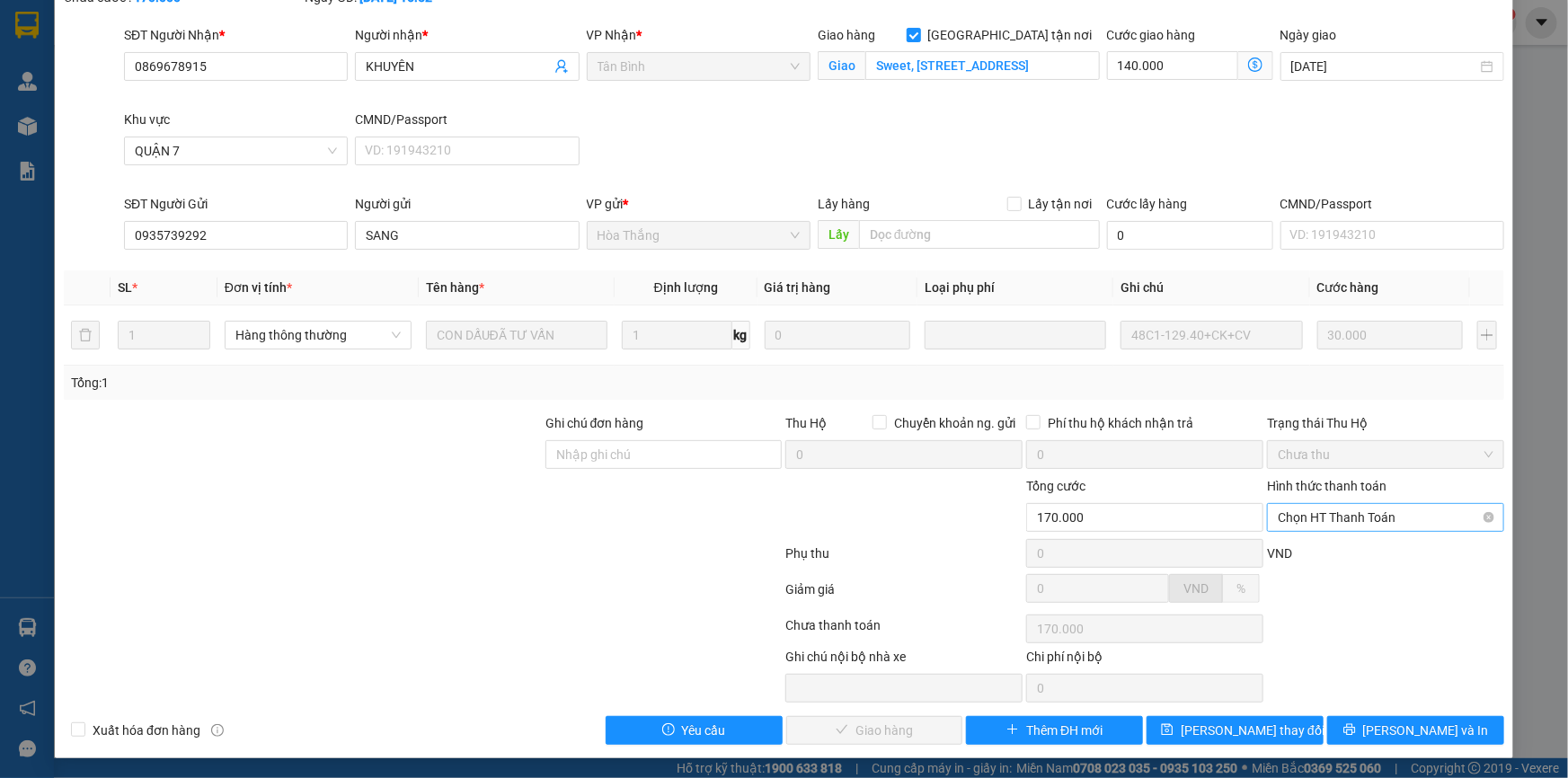
click at [1339, 518] on span "Chọn HT Thanh Toán" at bounding box center [1385, 517] width 215 height 27
click at [1338, 549] on div "Tại văn phòng" at bounding box center [1374, 552] width 214 height 20
type input "0"
click at [851, 733] on span "[PERSON_NAME] và Giao hàng" at bounding box center [905, 730] width 172 height 20
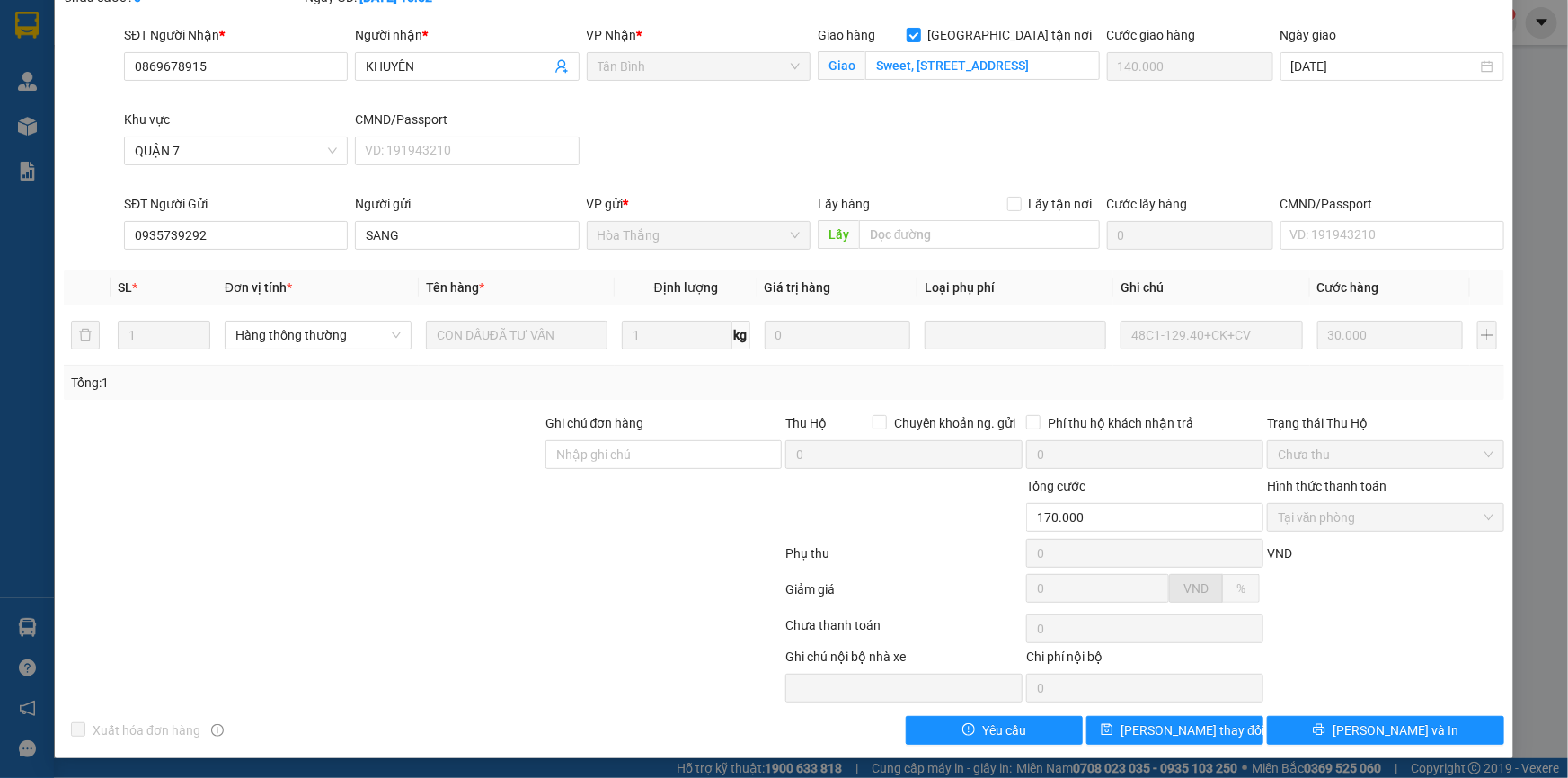
scroll to position [0, 0]
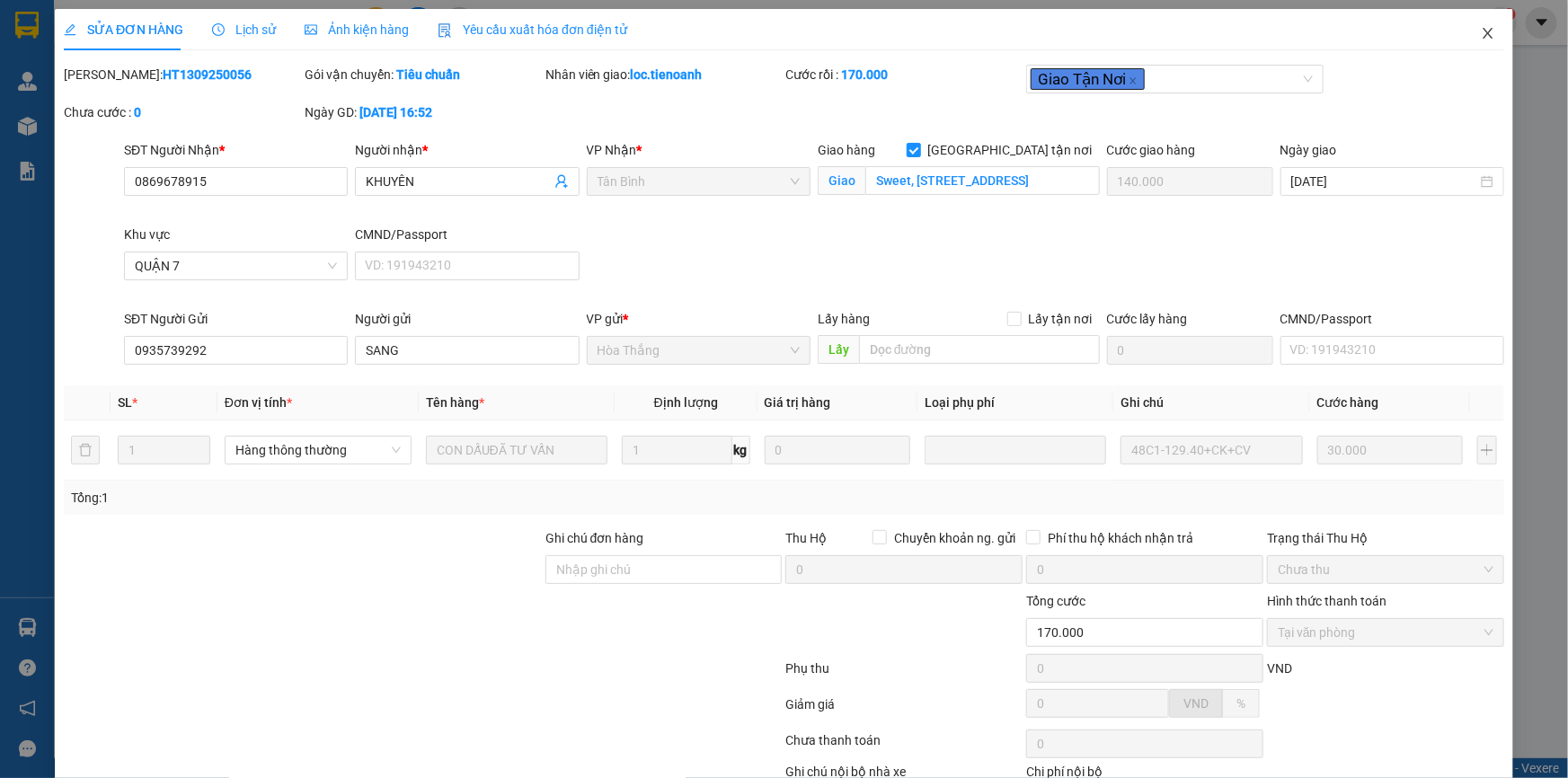
click at [1480, 30] on icon "close" at bounding box center [1487, 32] width 14 height 14
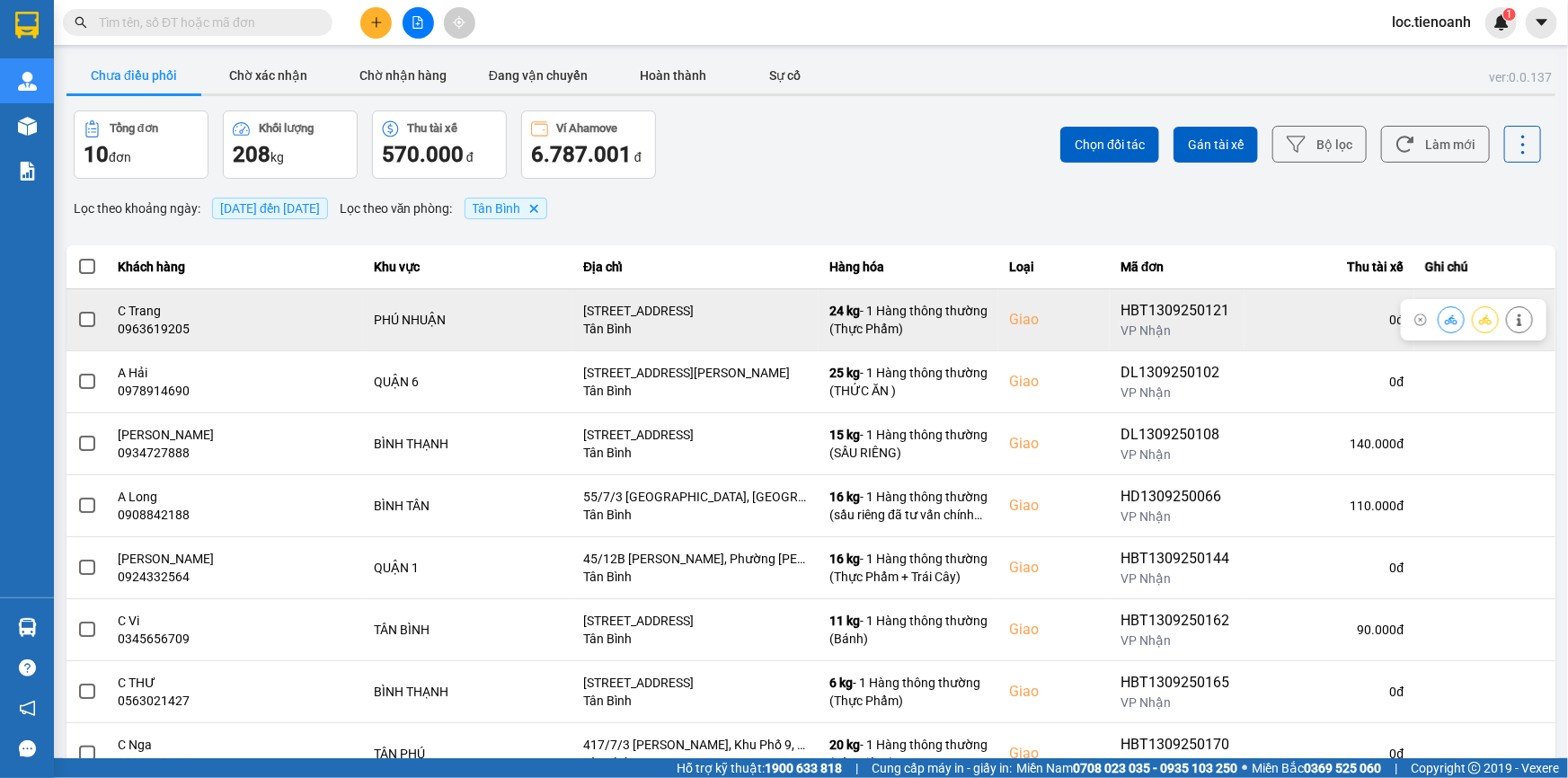
click at [1509, 310] on button at bounding box center [1518, 319] width 25 height 31
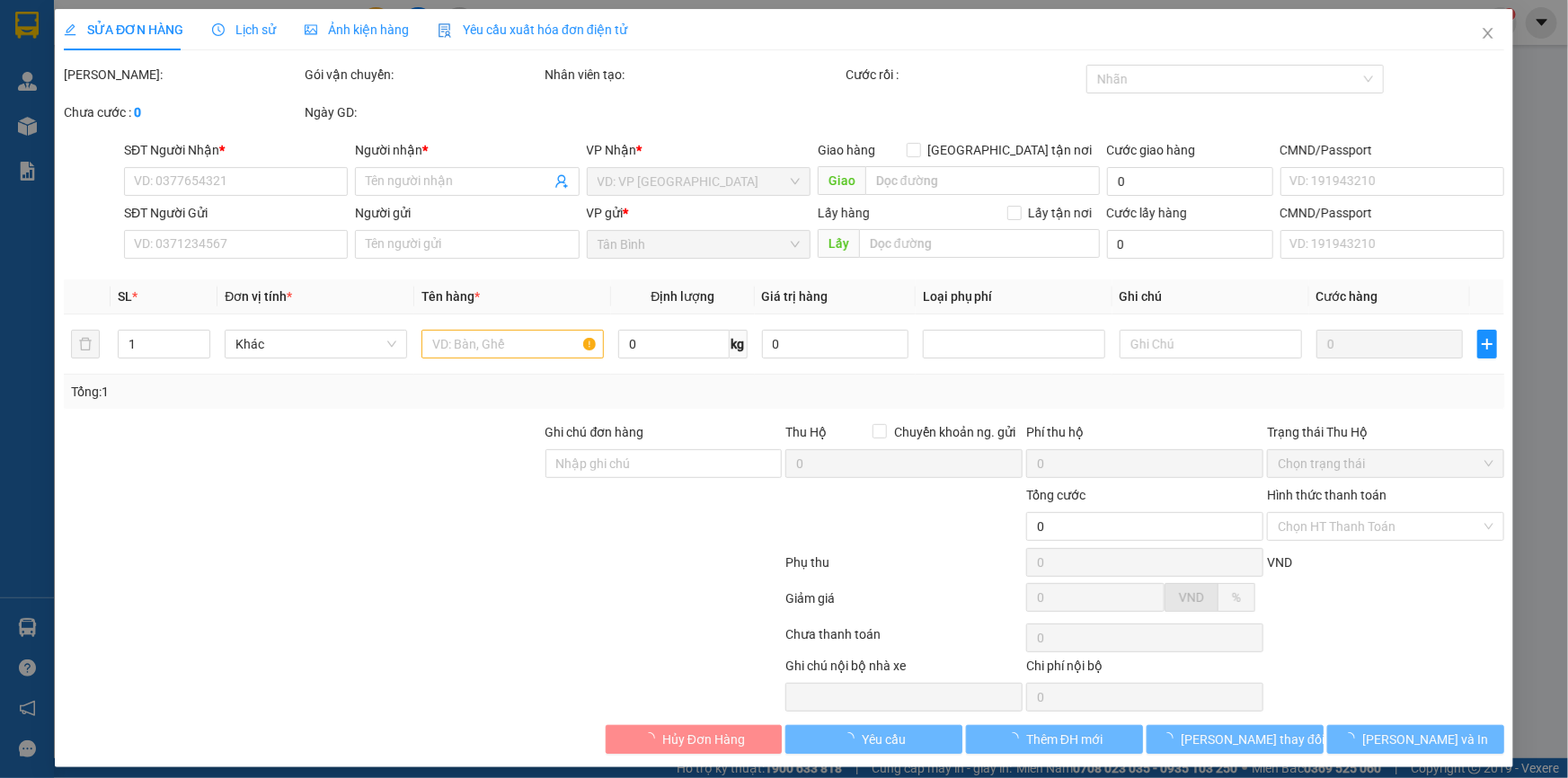
type input "0963619205"
type input "C Trang"
checkbox input "true"
type input "[STREET_ADDRESS]"
type input "0913487303"
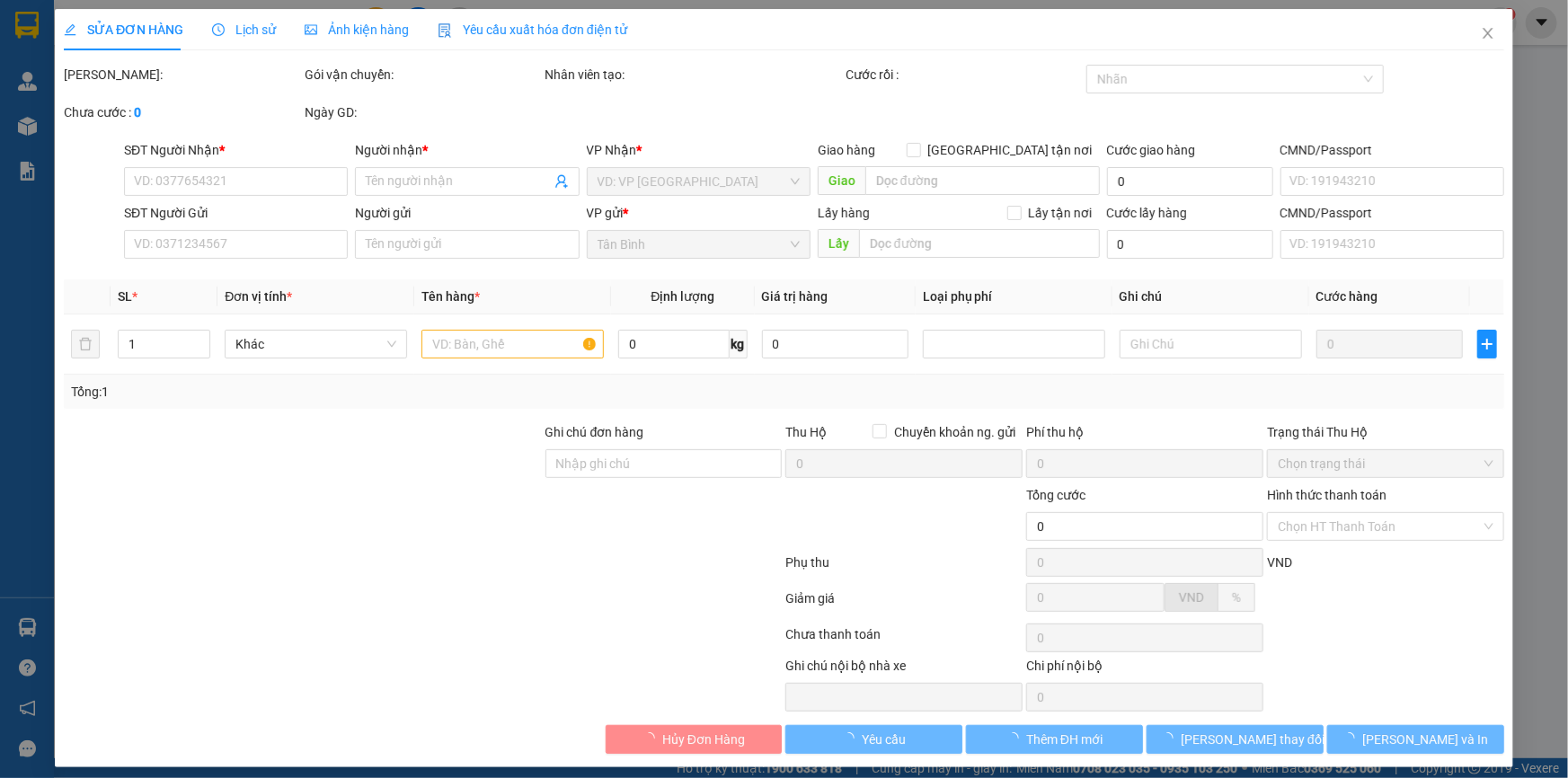
type input "A Tuấn"
type input "120.000"
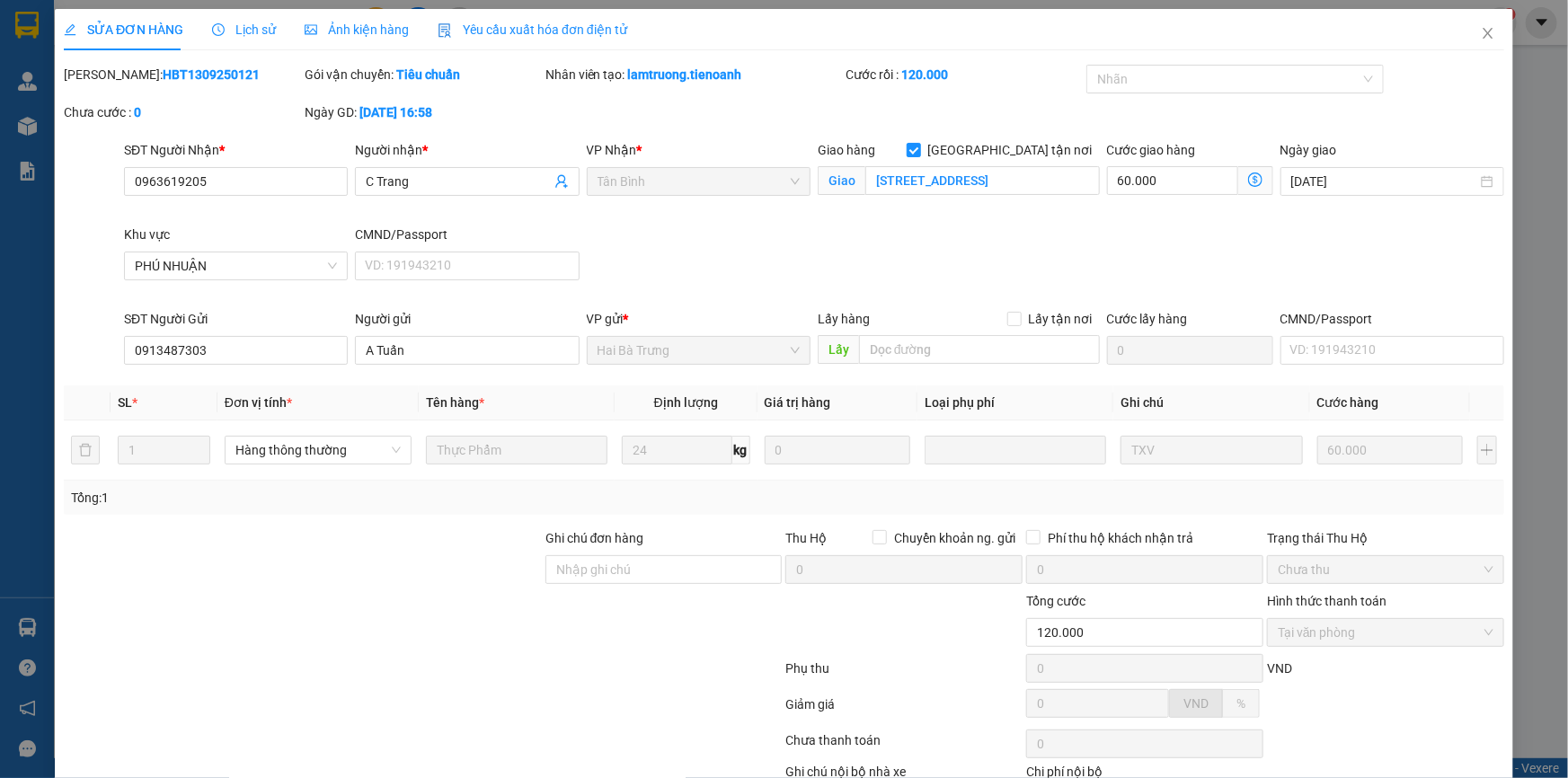
scroll to position [115, 0]
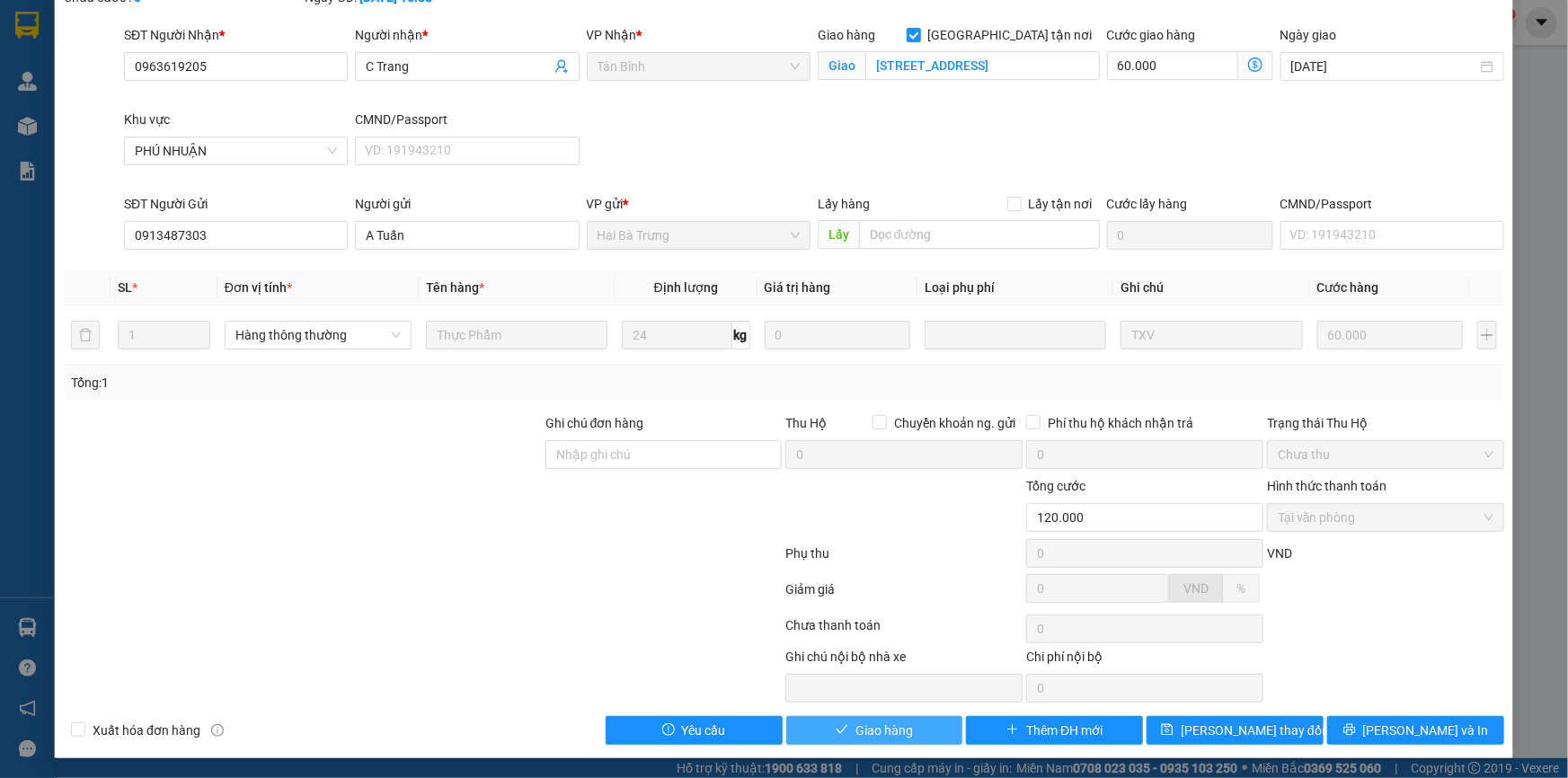
click at [883, 721] on span "Giao hàng" at bounding box center [883, 730] width 57 height 20
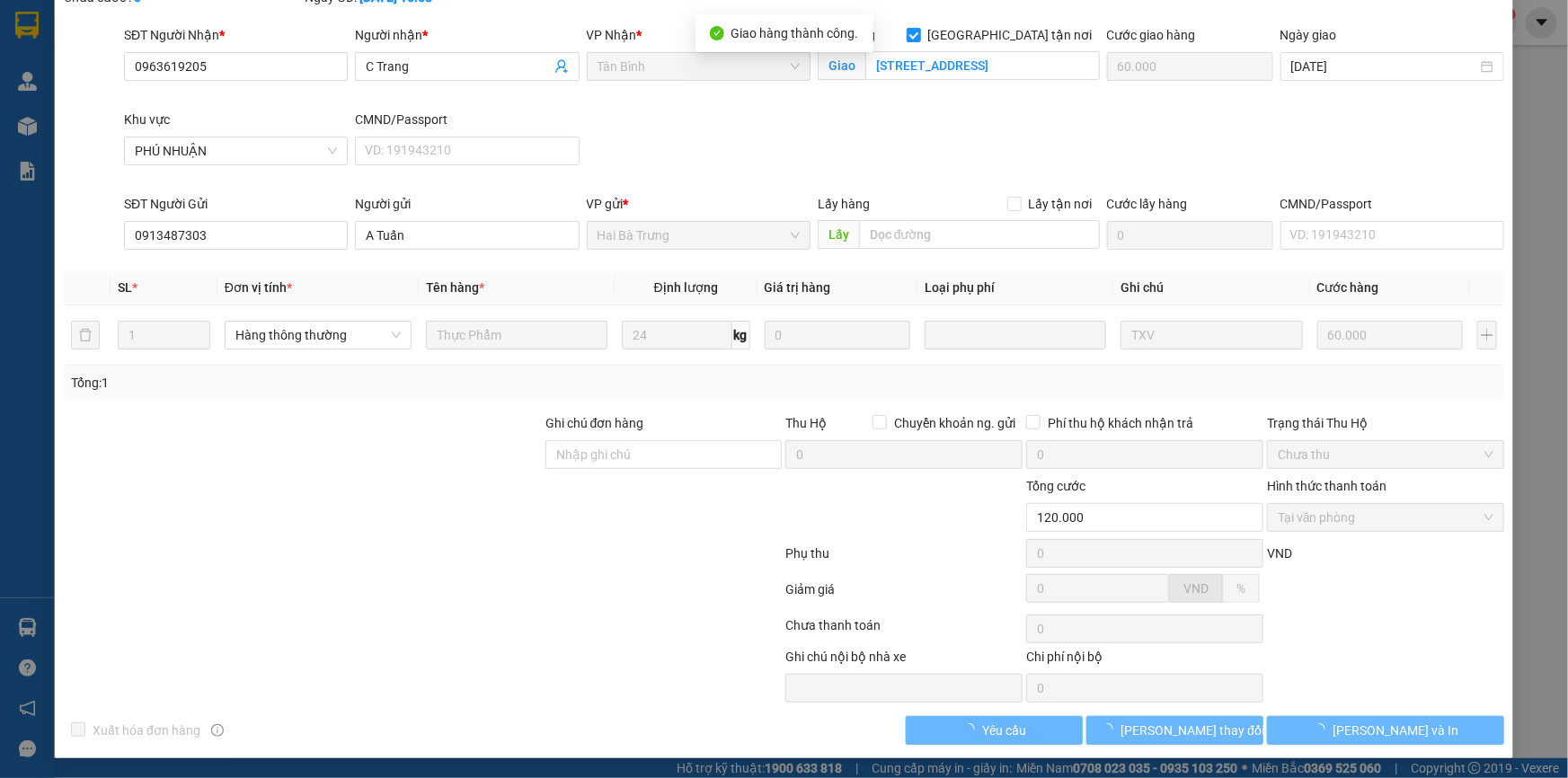
scroll to position [0, 0]
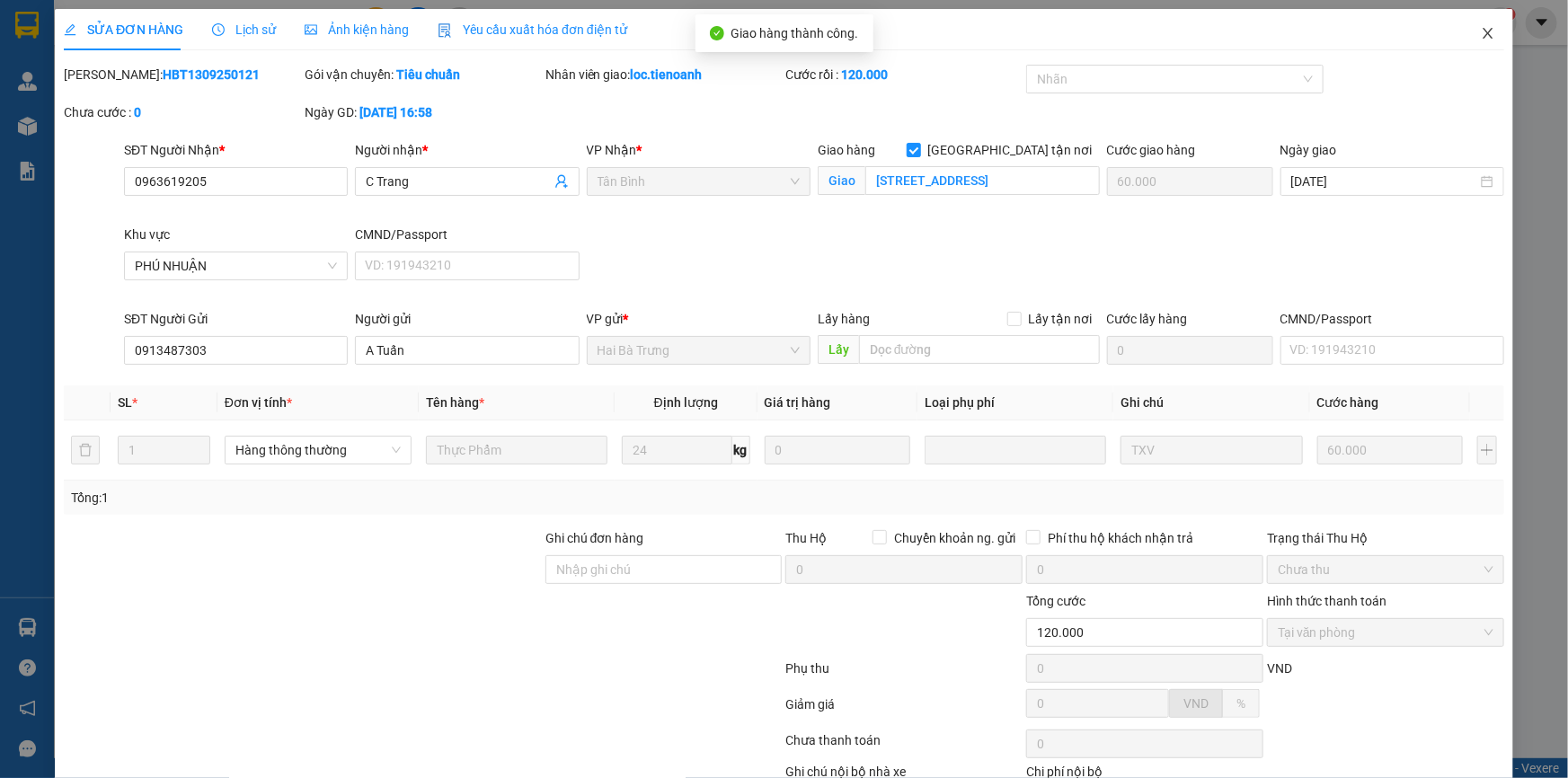
click at [1482, 37] on icon "close" at bounding box center [1487, 32] width 10 height 10
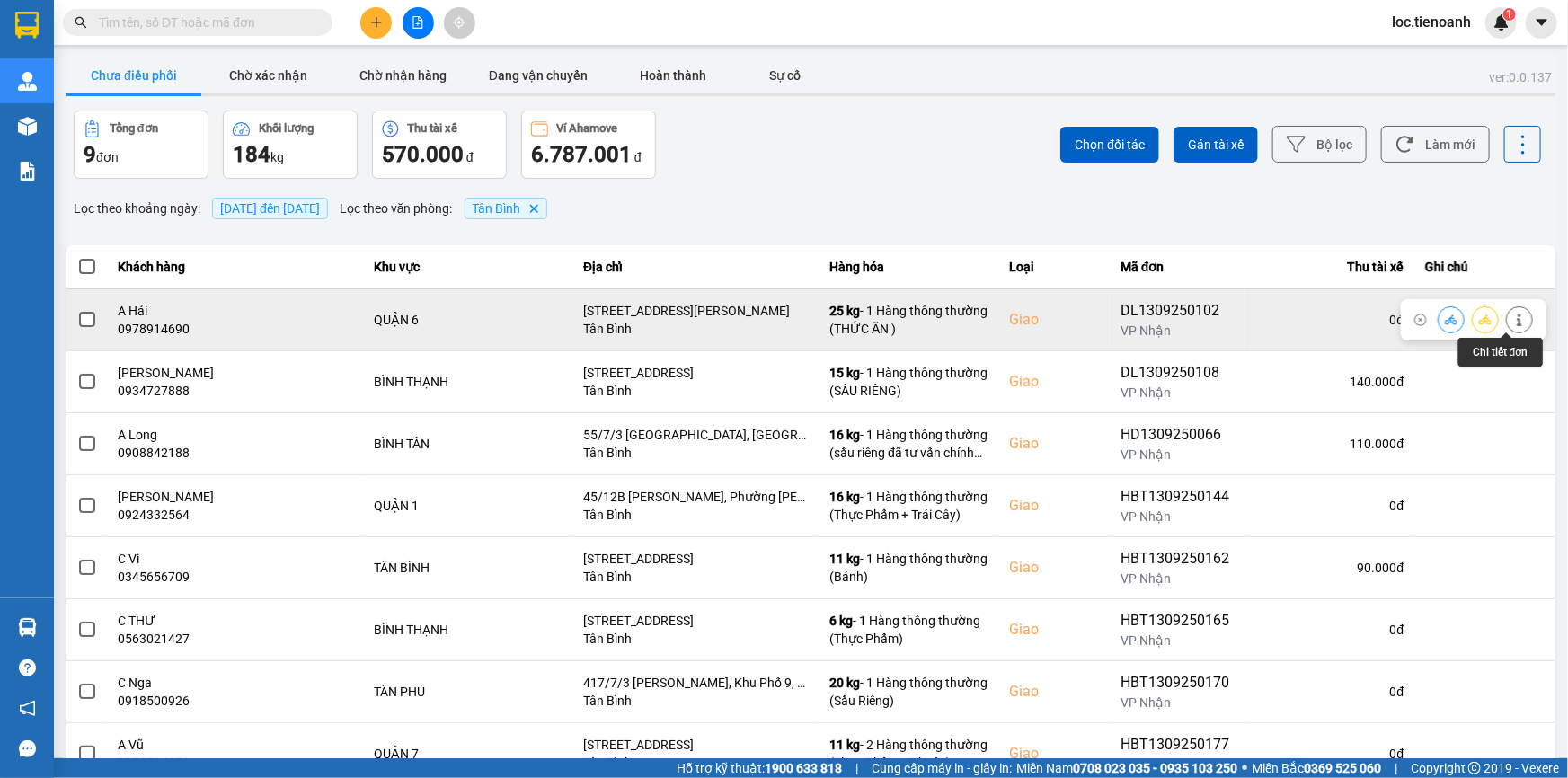
click at [1513, 319] on icon at bounding box center [1518, 319] width 12 height 12
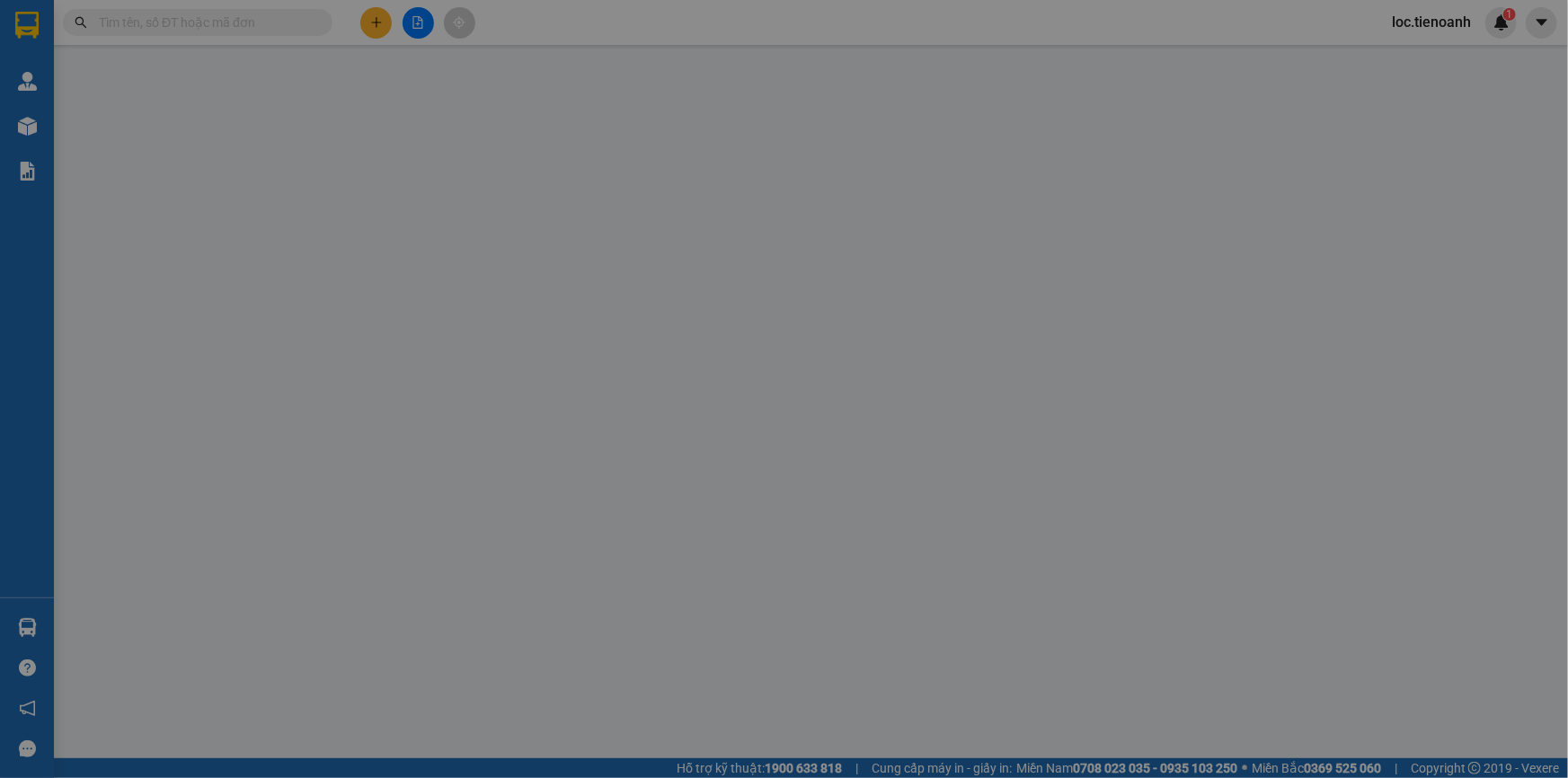
type input "0978914690"
type input "A Hải"
checkbox input "true"
type input "[STREET_ADDRESS][PERSON_NAME]"
type input "0385656689"
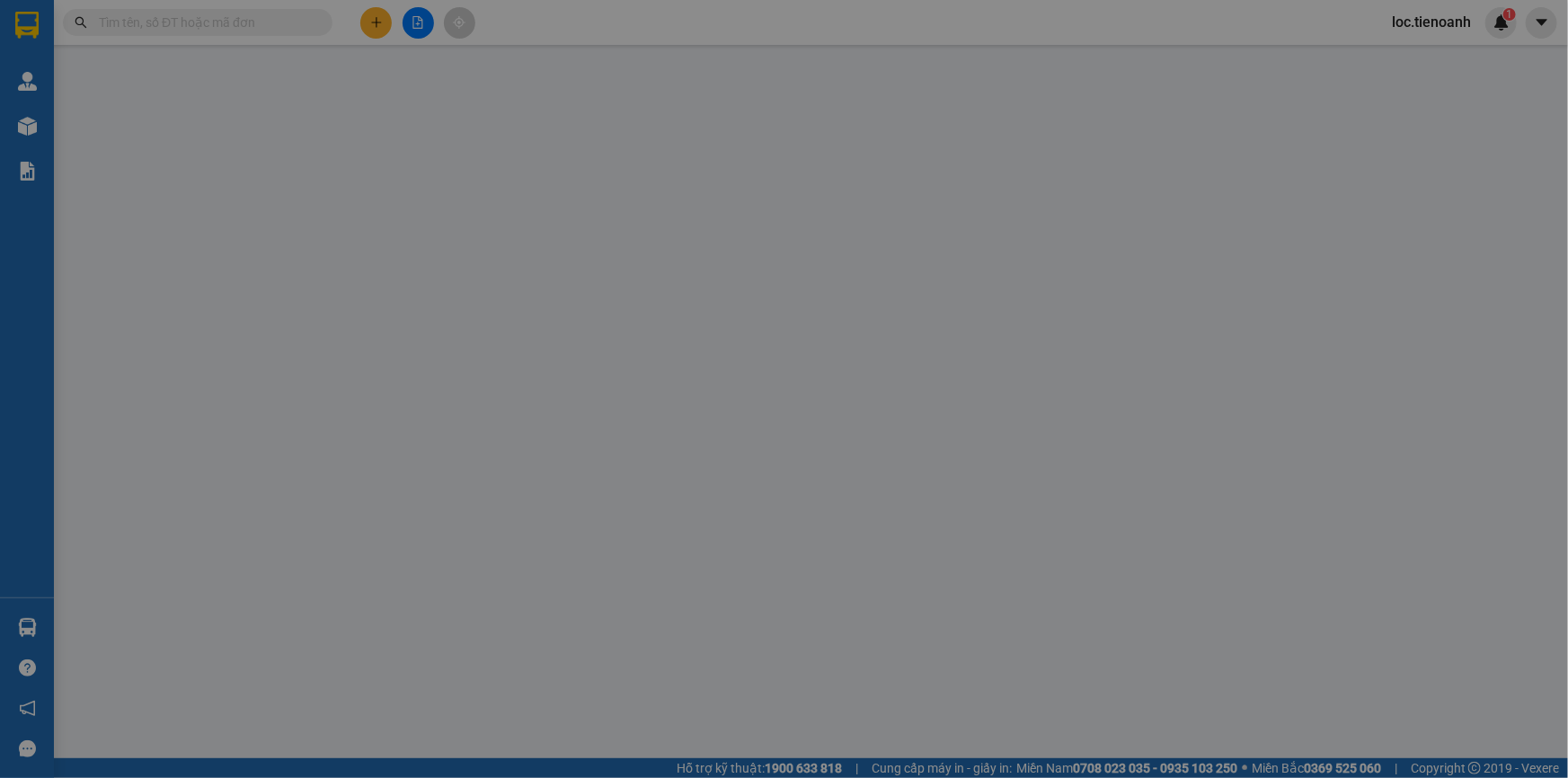
type input "CÔ ANH"
type input "120.000"
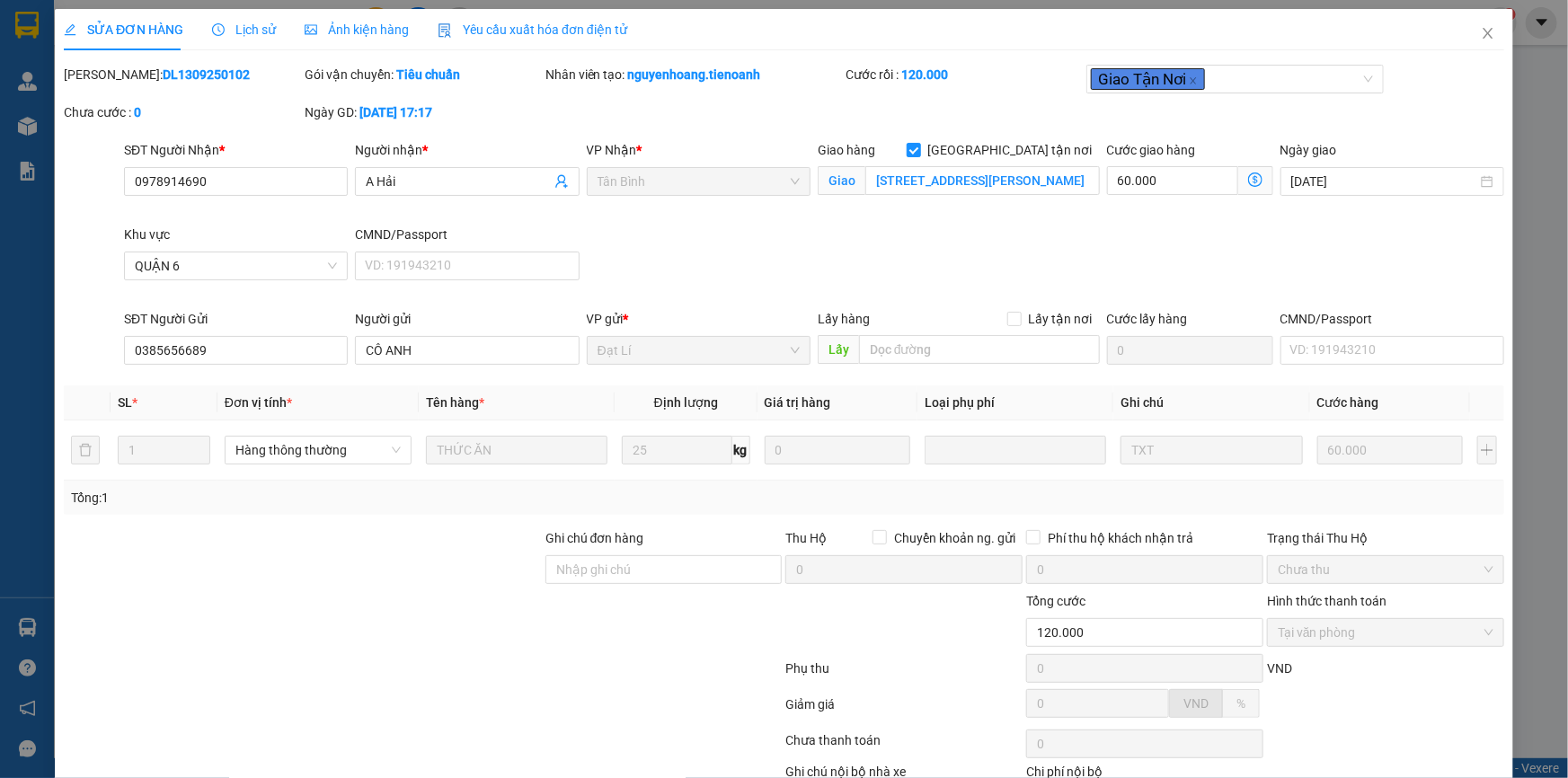
scroll to position [115, 0]
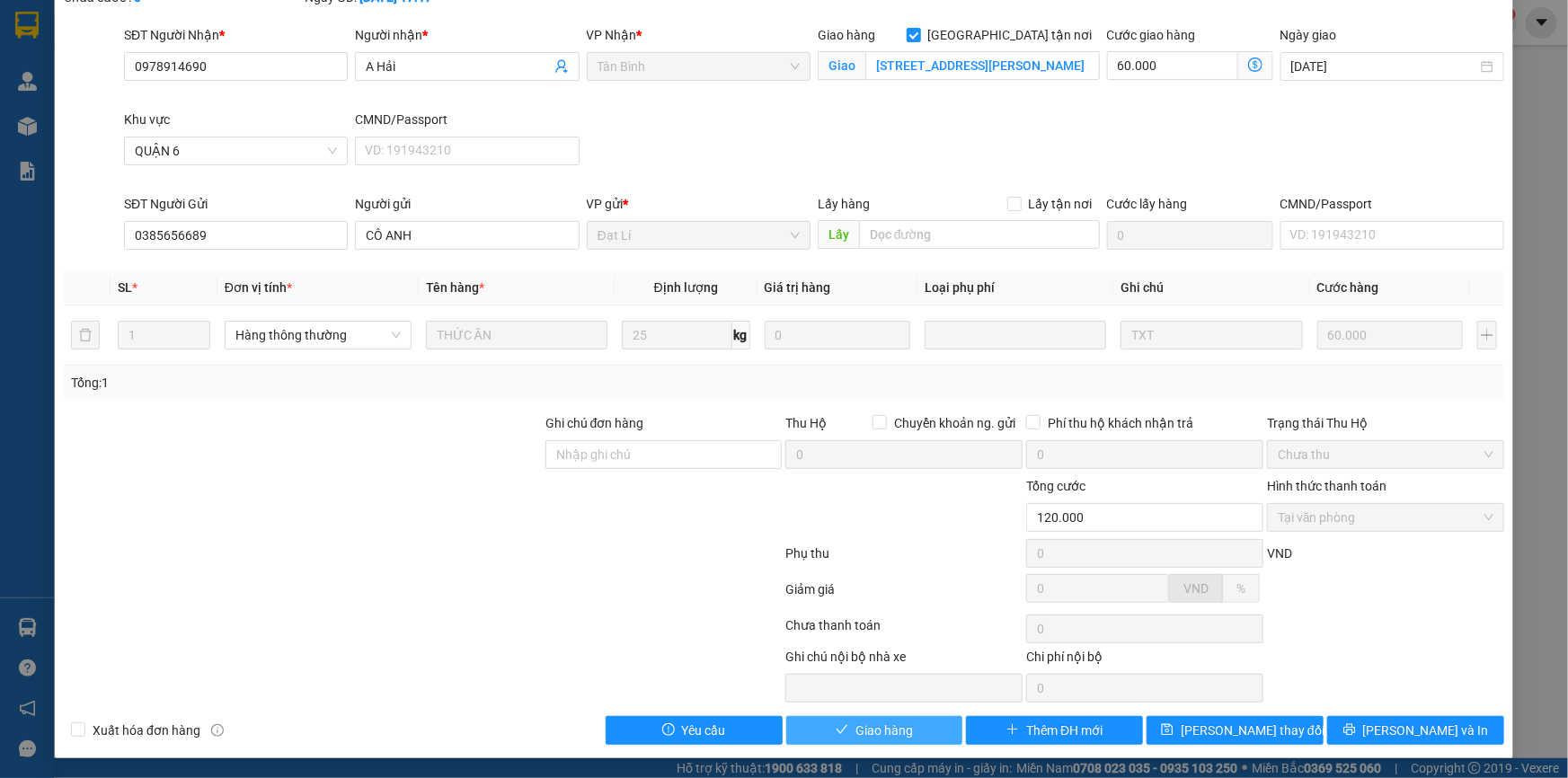
click at [907, 737] on button "Giao hàng" at bounding box center [875, 730] width 177 height 29
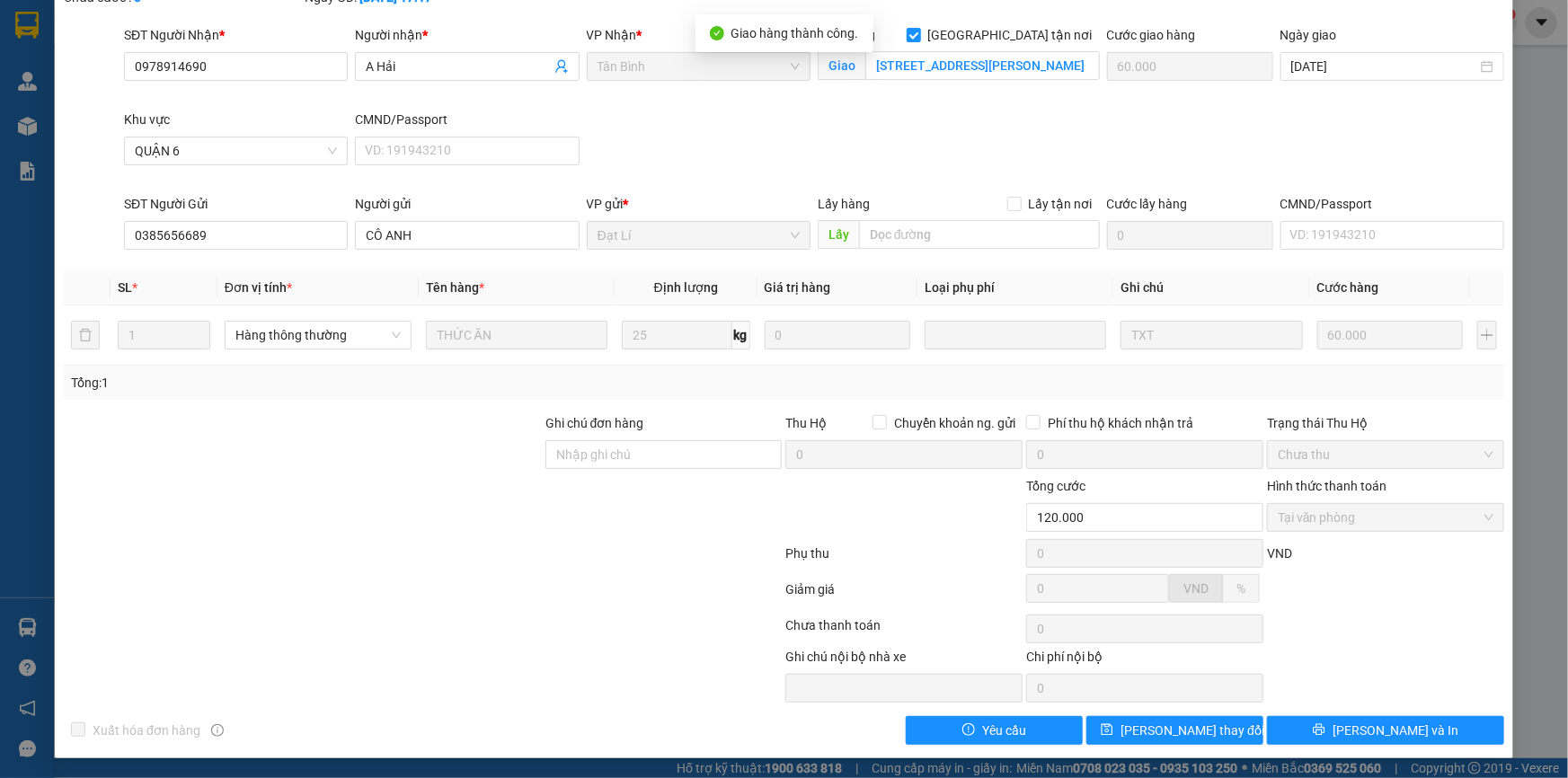
scroll to position [0, 0]
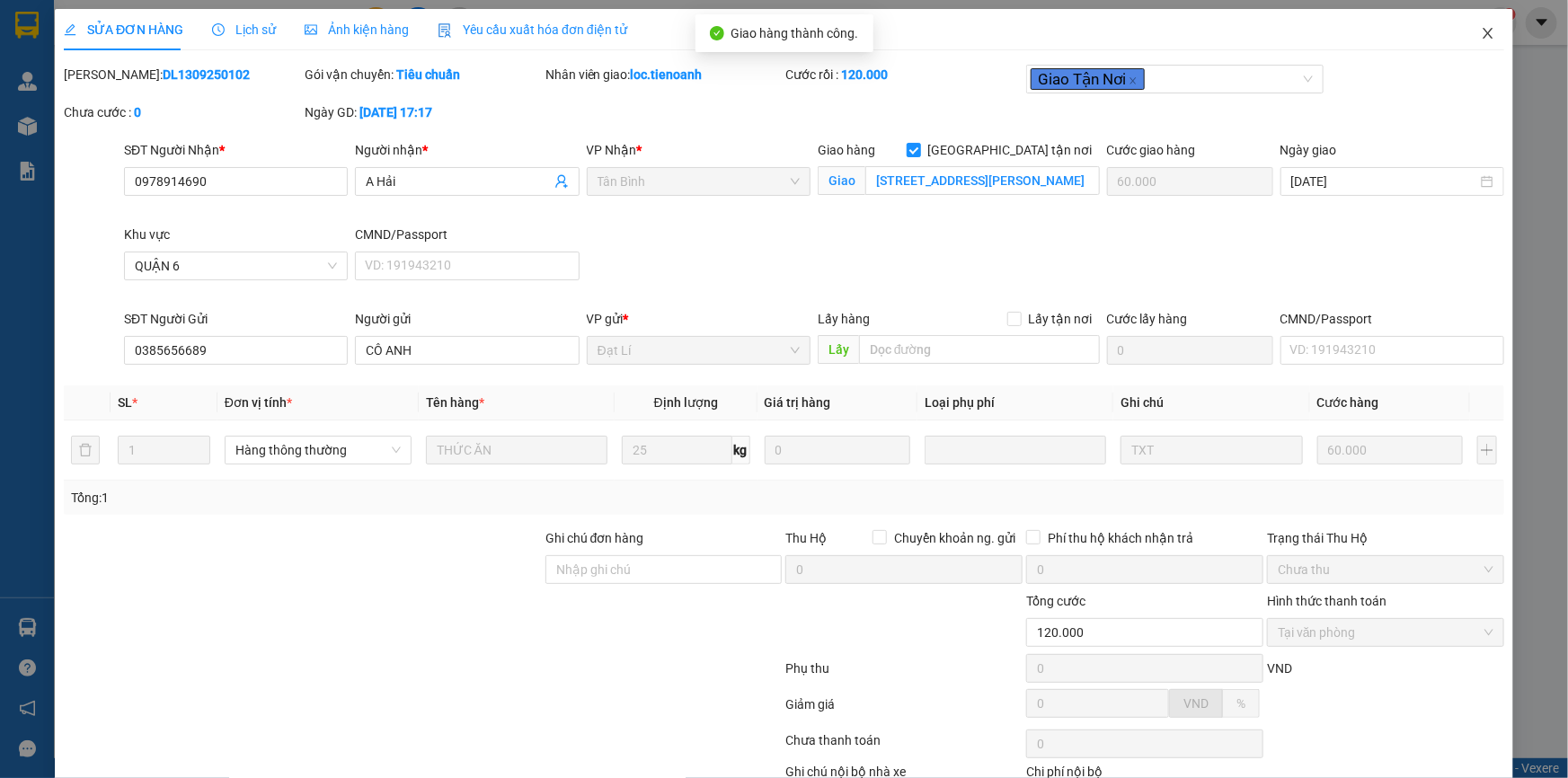
click at [1480, 28] on icon "close" at bounding box center [1487, 32] width 14 height 14
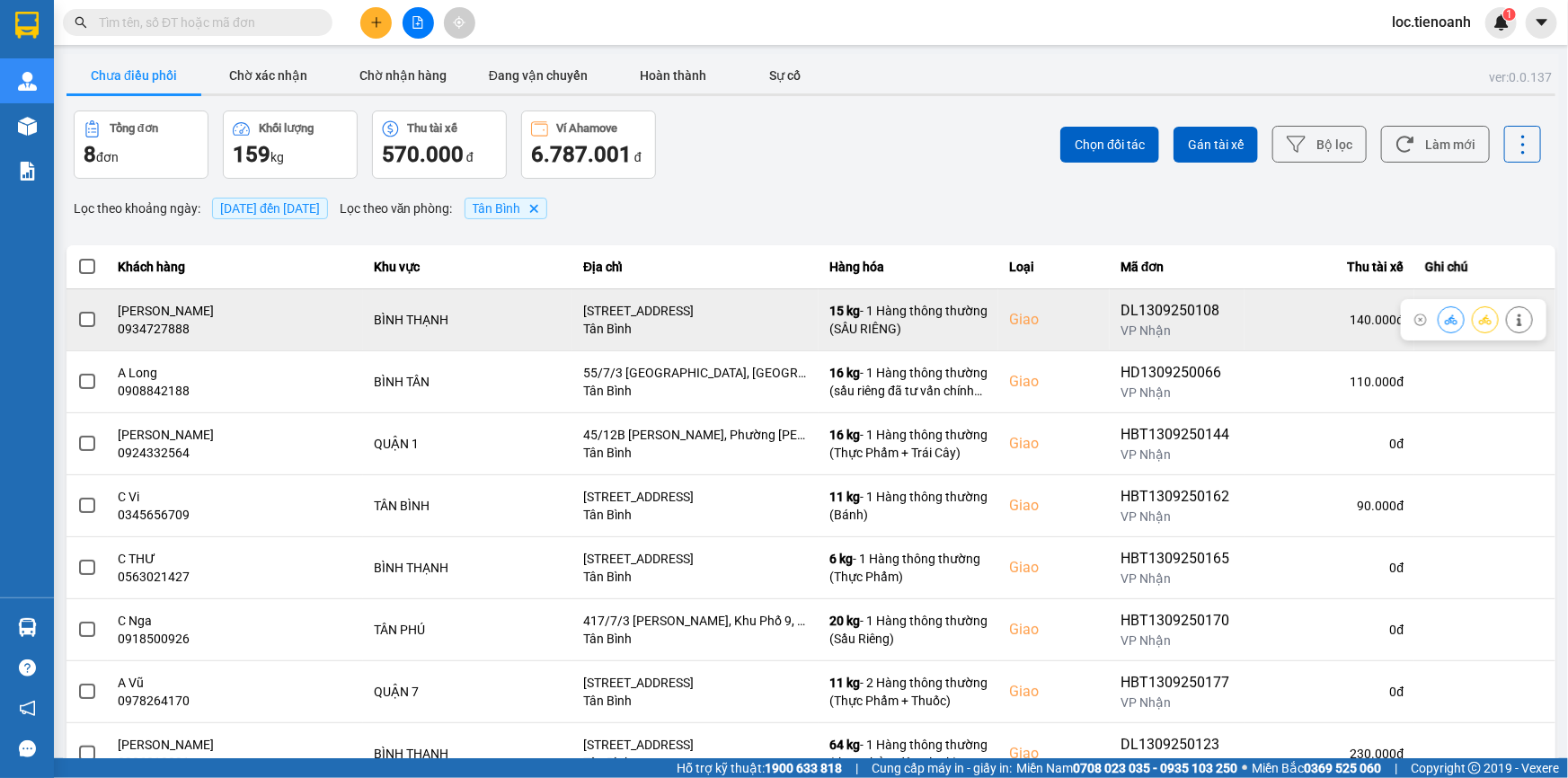
click at [1513, 314] on icon at bounding box center [1518, 319] width 12 height 12
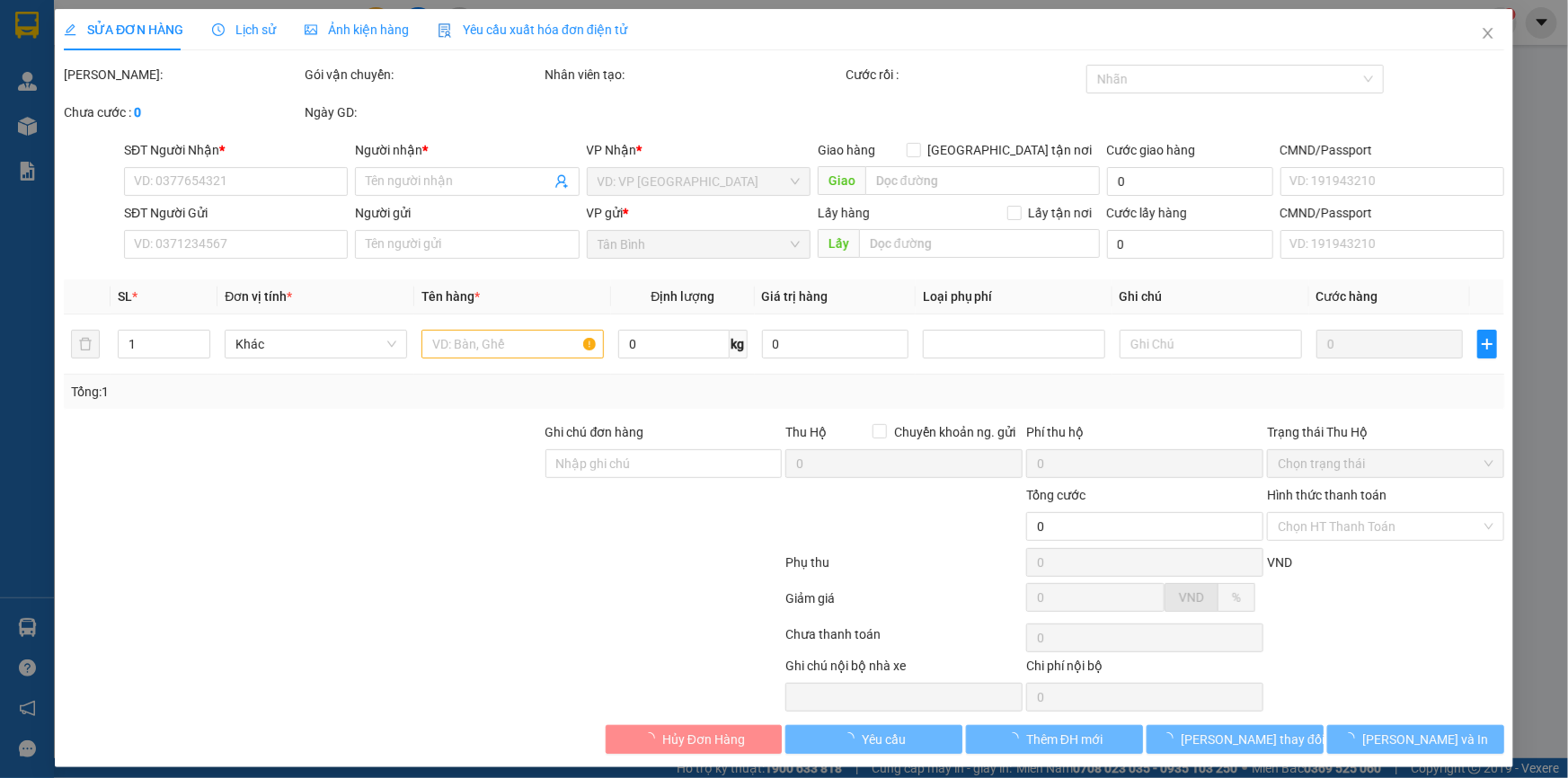
type input "0934727888"
type input "[PERSON_NAME]"
checkbox input "true"
type input "[STREET_ADDRESS]"
type input "066190001304"
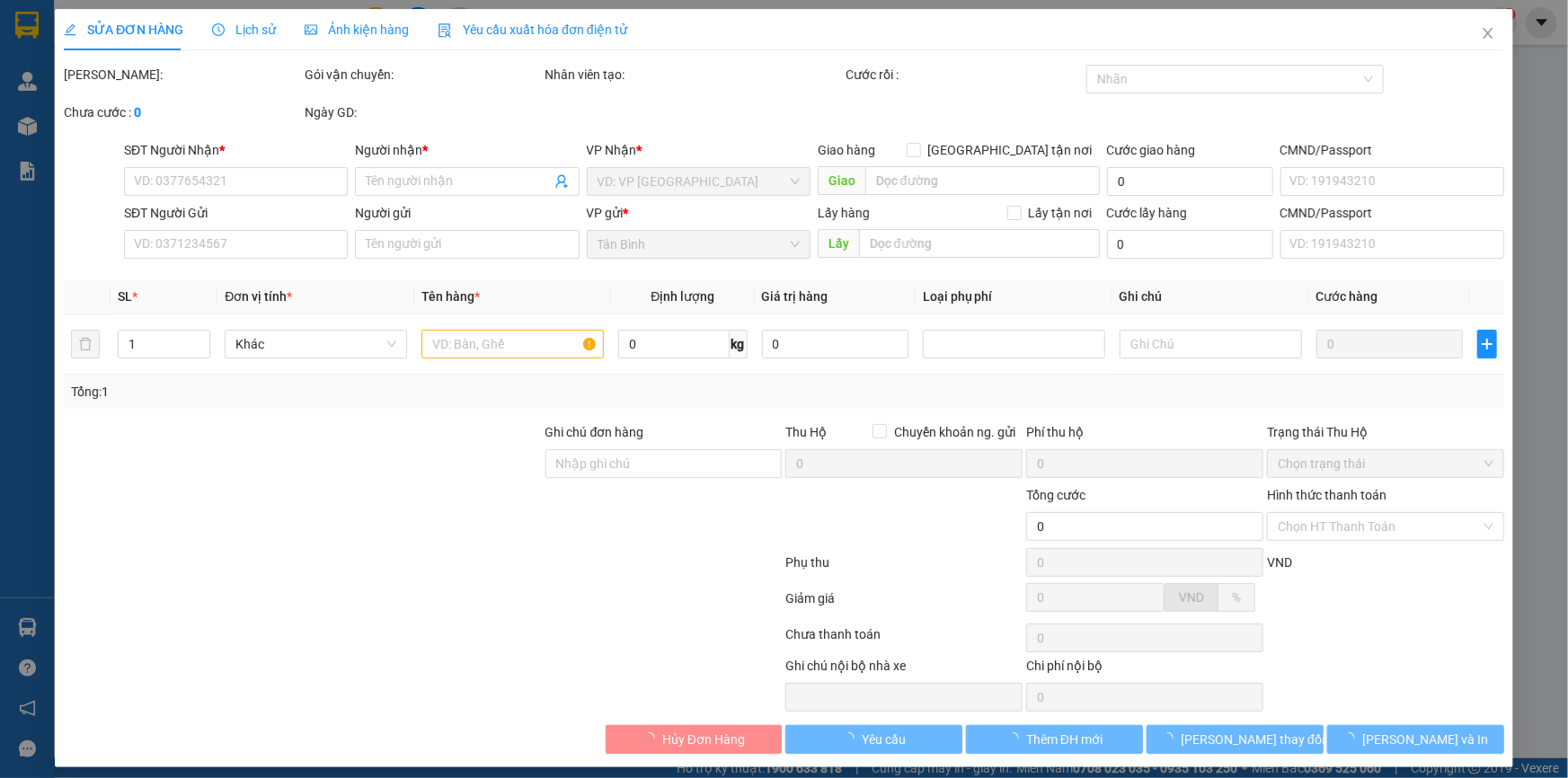
type input "0974762785"
type input "[PERSON_NAME]"
type input "046169012127"
type input "140.000"
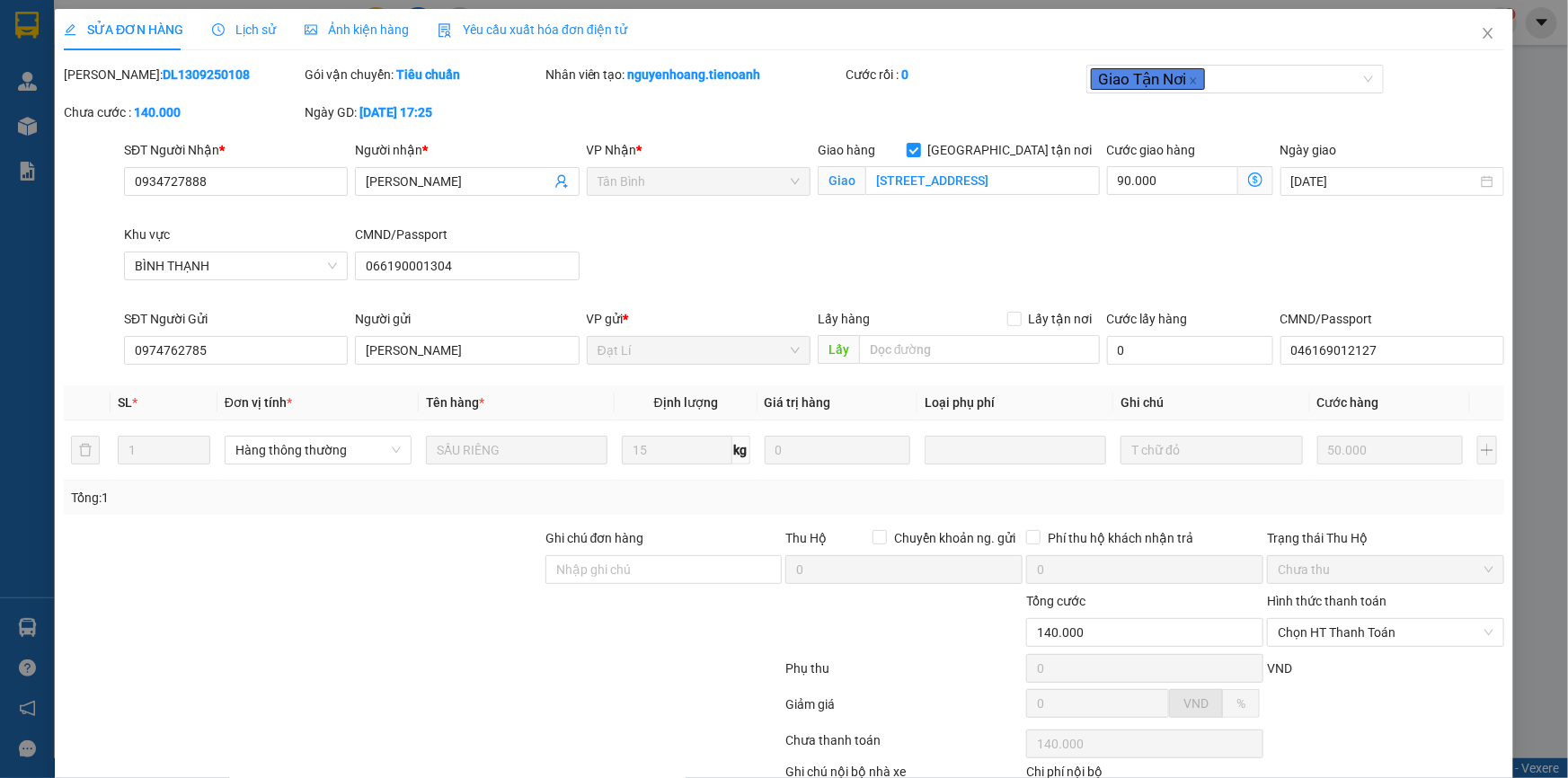
scroll to position [115, 0]
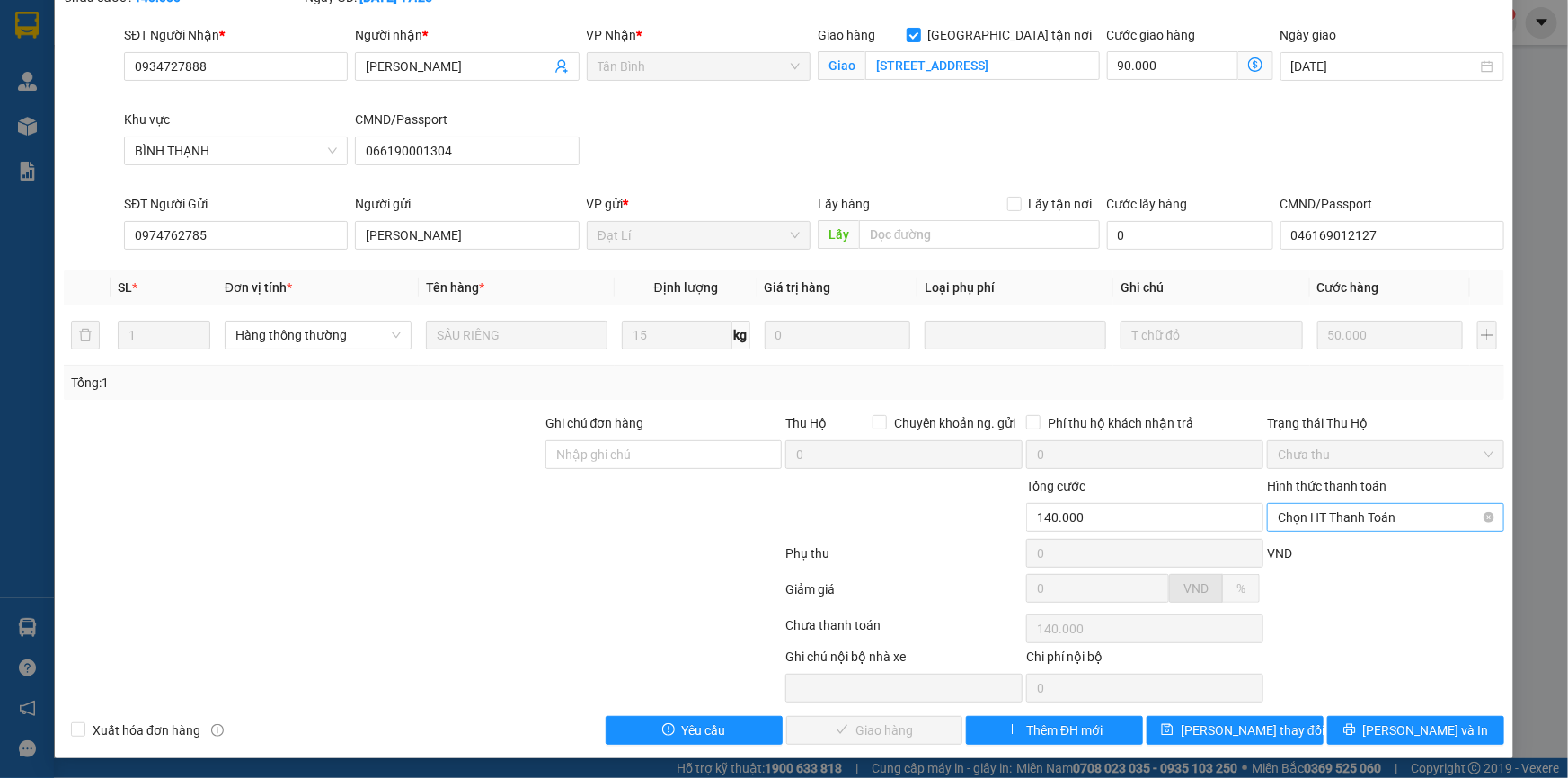
click at [1342, 508] on span "Chọn HT Thanh Toán" at bounding box center [1385, 517] width 215 height 27
click at [1322, 546] on div "Tại văn phòng" at bounding box center [1374, 552] width 214 height 20
type input "0"
click at [825, 727] on button "[PERSON_NAME] và Giao hàng" at bounding box center [875, 730] width 177 height 29
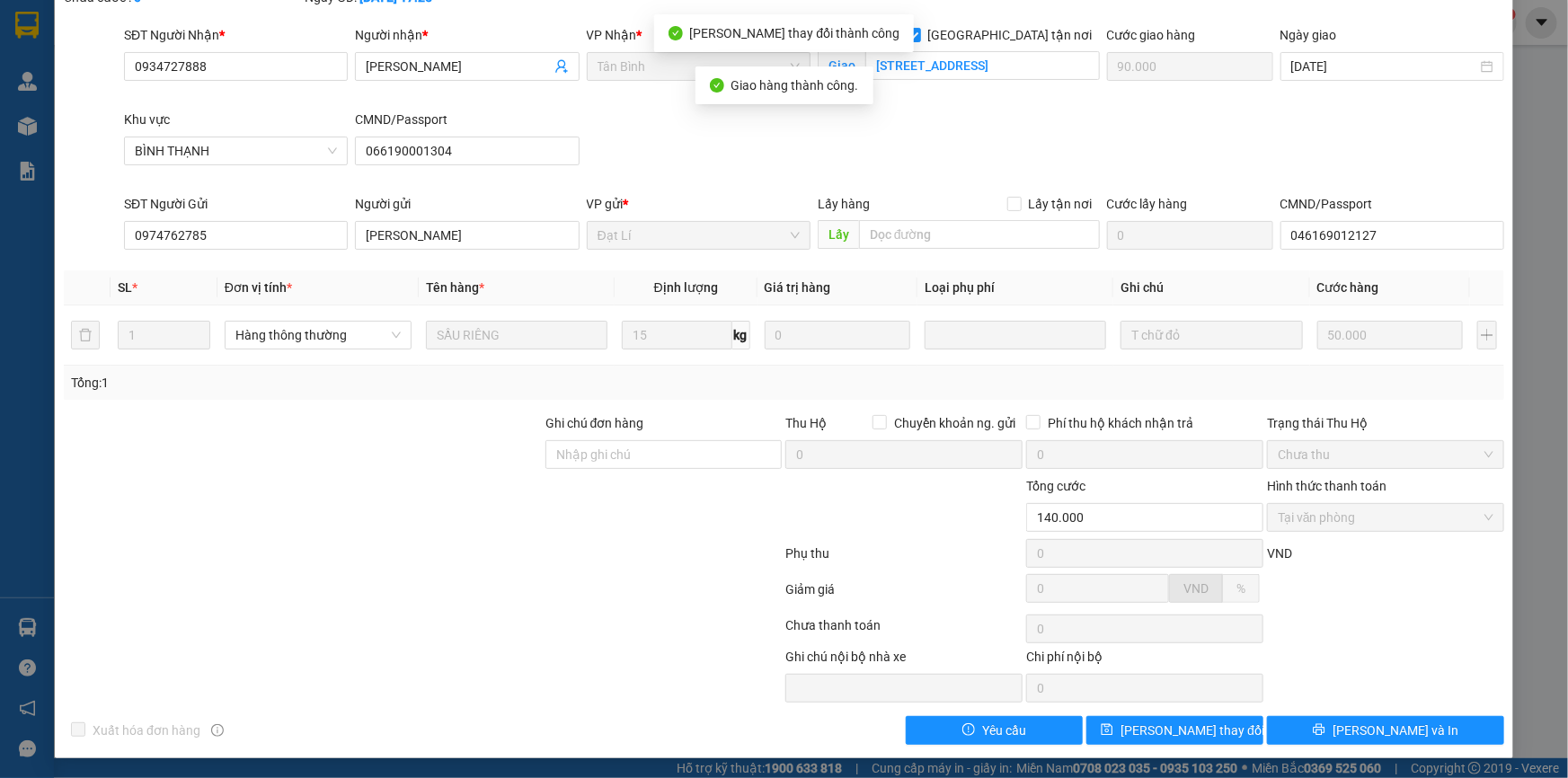
scroll to position [0, 0]
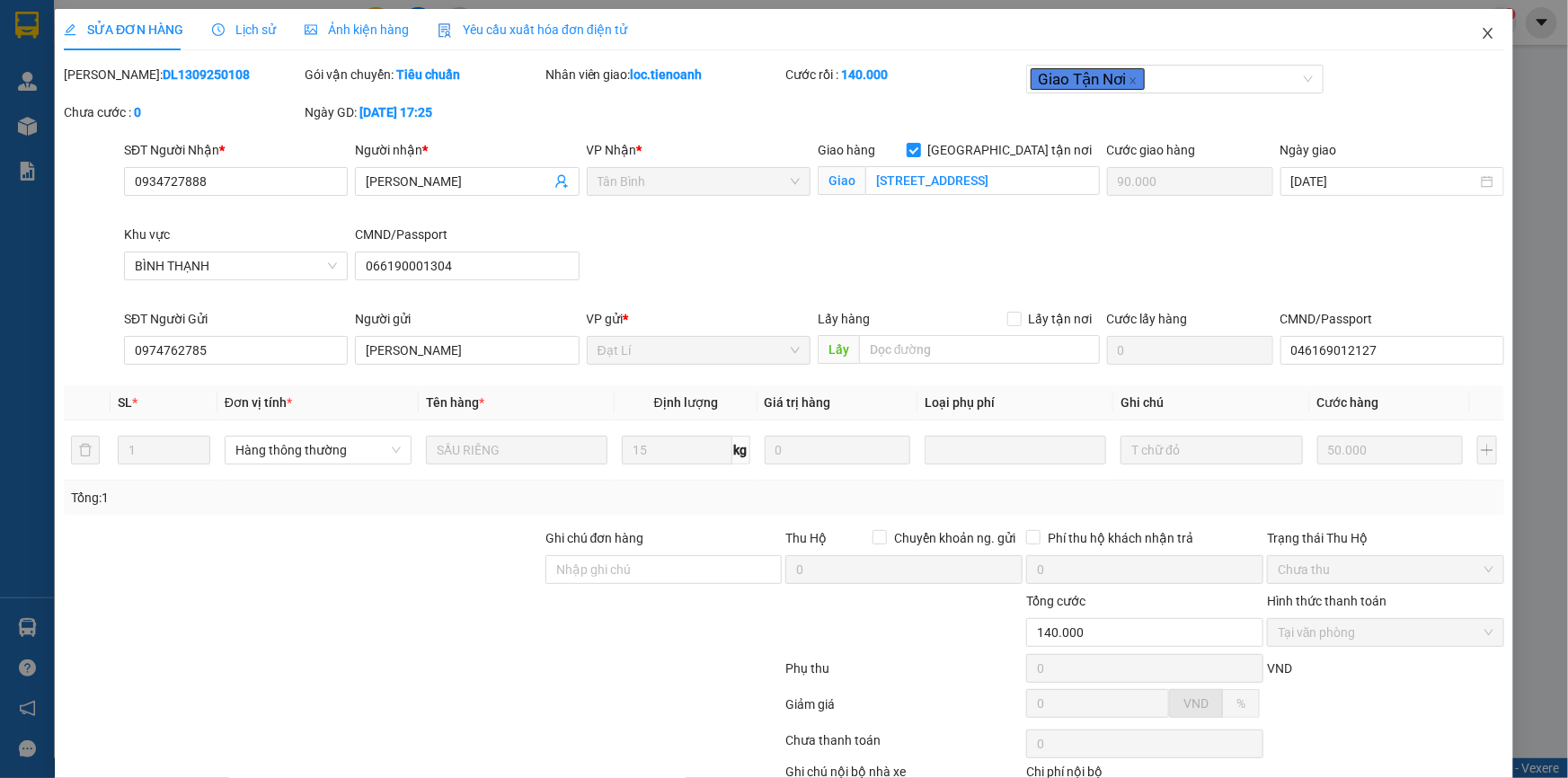
click at [1482, 33] on icon "close" at bounding box center [1487, 32] width 10 height 10
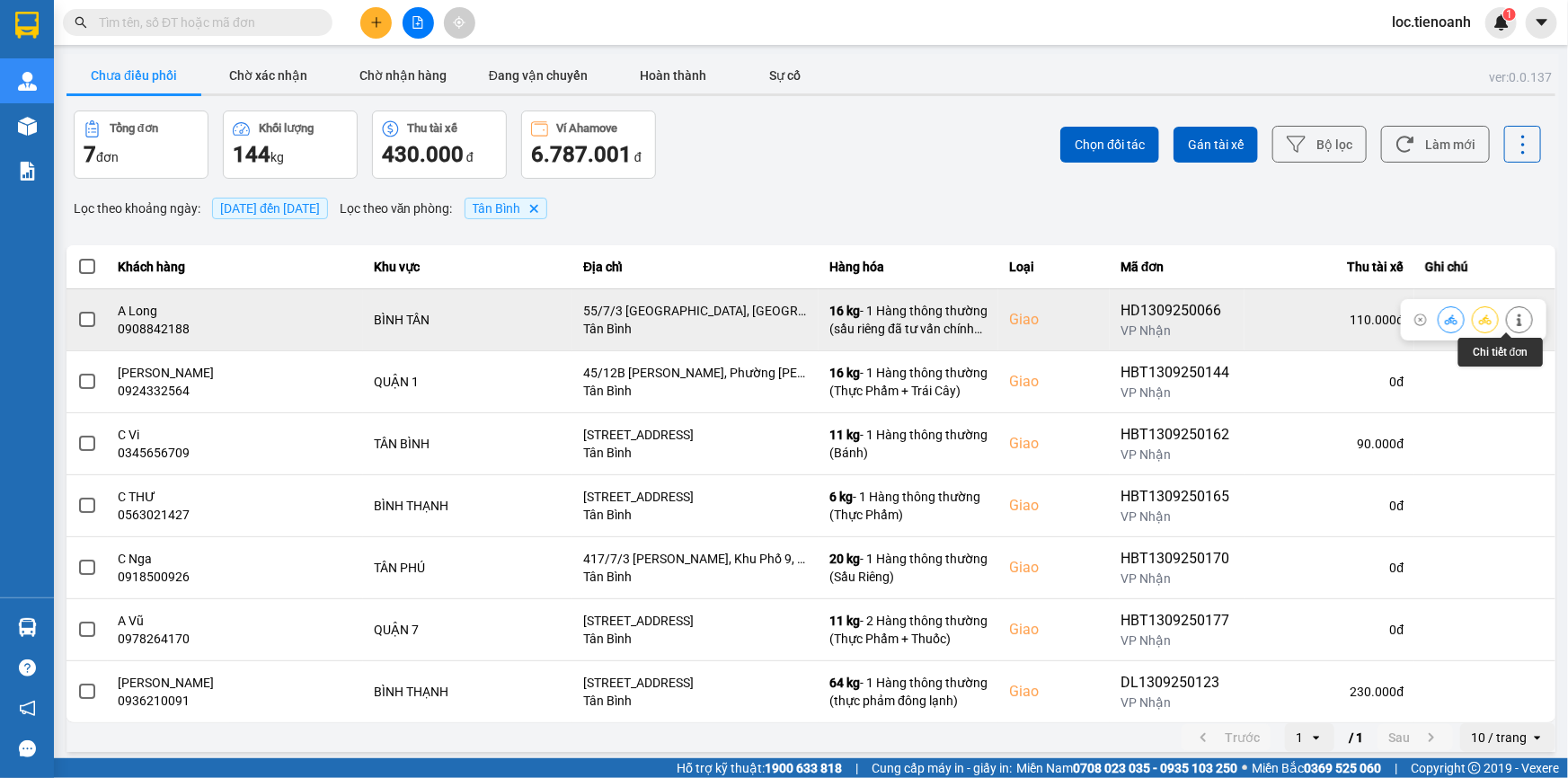
click at [1509, 310] on button at bounding box center [1518, 319] width 25 height 31
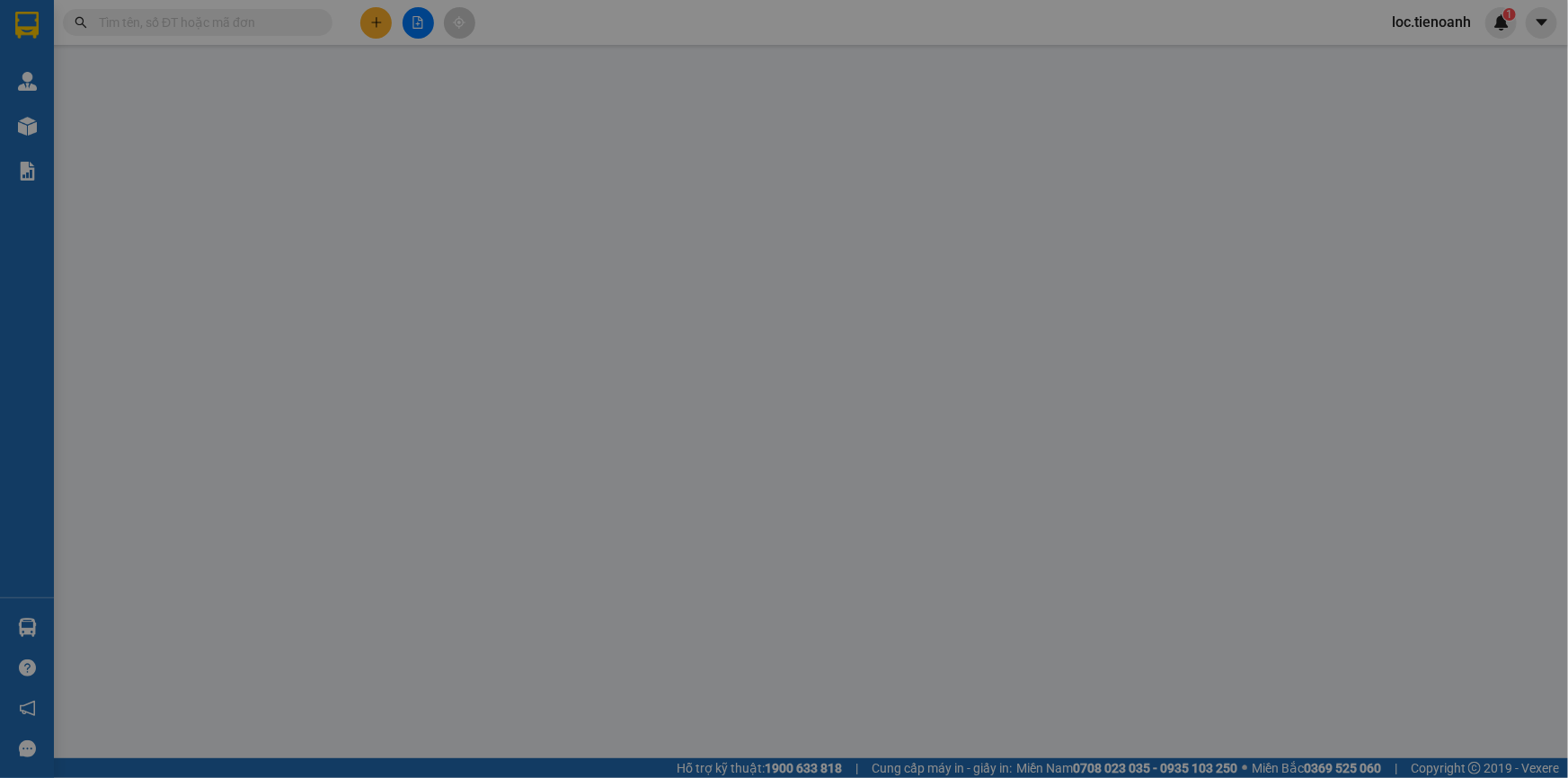
type input "0908842188"
type input "A Long"
checkbox input "true"
type input "55/7/3 [GEOGRAPHIC_DATA], [GEOGRAPHIC_DATA] A, [GEOGRAPHIC_DATA], [GEOGRAPHIC_D…"
type input "0943467449"
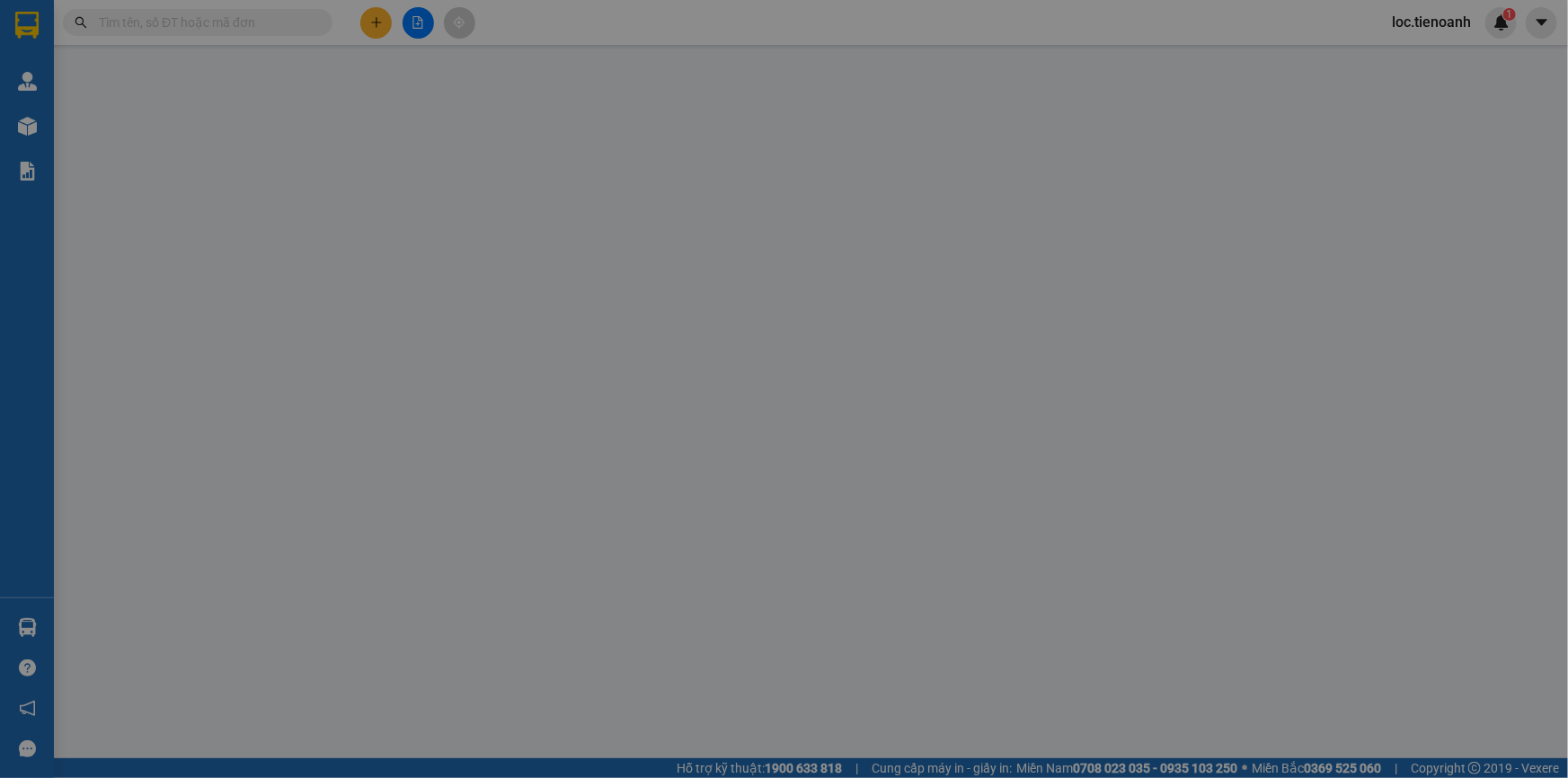
type input "C Hiền"
type input "110.000"
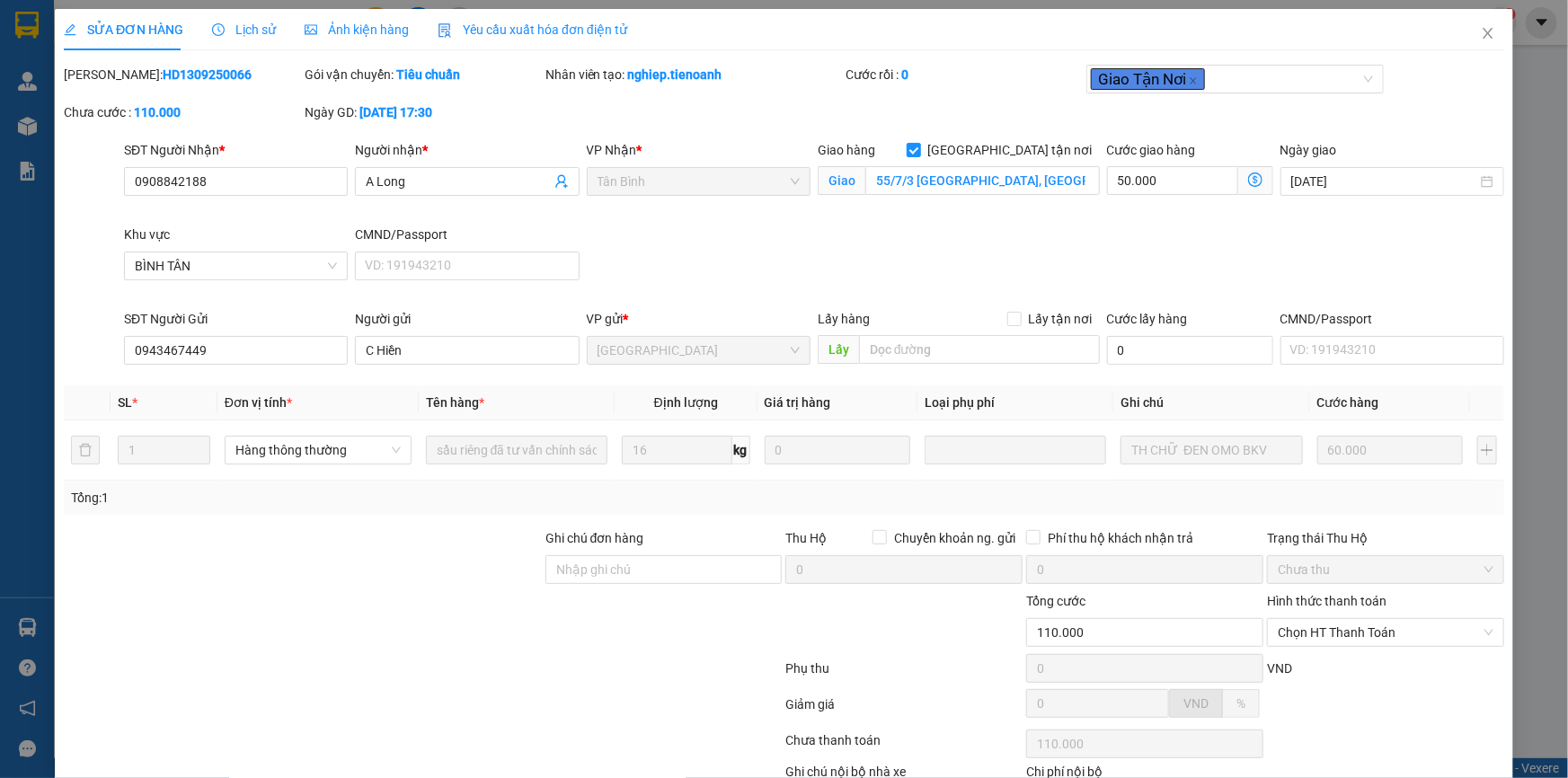
scroll to position [115, 0]
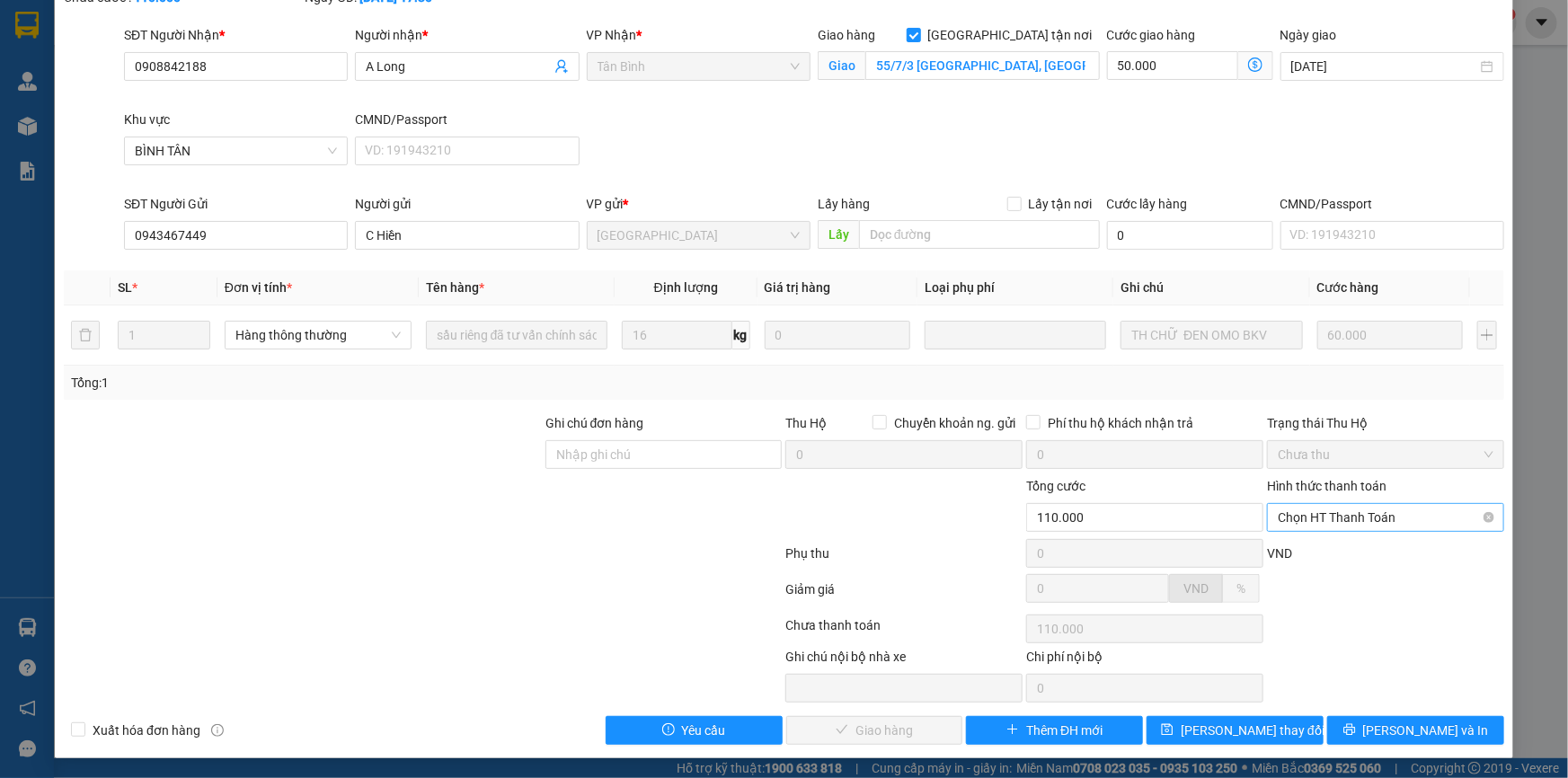
click at [1340, 517] on span "Chọn HT Thanh Toán" at bounding box center [1385, 517] width 215 height 27
click at [1331, 555] on div "Tại văn phòng" at bounding box center [1374, 552] width 214 height 20
type input "0"
click at [867, 729] on span "[PERSON_NAME] và Giao hàng" at bounding box center [905, 730] width 172 height 20
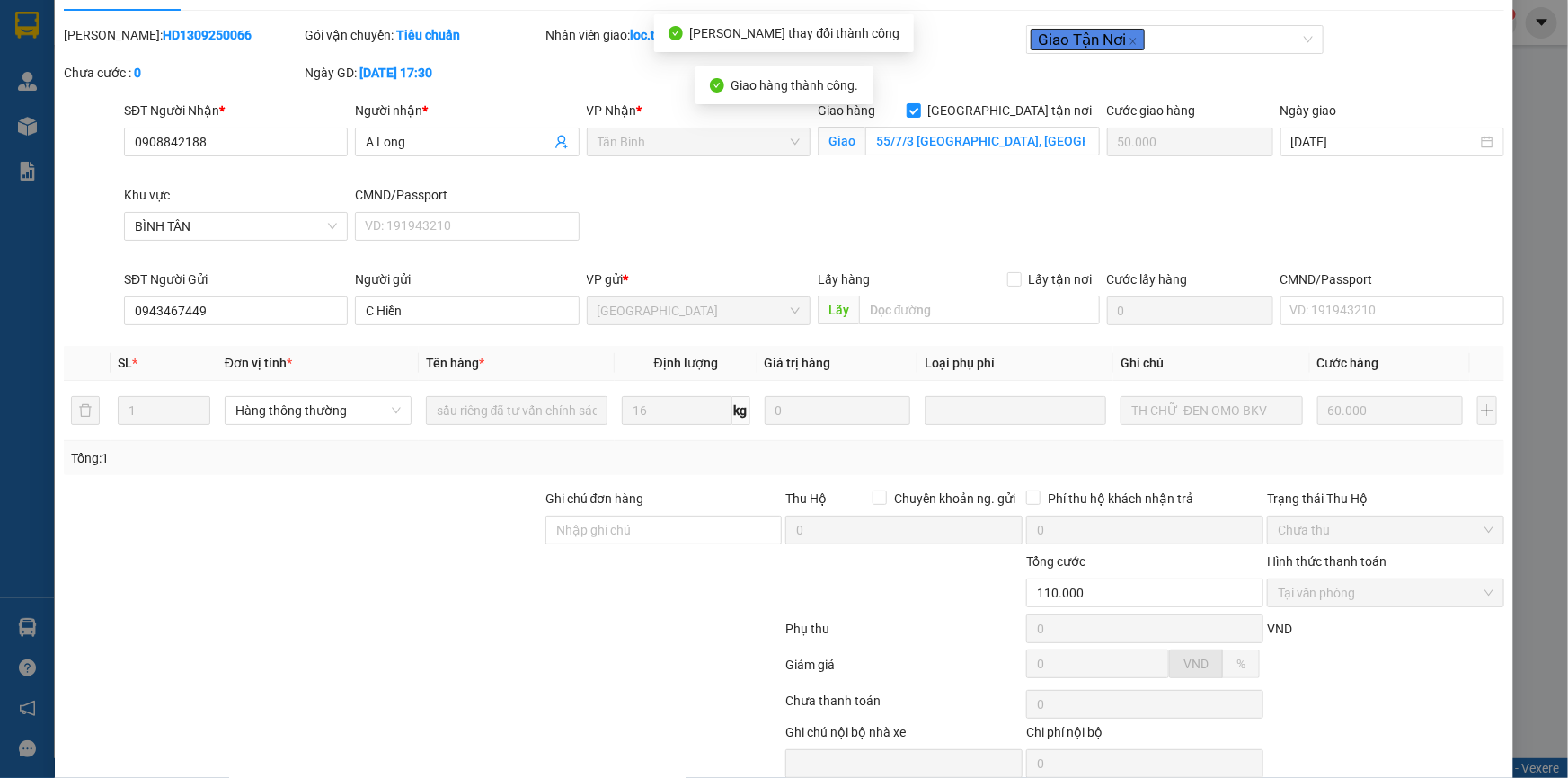
scroll to position [0, 0]
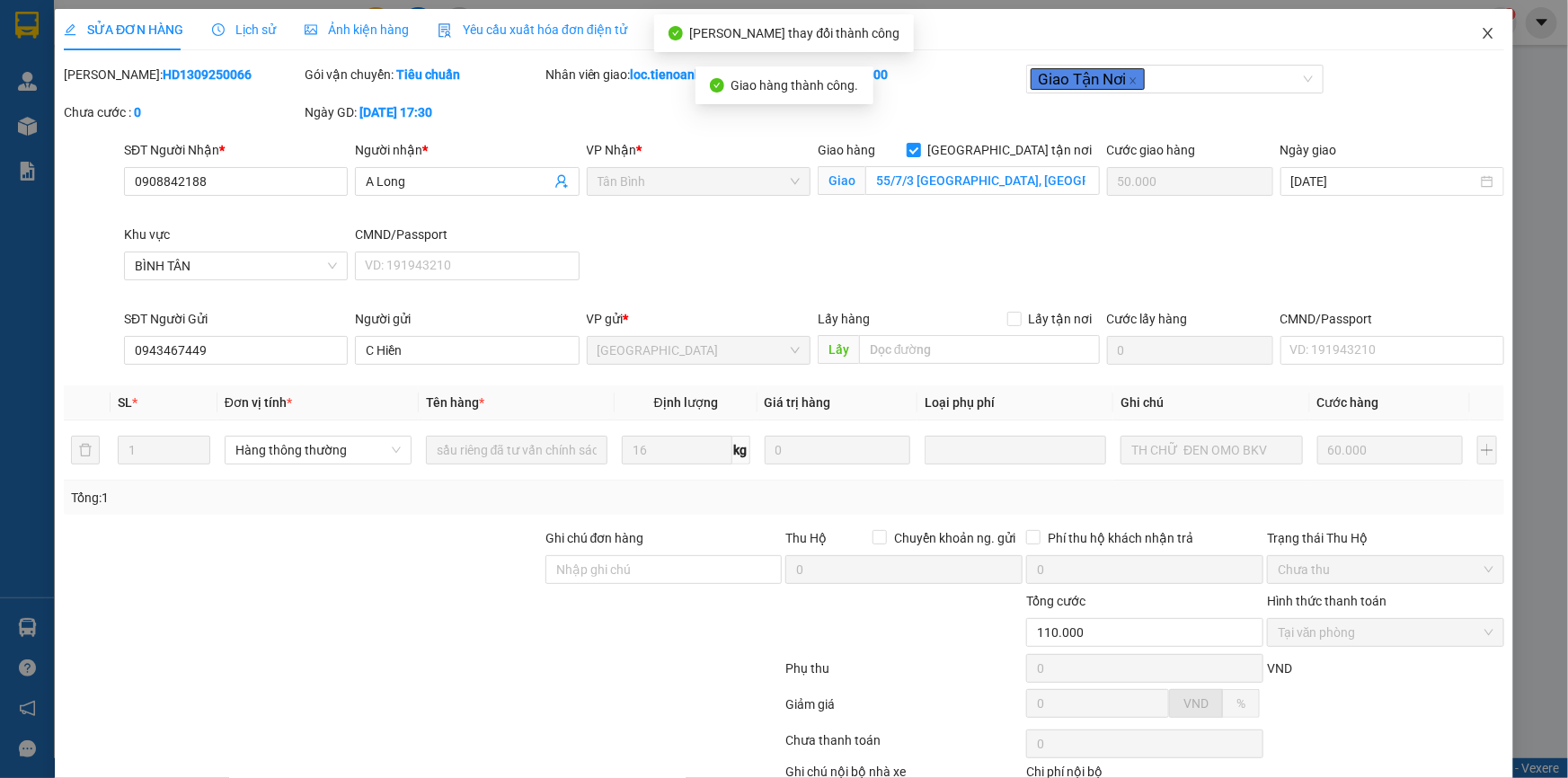
click at [1480, 26] on icon "close" at bounding box center [1487, 32] width 14 height 14
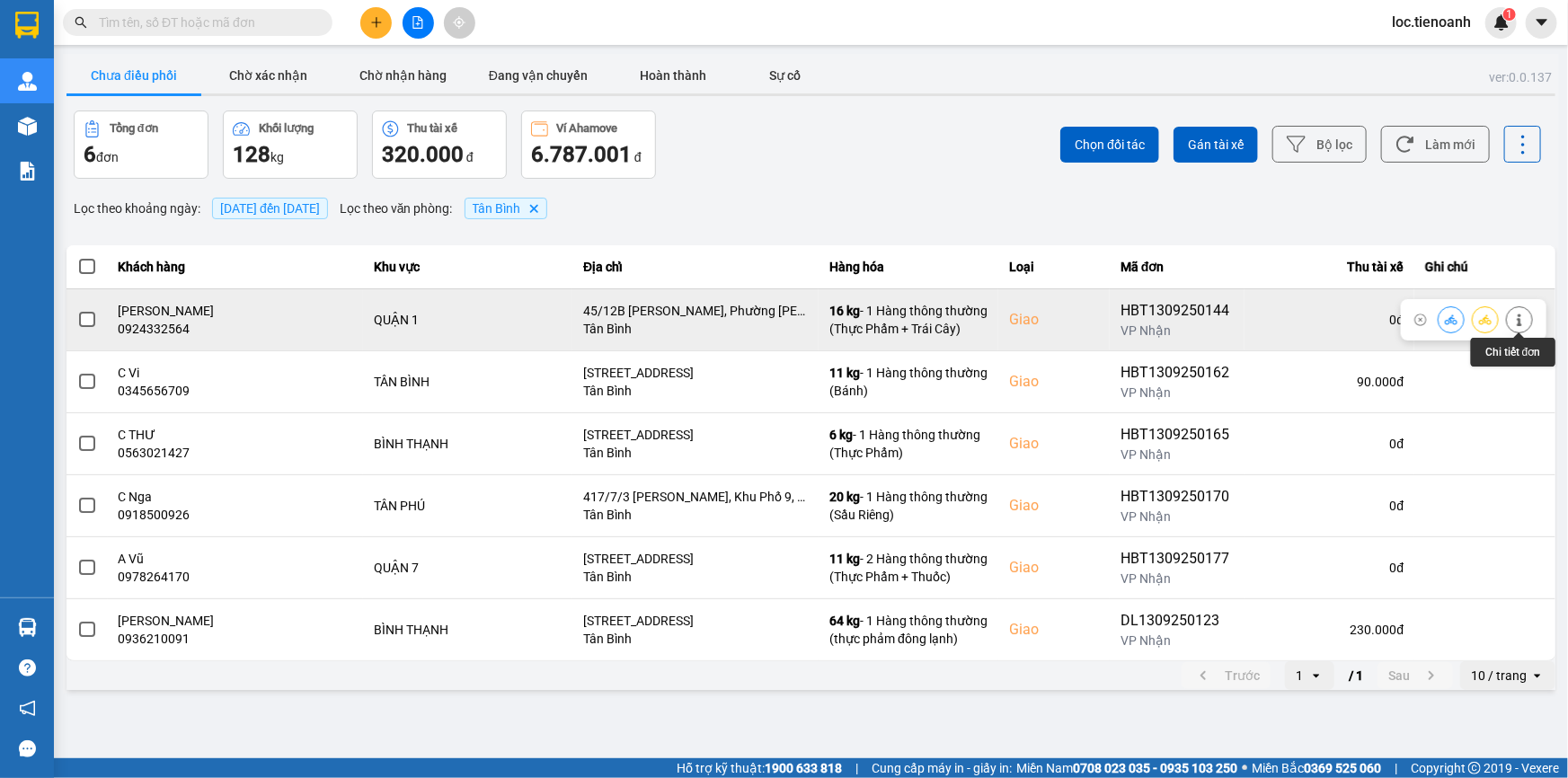
click at [1513, 313] on icon at bounding box center [1518, 319] width 12 height 12
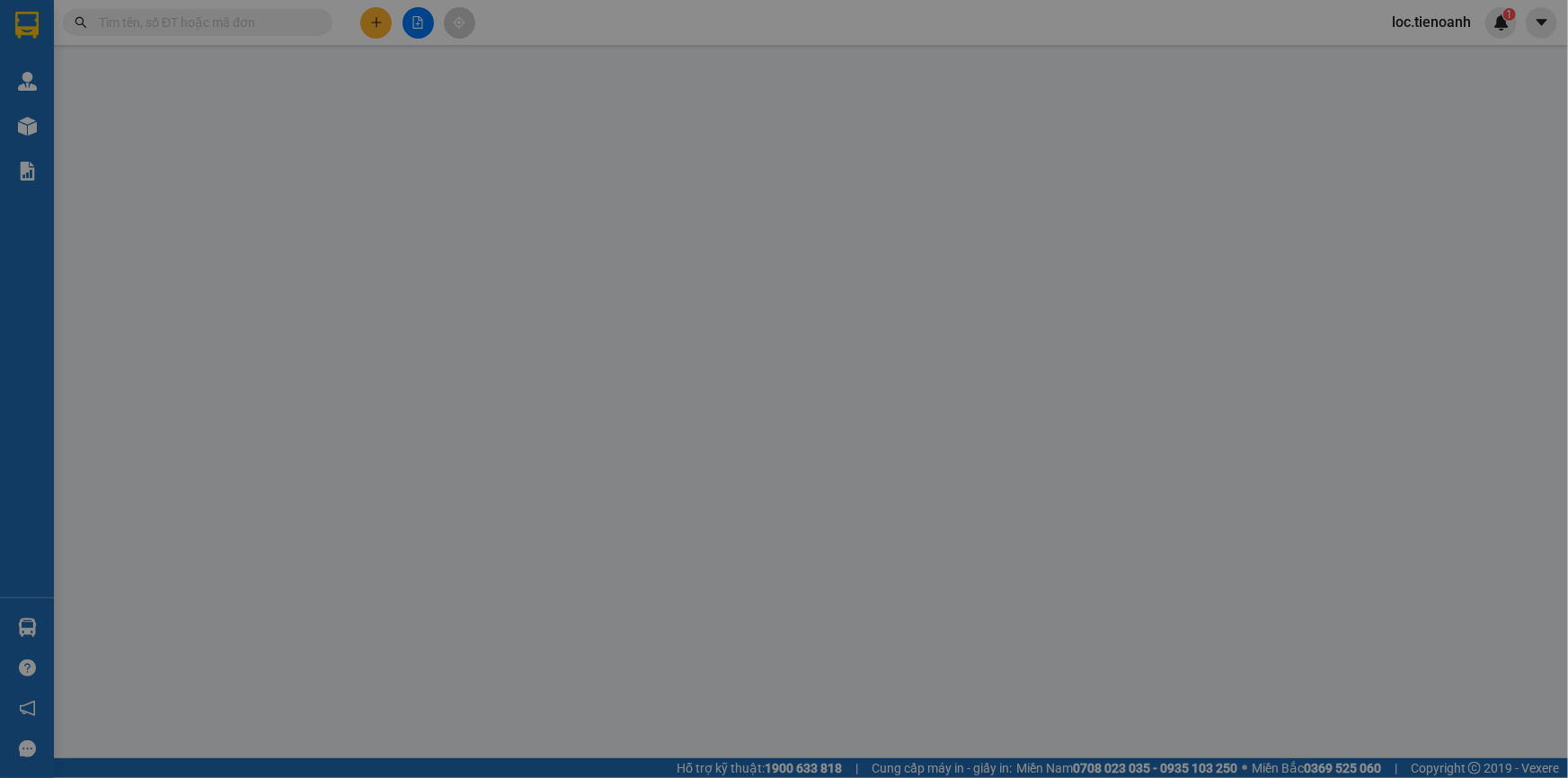
type input "0924332564"
type input "[PERSON_NAME]"
checkbox input "true"
type input "45/12B [PERSON_NAME], Phường [PERSON_NAME], QUận 1"
type input "0908800315"
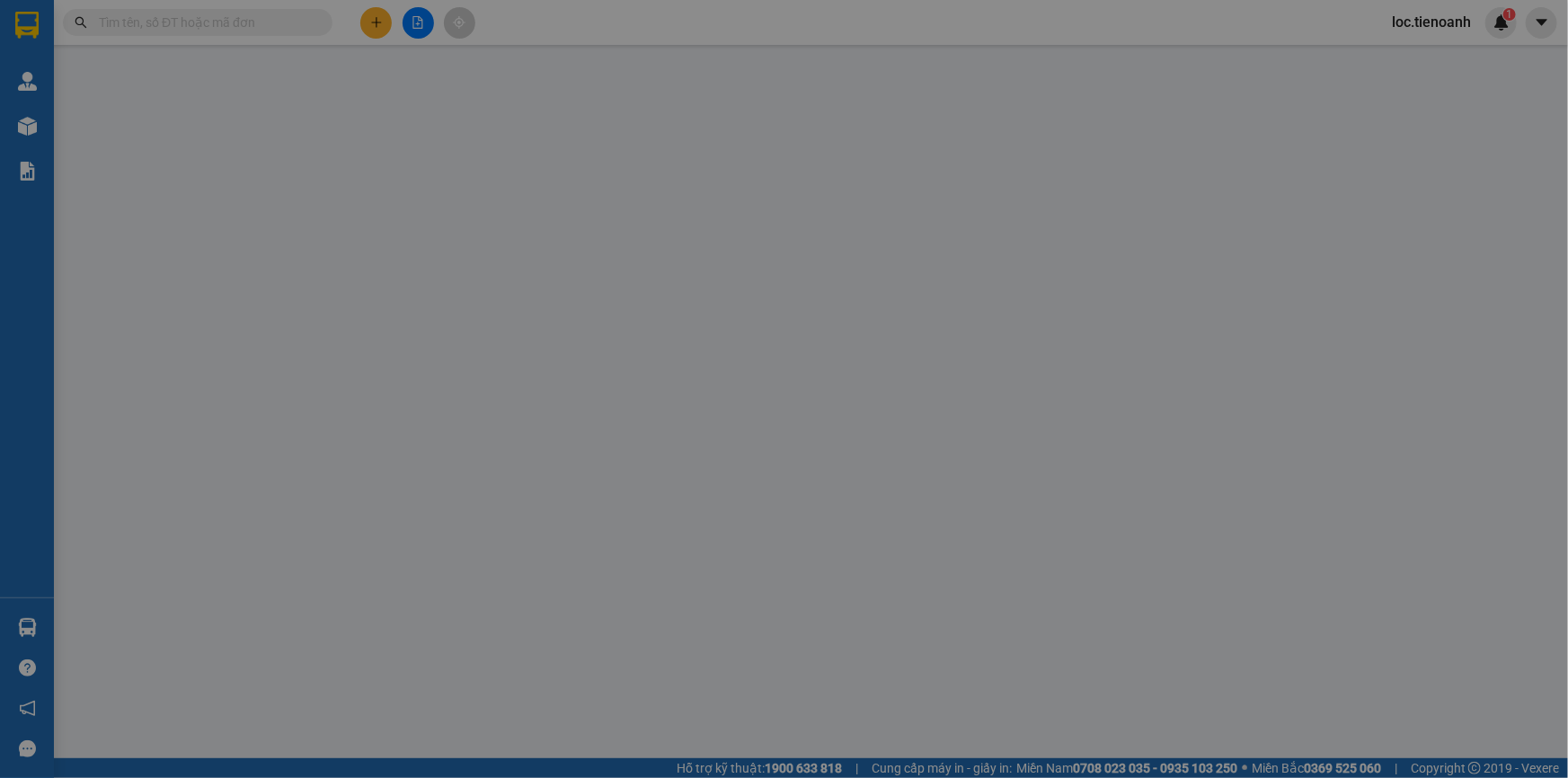
type input "[PERSON_NAME]"
type input "130.000"
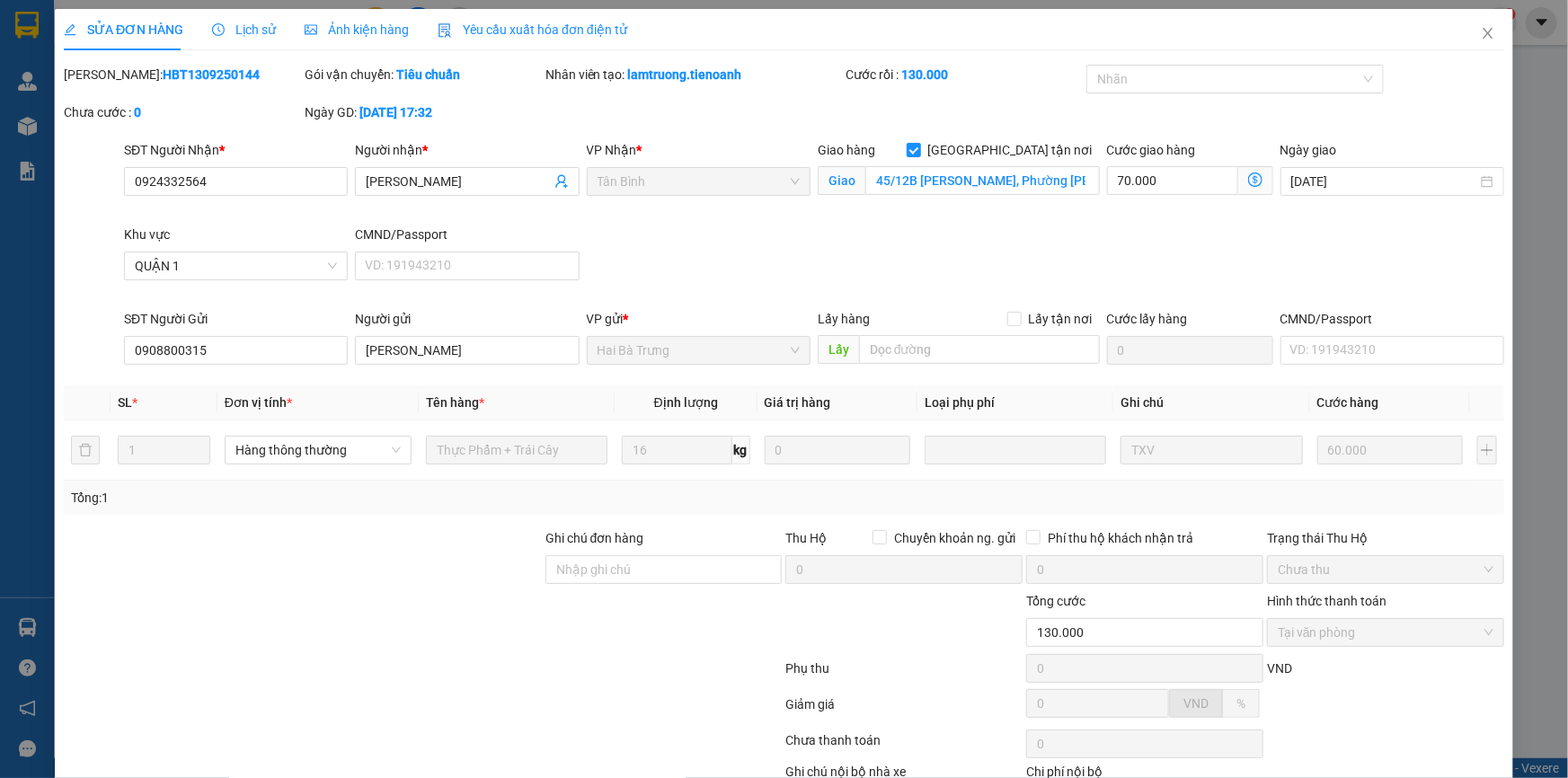
scroll to position [115, 0]
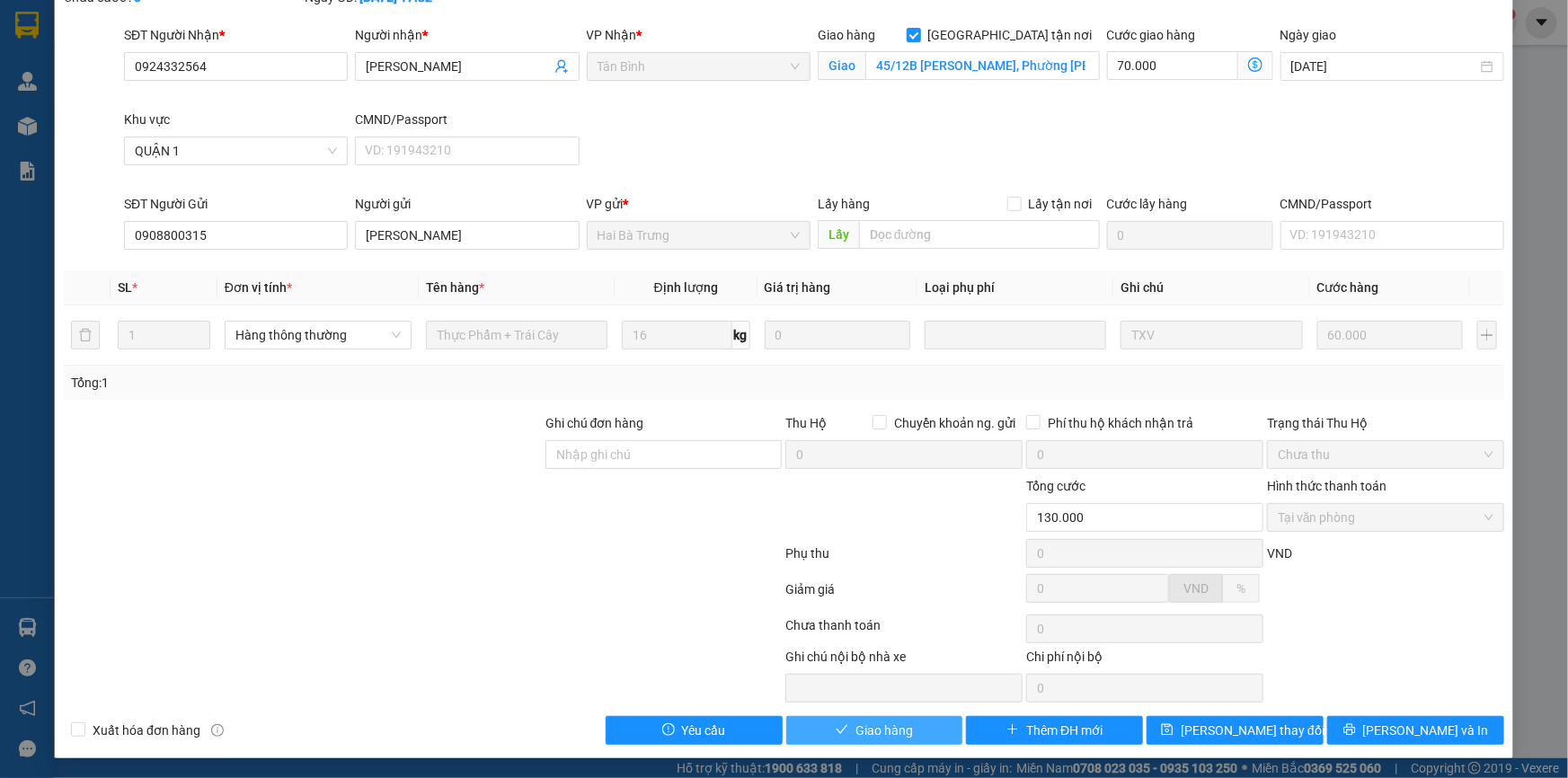
click at [872, 721] on span "Giao hàng" at bounding box center [883, 730] width 57 height 20
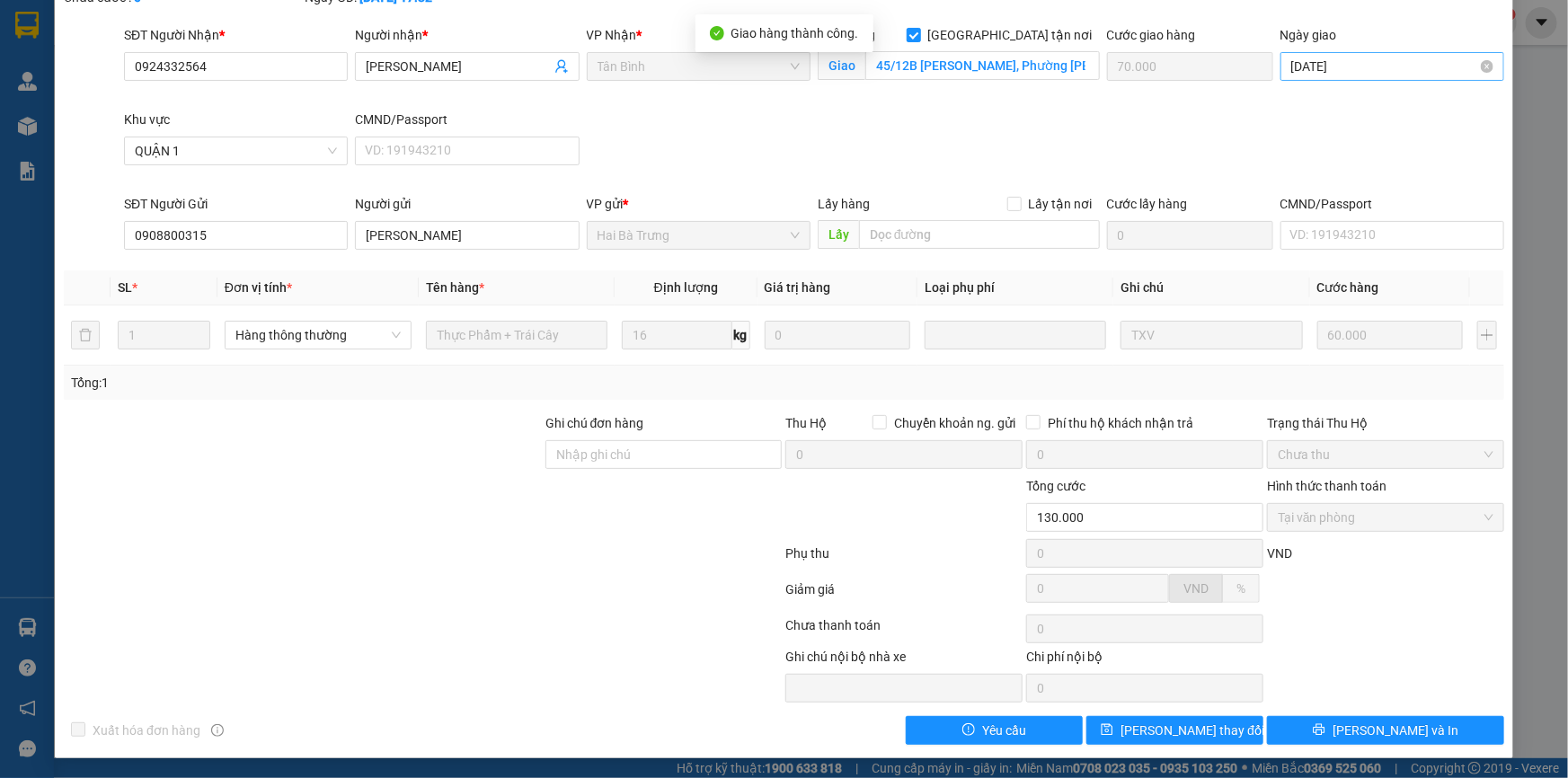
scroll to position [0, 0]
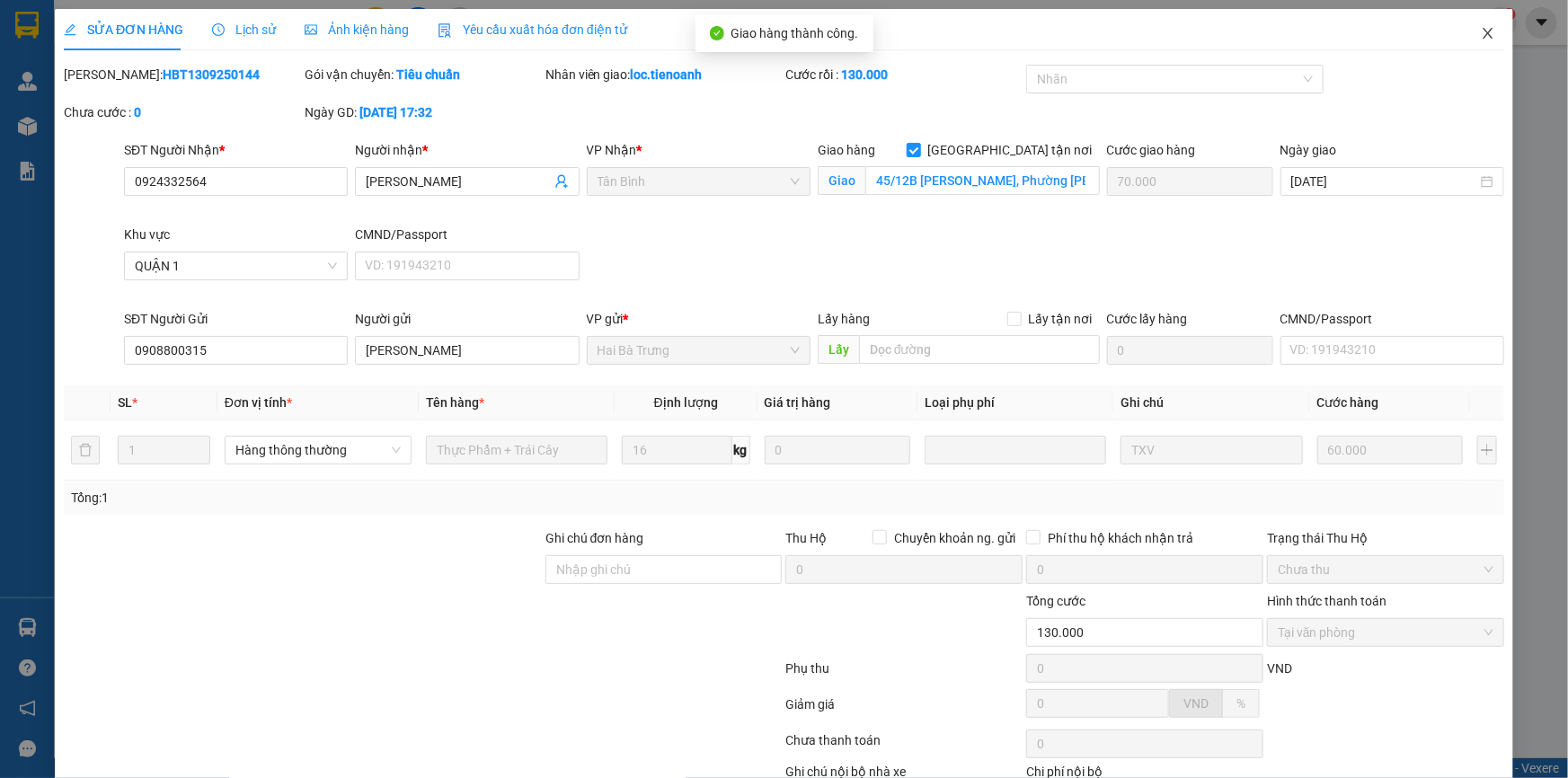
click at [1482, 30] on icon "close" at bounding box center [1487, 32] width 10 height 10
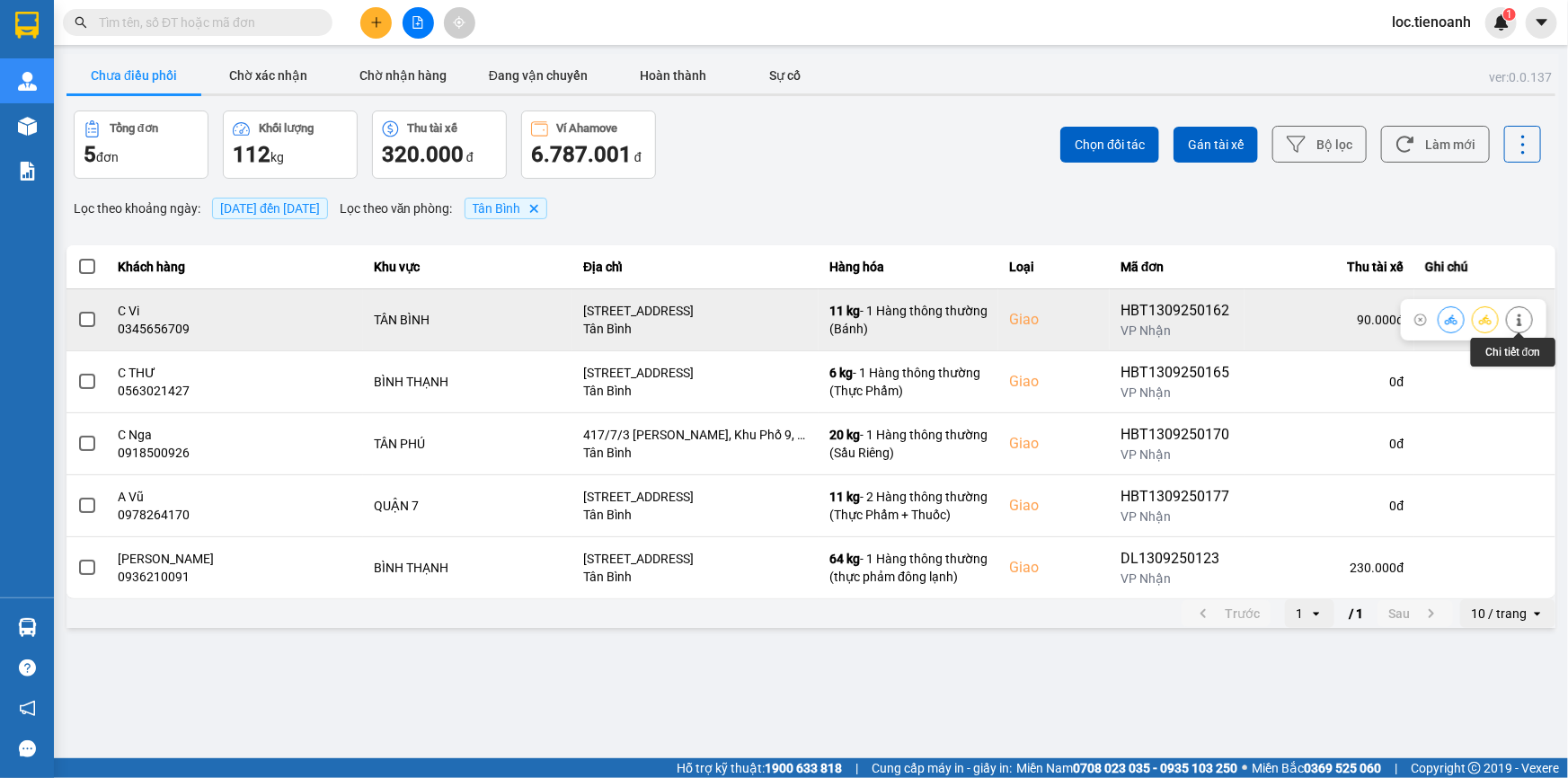
click at [1510, 313] on button at bounding box center [1518, 319] width 25 height 31
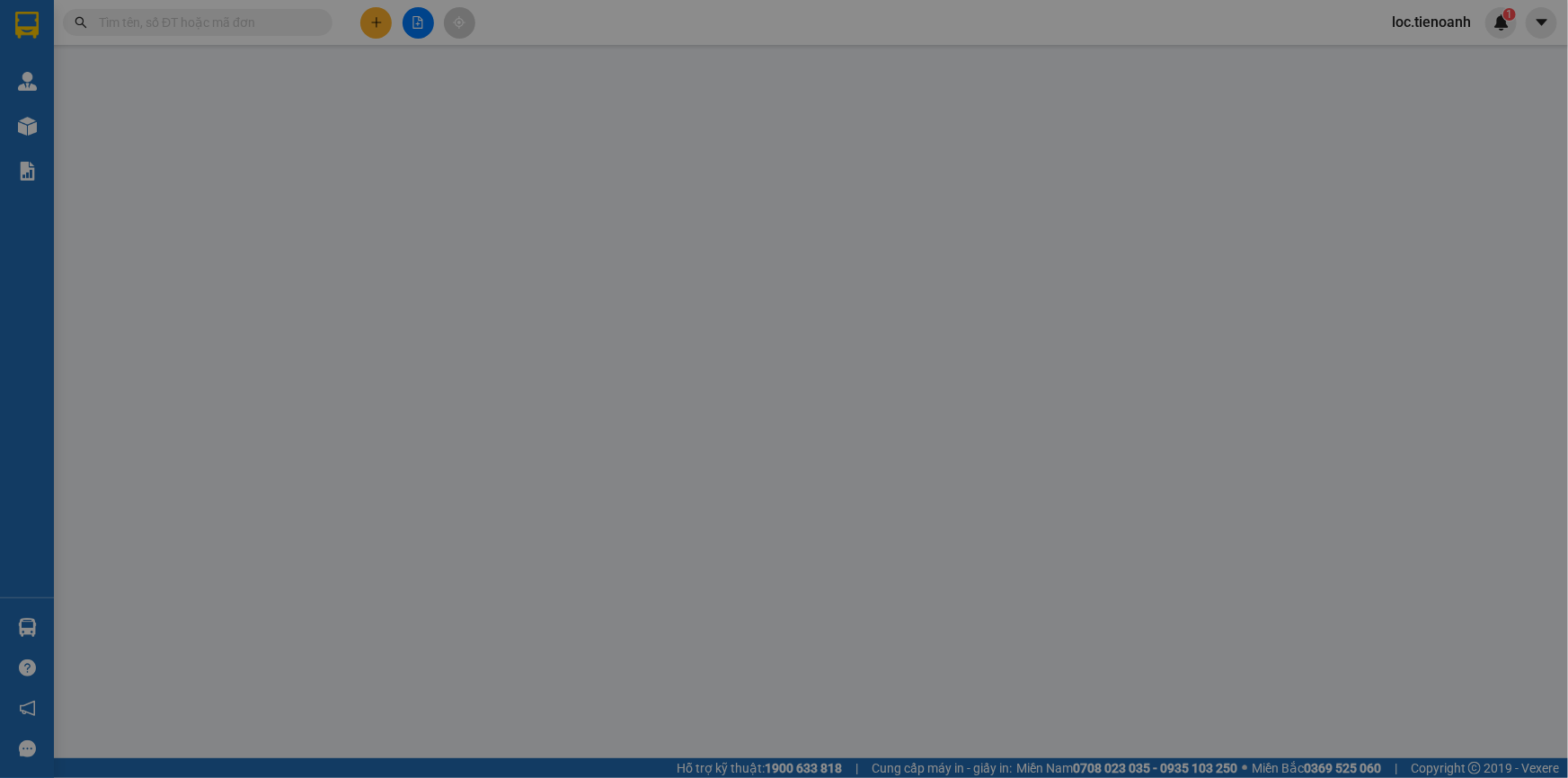
type input "0345656709"
type input "C Vi"
checkbox input "true"
type input "[STREET_ADDRESS]"
type input "0793479999"
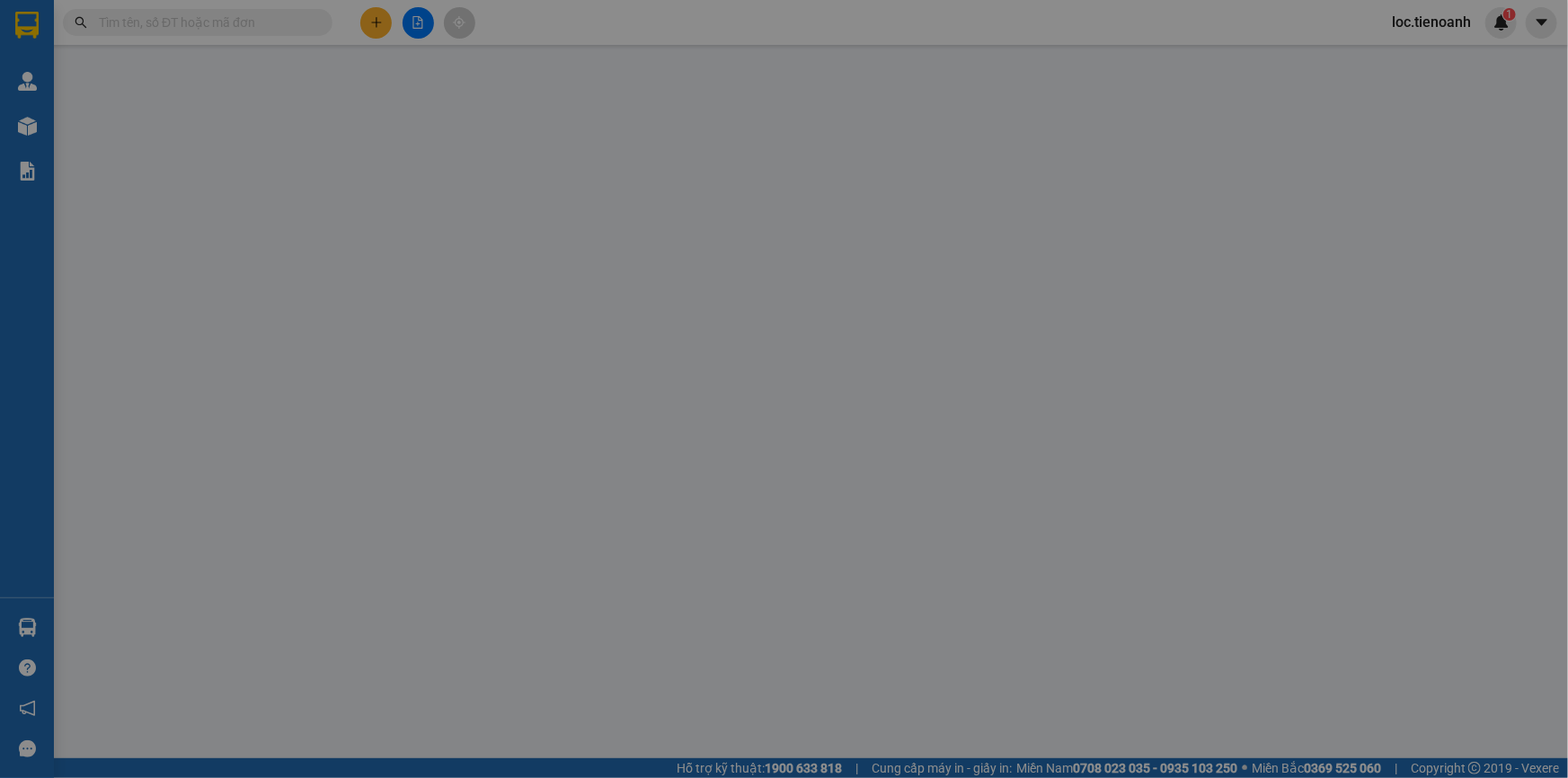
type input "[PERSON_NAME]"
type input "90.000"
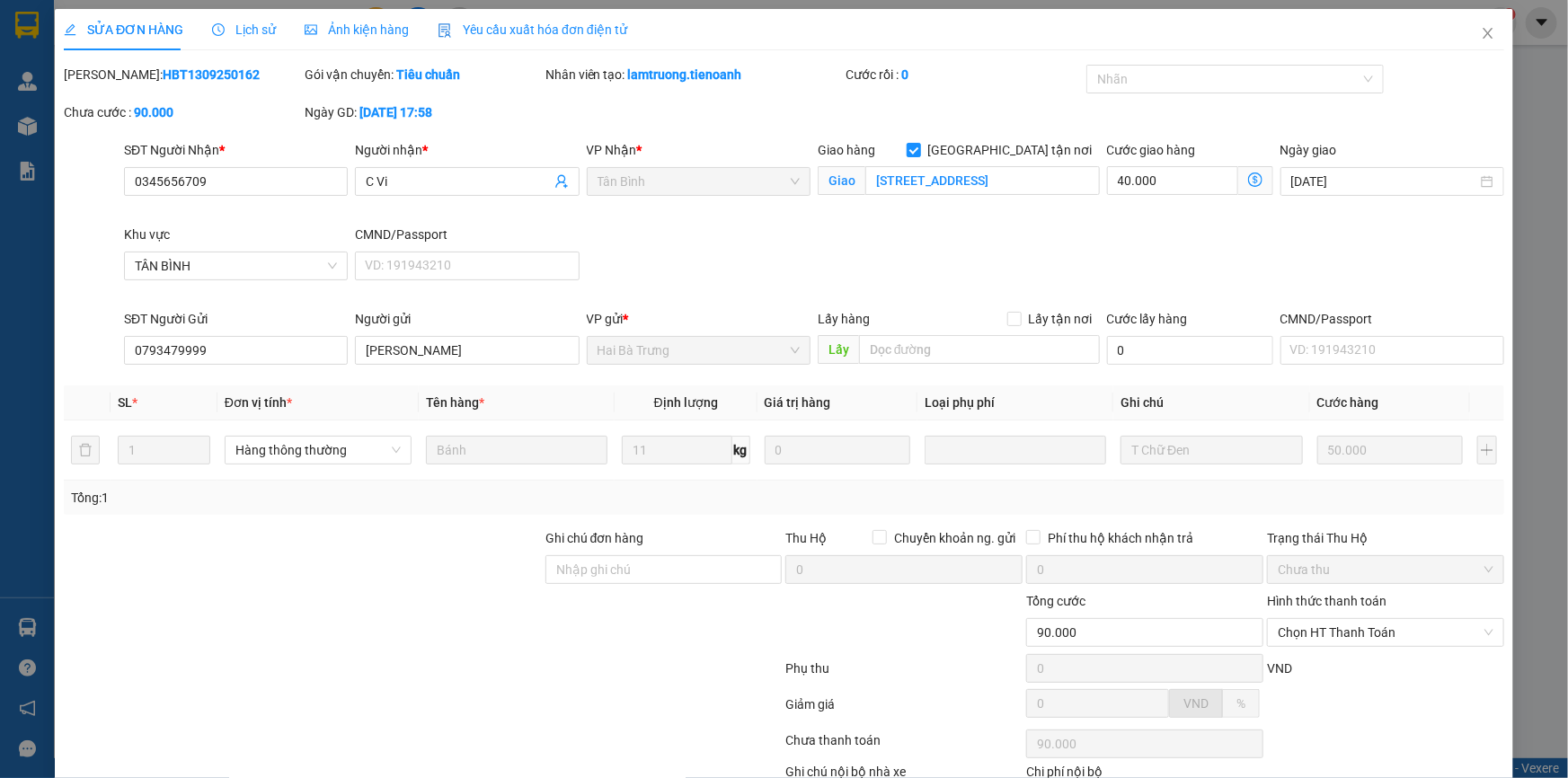
scroll to position [115, 0]
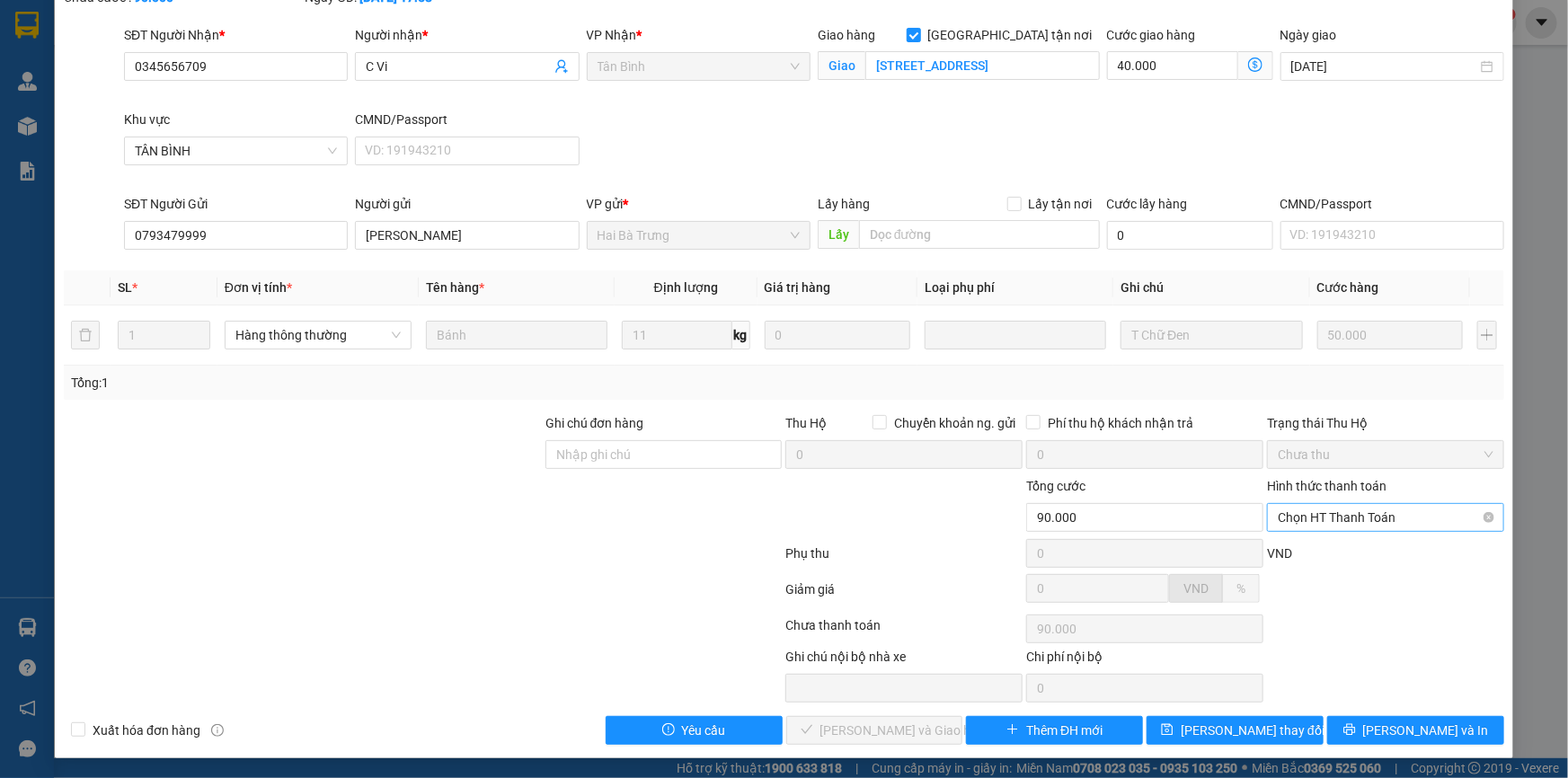
click at [1320, 517] on span "Chọn HT Thanh Toán" at bounding box center [1385, 517] width 215 height 27
click at [1324, 540] on div "Tại văn phòng" at bounding box center [1374, 552] width 235 height 29
type input "0"
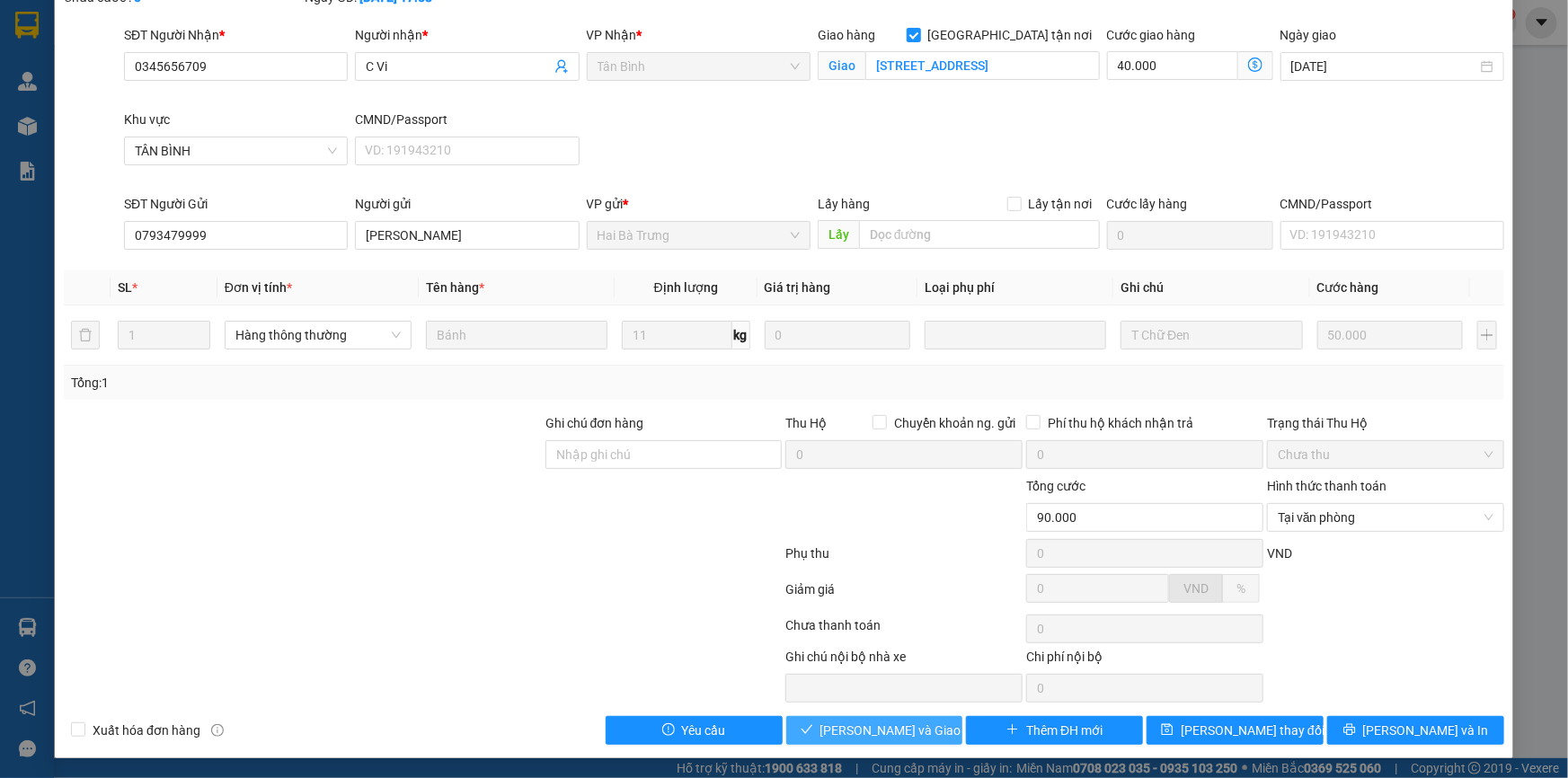
click at [907, 727] on span "[PERSON_NAME] và Giao hàng" at bounding box center [905, 730] width 172 height 20
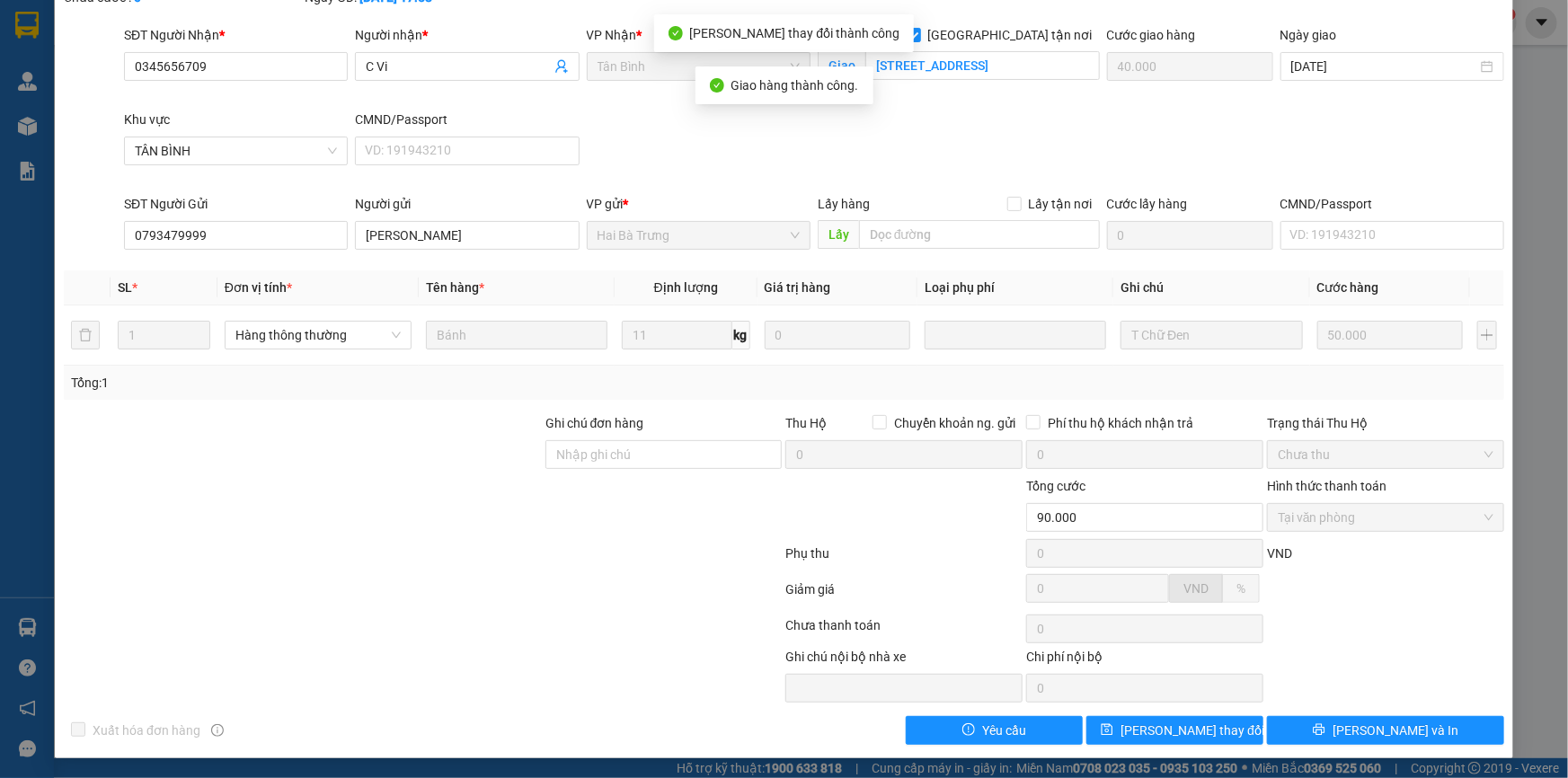
scroll to position [0, 0]
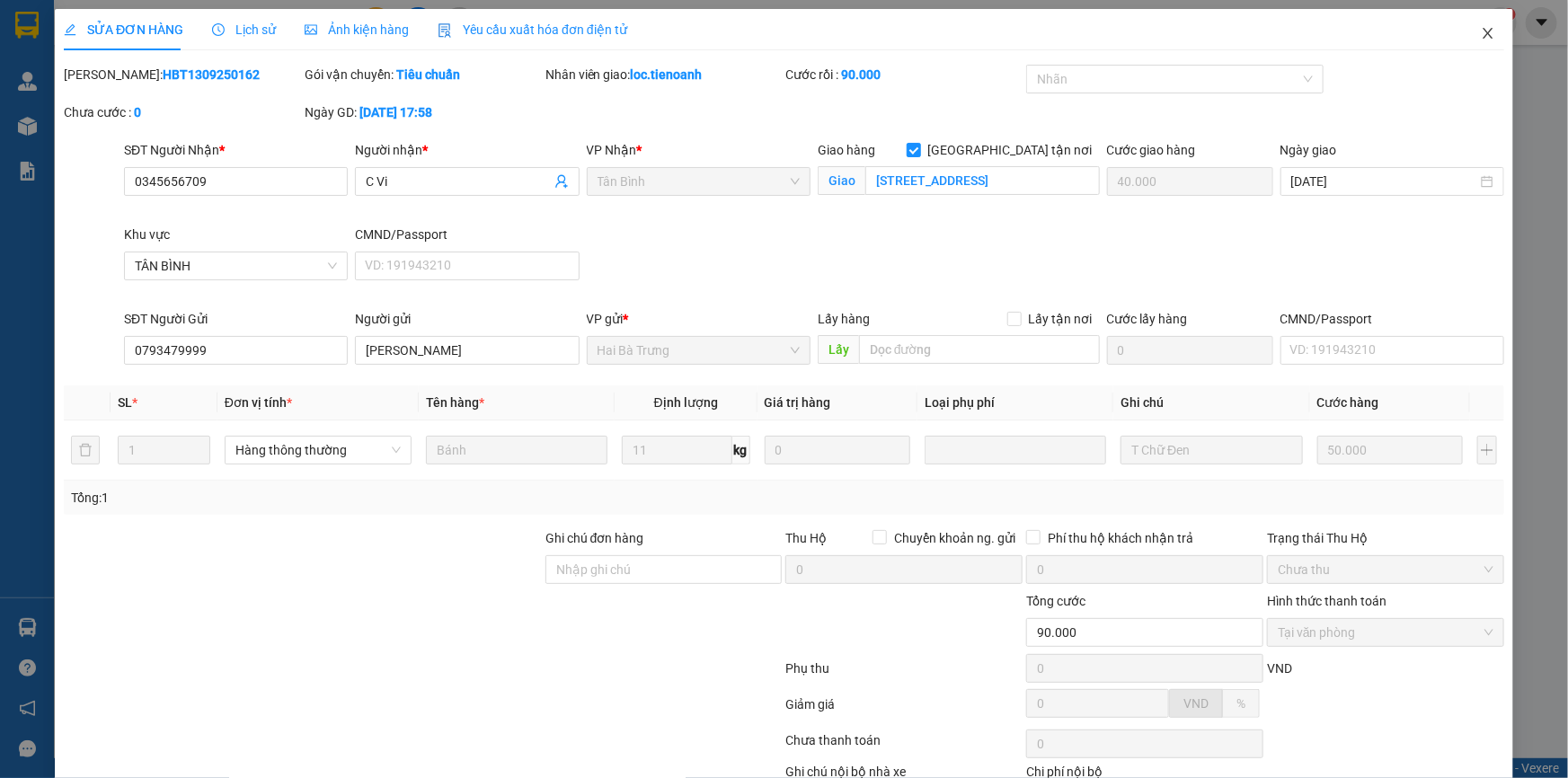
click at [1482, 36] on icon "close" at bounding box center [1487, 32] width 14 height 14
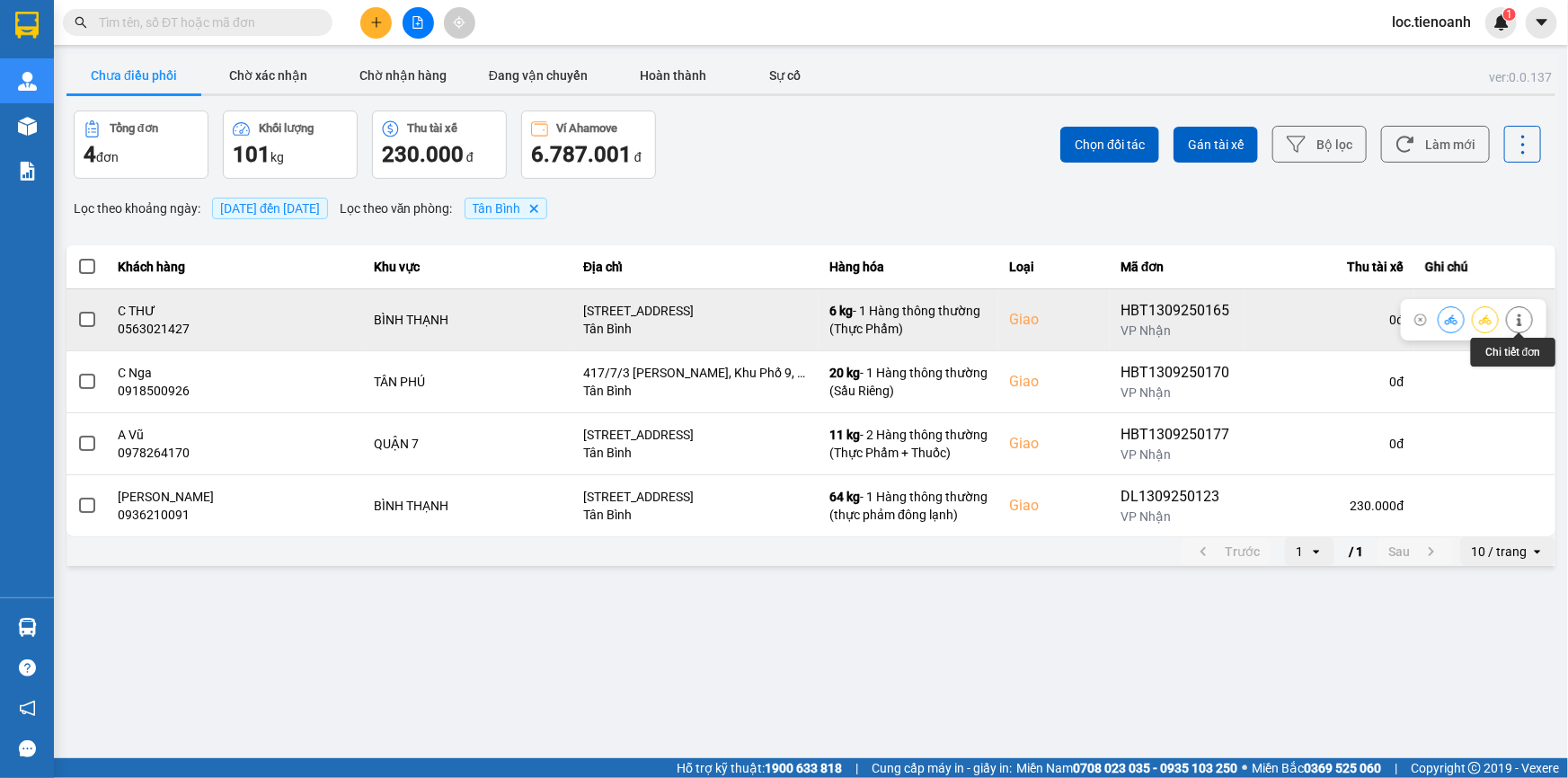
click at [1527, 314] on button at bounding box center [1518, 319] width 25 height 31
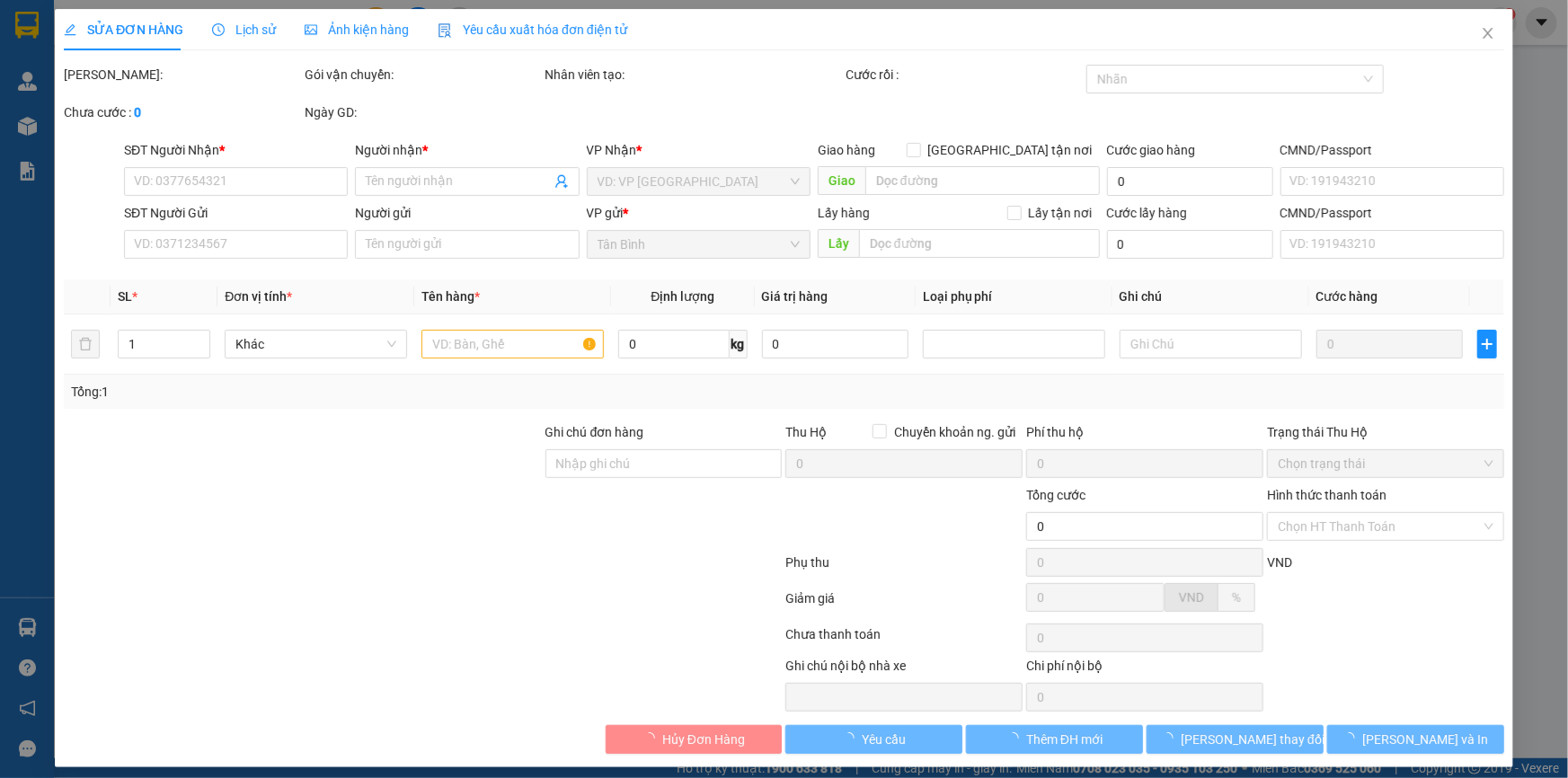
type input "0563021427"
type input "C THƯ"
checkbox input "true"
type input "[STREET_ADDRESS]"
type input "0779436074"
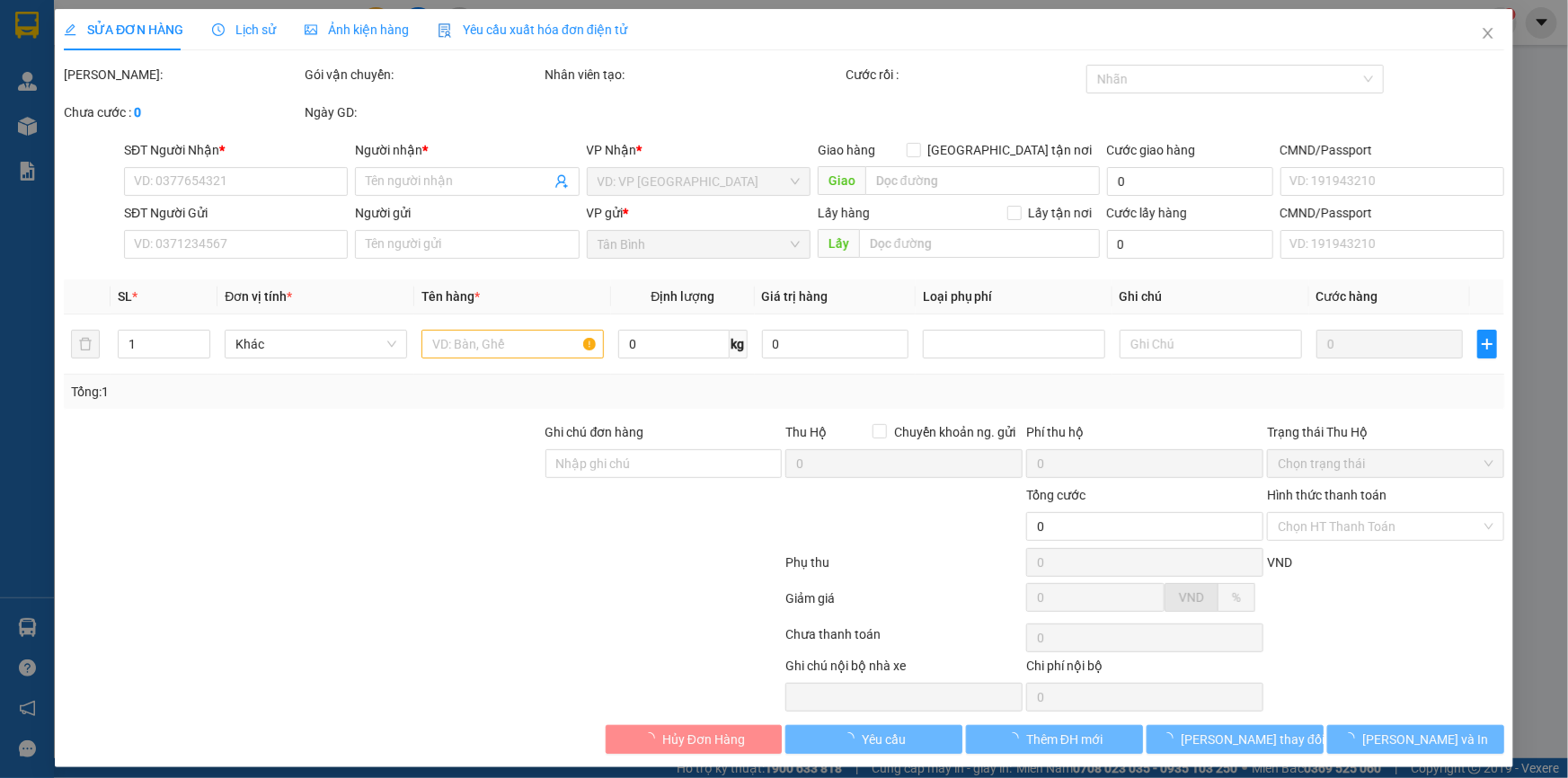
type input "Cô Hơn"
type input "130.000"
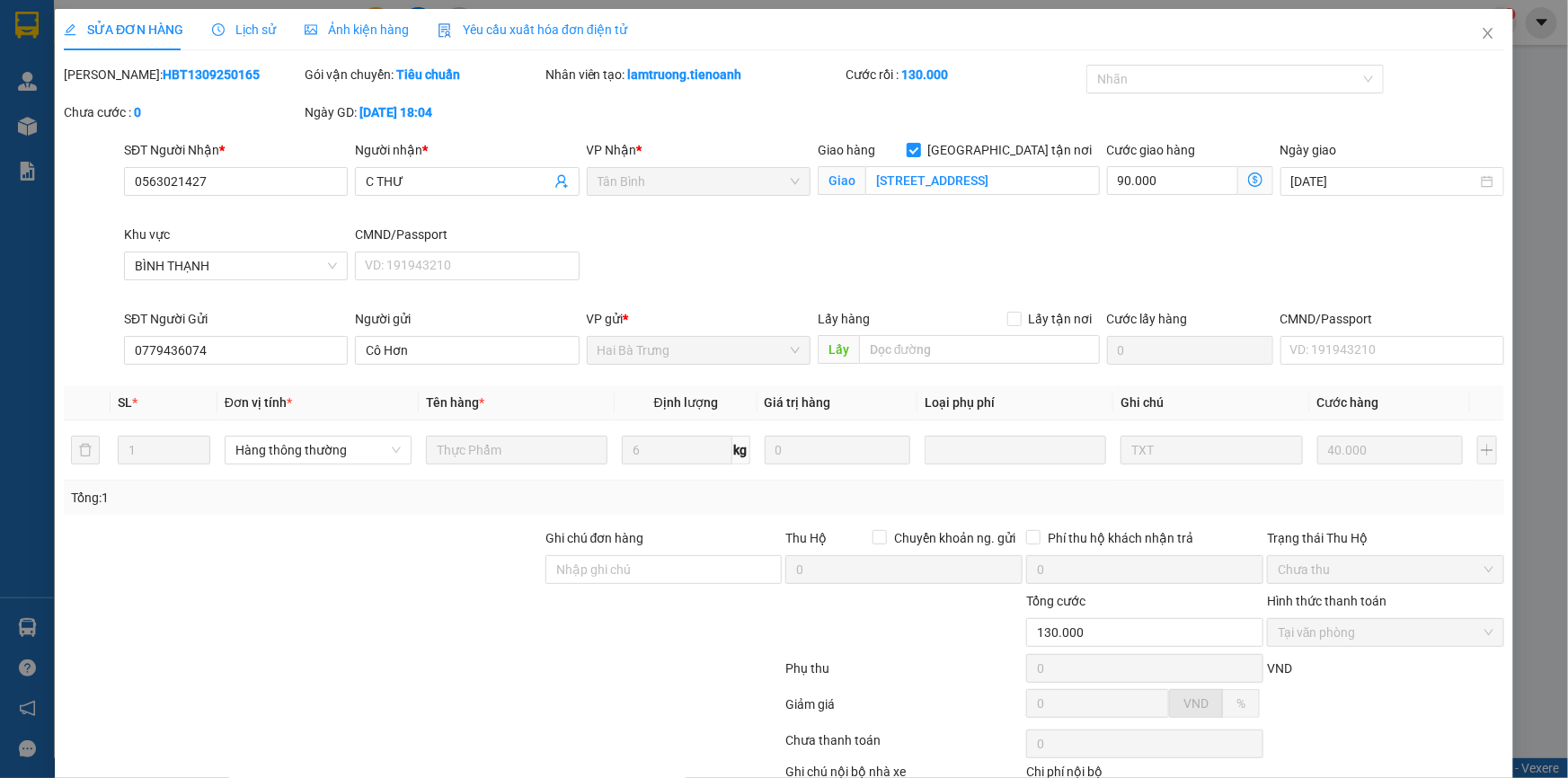
scroll to position [115, 0]
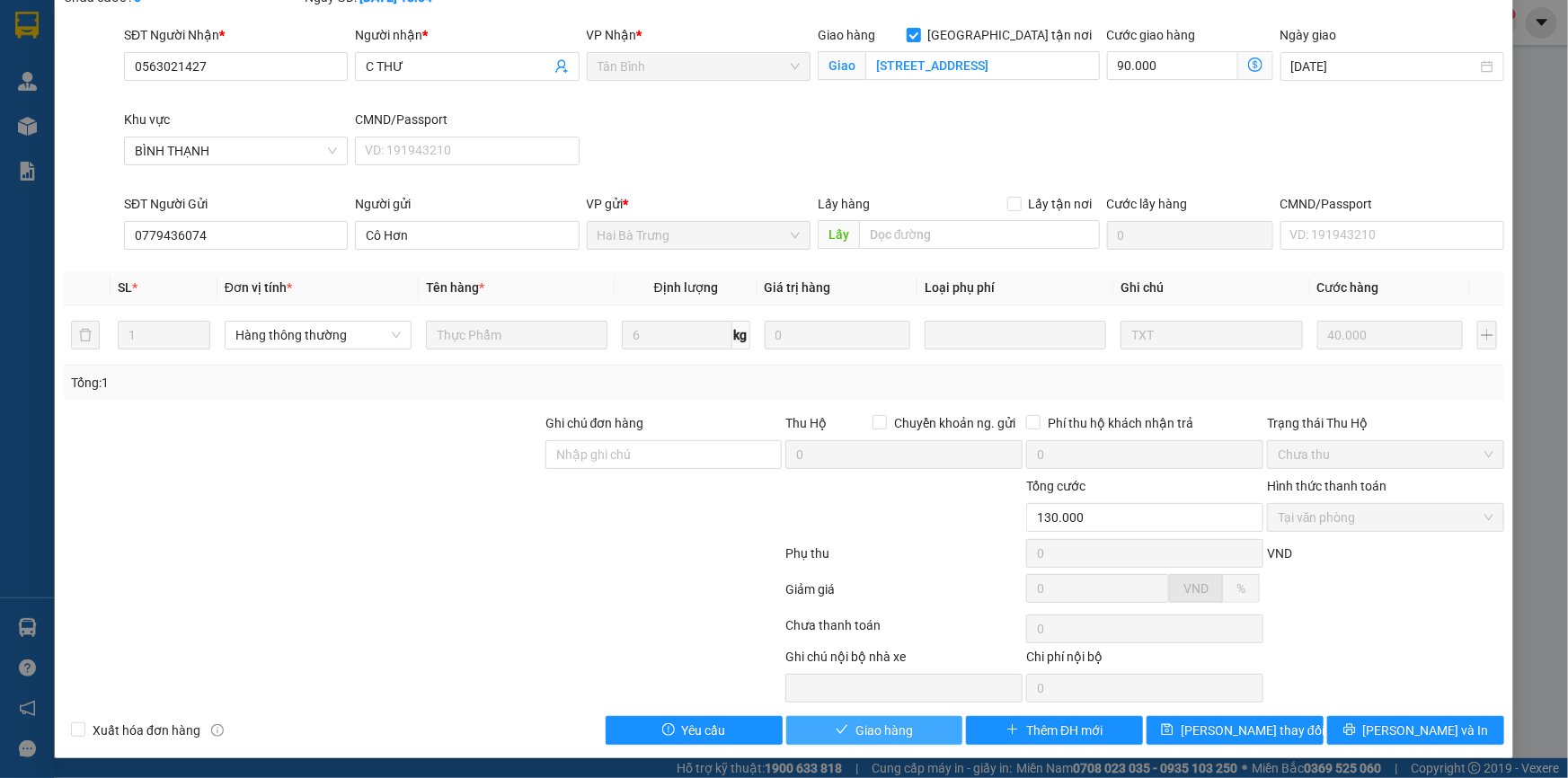
click at [838, 727] on icon "check" at bounding box center [842, 729] width 12 height 12
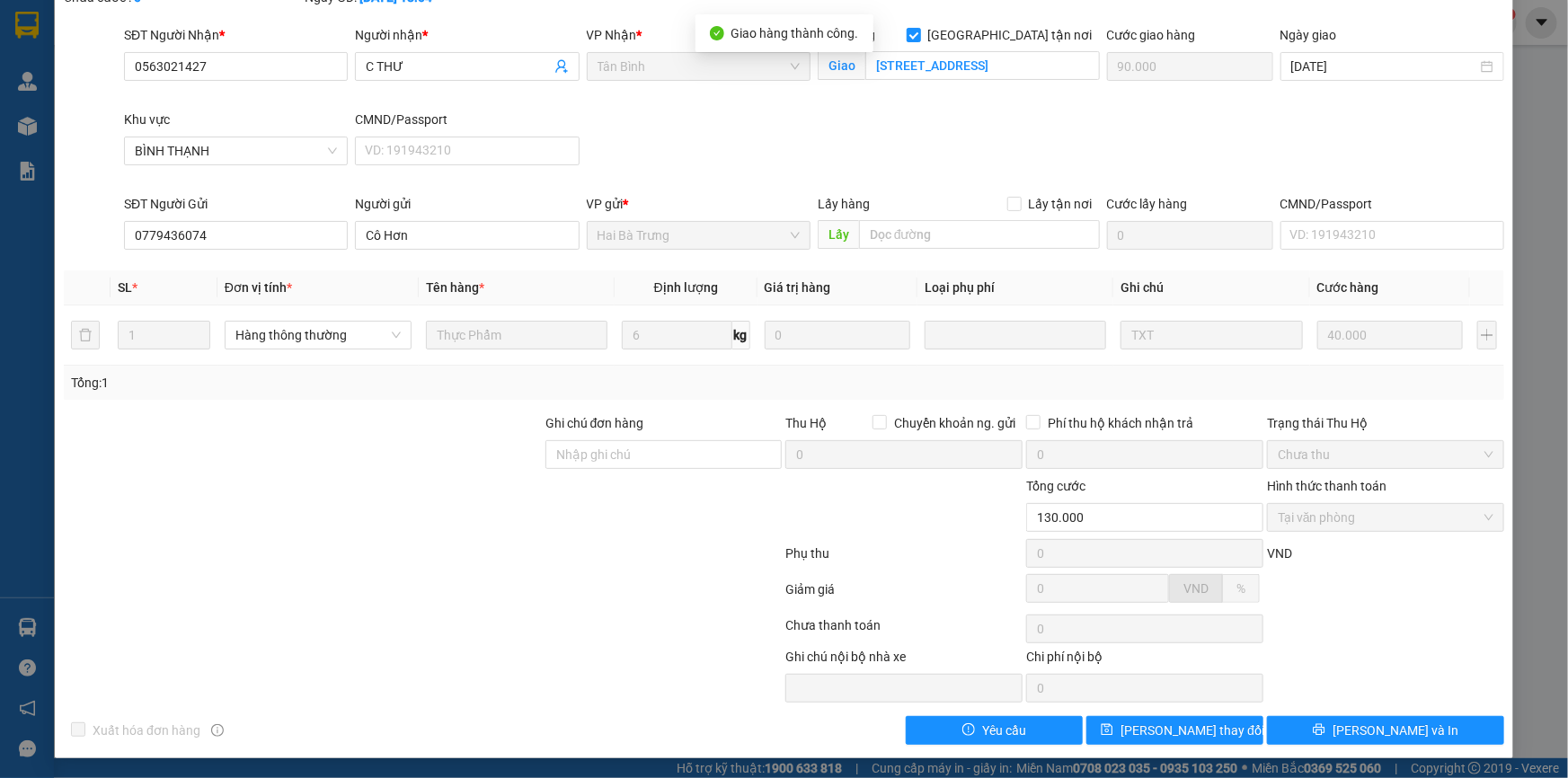
scroll to position [0, 0]
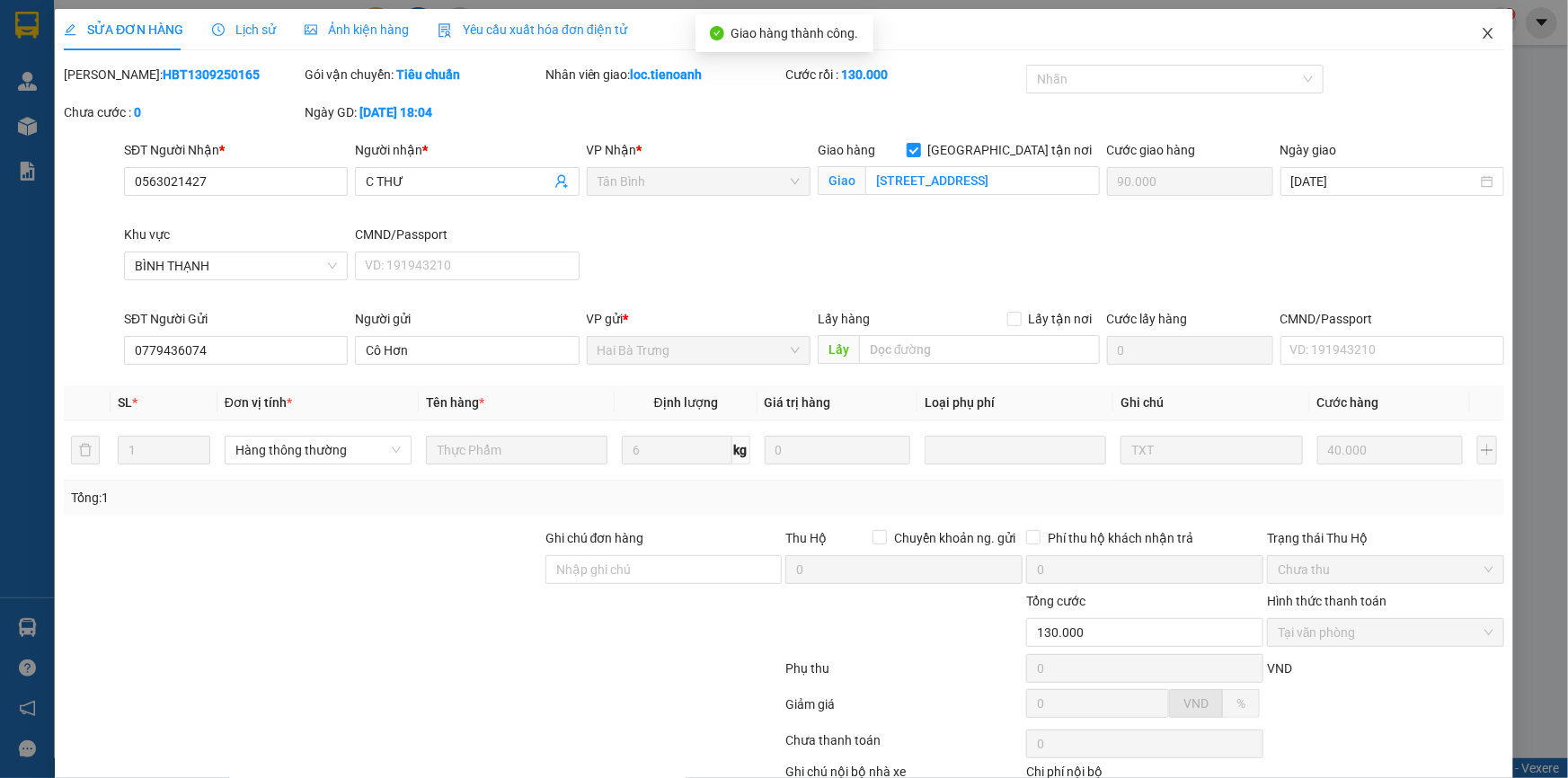
click at [1480, 30] on icon "close" at bounding box center [1487, 32] width 14 height 14
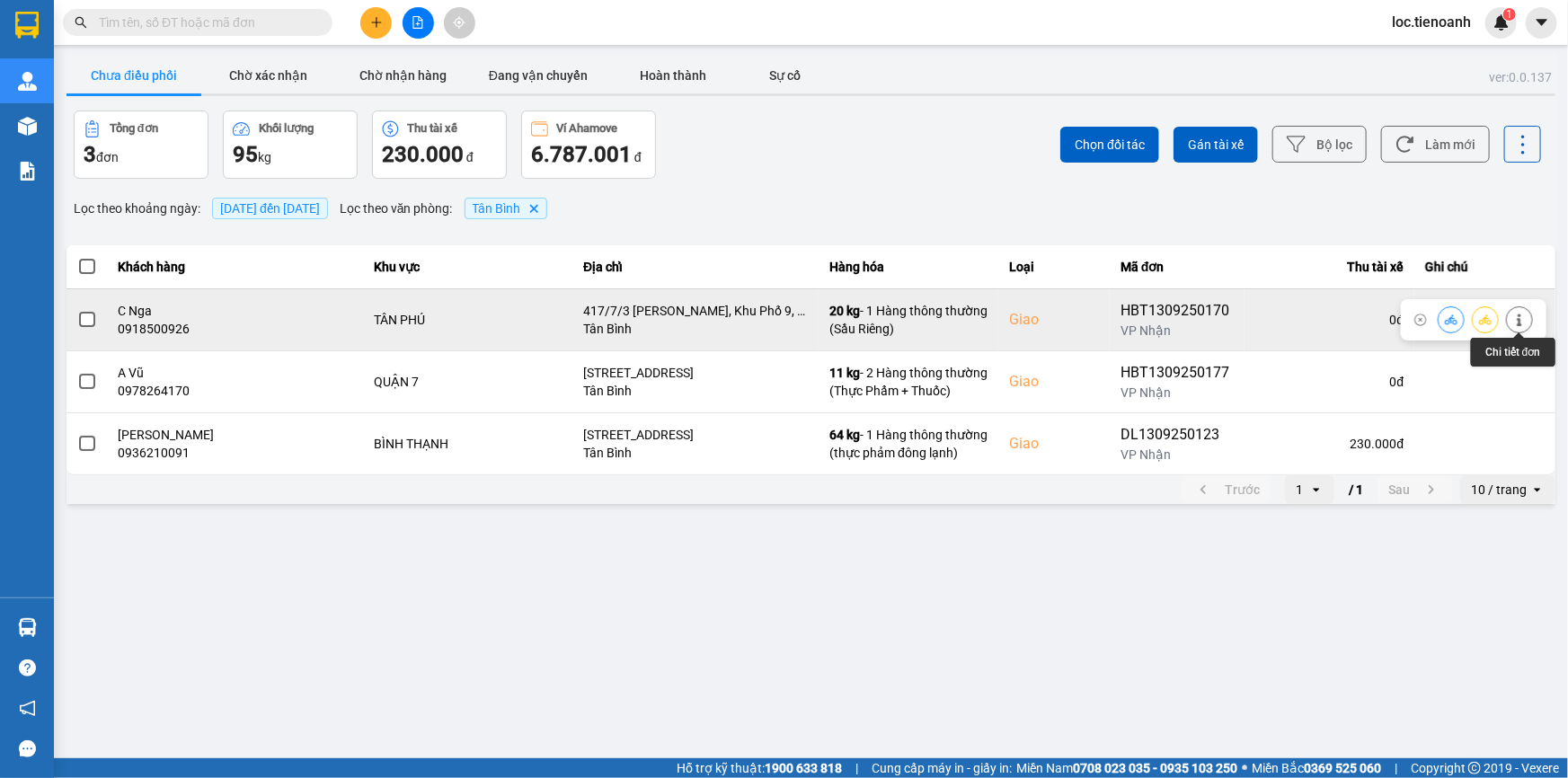
click at [1529, 320] on button at bounding box center [1518, 319] width 25 height 31
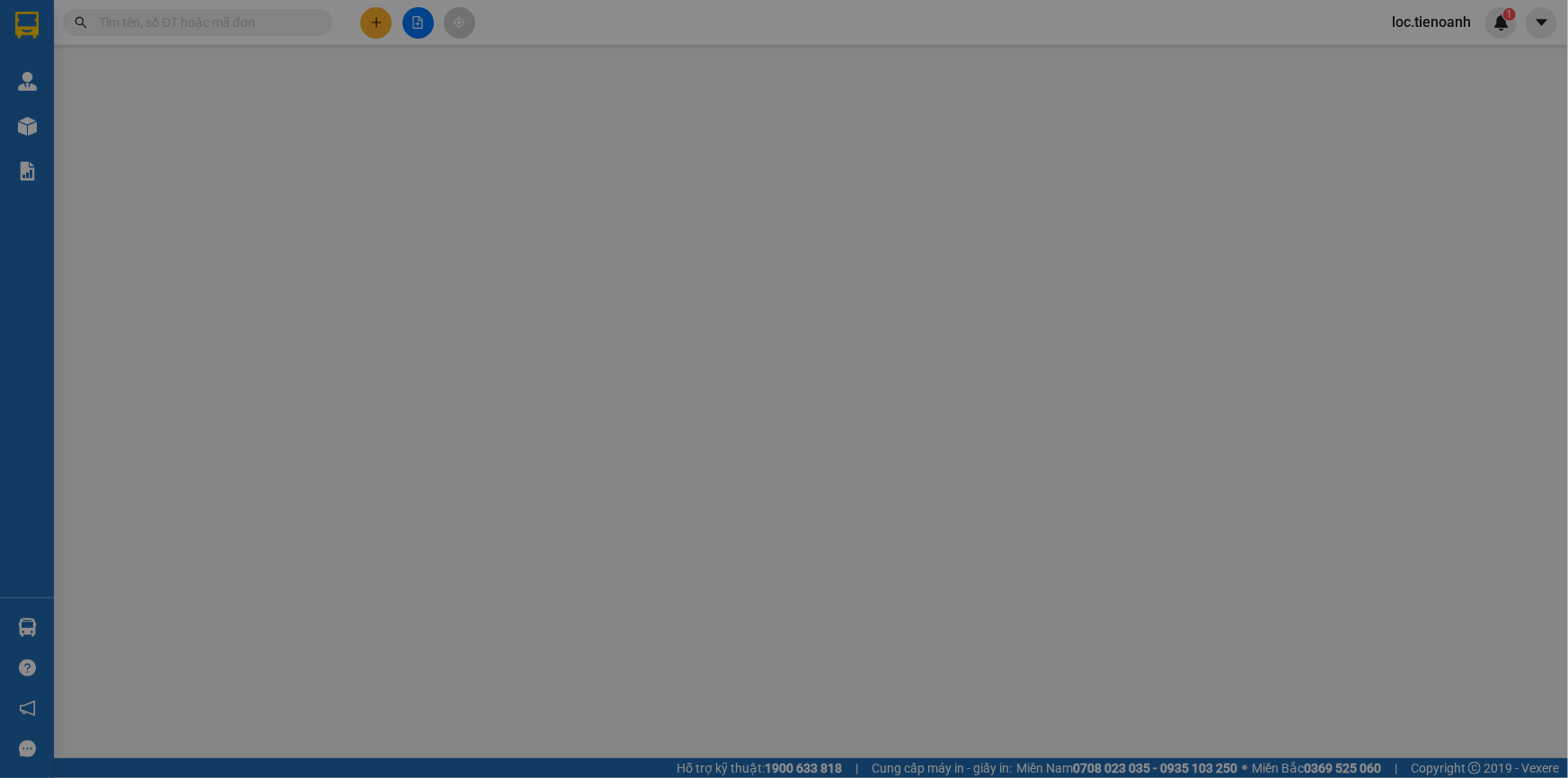
type input "0918500926"
type input "C Nga"
checkbox input "true"
type input "417/7/3 [PERSON_NAME], Khu Phố 9, [GEOGRAPHIC_DATA], [GEOGRAPHIC_DATA], [GEOGRA…"
type input "0915420692"
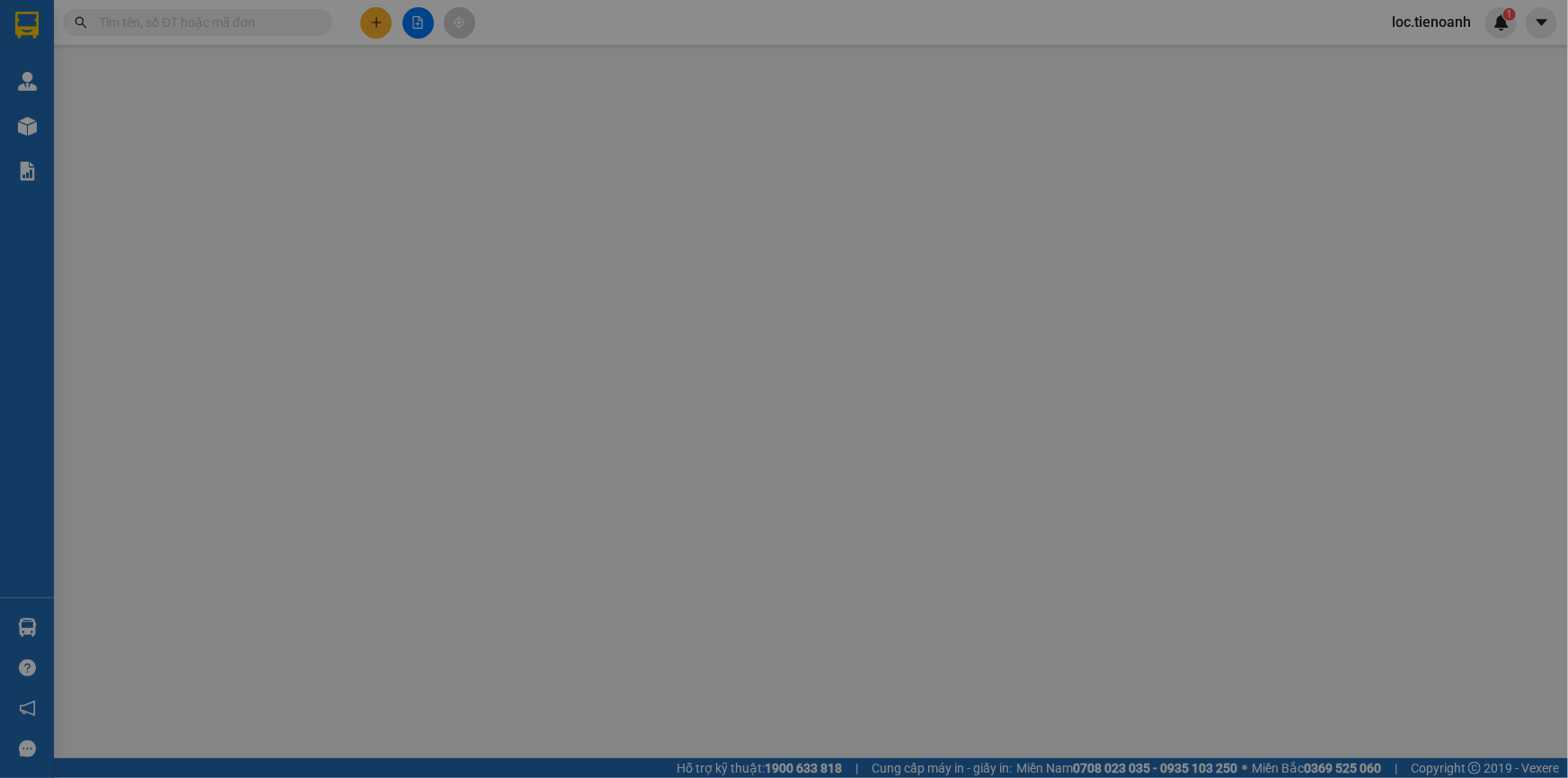
type input "[PERSON_NAME]"
type input "100.000"
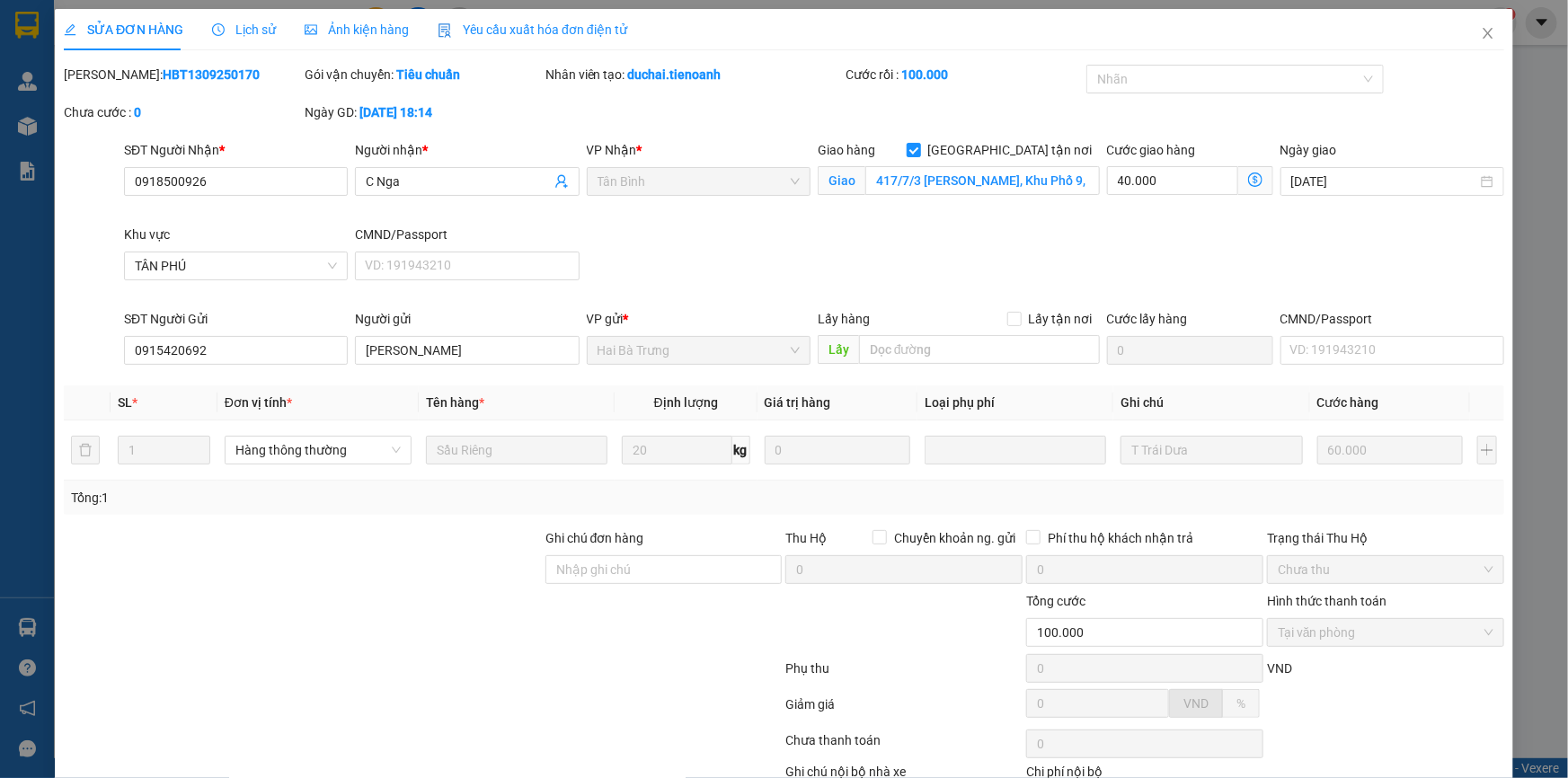
scroll to position [115, 0]
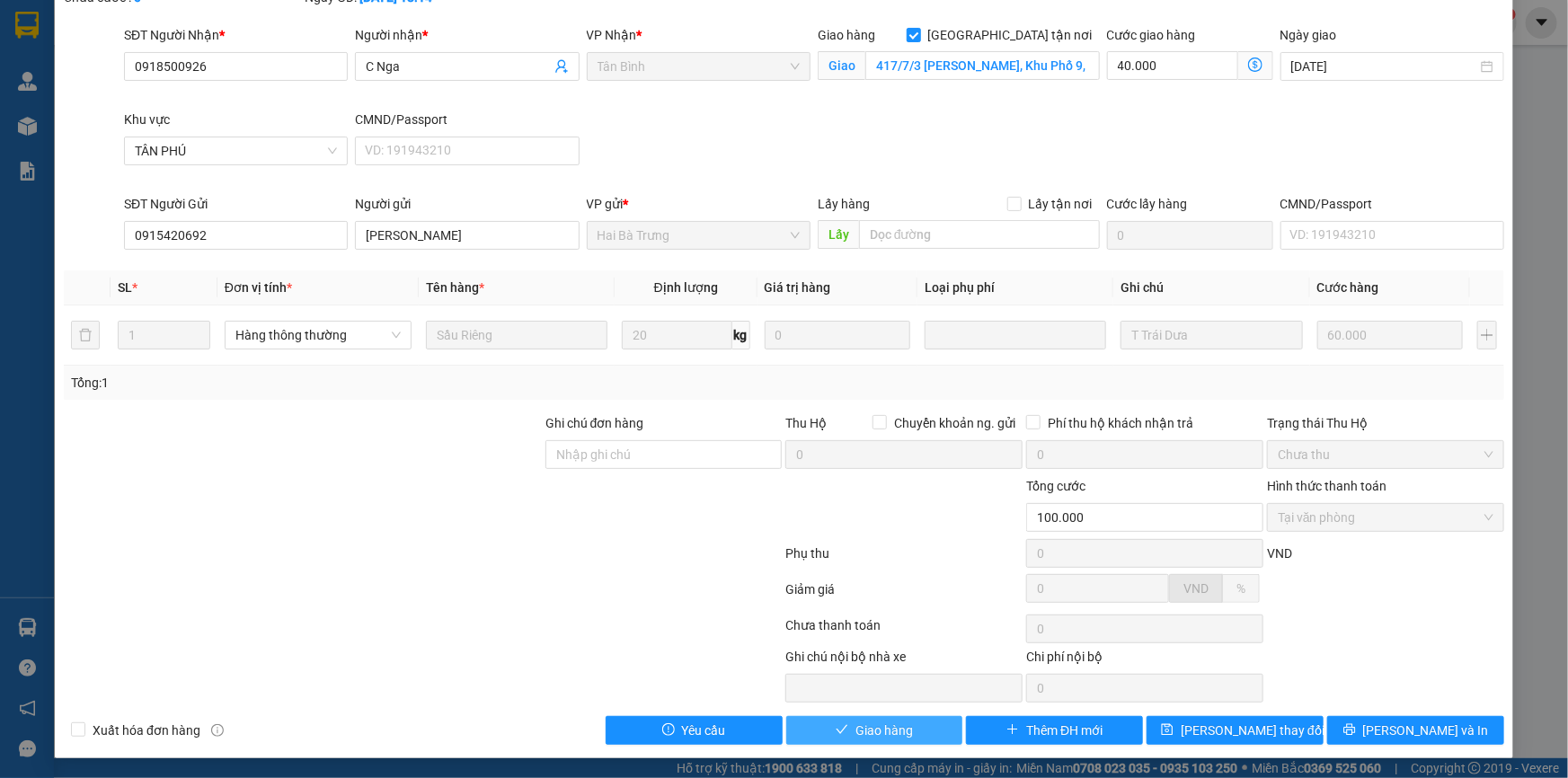
click at [903, 731] on span "Giao hàng" at bounding box center [883, 730] width 57 height 20
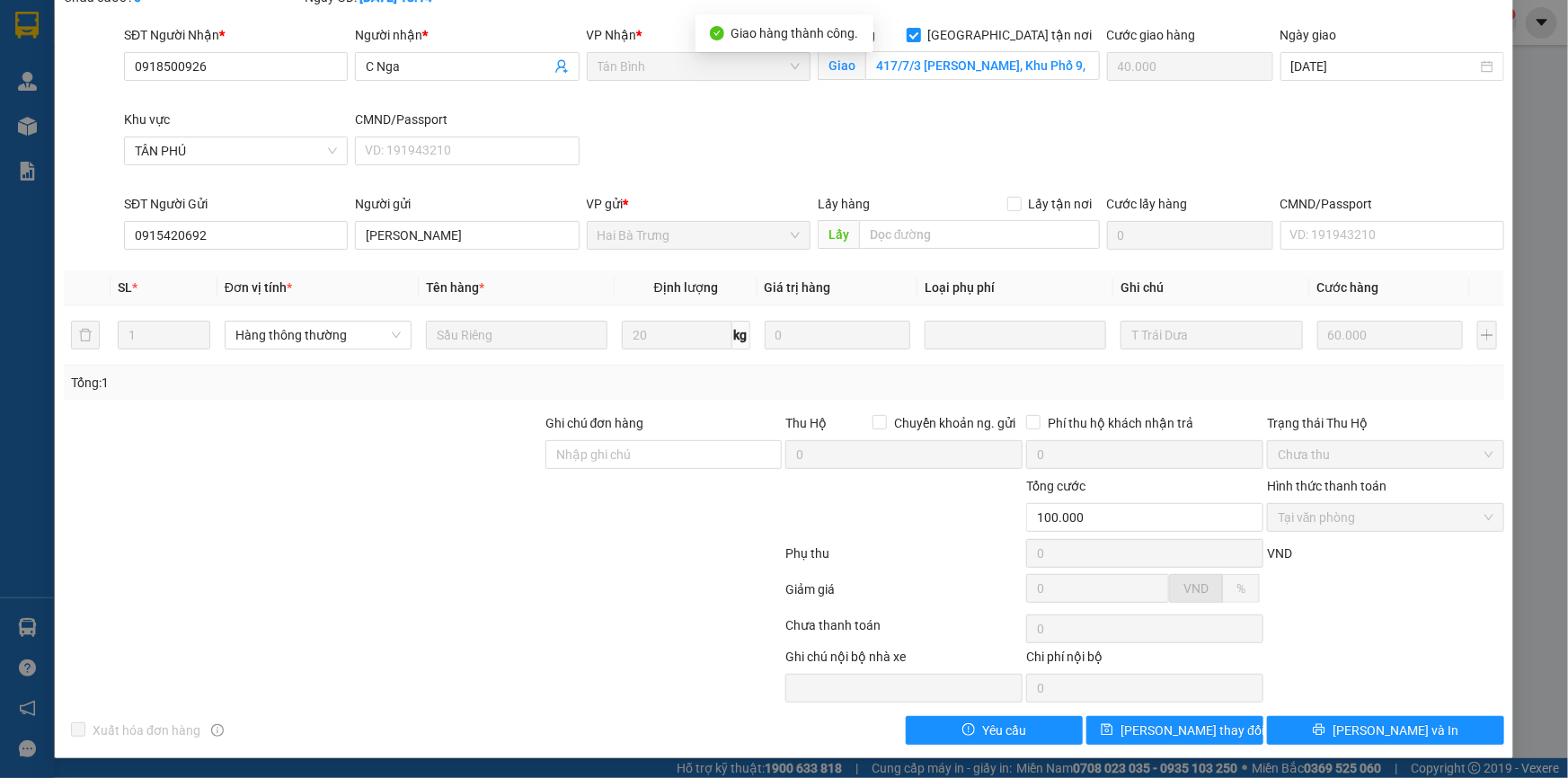
scroll to position [0, 0]
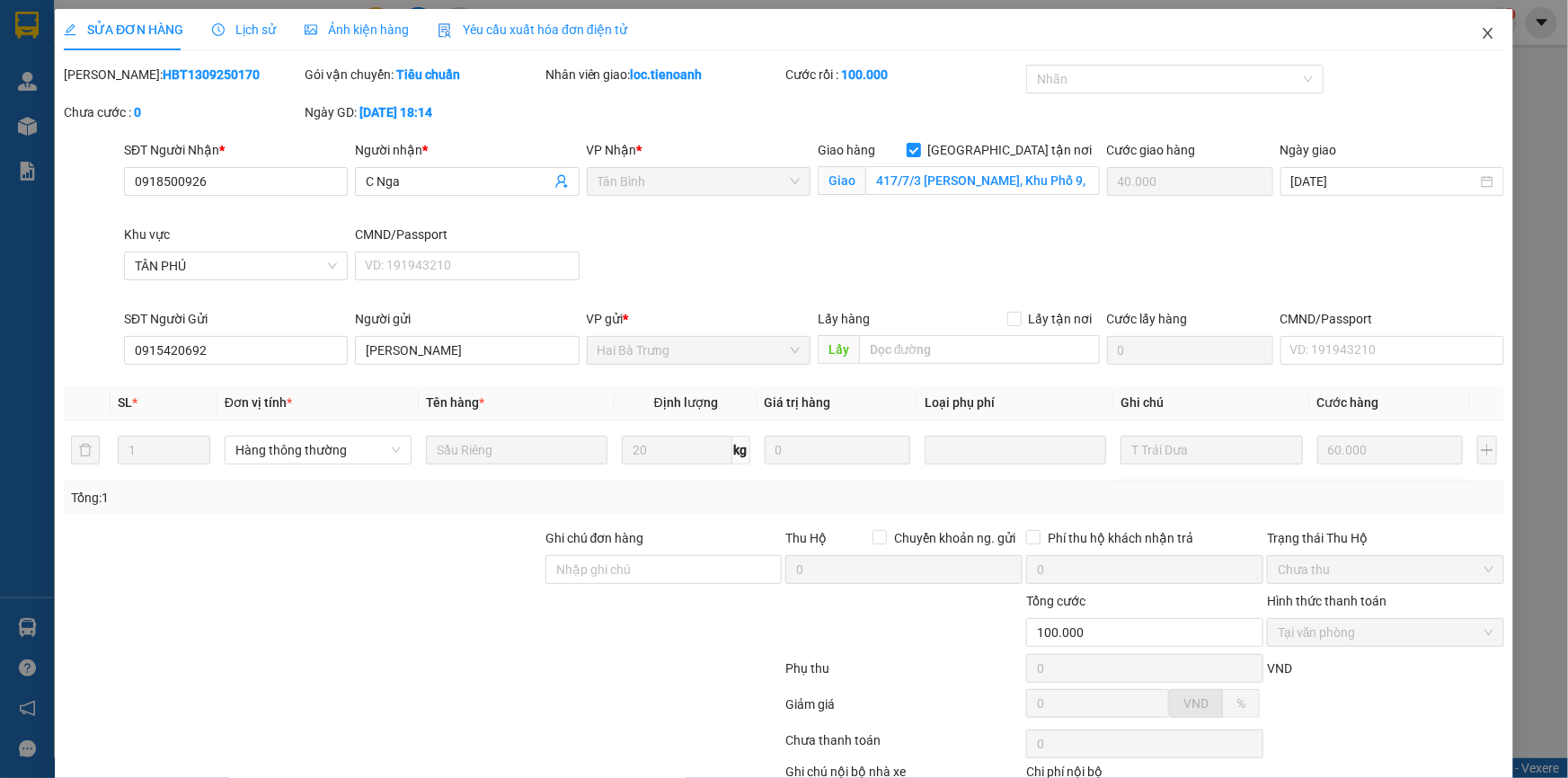
click at [1492, 25] on span "Close" at bounding box center [1487, 33] width 50 height 50
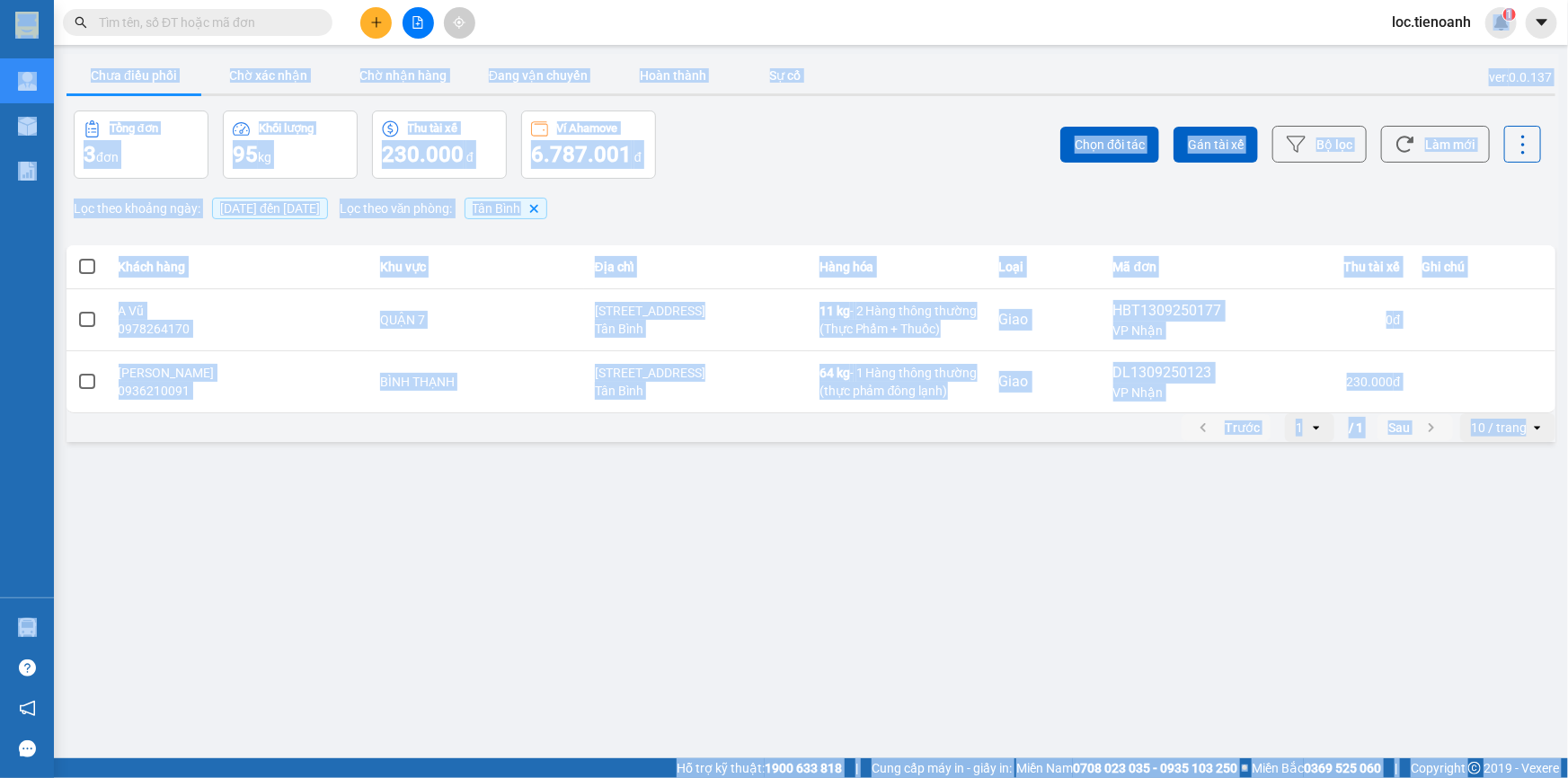
click at [1480, 27] on span "loc.tienoanh" at bounding box center [1431, 22] width 108 height 23
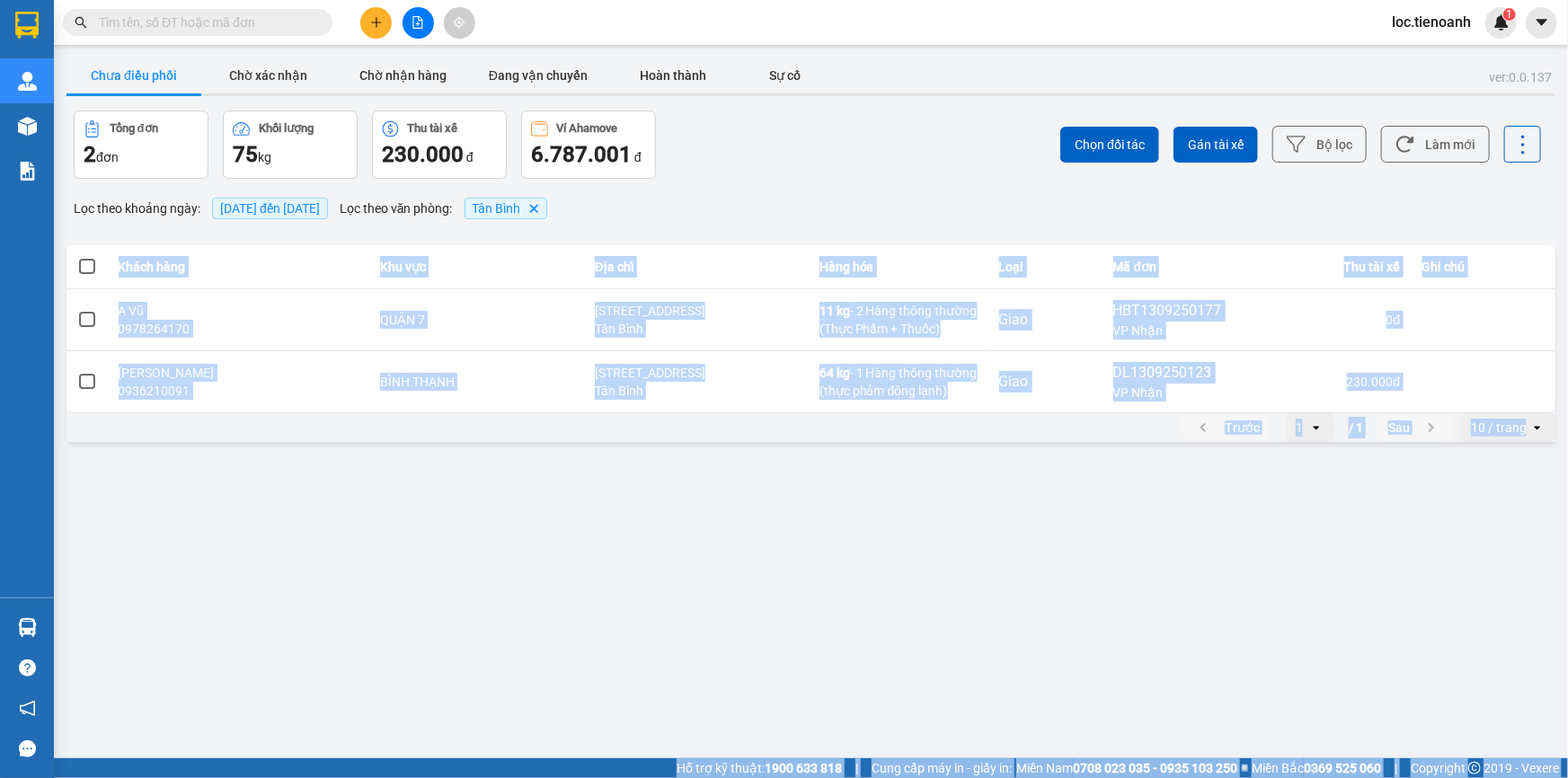
click at [1550, 193] on div "Lọc theo khoảng ngày : [DATE] đến [DATE] Lọc theo văn phòng : [GEOGRAPHIC_DATA]" at bounding box center [811, 209] width 1489 height 30
drag, startPoint x: 1567, startPoint y: 175, endPoint x: 1566, endPoint y: 397, distance: 222.0
click at [1567, 400] on main "ver: 0.0.137 Chưa điều phối Chờ xác nhận Chờ nhận hàng Đang vận chuyển Hoàn thà…" at bounding box center [784, 379] width 1568 height 758
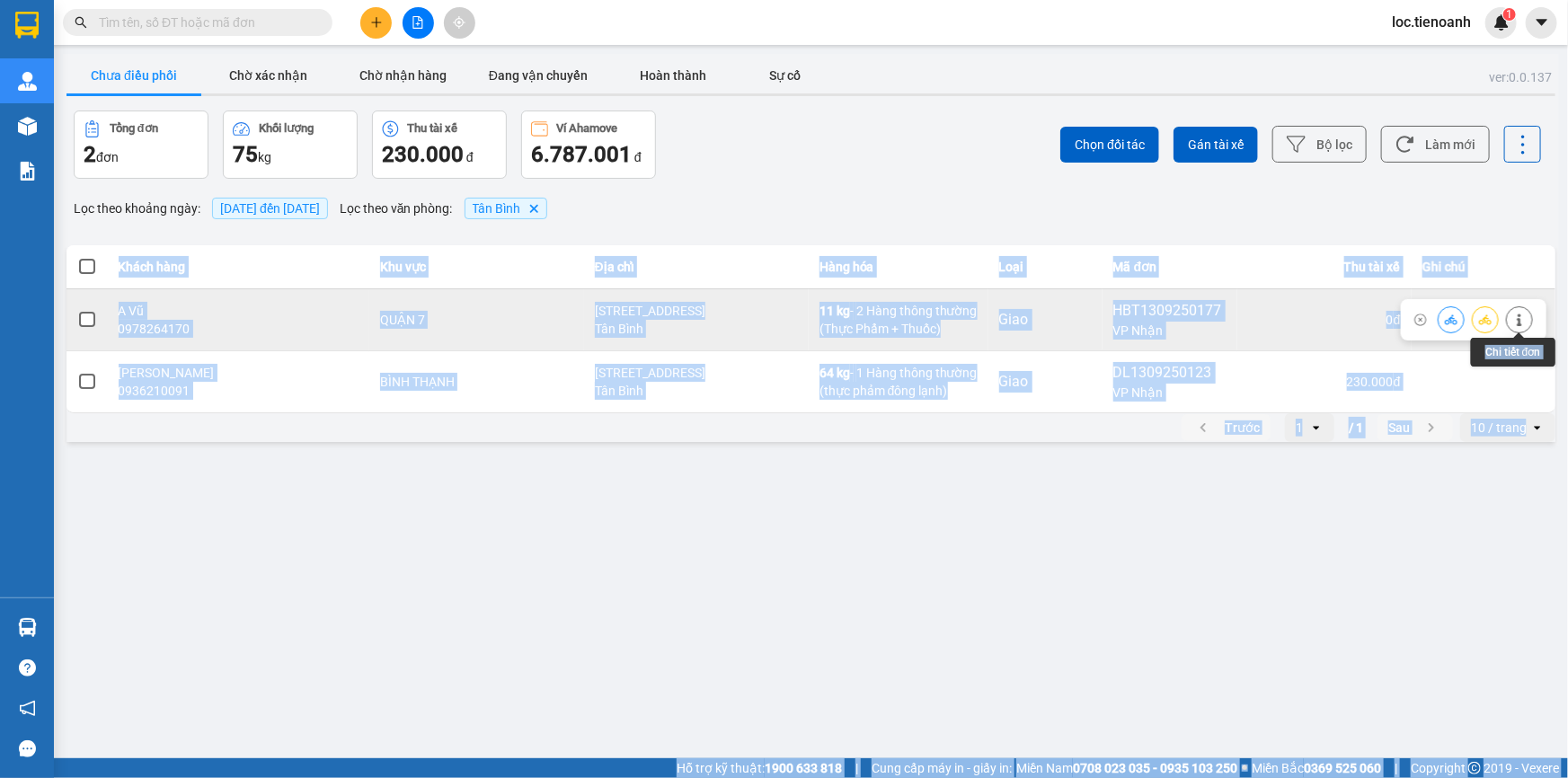
click at [1520, 322] on icon at bounding box center [1518, 319] width 5 height 12
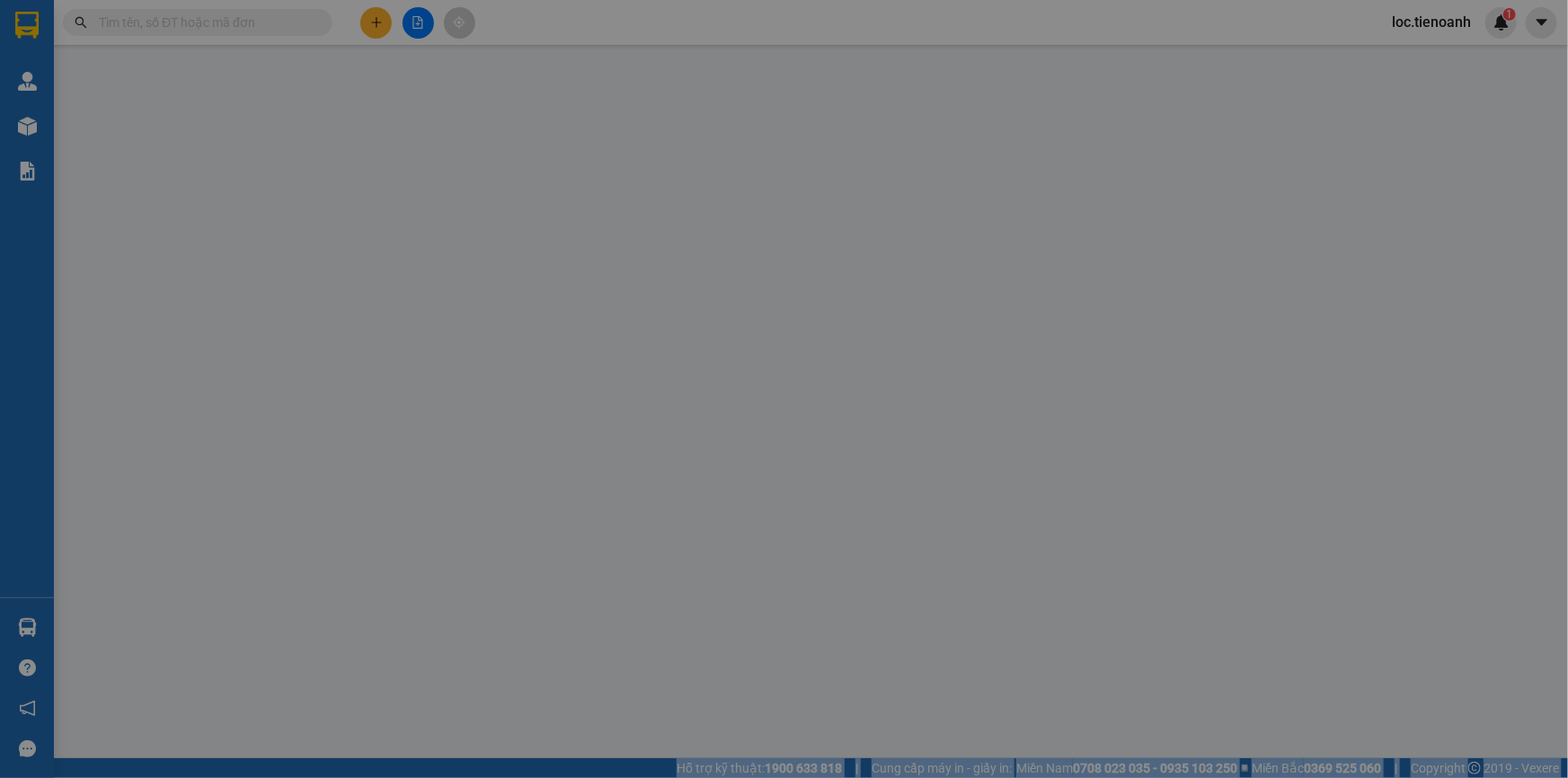
type input "0978264170"
type input "A Vũ"
checkbox input "true"
type input "[STREET_ADDRESS]"
type input "0938878782"
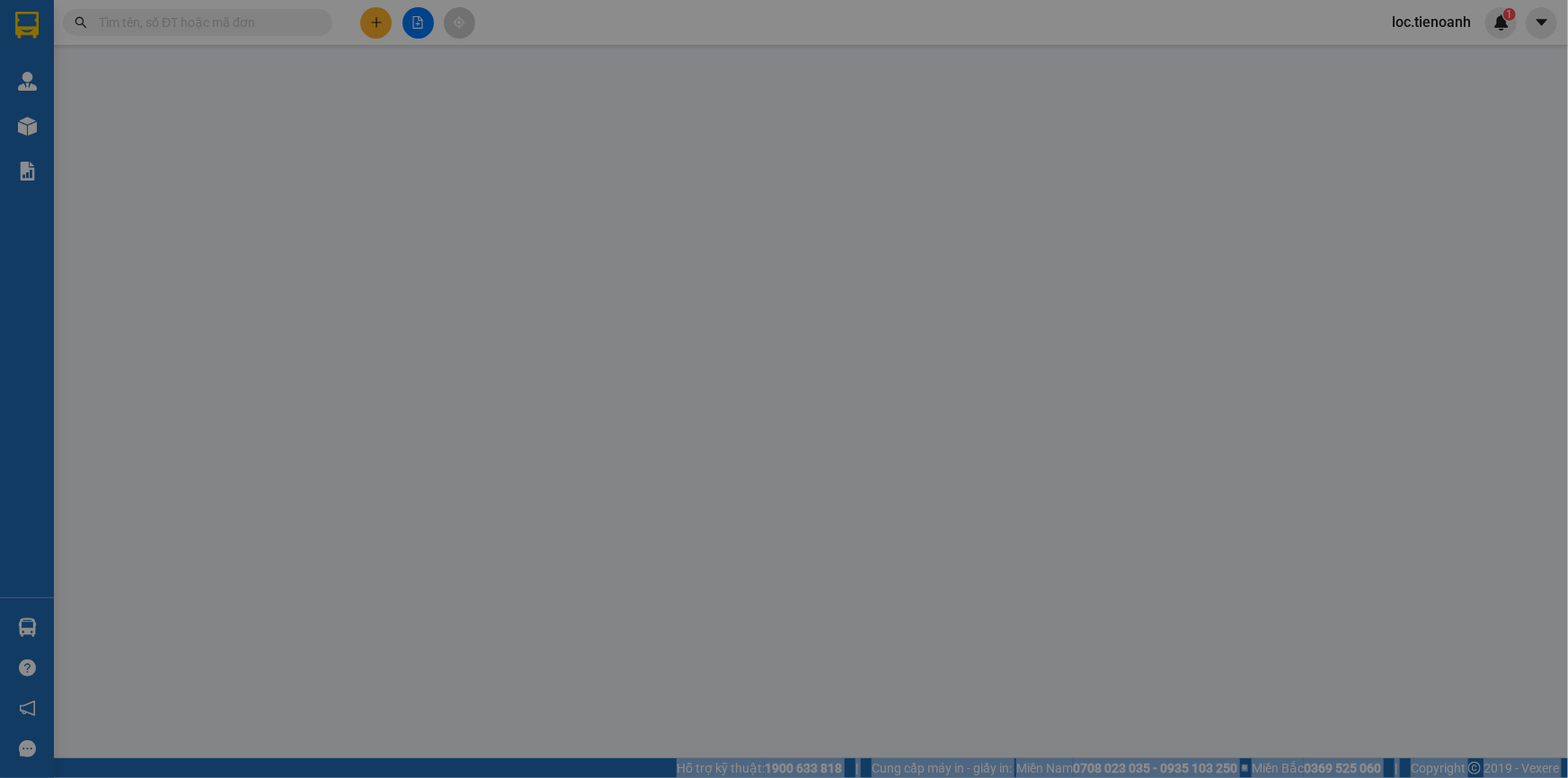
type input "[PERSON_NAME]"
type input "220.000"
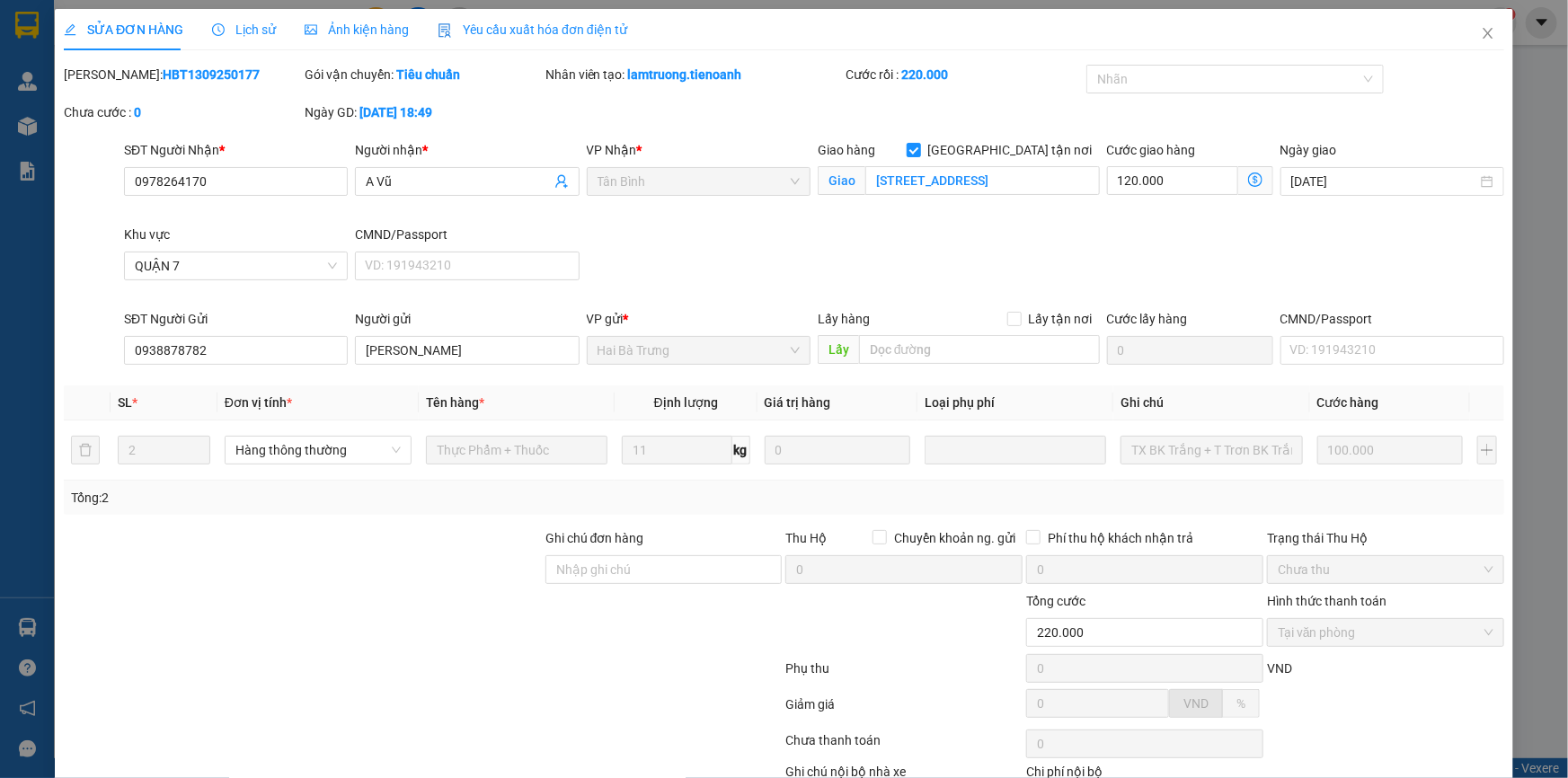
scroll to position [115, 0]
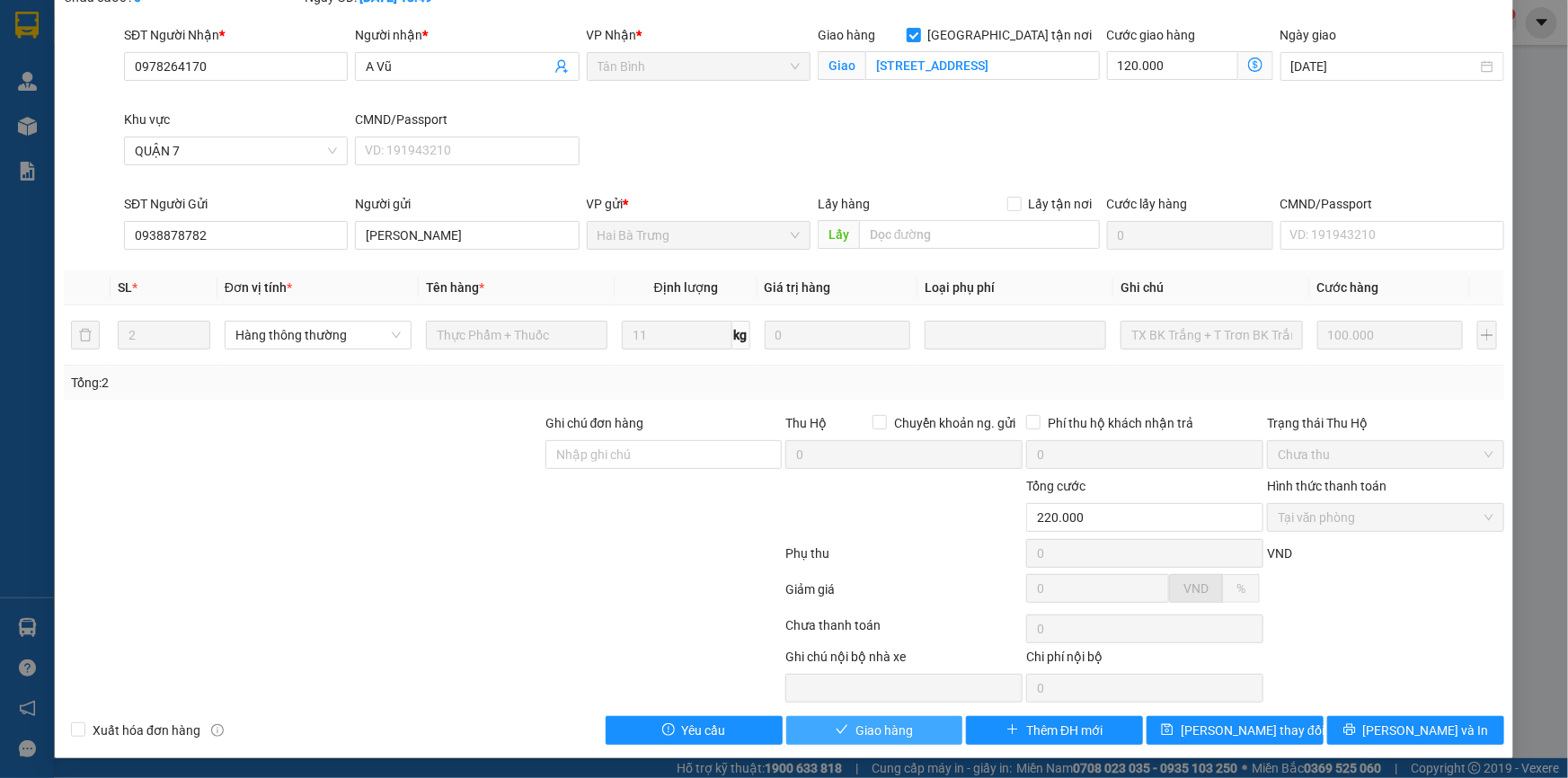
click at [868, 728] on span "Giao hàng" at bounding box center [883, 730] width 57 height 20
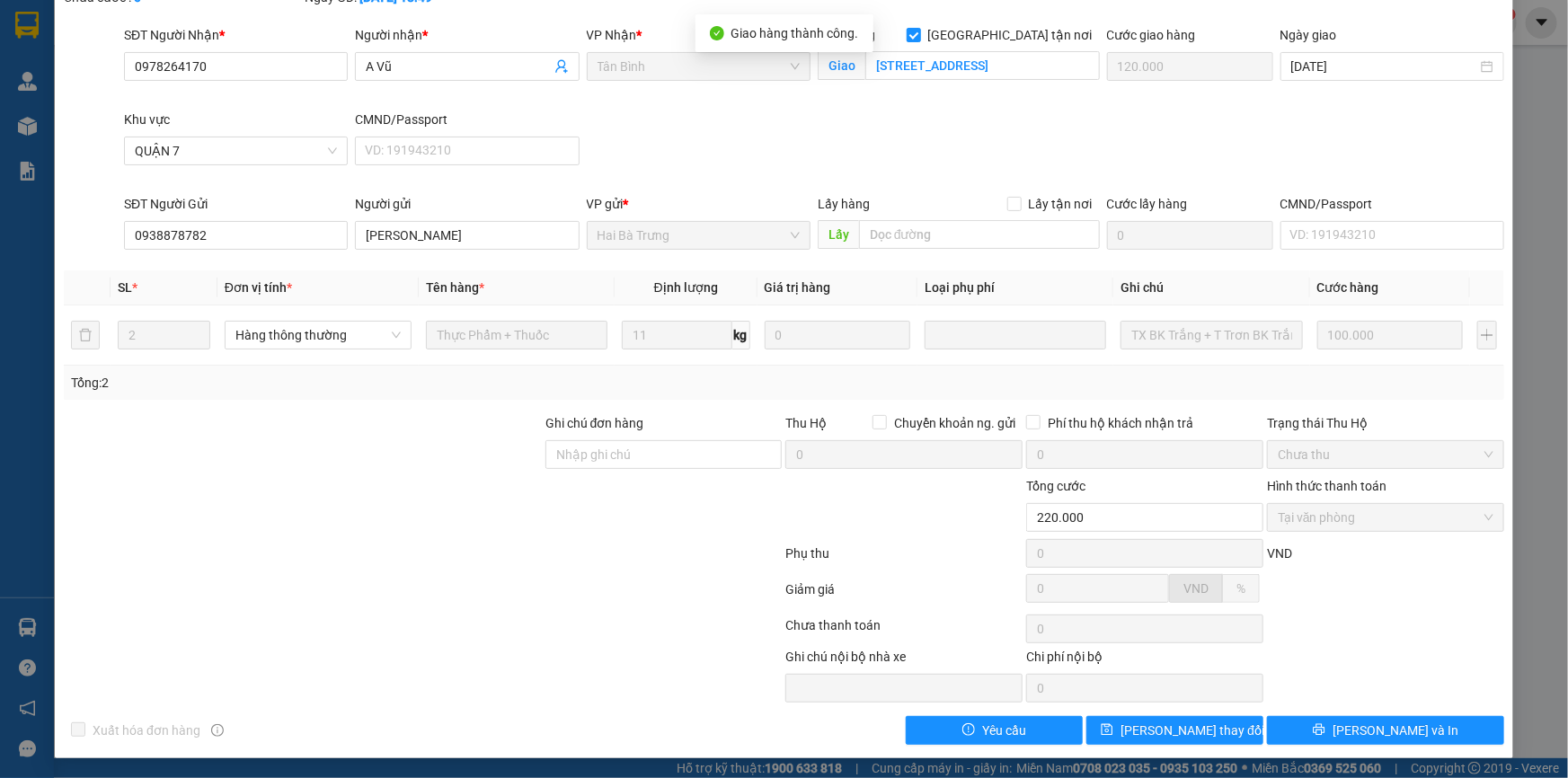
drag, startPoint x: 1553, startPoint y: 310, endPoint x: 1550, endPoint y: 215, distance: 95.0
click at [1550, 219] on div "SỬA ĐƠN HÀNG Lịch sử Ảnh kiện hàng Yêu cầu xuất hóa đơn điện tử Total Paid Fee …" at bounding box center [784, 389] width 1568 height 778
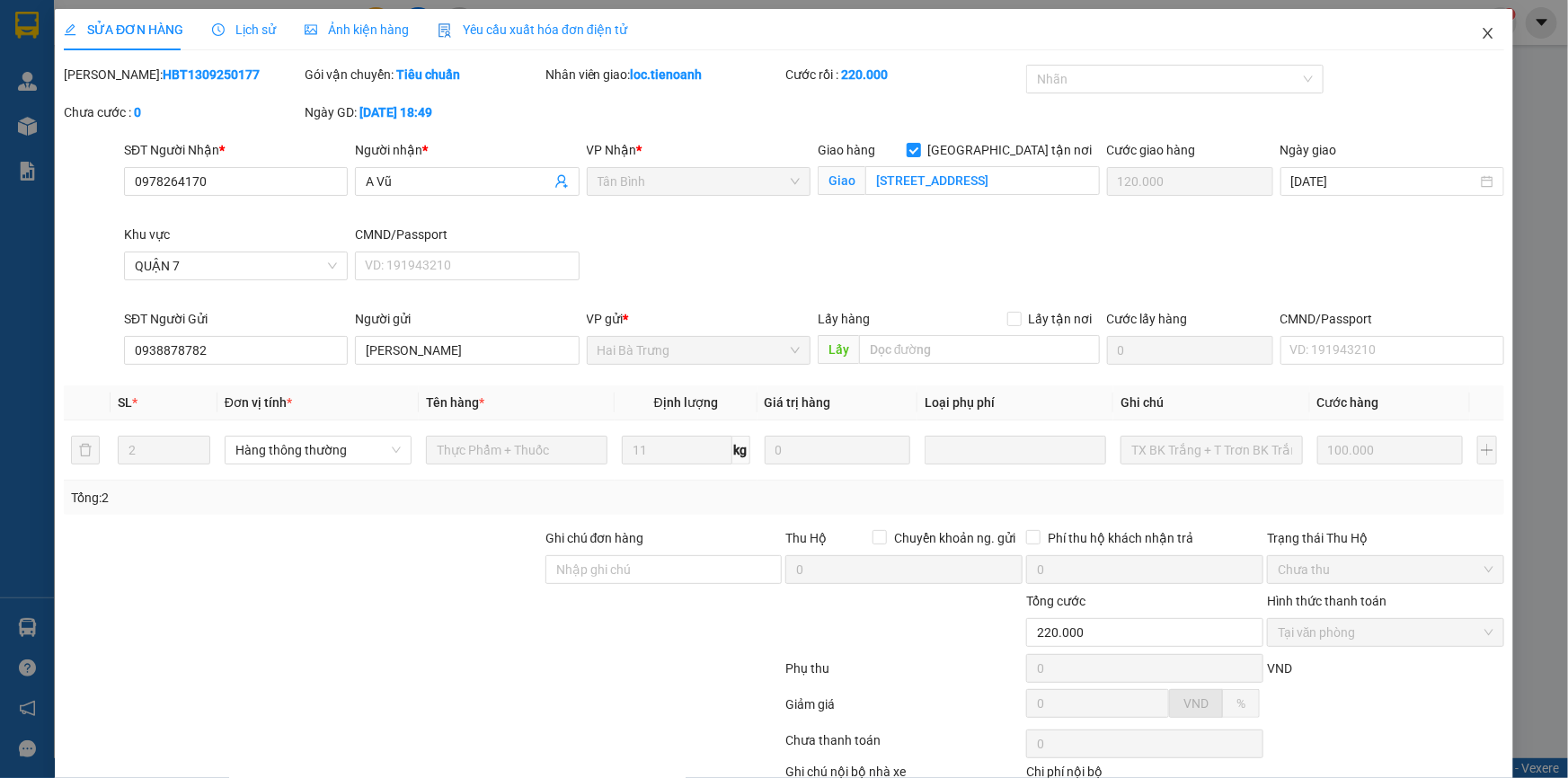
click at [1480, 36] on icon "close" at bounding box center [1487, 32] width 14 height 14
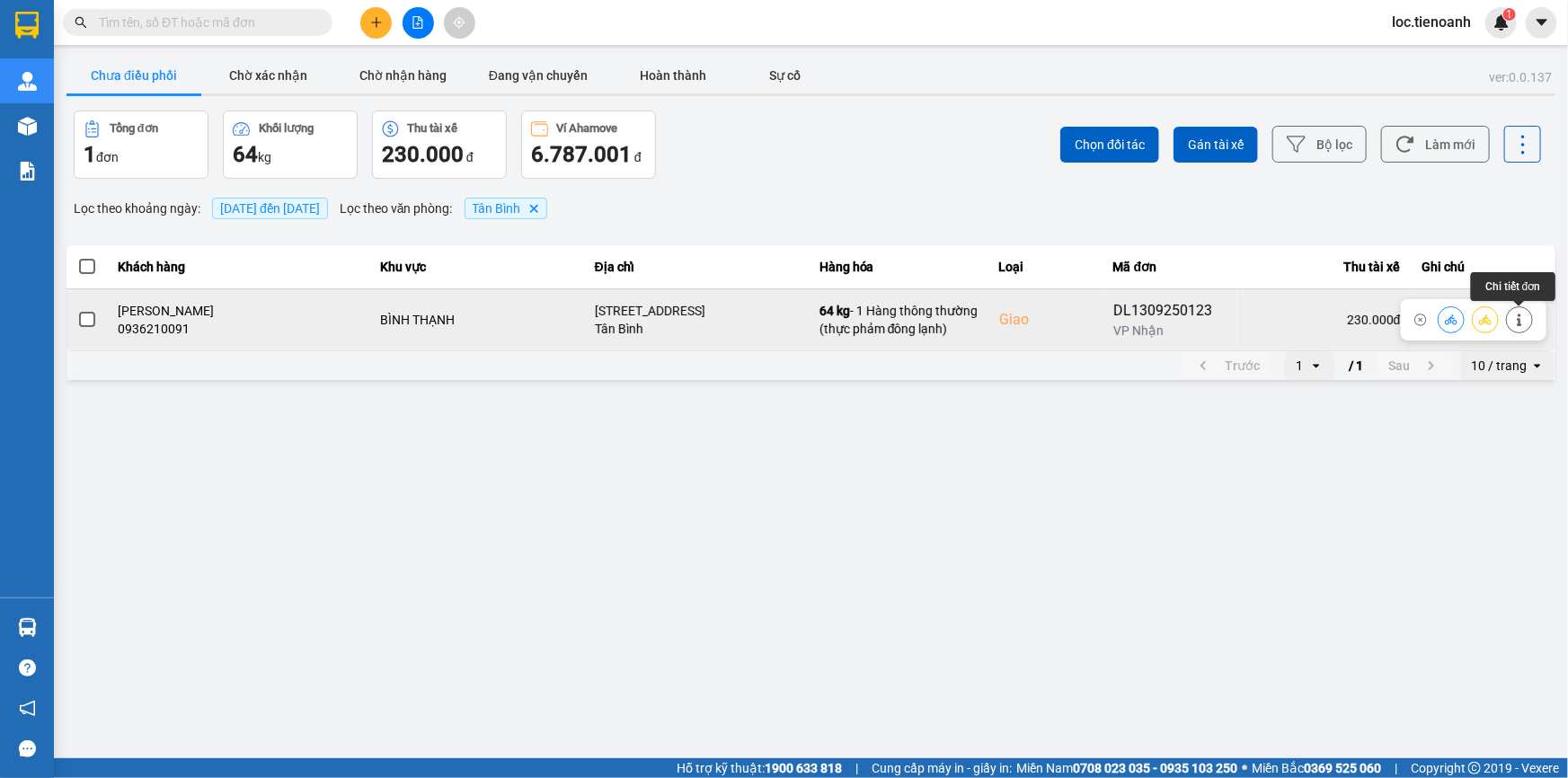
click at [1518, 318] on icon at bounding box center [1518, 319] width 5 height 12
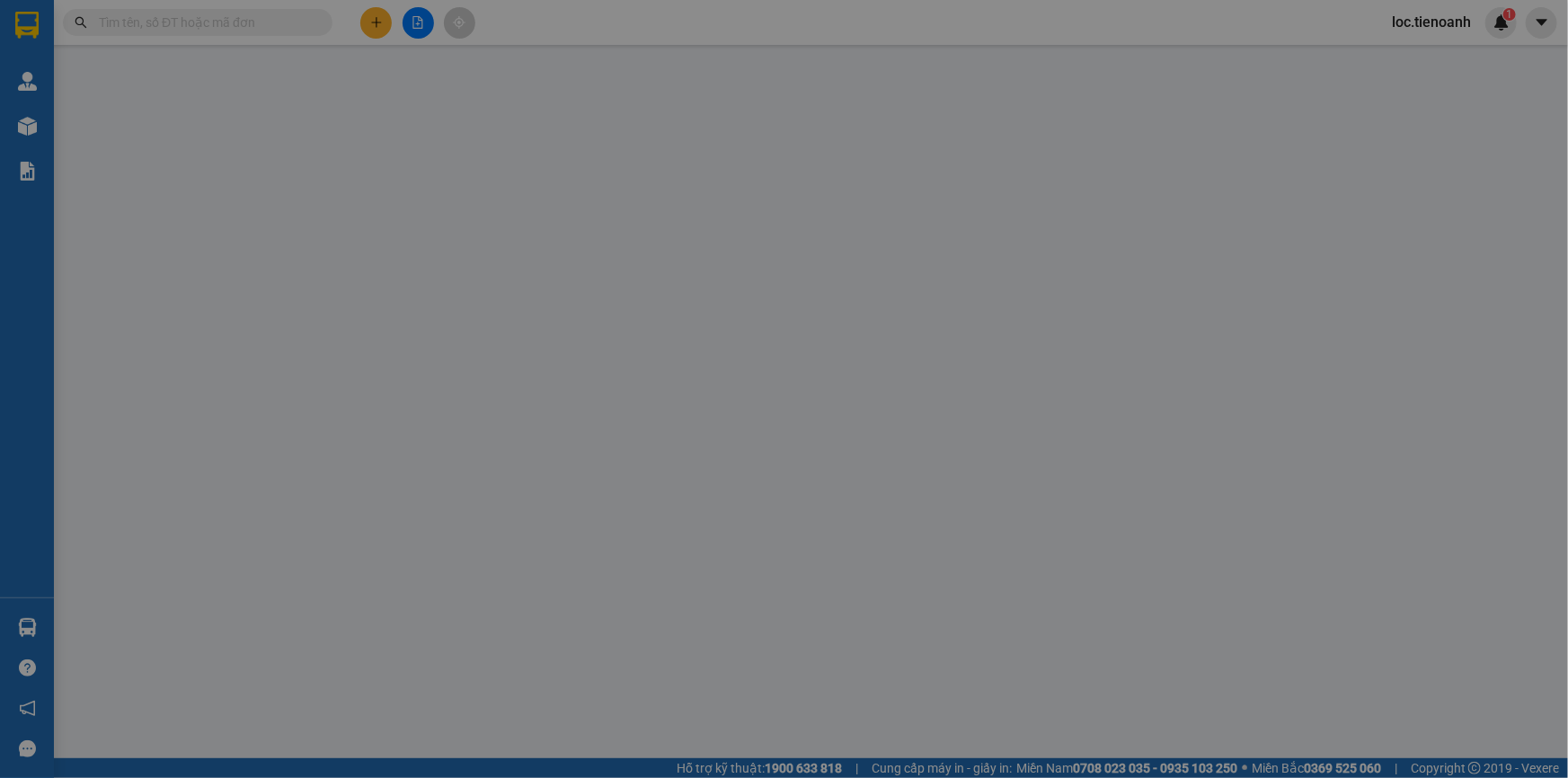
type input "0936210091"
type input "[PERSON_NAME]"
checkbox input "true"
type input "[STREET_ADDRESS]"
type input "0837125121"
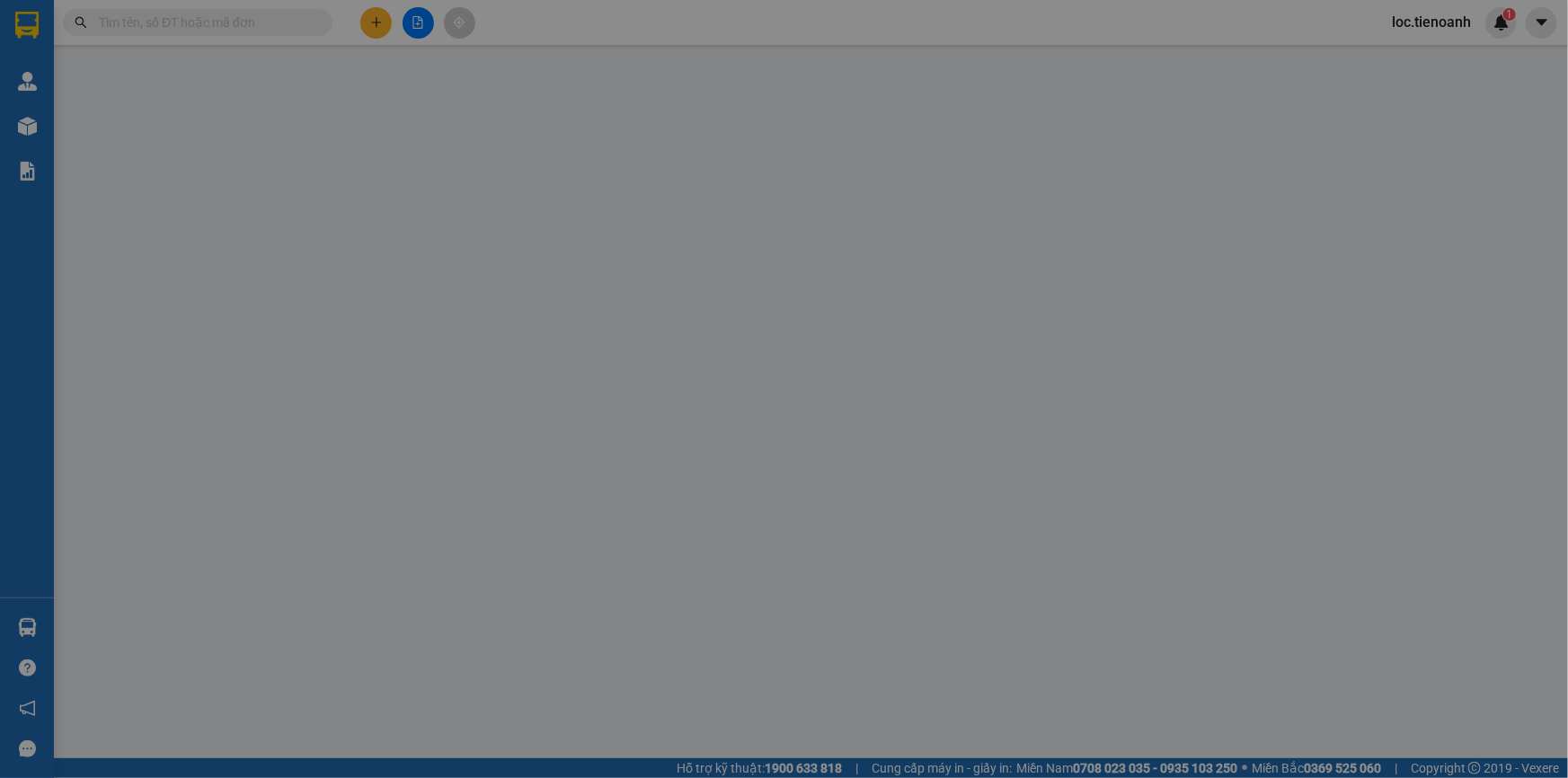
type input "C Trang"
type input "230.000"
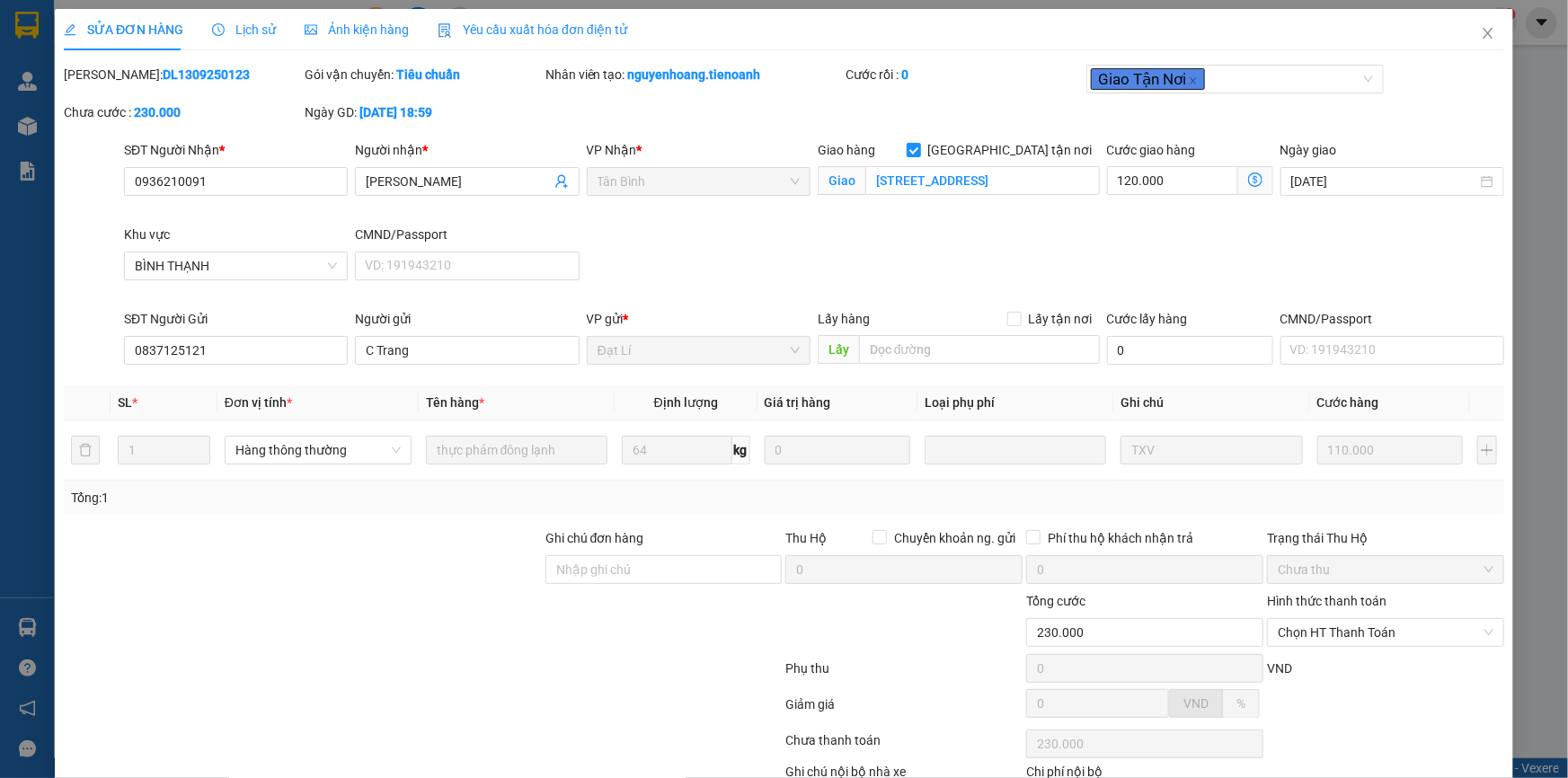
scroll to position [115, 0]
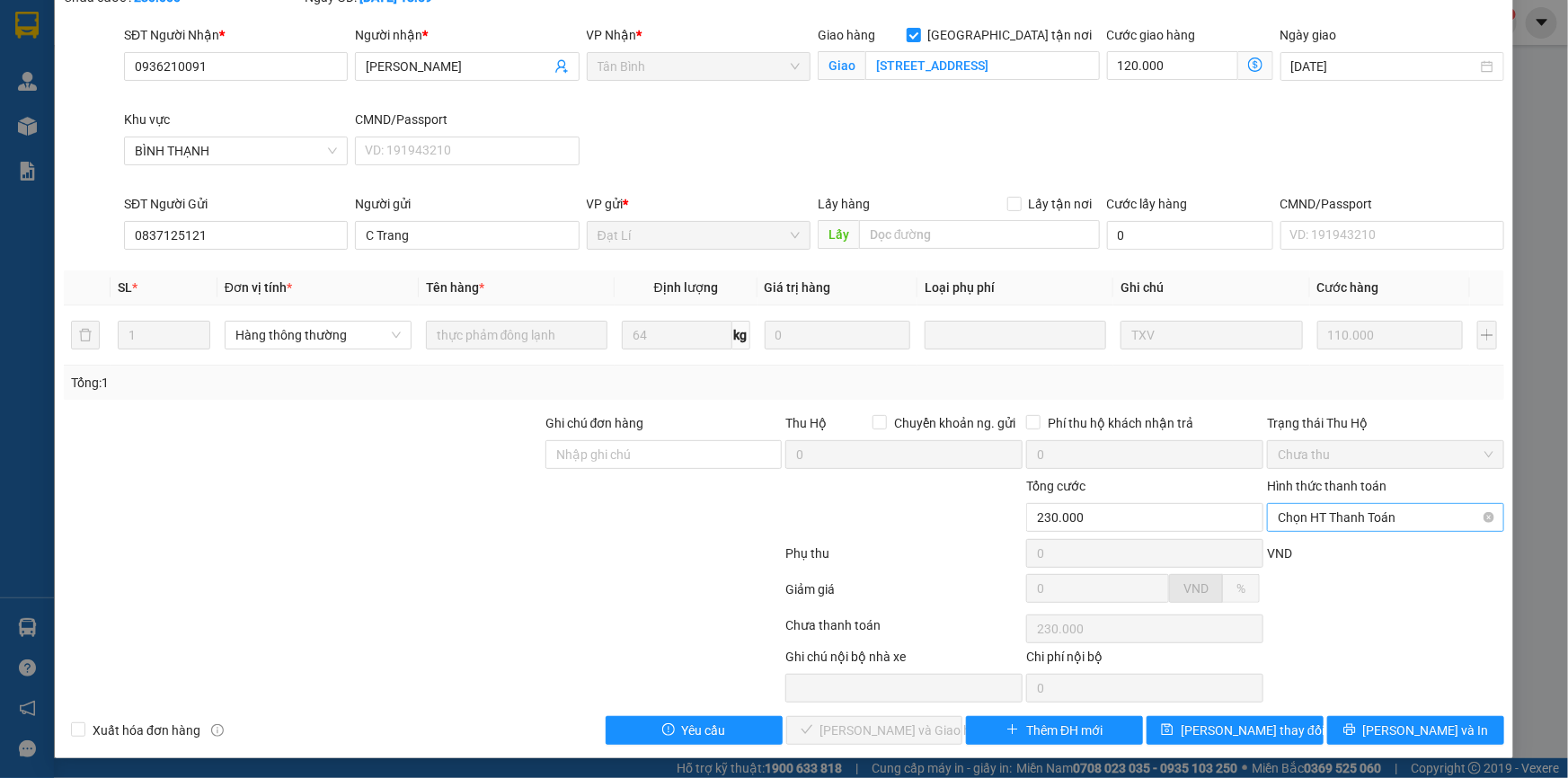
click at [1309, 509] on span "Chọn HT Thanh Toán" at bounding box center [1385, 517] width 215 height 27
click at [1283, 557] on div "Tại văn phòng" at bounding box center [1374, 552] width 214 height 20
type input "0"
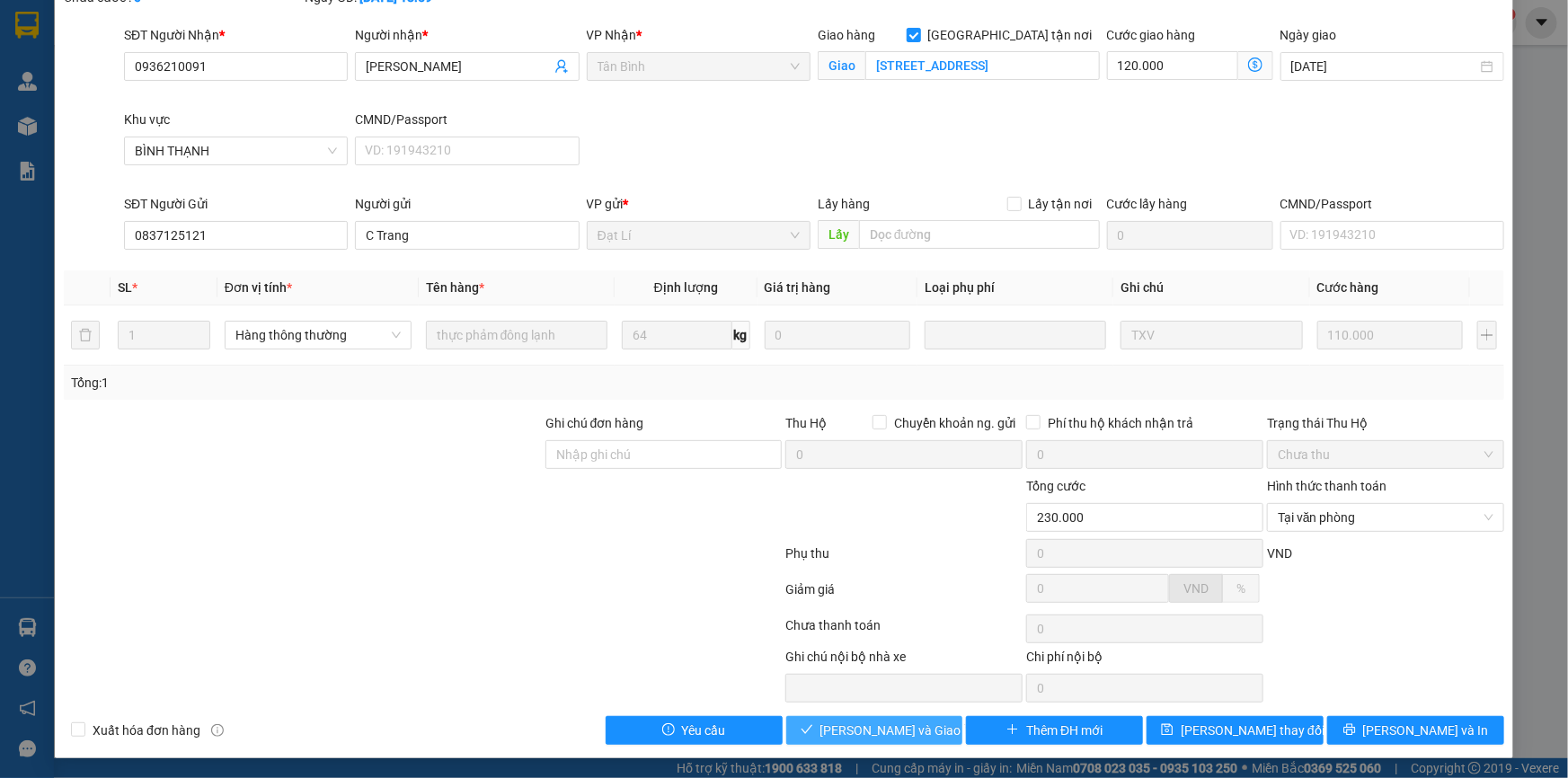
click at [863, 730] on span "[PERSON_NAME] và Giao hàng" at bounding box center [905, 730] width 172 height 20
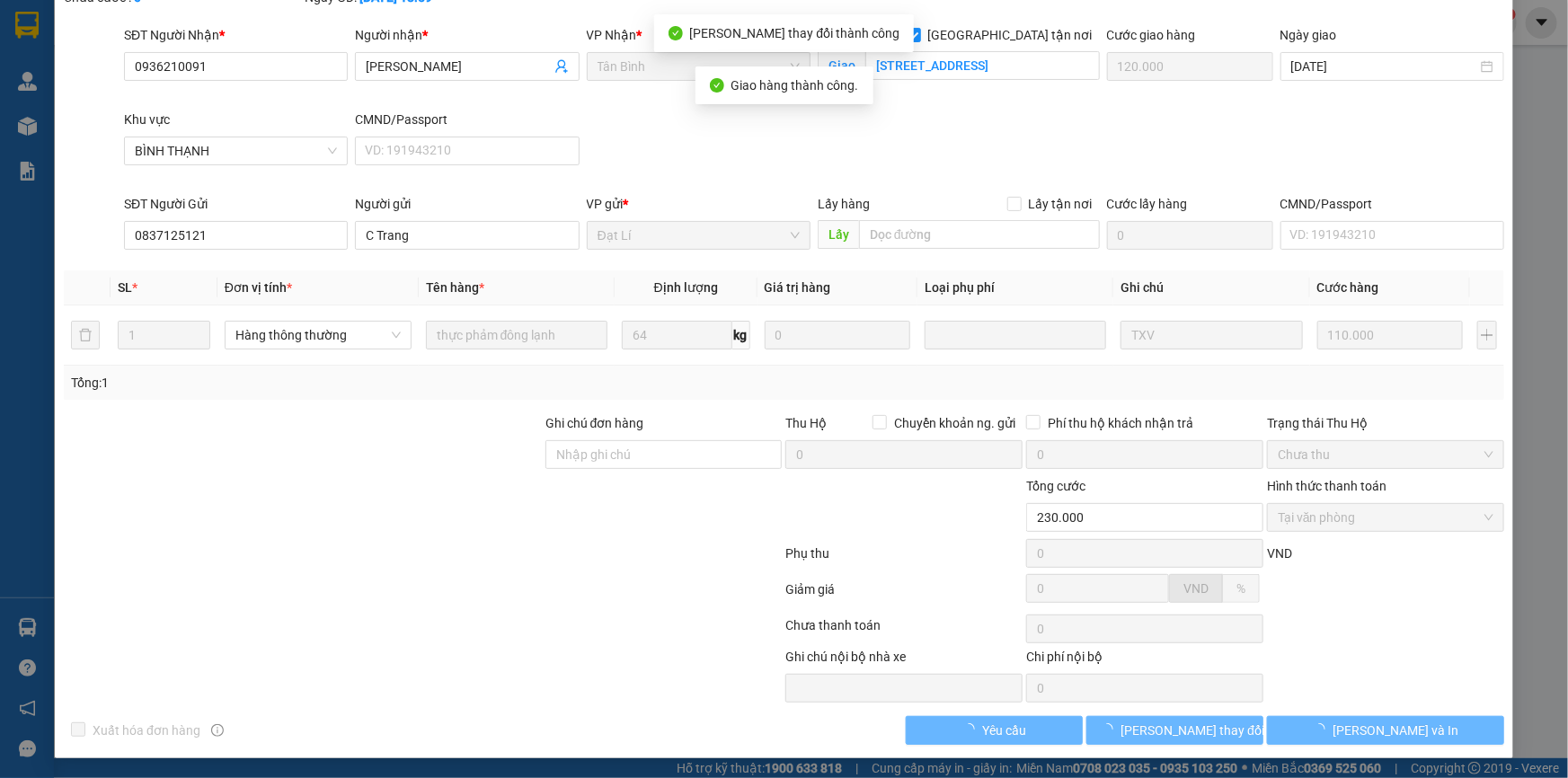
scroll to position [0, 0]
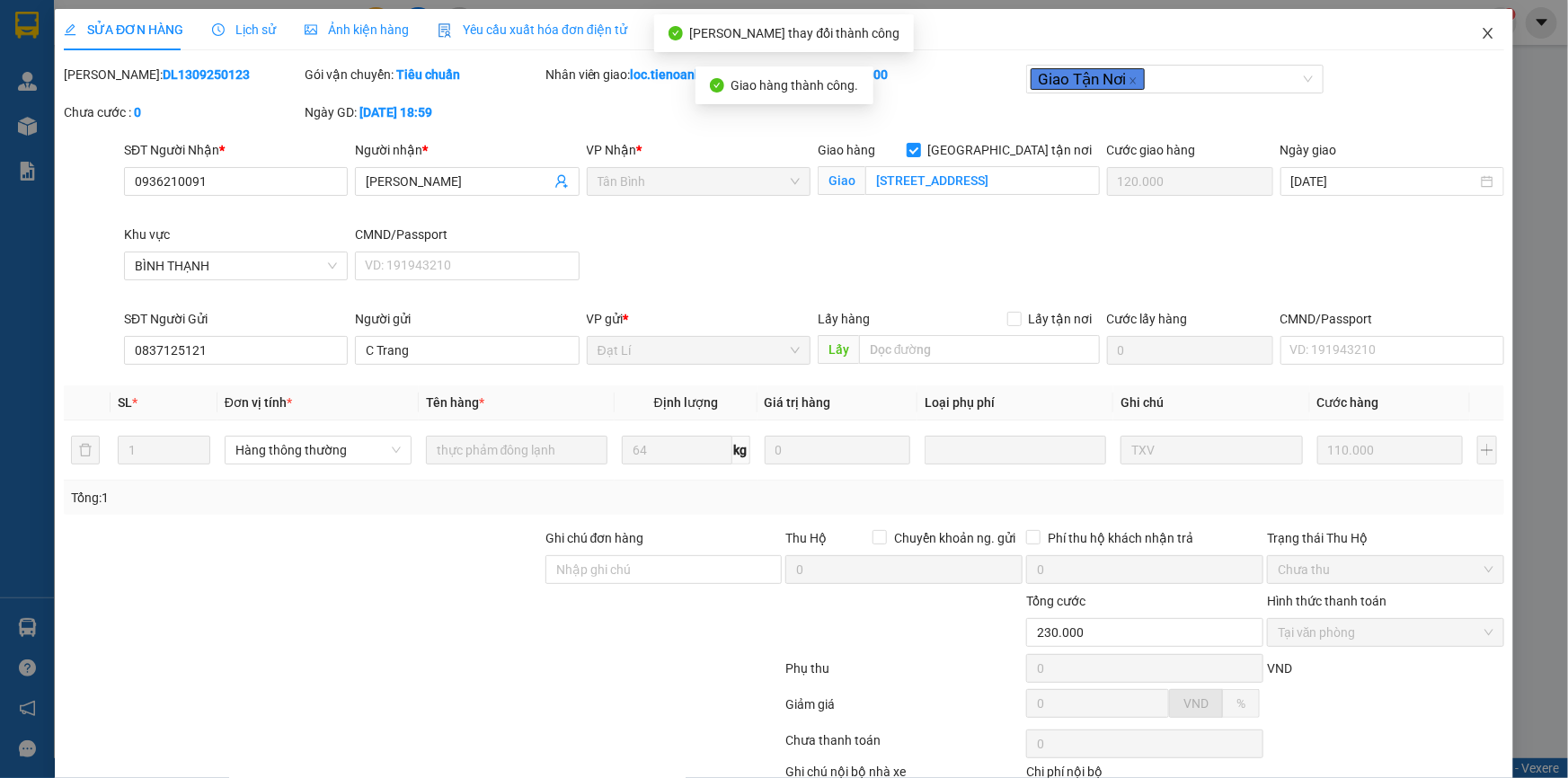
click at [1482, 40] on icon "close" at bounding box center [1487, 32] width 14 height 14
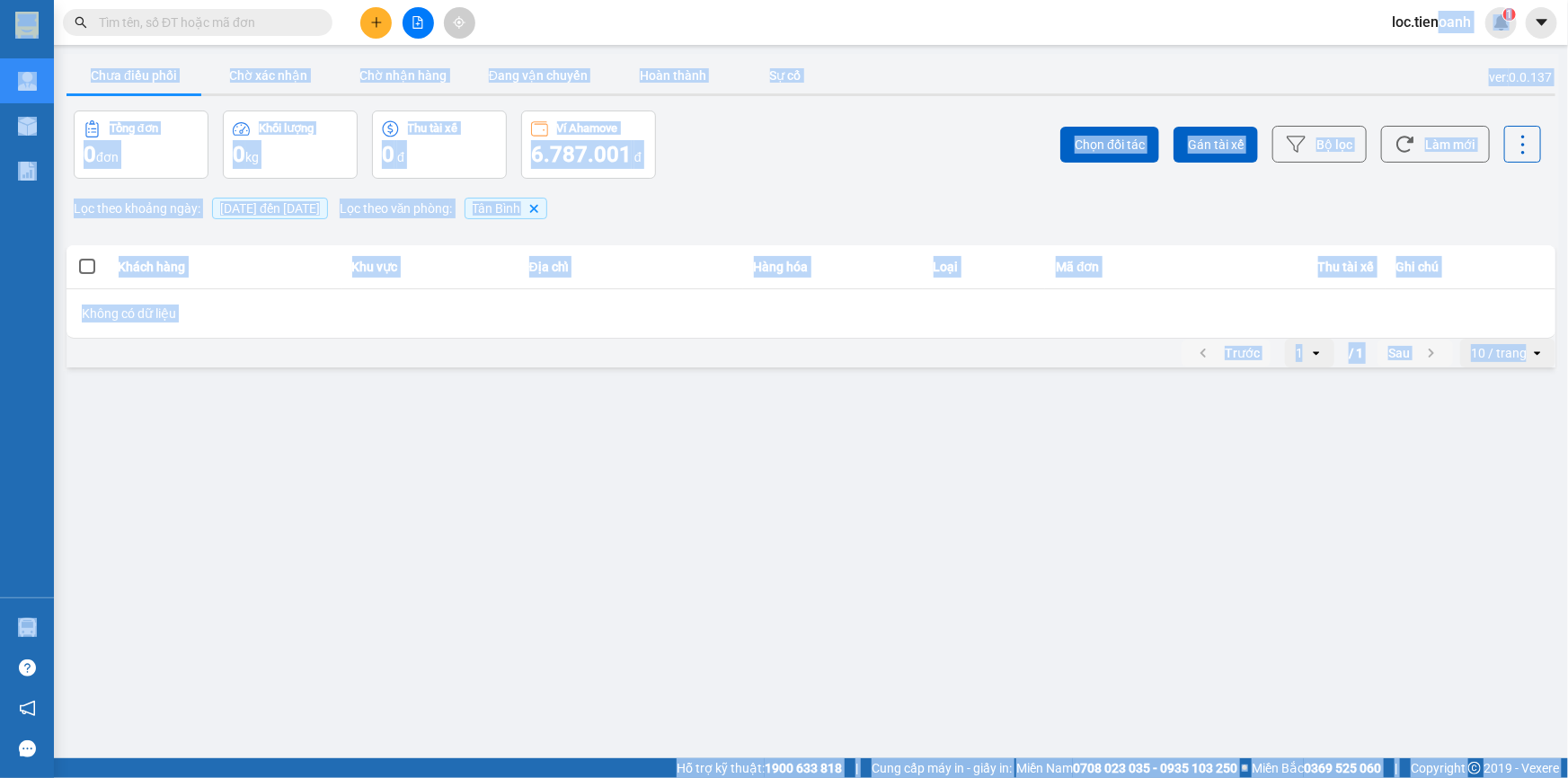
click at [1436, 28] on span "loc.tienoanh" at bounding box center [1431, 22] width 108 height 23
click at [1214, 88] on div "Chưa điều phối Chờ xác nhận Chờ nhận hàng Đang vận chuyển Hoàn thành Sự cố" at bounding box center [811, 77] width 1489 height 40
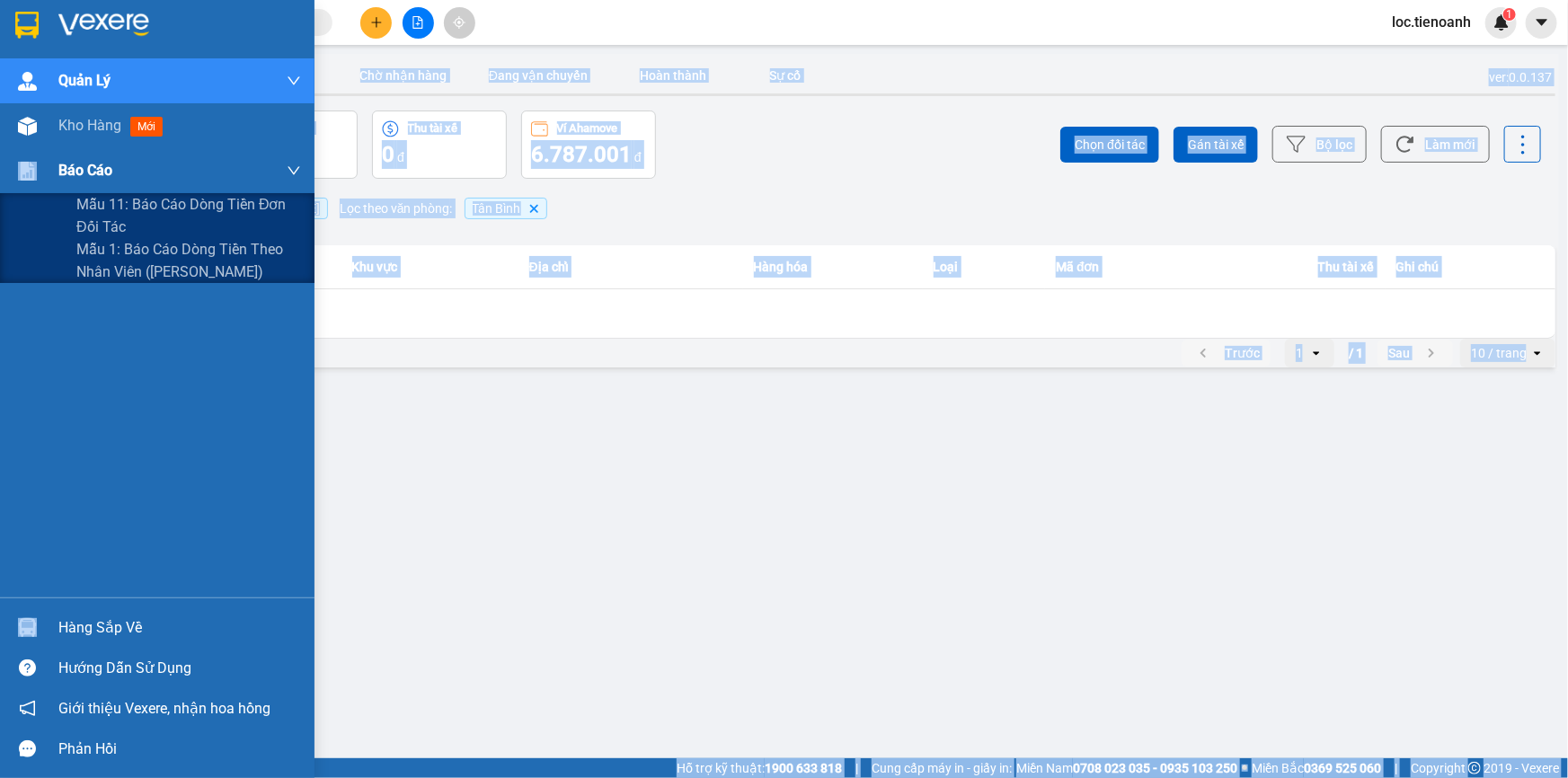
click at [47, 170] on div "Báo cáo" at bounding box center [157, 170] width 314 height 45
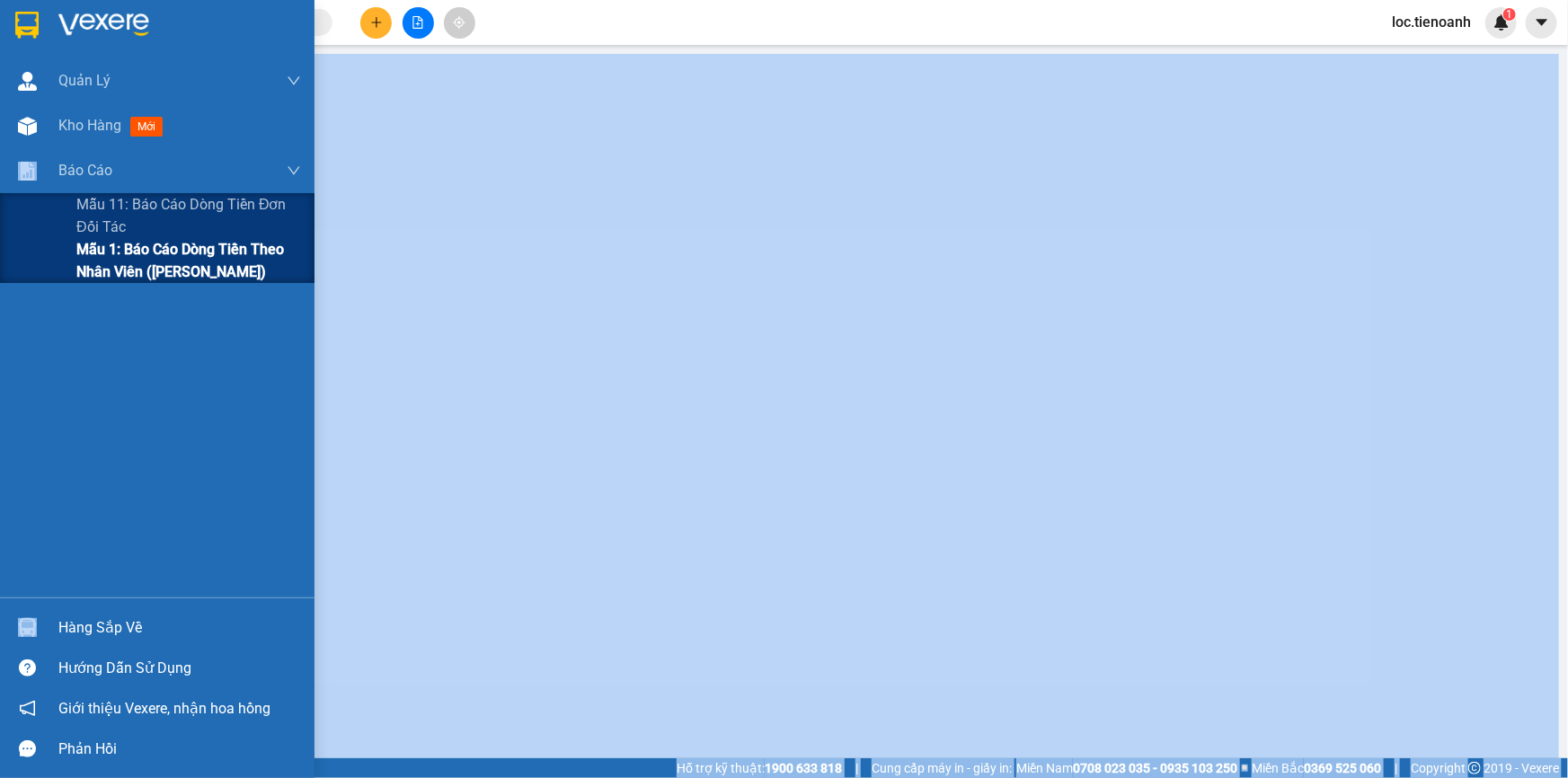
click at [102, 258] on span "Mẫu 1: Báo cáo dòng tiền theo nhân viên ([PERSON_NAME])" at bounding box center [189, 260] width 225 height 45
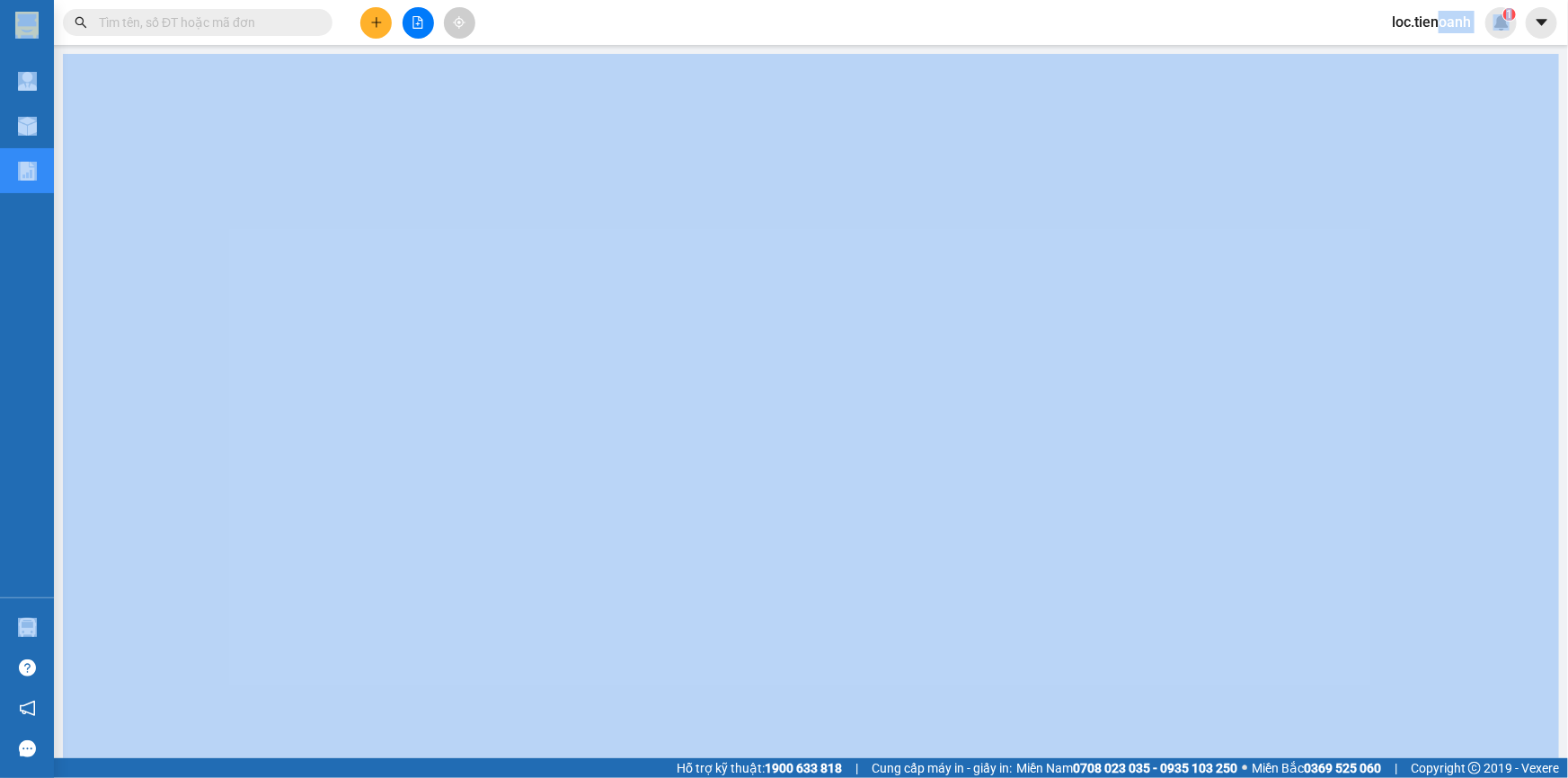
click at [1435, 27] on span "loc.tienoanh" at bounding box center [1431, 22] width 108 height 23
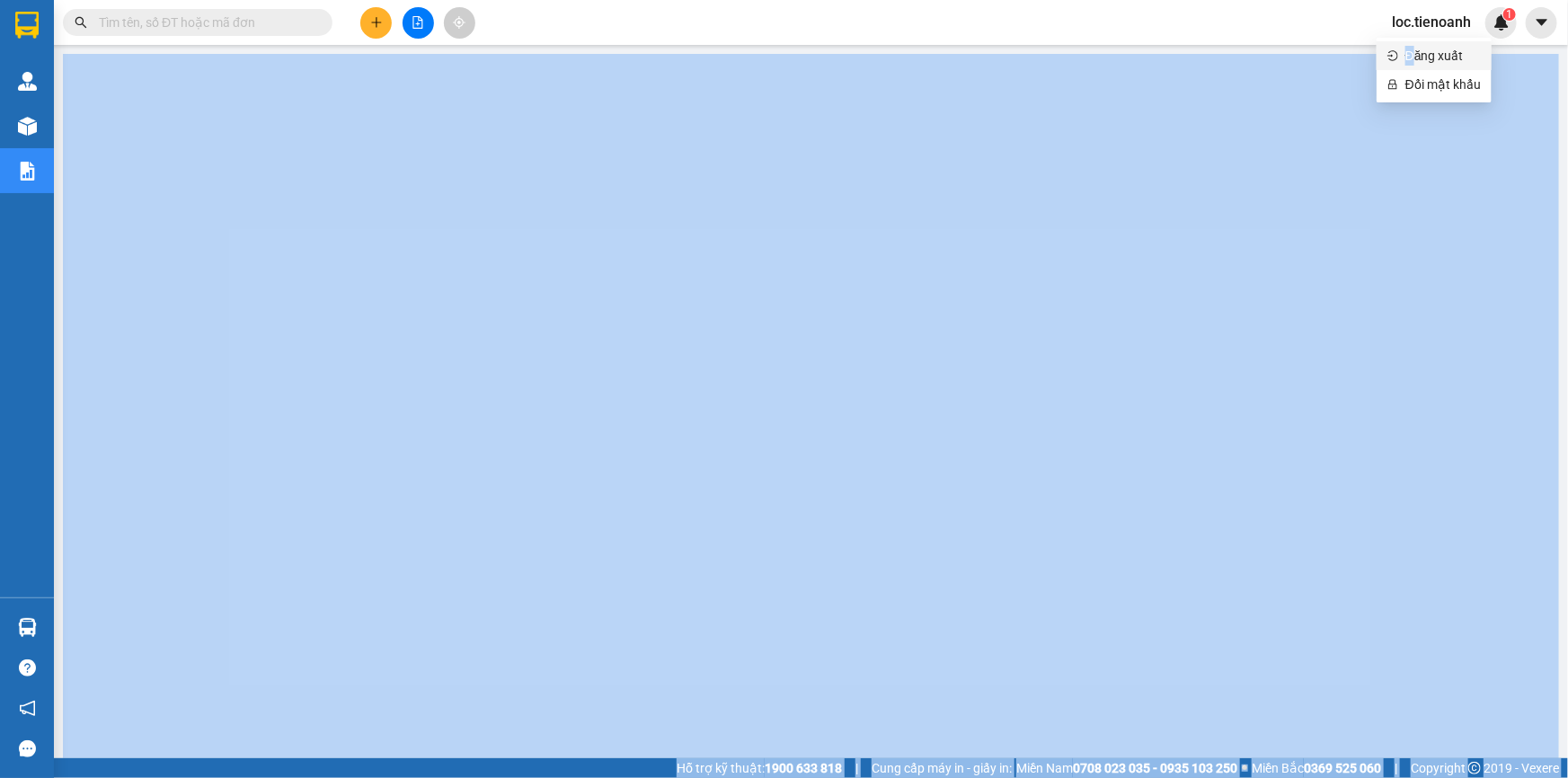
click at [1415, 56] on span "Đăng xuất" at bounding box center [1442, 55] width 75 height 20
